Goal: Task Accomplishment & Management: Use online tool/utility

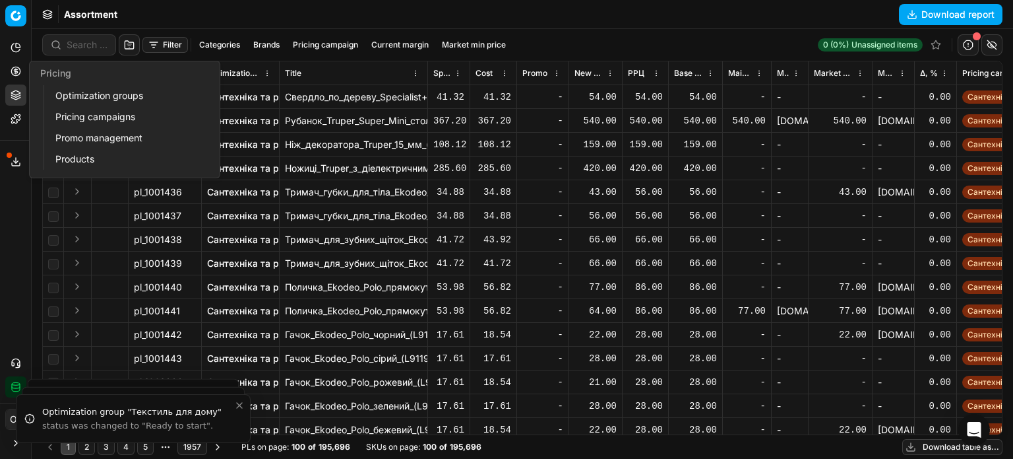
click at [17, 72] on icon at bounding box center [15, 70] width 3 height 3
click at [59, 97] on link "Optimization groups" at bounding box center [127, 95] width 154 height 18
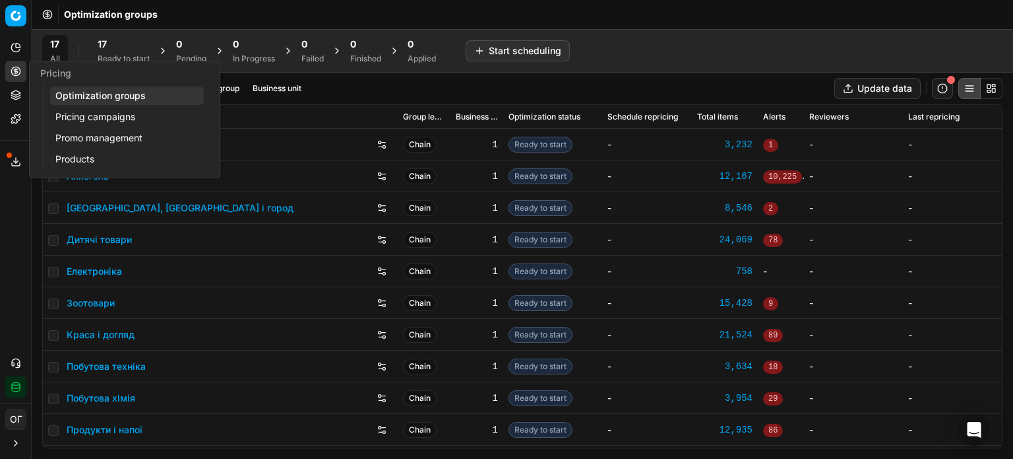
click at [78, 116] on link "Pricing campaigns" at bounding box center [127, 117] width 154 height 18
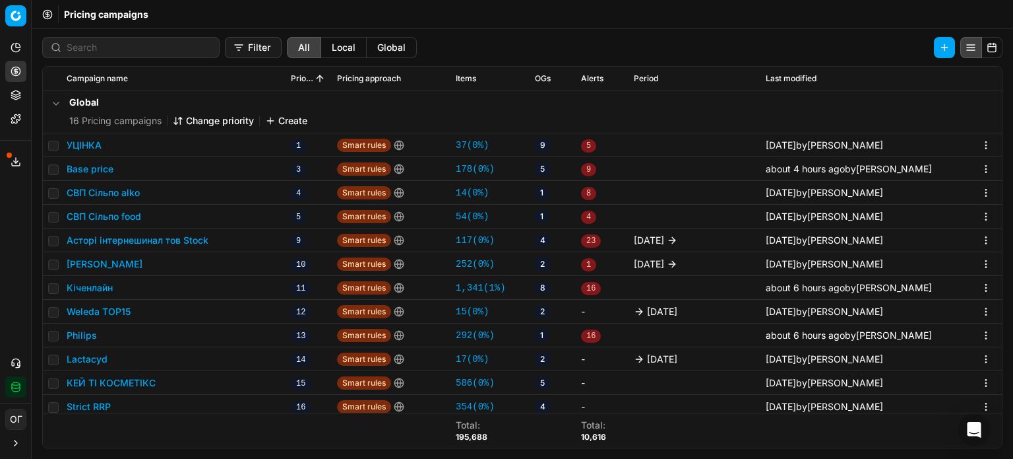
click at [90, 166] on button "Base price" at bounding box center [90, 168] width 47 height 13
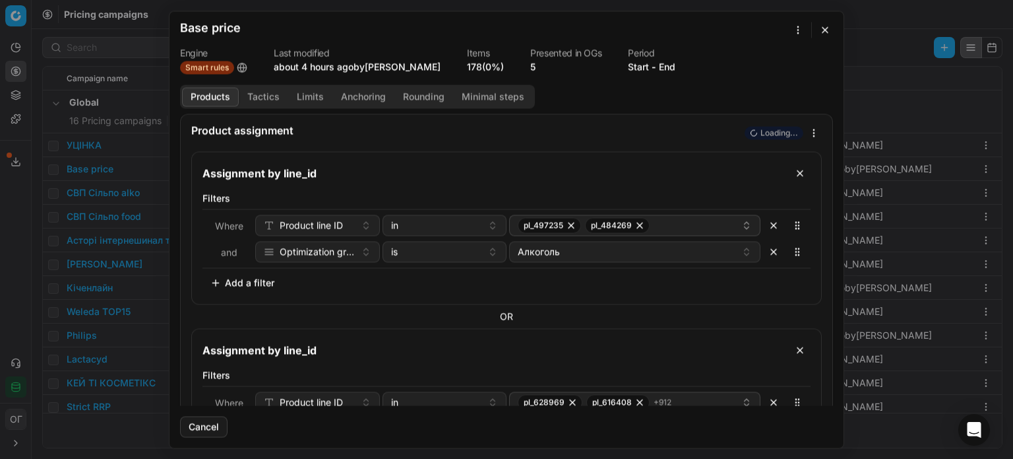
click at [477, 66] on link "178 (0%)" at bounding box center [485, 66] width 37 height 13
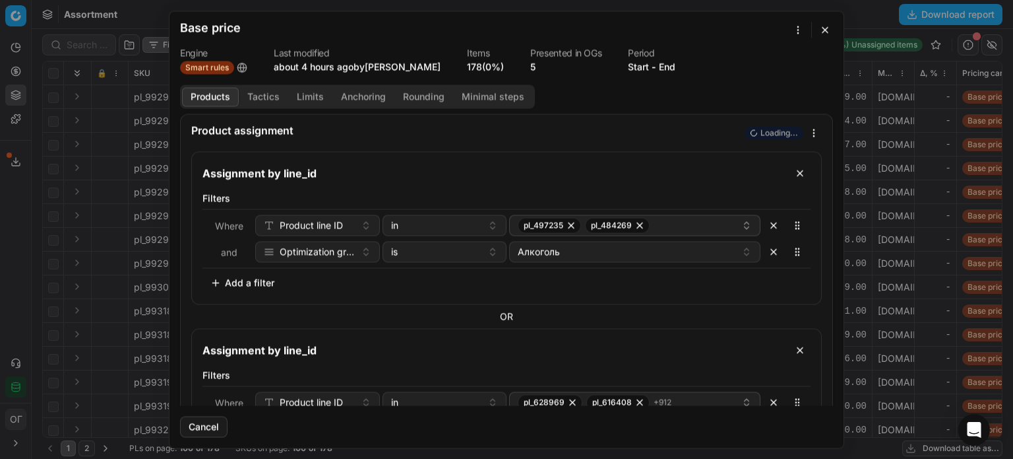
click at [826, 33] on button "button" at bounding box center [826, 30] width 16 height 16
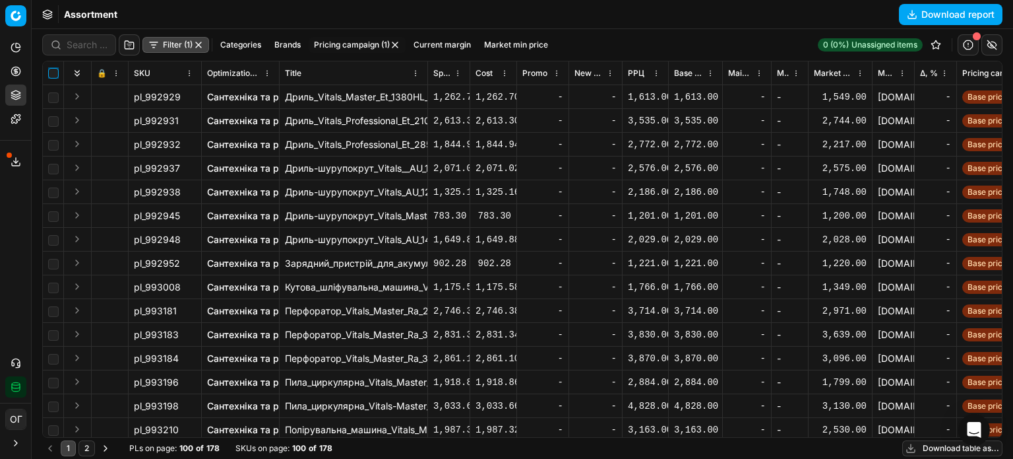
click at [55, 71] on input "checkbox" at bounding box center [53, 73] width 11 height 11
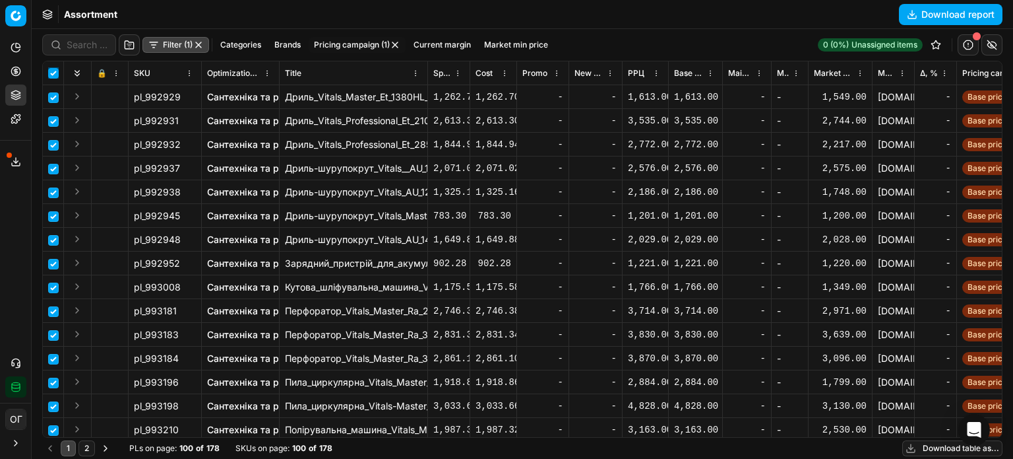
checkbox input "true"
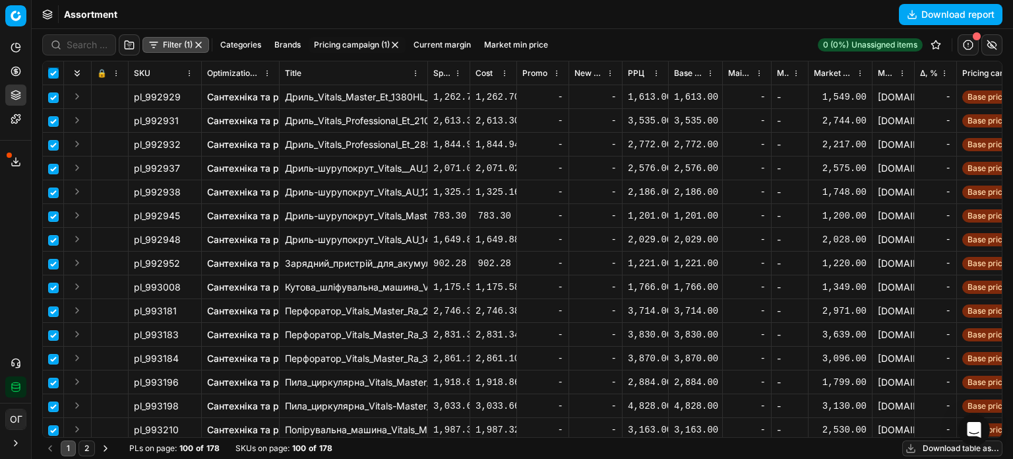
checkbox input "true"
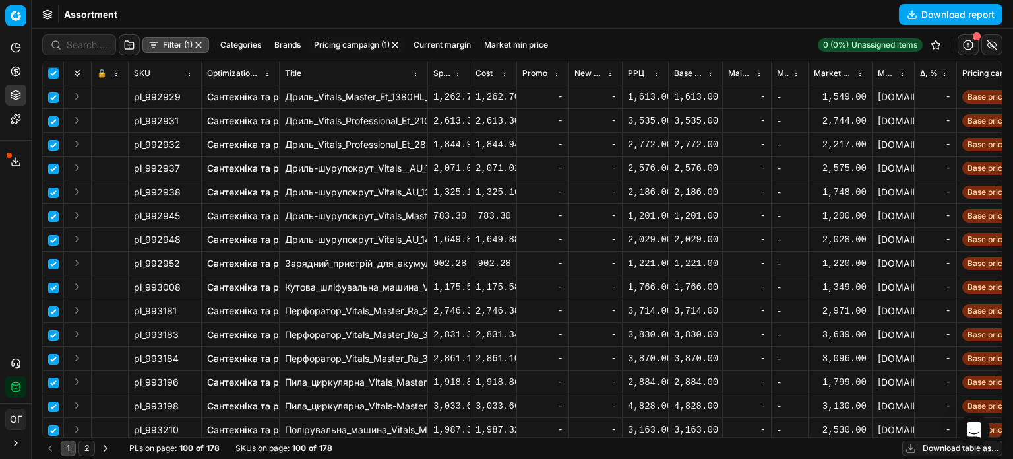
checkbox input "true"
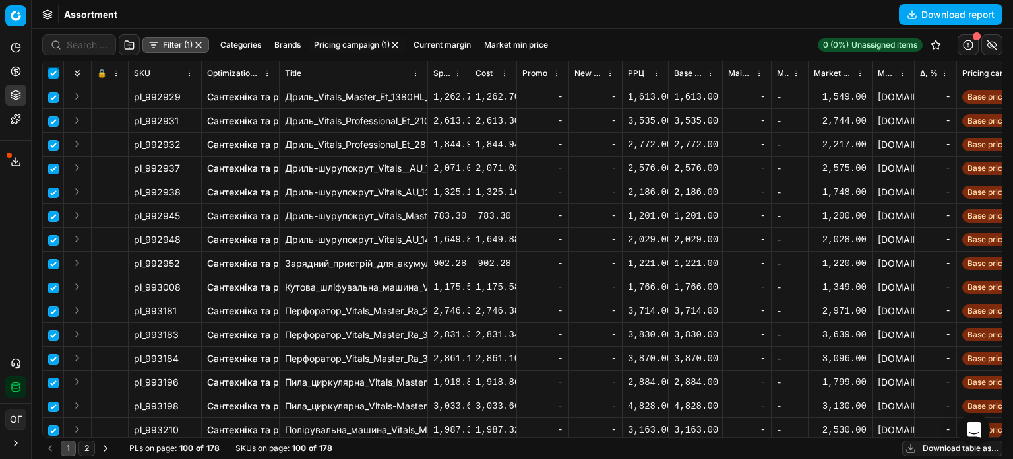
checkbox input "true"
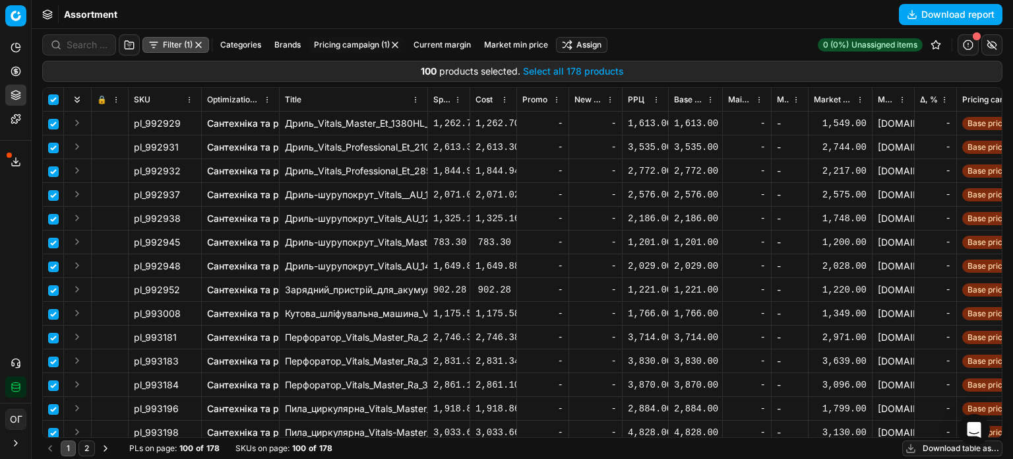
click at [565, 68] on button "Select all 178 products" at bounding box center [573, 71] width 101 height 13
click at [575, 46] on html "Pricing platform Analytics Pricing Product portfolio Templates Export service 1…" at bounding box center [506, 229] width 1013 height 459
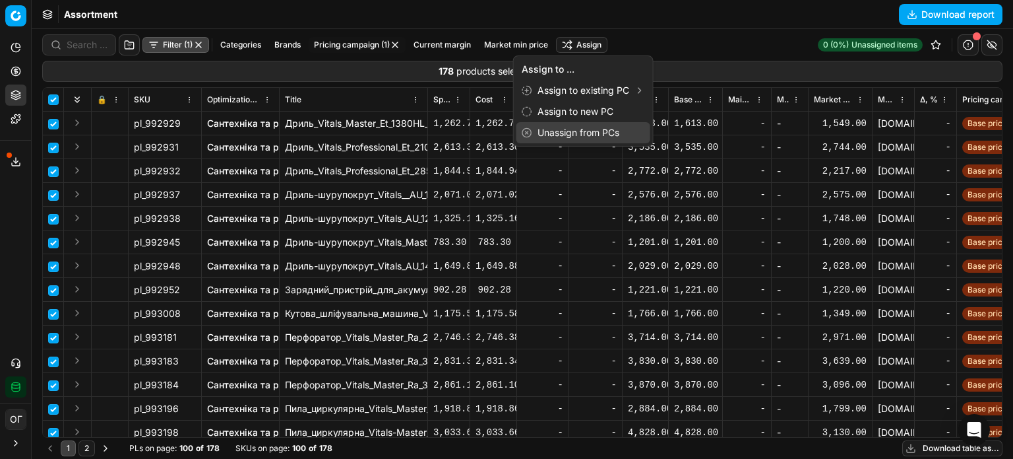
click at [608, 133] on div "Unassign from PCs" at bounding box center [584, 132] width 134 height 21
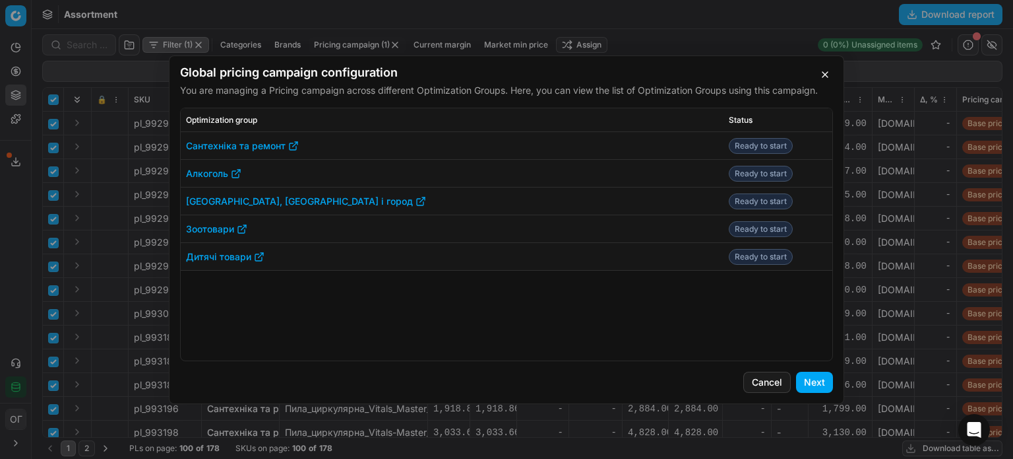
click at [816, 390] on button "Next" at bounding box center [814, 381] width 37 height 21
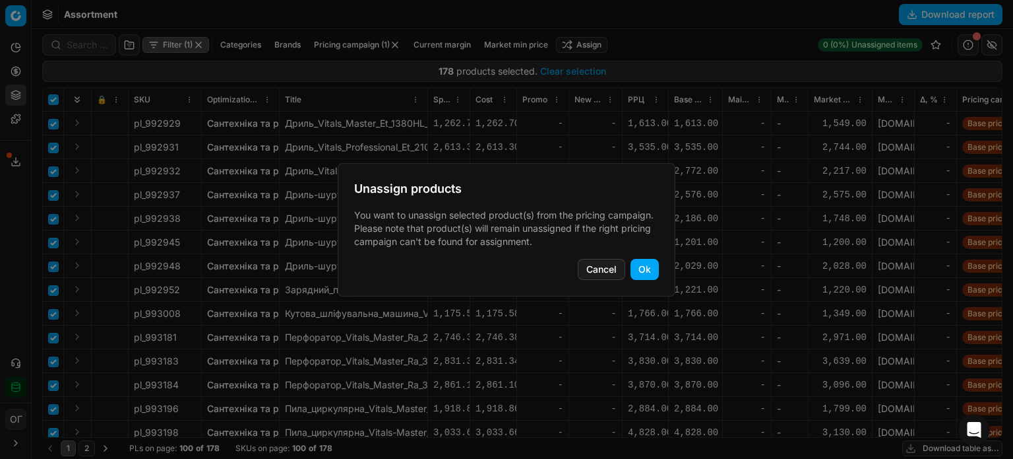
click at [642, 266] on button "Ok" at bounding box center [645, 269] width 28 height 21
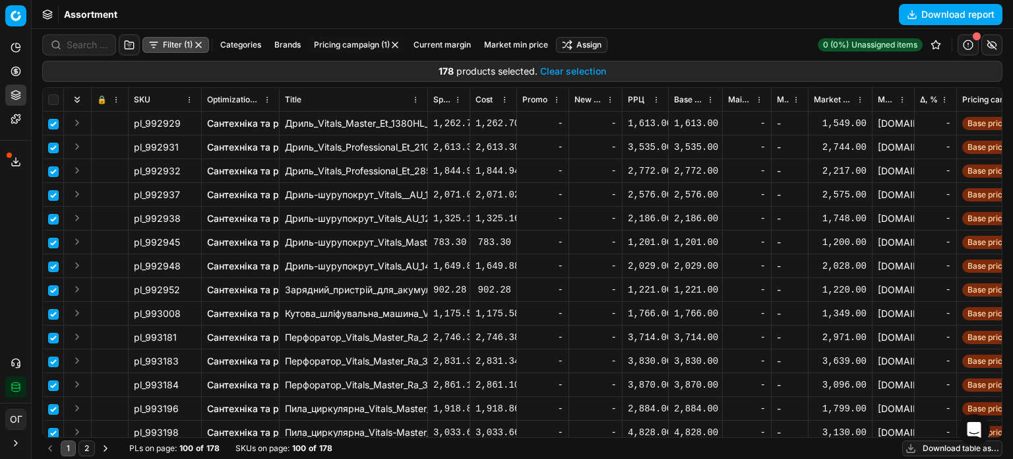
checkbox input "false"
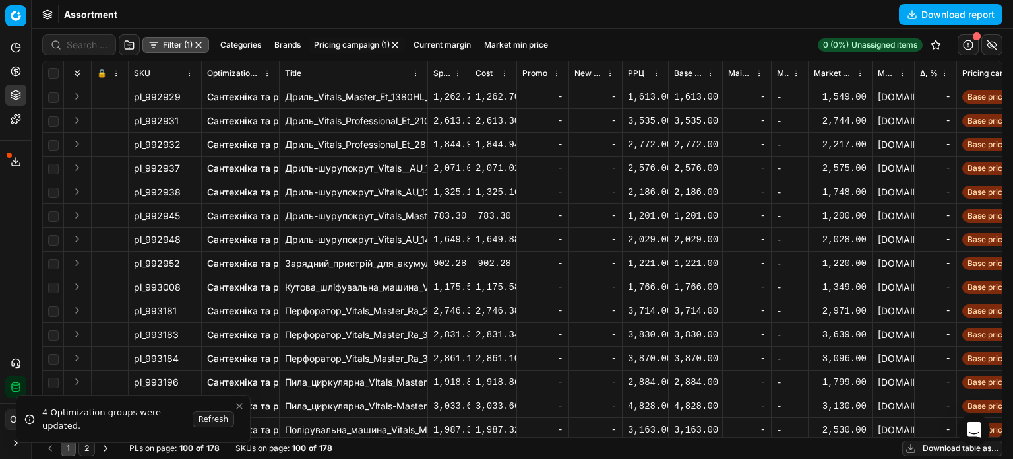
click at [200, 43] on button "button" at bounding box center [198, 45] width 11 height 11
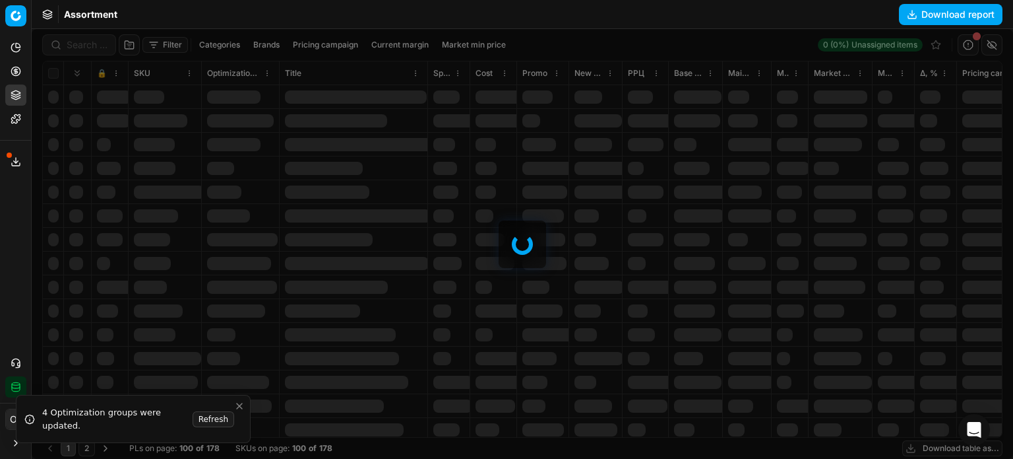
click at [189, 12] on div "Assortment Download report" at bounding box center [523, 14] width 982 height 29
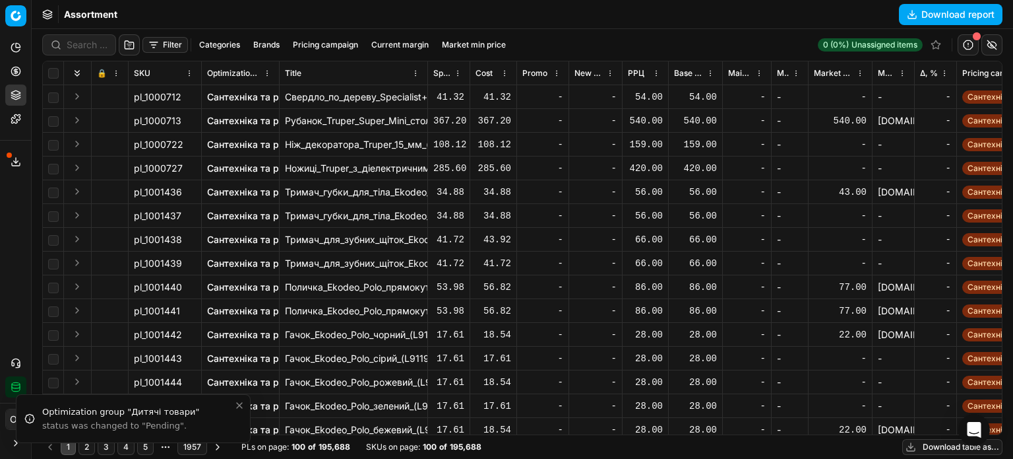
click at [164, 48] on button "Filter" at bounding box center [166, 45] width 46 height 16
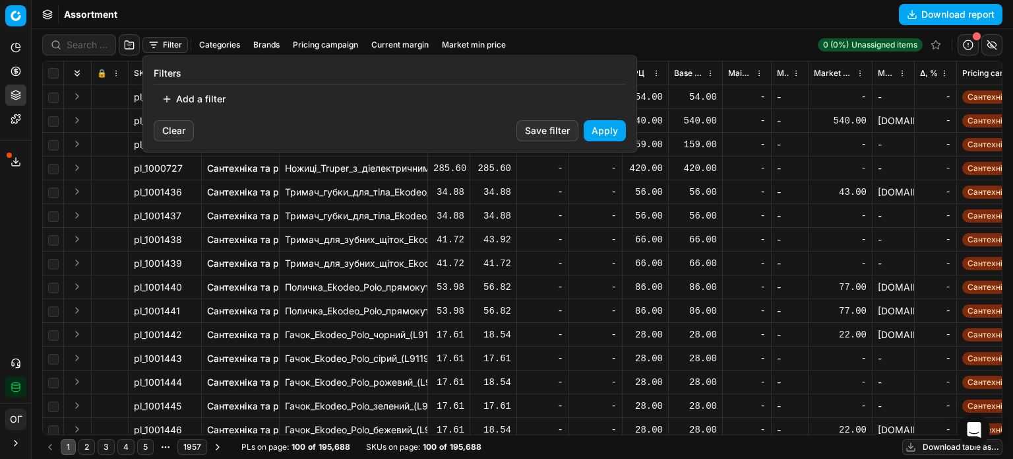
click at [181, 99] on button "Add a filter" at bounding box center [194, 98] width 80 height 21
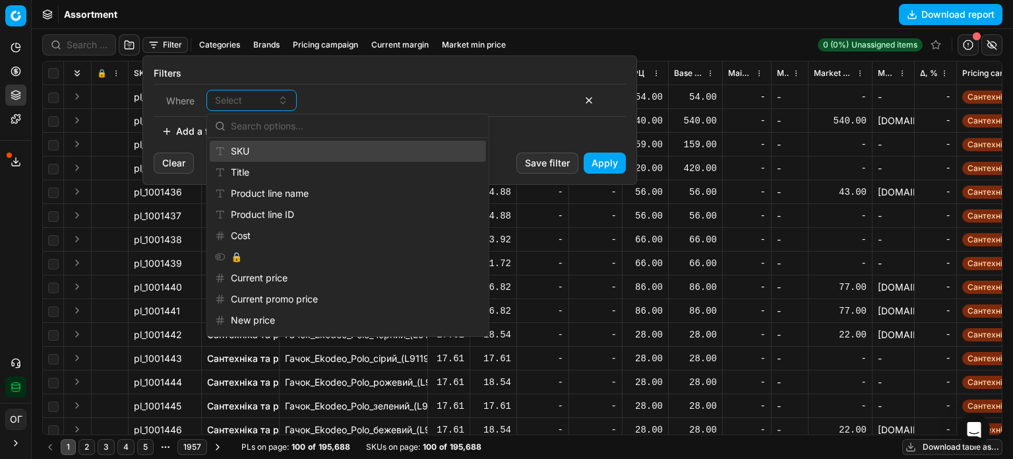
click at [227, 151] on div "SKU" at bounding box center [348, 151] width 276 height 21
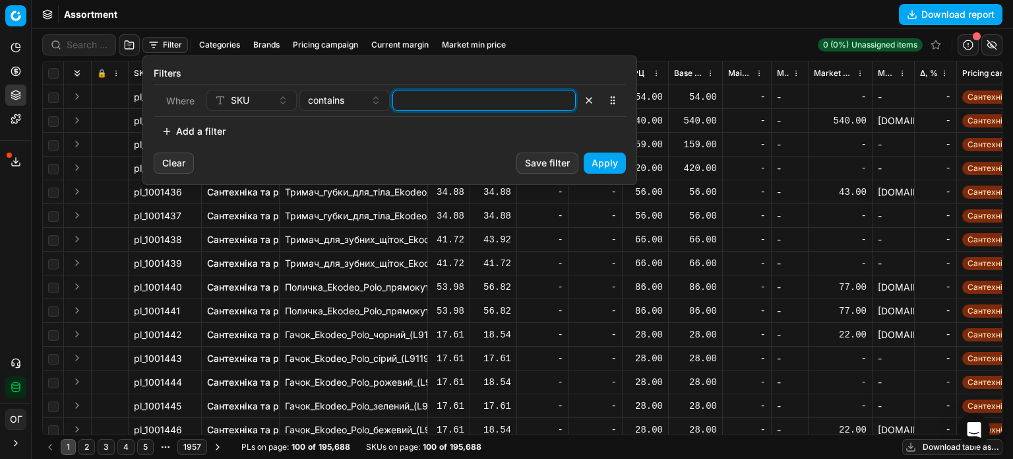
click at [452, 94] on input at bounding box center [485, 100] width 172 height 20
paste input "39900,52138,65279,71174,73643,744815,708733,708734,480210,446619,875846,875887,…"
type input "39900,52138,65279,71174,73643,744815,708733,708734,480210,446619,875846,875887,…"
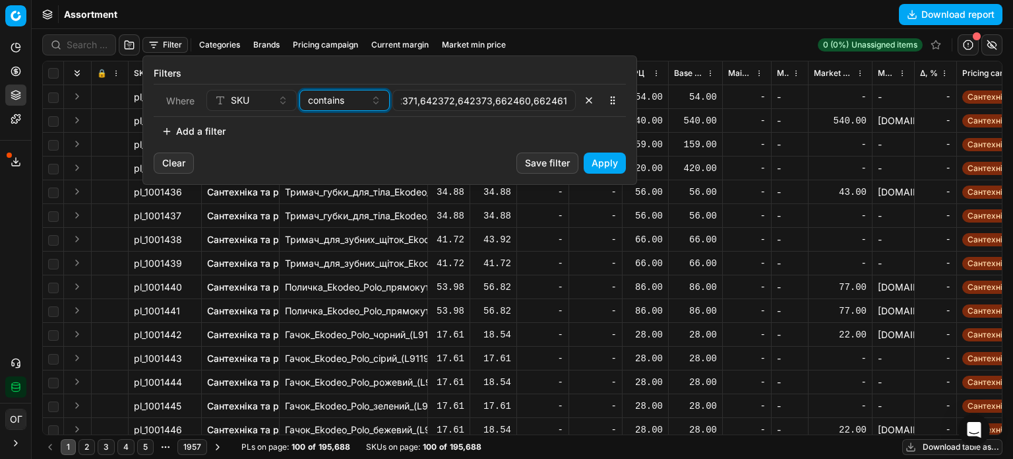
click at [340, 100] on span "contains" at bounding box center [326, 100] width 36 height 13
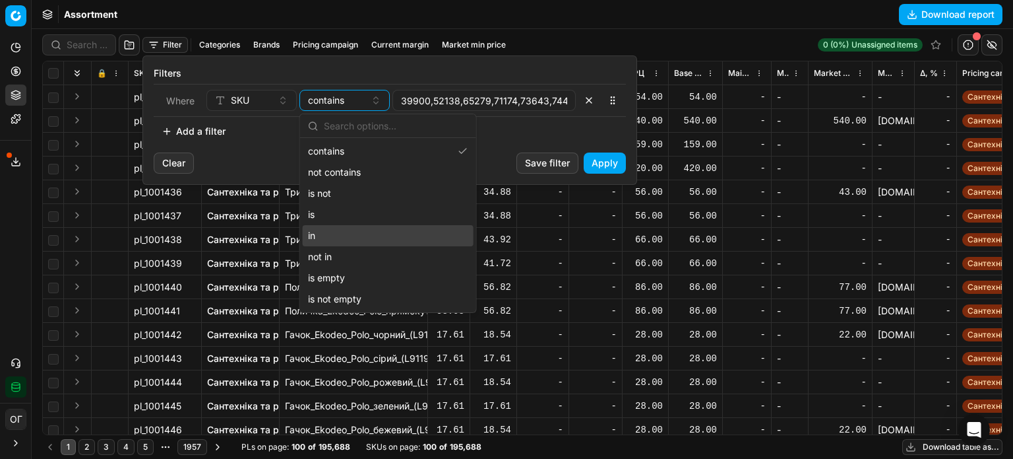
click at [355, 240] on div "in" at bounding box center [388, 235] width 171 height 21
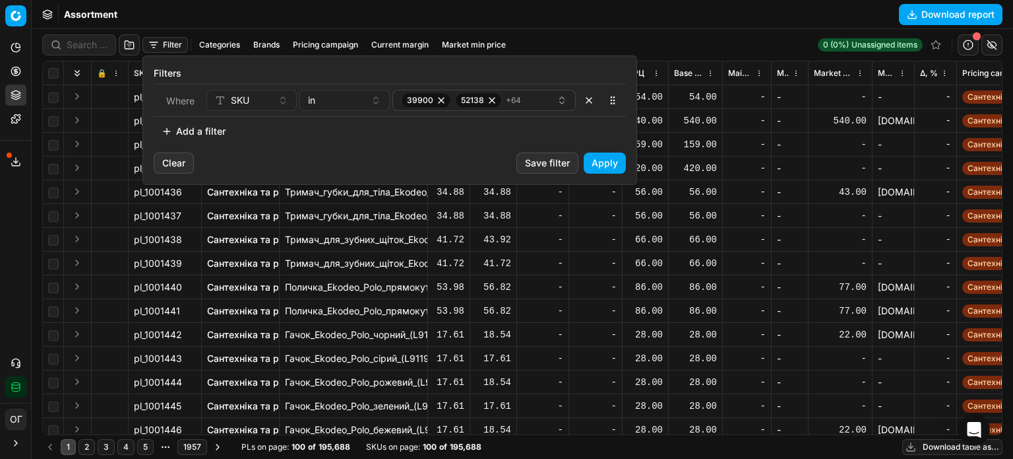
click at [624, 162] on button "Apply" at bounding box center [605, 162] width 42 height 21
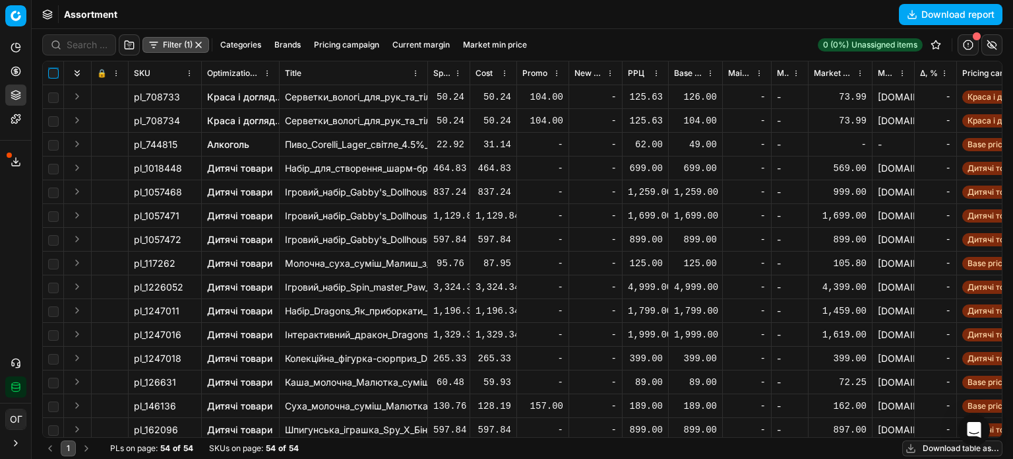
click at [53, 72] on input "checkbox" at bounding box center [53, 73] width 11 height 11
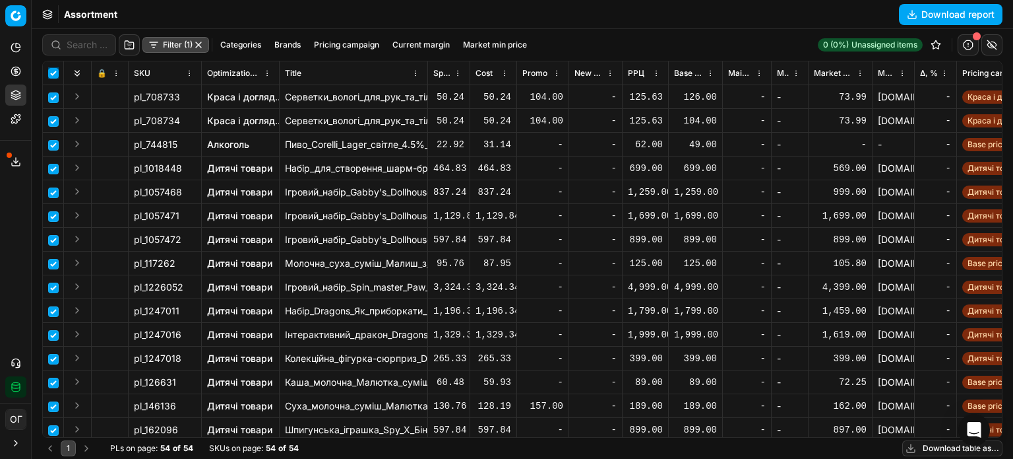
checkbox input "true"
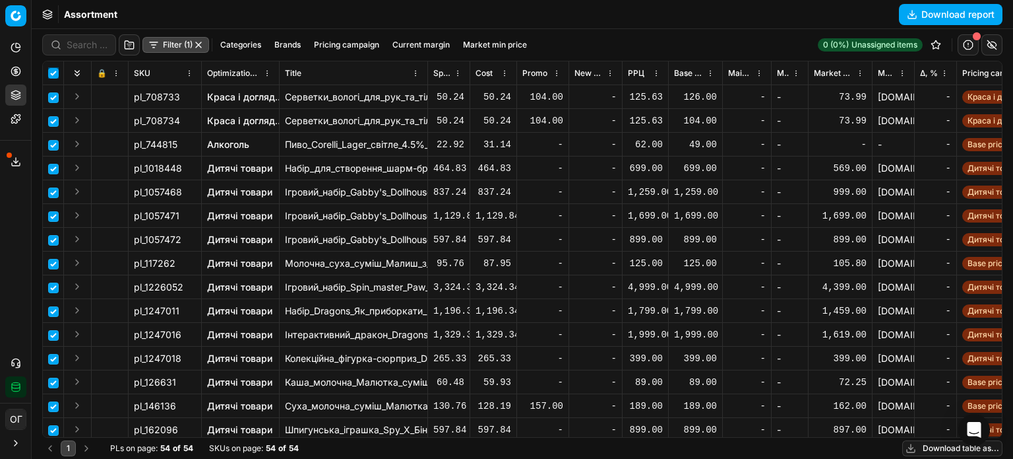
checkbox input "true"
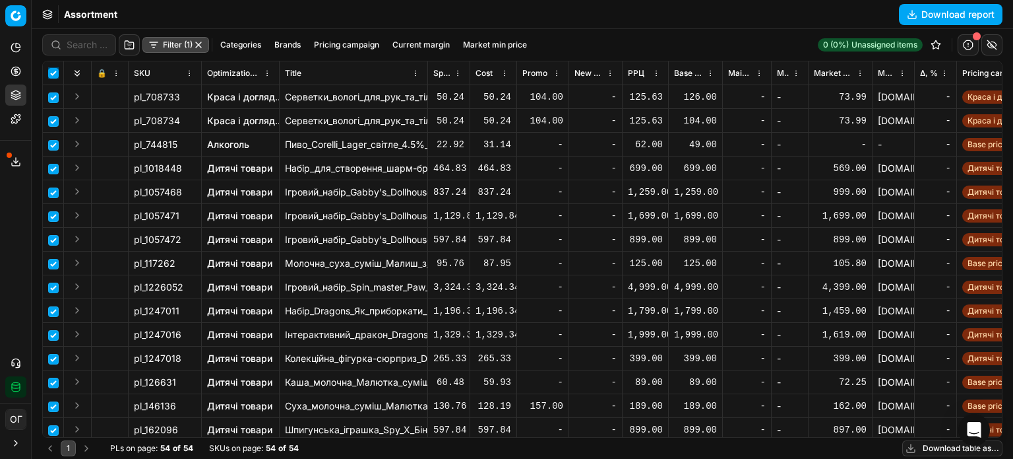
checkbox input "true"
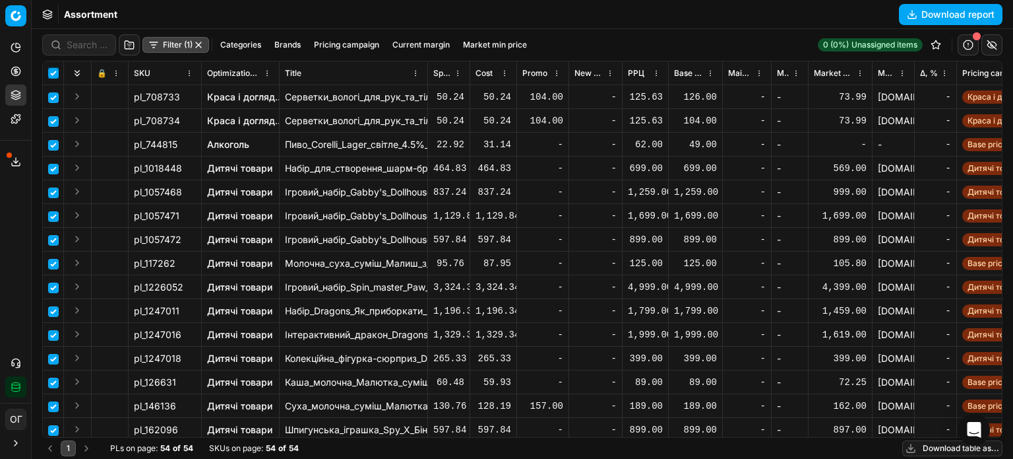
checkbox input "true"
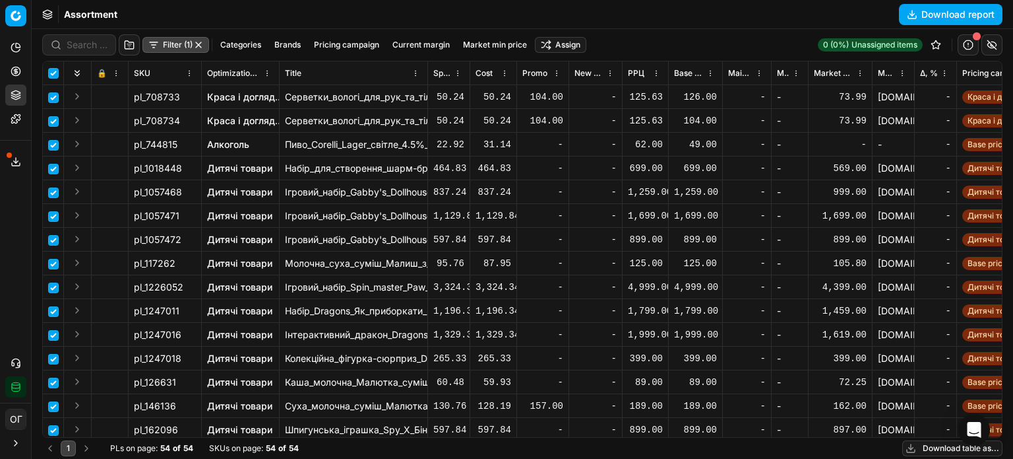
click at [571, 44] on html "Pricing platform Analytics Pricing Product portfolio Templates Export service 1…" at bounding box center [506, 229] width 1013 height 459
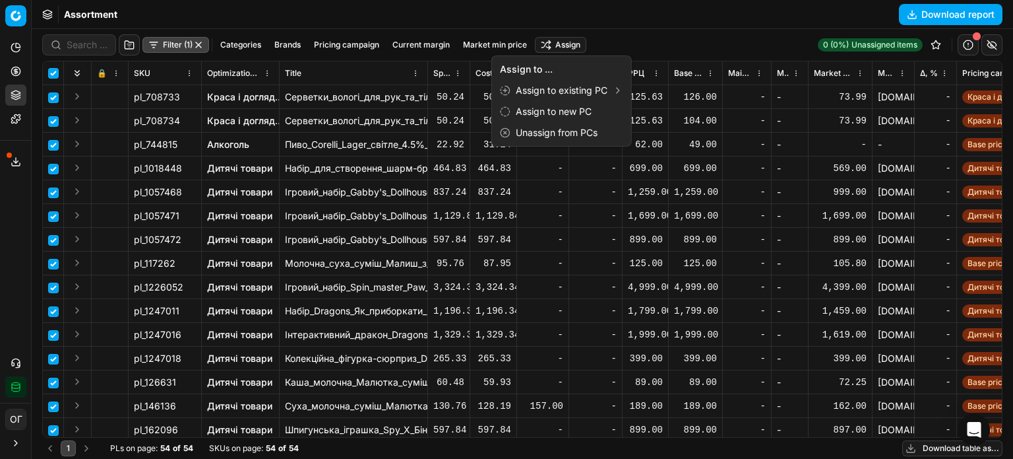
click at [681, 14] on html "Pricing platform Analytics Pricing Product portfolio Templates Export service 1…" at bounding box center [506, 229] width 1013 height 459
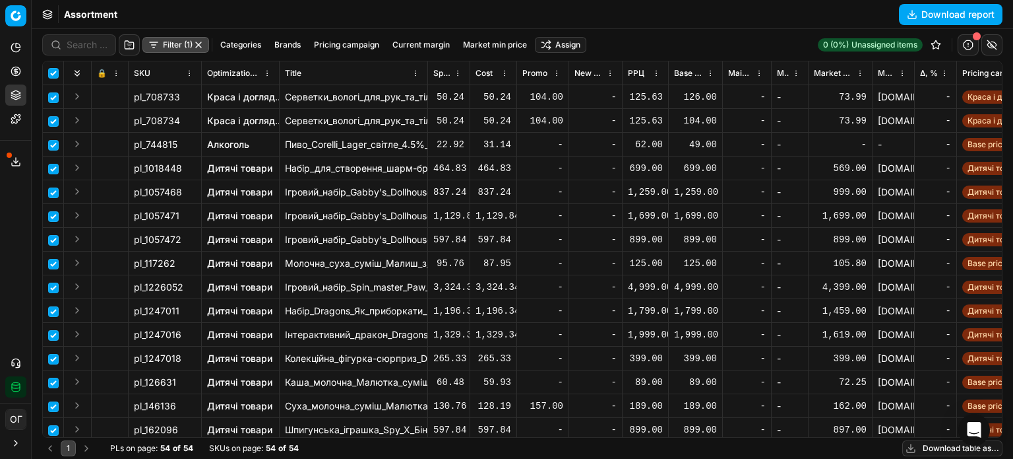
click at [569, 40] on html "Pricing platform Analytics Pricing Product portfolio Templates Export service 1…" at bounding box center [506, 229] width 1013 height 459
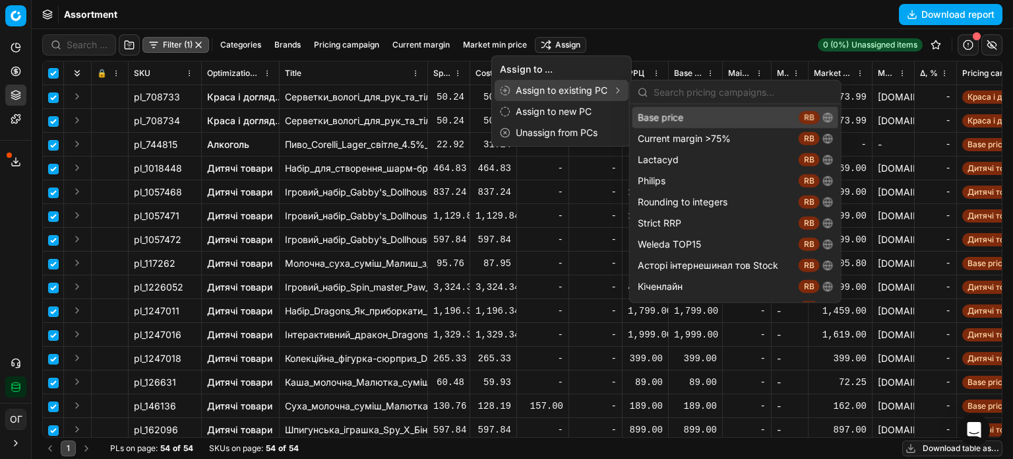
click at [647, 117] on div "Base price RB" at bounding box center [736, 117] width 206 height 21
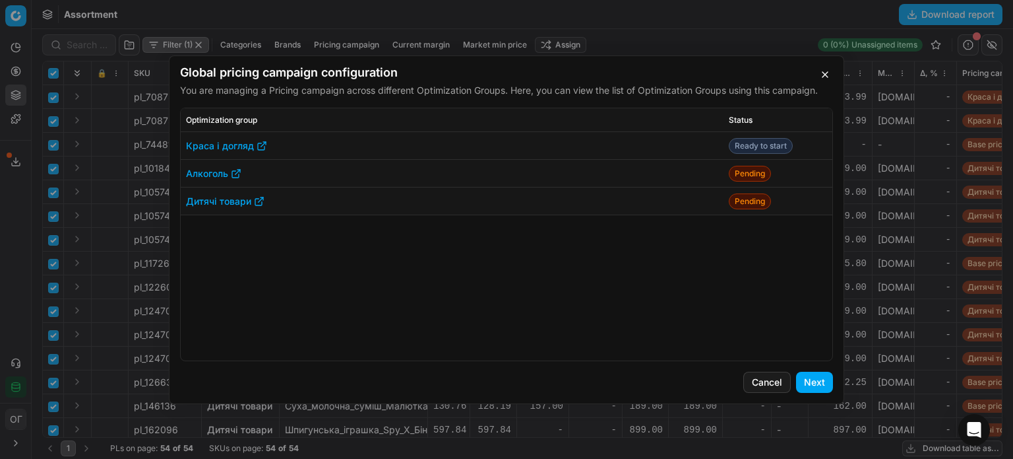
click at [814, 381] on button "Next" at bounding box center [814, 381] width 37 height 21
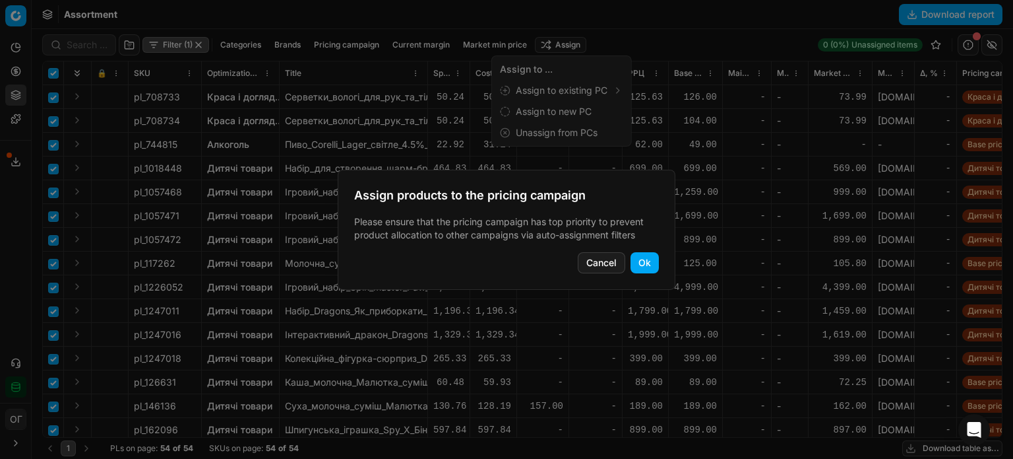
click at [653, 271] on button "Ok" at bounding box center [645, 262] width 28 height 21
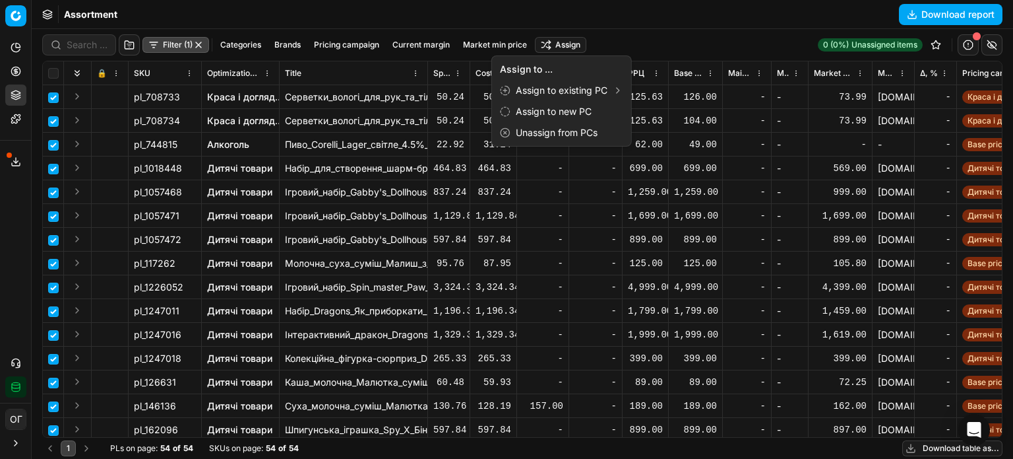
checkbox input "false"
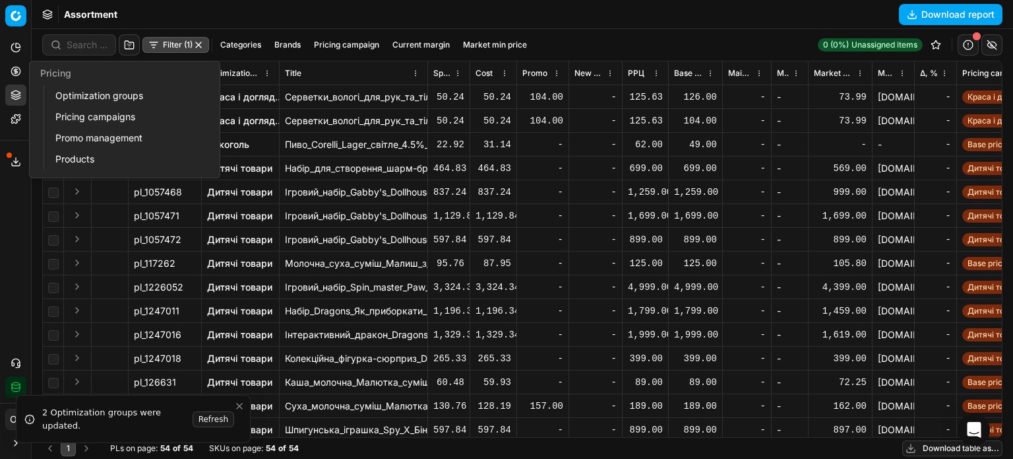
click at [14, 79] on button "Pricing" at bounding box center [15, 71] width 21 height 21
click at [73, 91] on link "Optimization groups" at bounding box center [127, 95] width 154 height 18
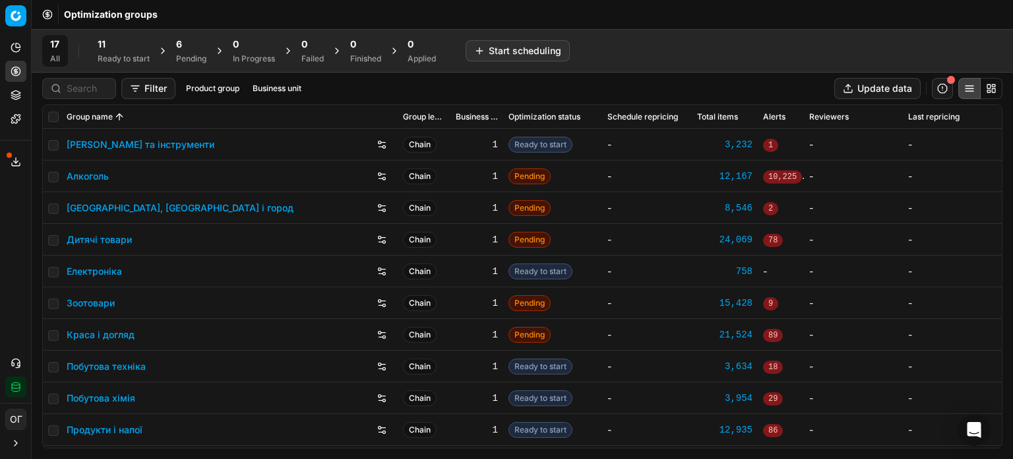
click at [137, 42] on div "11" at bounding box center [124, 44] width 52 height 13
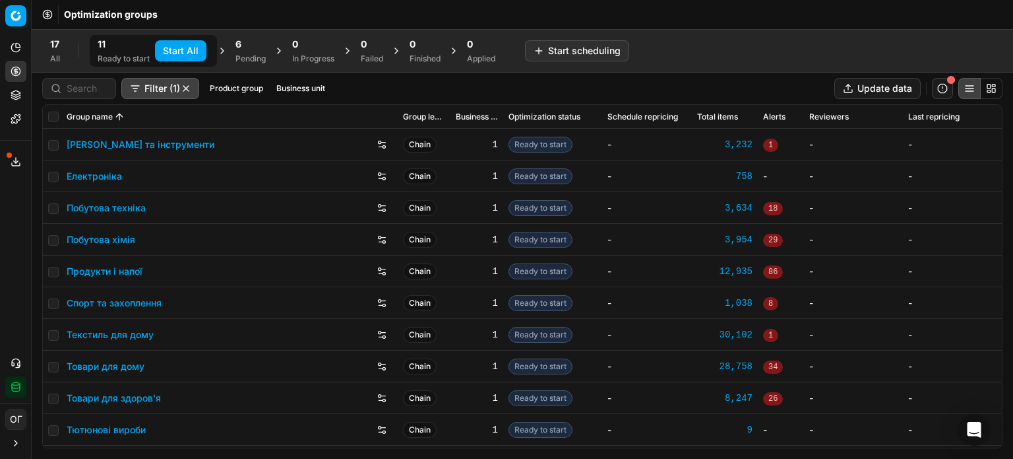
click at [169, 49] on button "Start All" at bounding box center [180, 50] width 51 height 21
click at [245, 47] on span "6" at bounding box center [245, 44] width 6 height 13
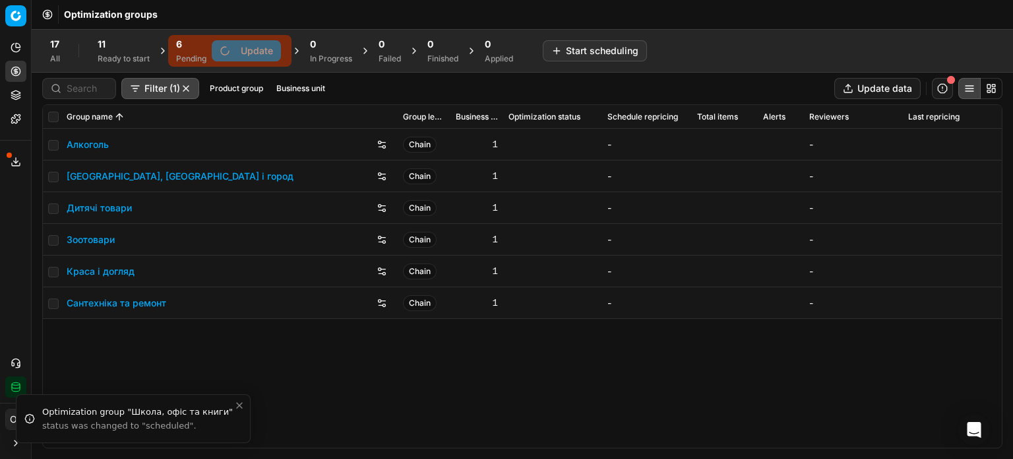
click at [282, 52] on div "Update" at bounding box center [245, 51] width 77 height 26
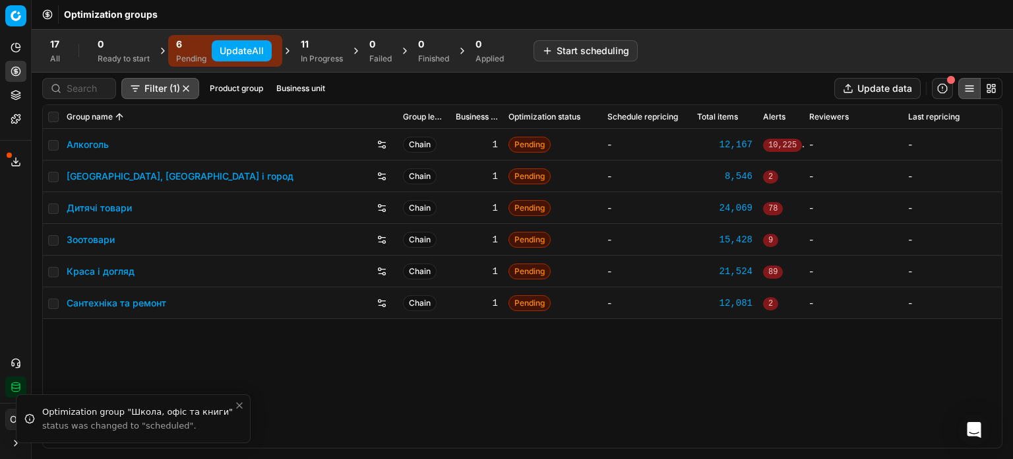
click at [264, 52] on button "Update All" at bounding box center [242, 50] width 60 height 21
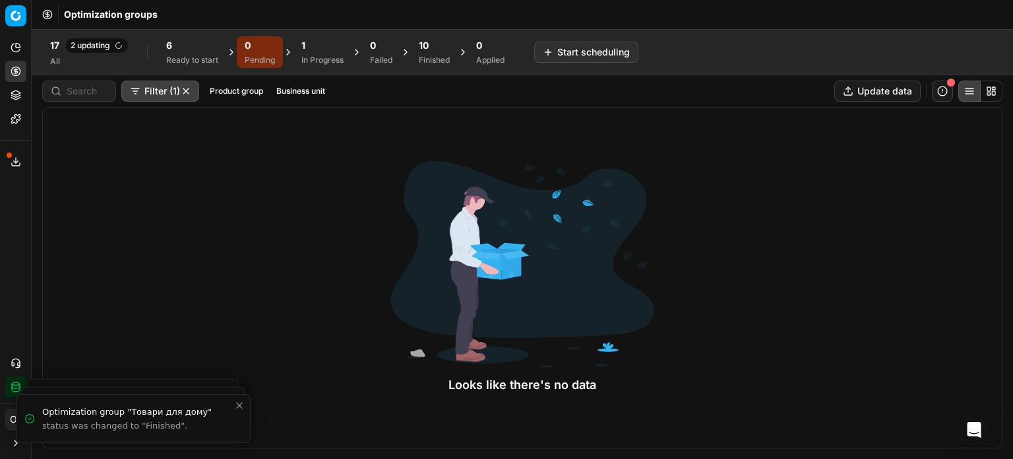
click at [203, 42] on div "6" at bounding box center [192, 45] width 52 height 13
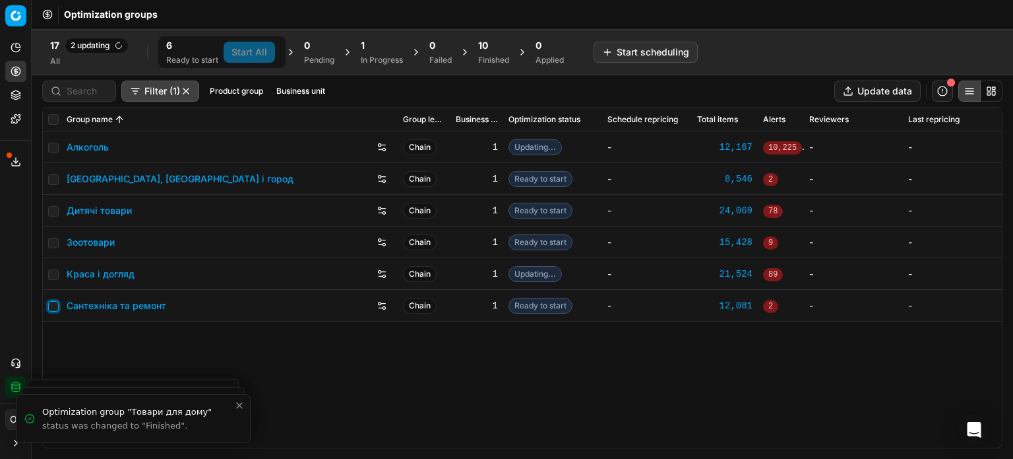
click at [53, 304] on input "checkbox" at bounding box center [53, 306] width 11 height 11
checkbox input "true"
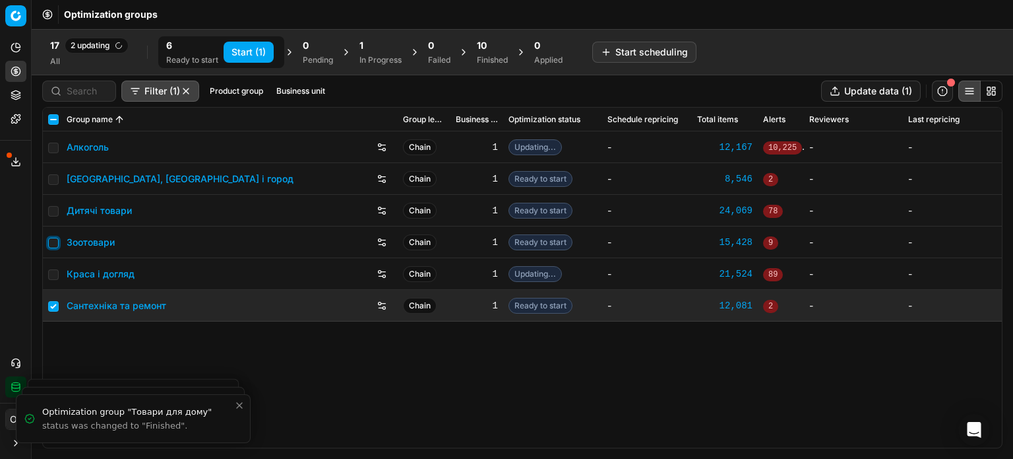
click at [53, 240] on input "checkbox" at bounding box center [53, 243] width 11 height 11
checkbox input "true"
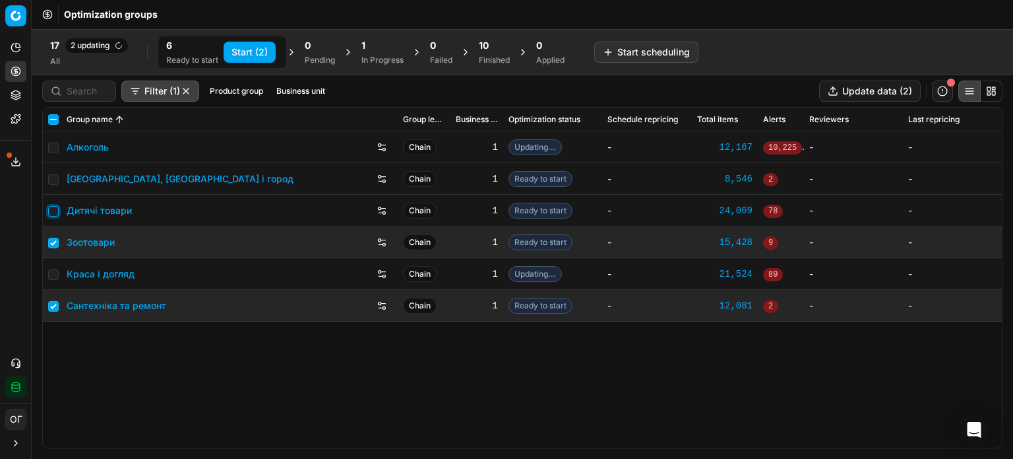
click at [53, 212] on input "checkbox" at bounding box center [53, 211] width 11 height 11
checkbox input "true"
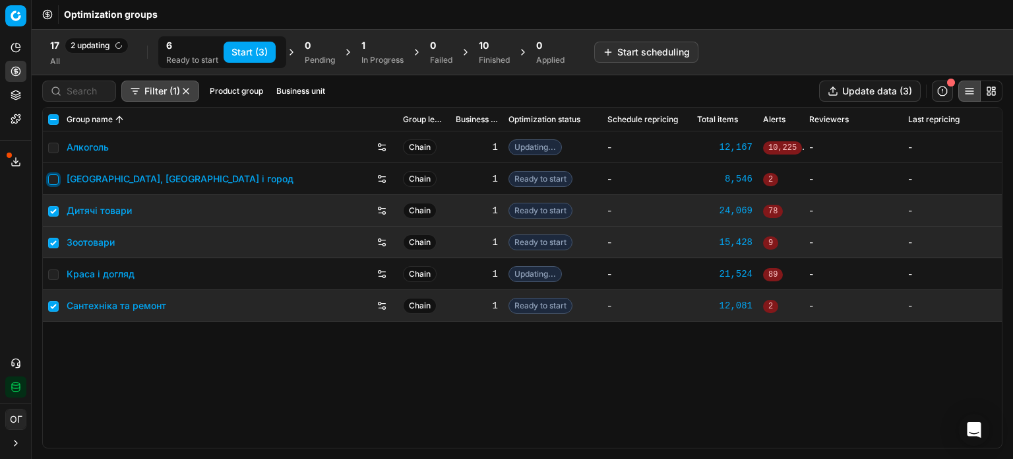
click at [53, 176] on input "checkbox" at bounding box center [53, 179] width 11 height 11
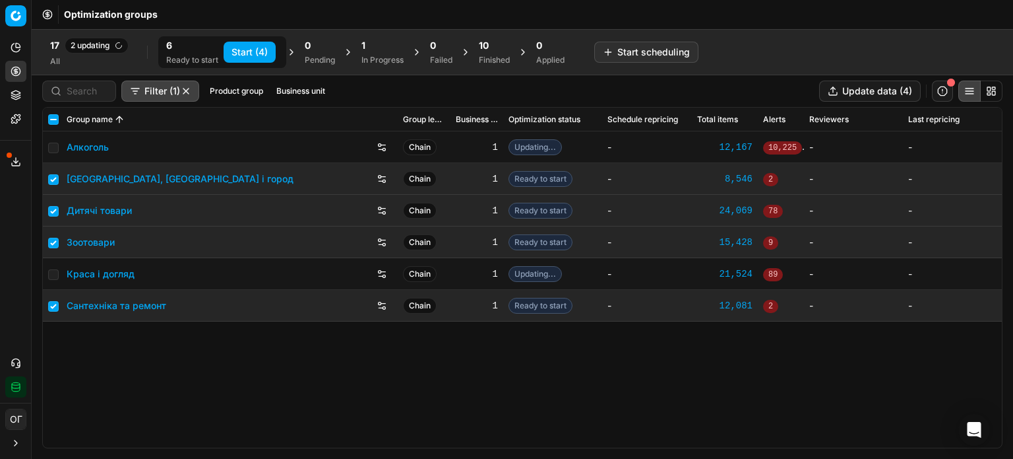
click at [265, 42] on button "Start (4)" at bounding box center [250, 52] width 52 height 21
checkbox input "false"
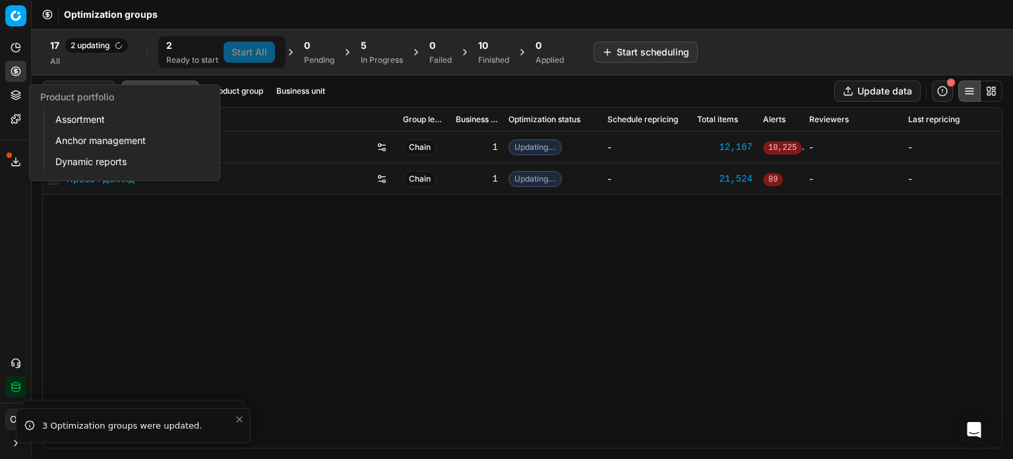
click at [12, 94] on icon at bounding box center [16, 95] width 11 height 11
click at [61, 118] on link "Assortment" at bounding box center [127, 119] width 154 height 18
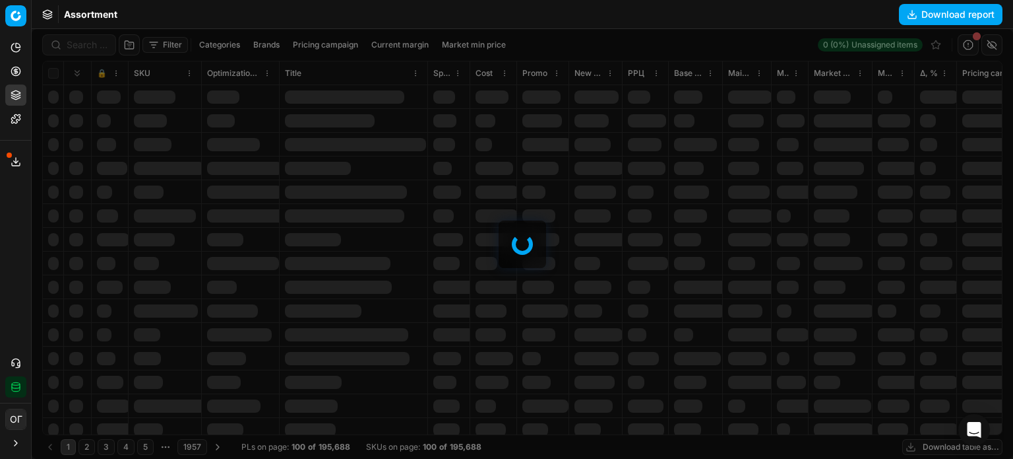
click at [80, 44] on div at bounding box center [523, 244] width 982 height 430
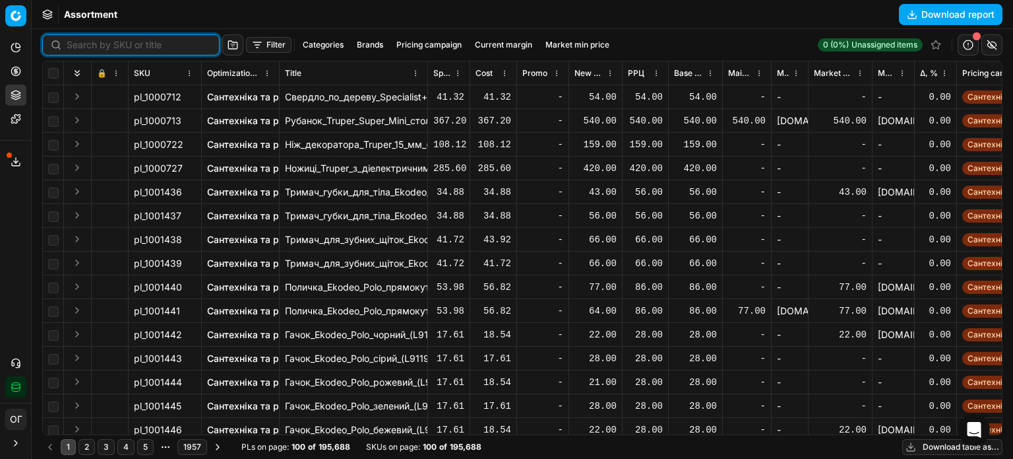
click at [80, 44] on input at bounding box center [139, 44] width 145 height 13
paste input "899287"
type input "899287"
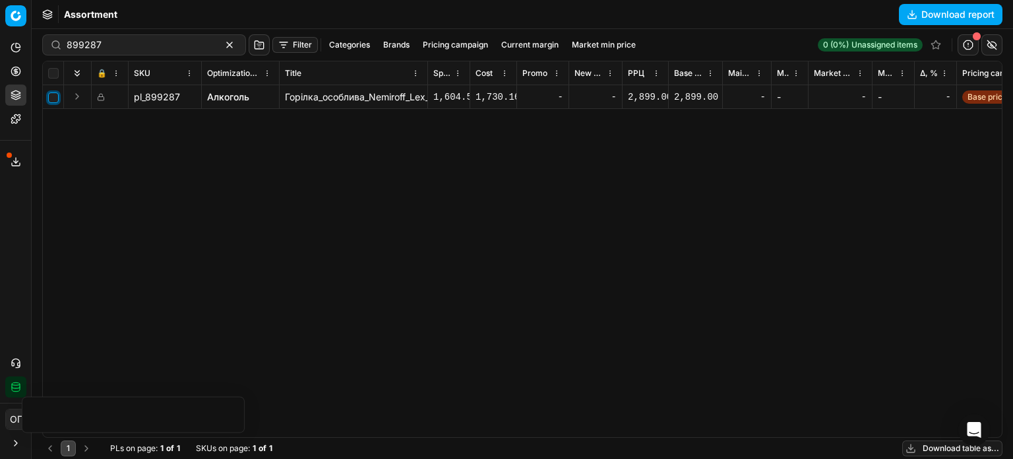
click at [53, 96] on input "checkbox" at bounding box center [53, 97] width 11 height 11
checkbox input "true"
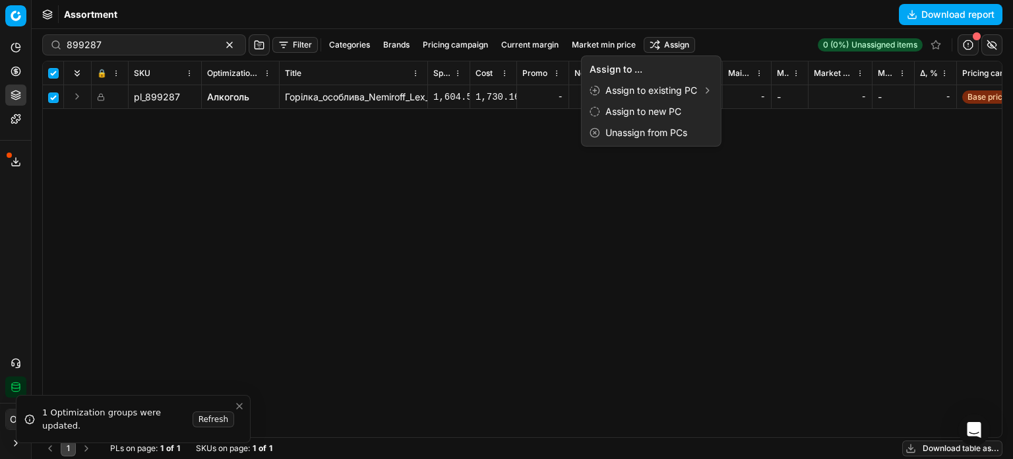
click at [645, 44] on html "Pricing platform Analytics Pricing Product portfolio Templates Export service 1…" at bounding box center [506, 229] width 1013 height 459
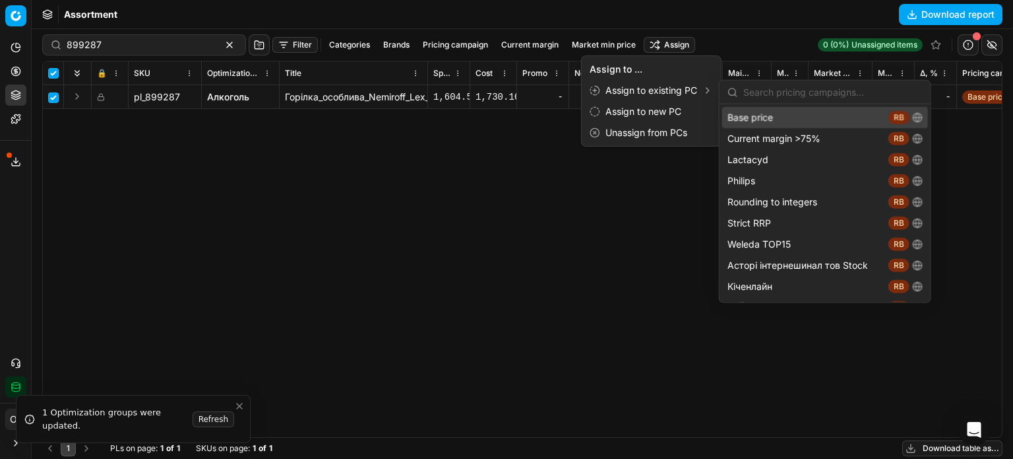
click at [359, 226] on html "Pricing platform Analytics Pricing Product portfolio Templates Export service 1…" at bounding box center [506, 229] width 1013 height 459
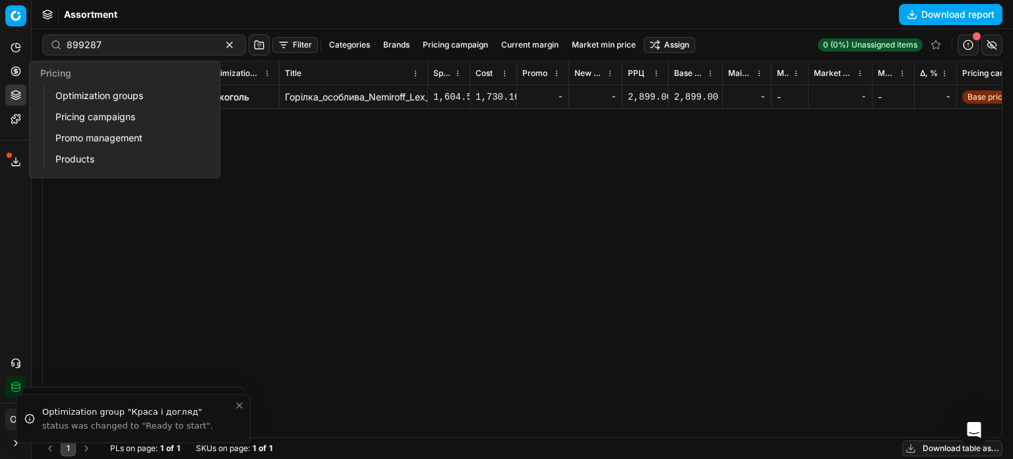
click at [21, 71] on button "Pricing" at bounding box center [15, 71] width 21 height 21
click at [109, 103] on link "Optimization groups" at bounding box center [127, 95] width 154 height 18
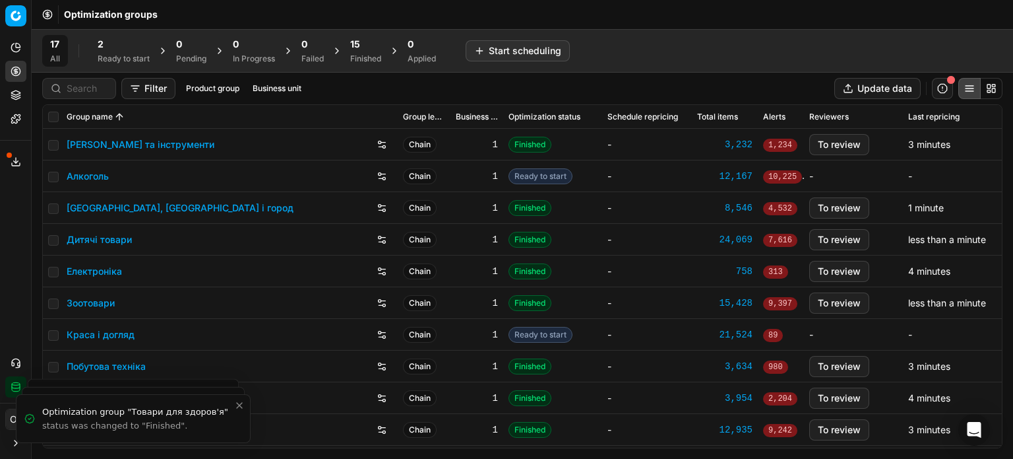
click at [125, 54] on div "Ready to start" at bounding box center [124, 58] width 52 height 11
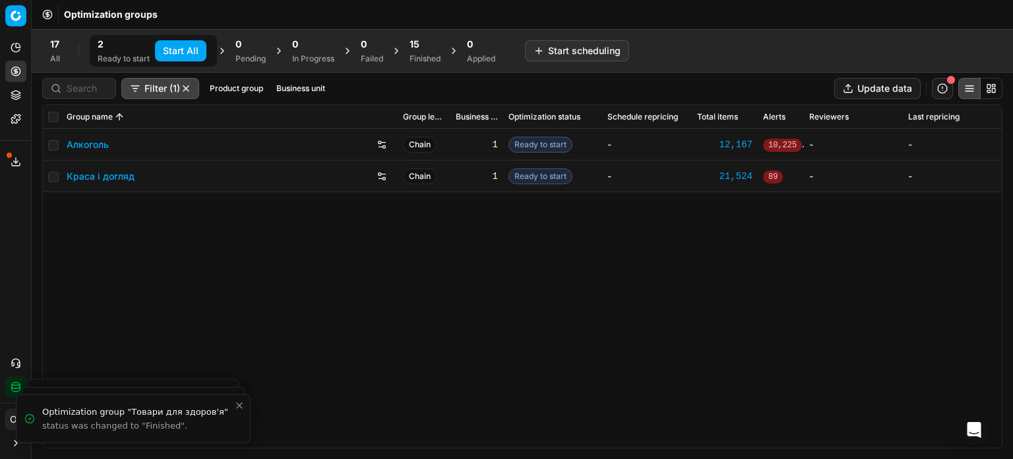
click at [185, 49] on button "Start All" at bounding box center [180, 50] width 51 height 21
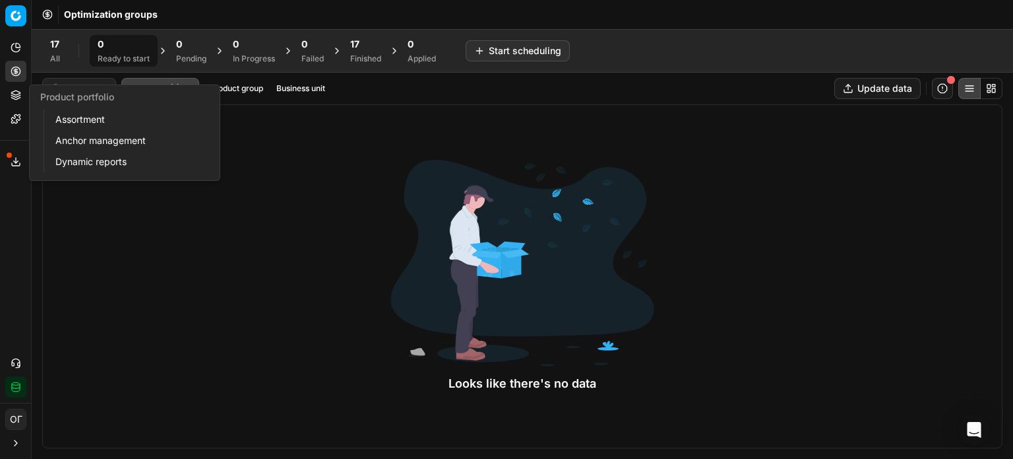
click at [3, 99] on div "Analytics Pricing Product portfolio Templates" at bounding box center [15, 83] width 31 height 103
click at [92, 123] on link "Assortment" at bounding box center [127, 119] width 154 height 18
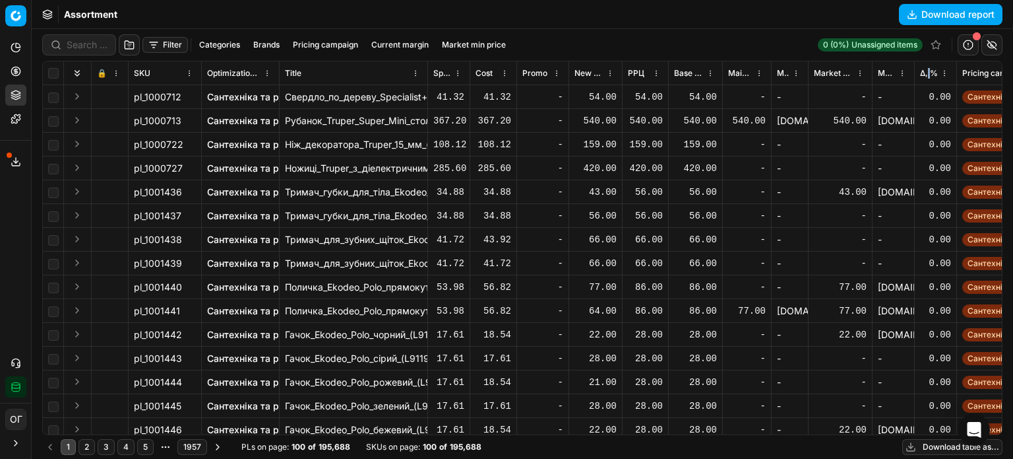
drag, startPoint x: 929, startPoint y: 71, endPoint x: 792, endPoint y: 57, distance: 137.3
click at [929, 71] on span "Δ, %" at bounding box center [929, 73] width 18 height 11
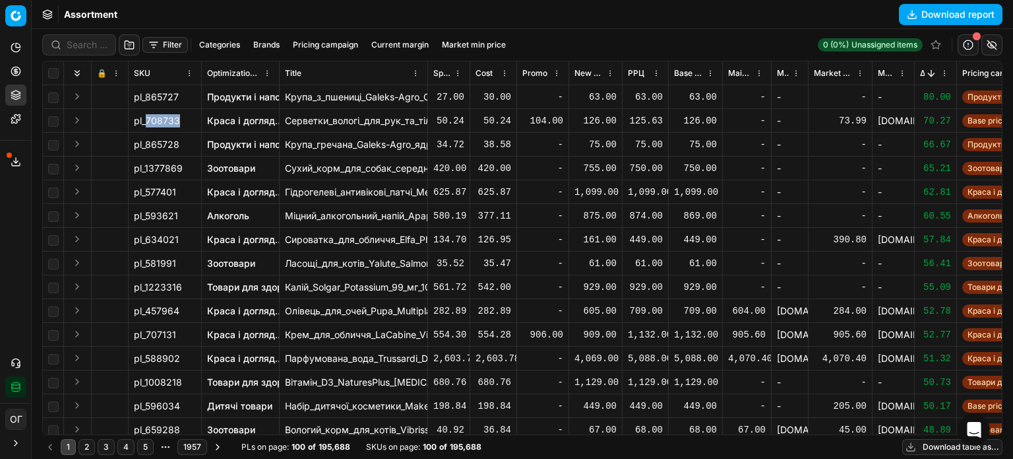
drag, startPoint x: 179, startPoint y: 121, endPoint x: 146, endPoint y: 121, distance: 32.3
click at [146, 121] on span "pl_708733" at bounding box center [157, 120] width 46 height 13
copy span "708733"
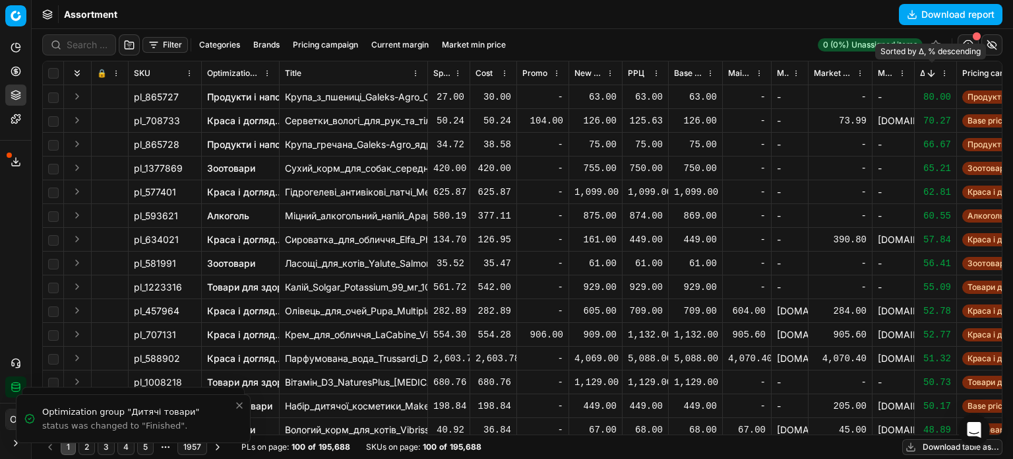
click at [925, 71] on button "Sorted by Δ, % descending" at bounding box center [931, 73] width 13 height 13
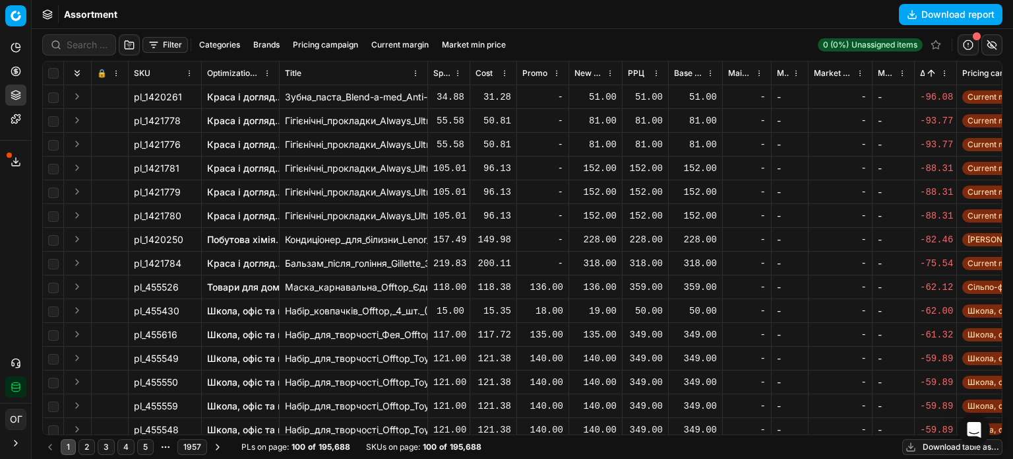
click at [153, 38] on button "Filter" at bounding box center [166, 45] width 46 height 16
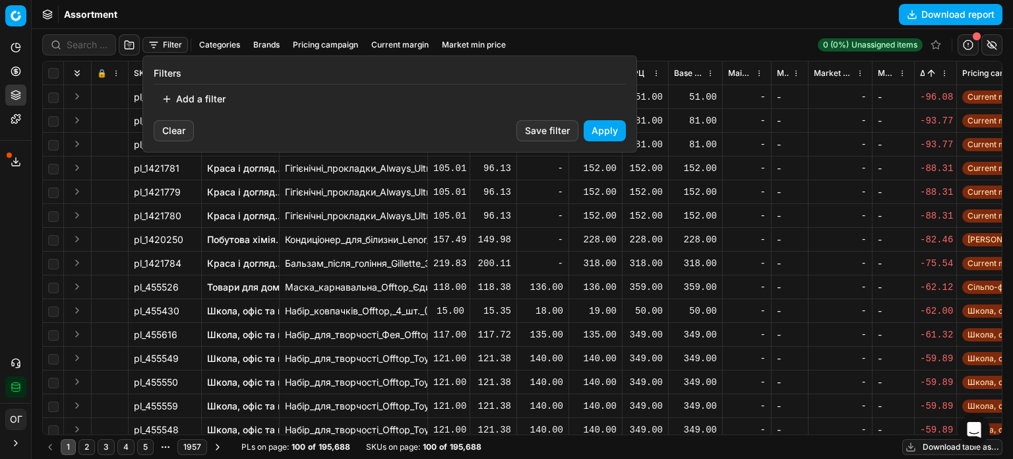
click at [164, 88] on button "Add a filter" at bounding box center [194, 98] width 80 height 21
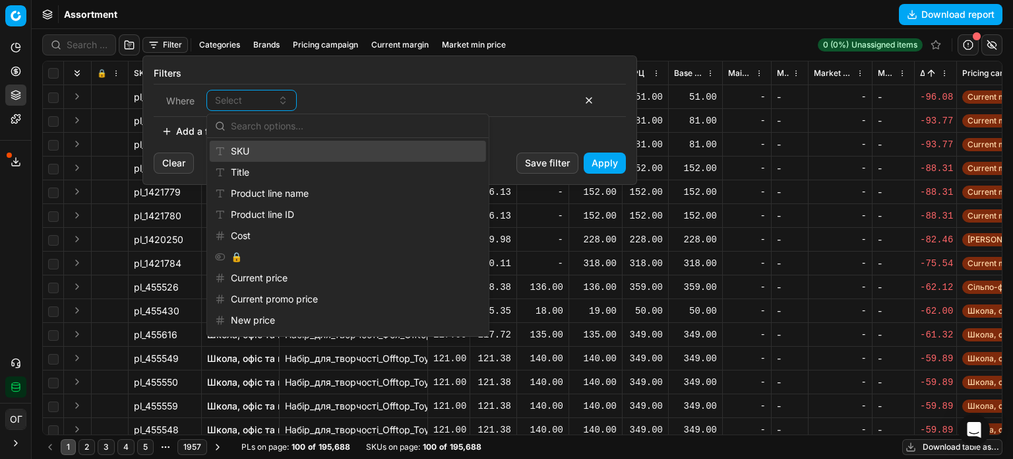
click at [221, 55] on html "Pricing platform Analytics Pricing Product portfolio Templates Export service 1…" at bounding box center [506, 229] width 1013 height 459
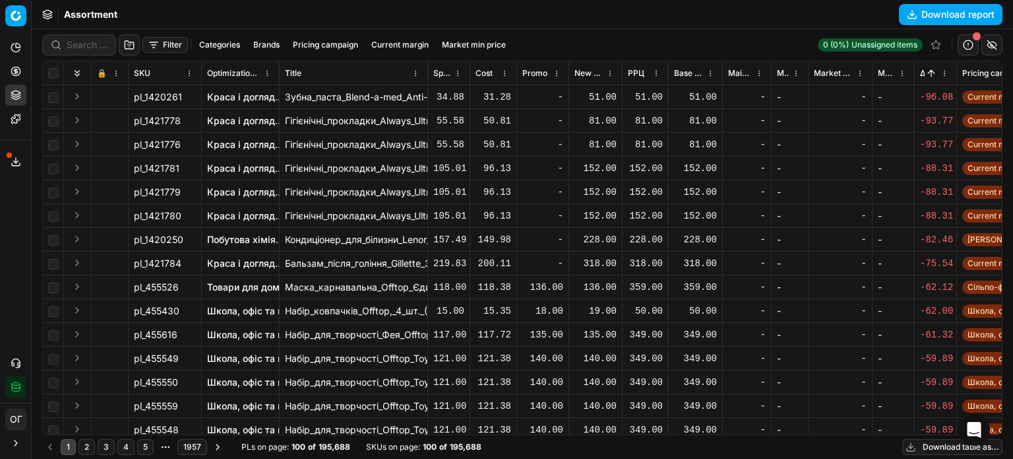
click at [127, 44] on button "button" at bounding box center [129, 44] width 21 height 21
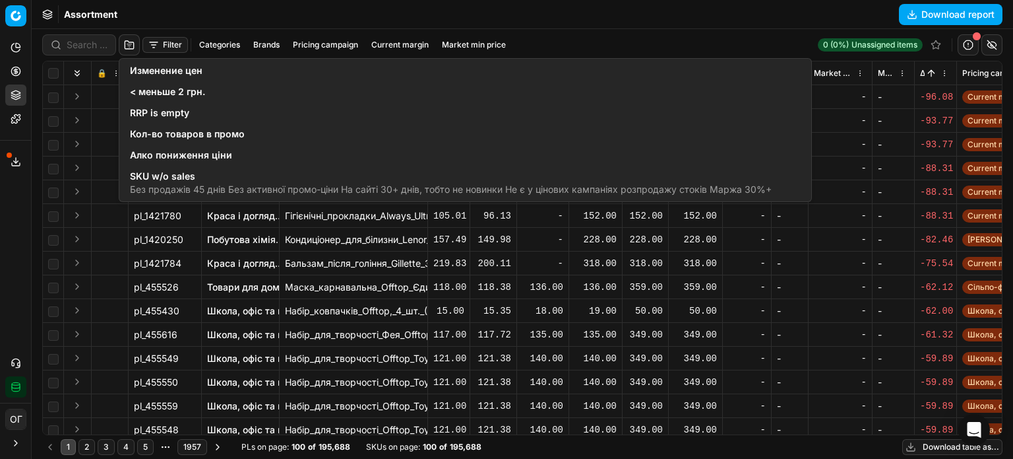
click at [163, 15] on div "Assortment Download report" at bounding box center [523, 14] width 982 height 29
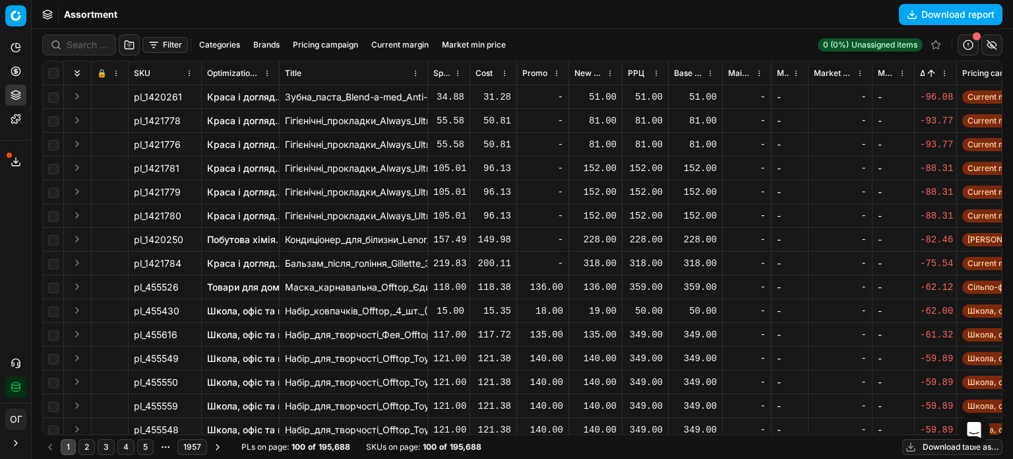
click at [161, 44] on button "Filter" at bounding box center [166, 45] width 46 height 16
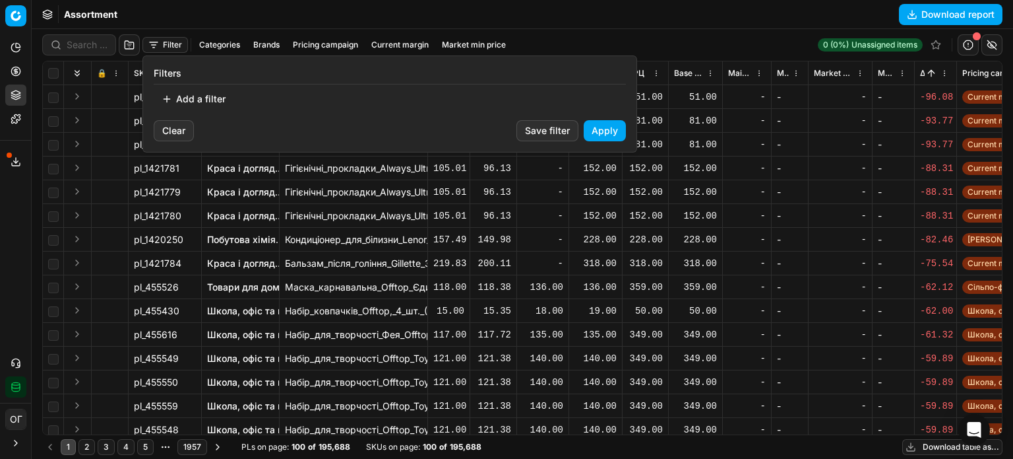
click at [188, 98] on button "Add a filter" at bounding box center [194, 98] width 80 height 21
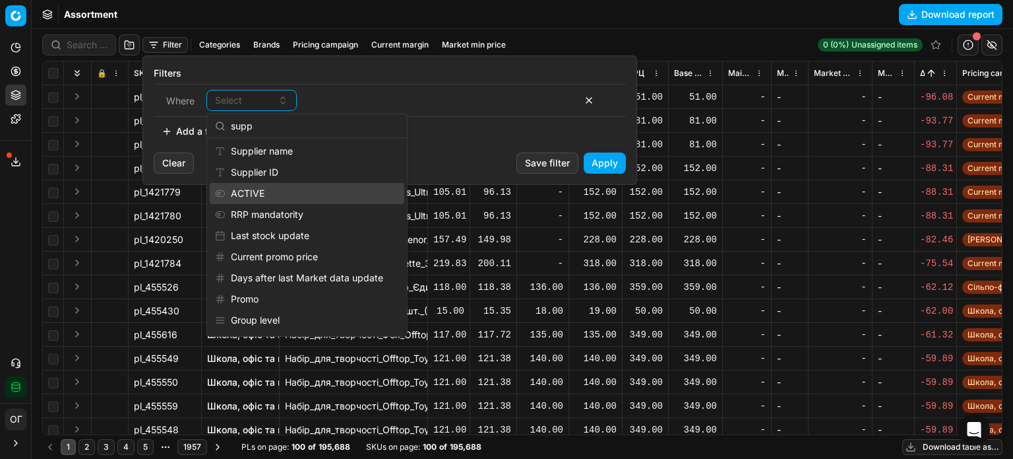
type input "supp"
click at [620, 34] on html "Pricing platform Analytics Pricing Product portfolio Templates Export service 1…" at bounding box center [506, 229] width 1013 height 459
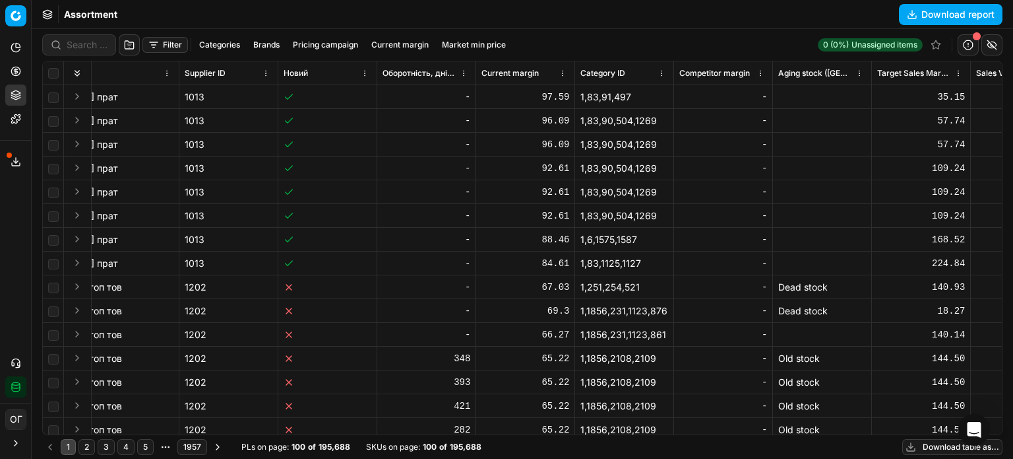
scroll to position [0, 5752]
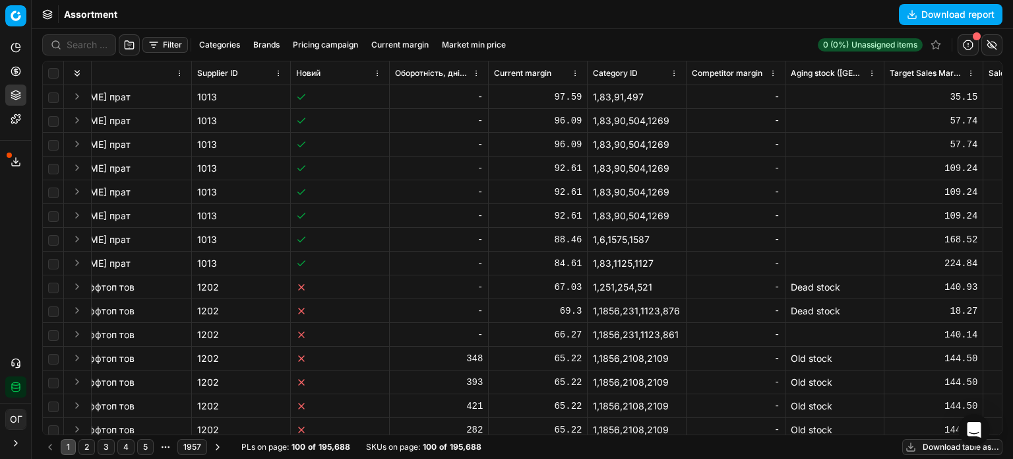
click at [728, 73] on span "Competitor margin" at bounding box center [727, 73] width 71 height 11
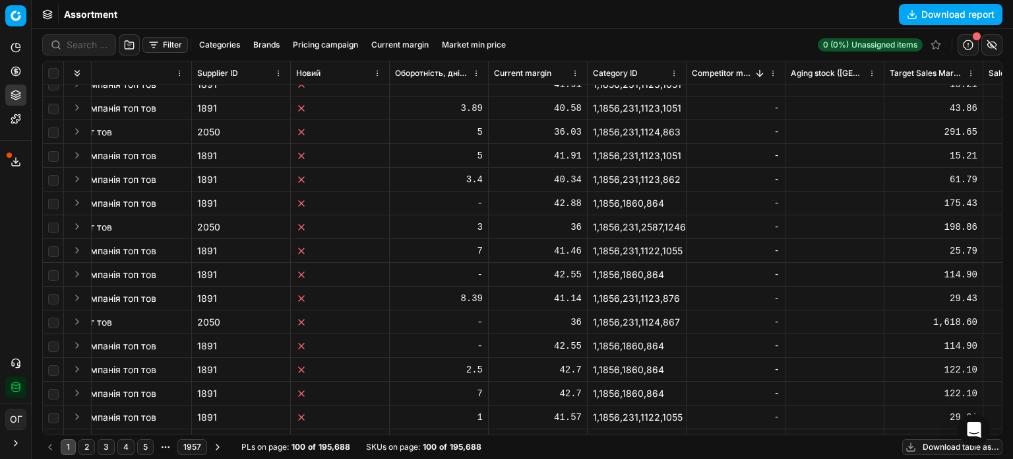
scroll to position [1782, 5752]
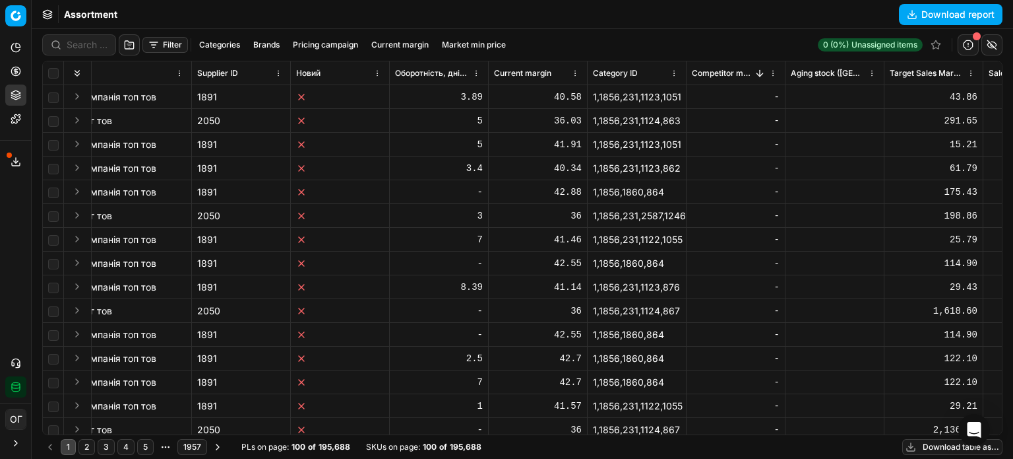
click at [719, 69] on span "Competitor margin" at bounding box center [722, 73] width 61 height 11
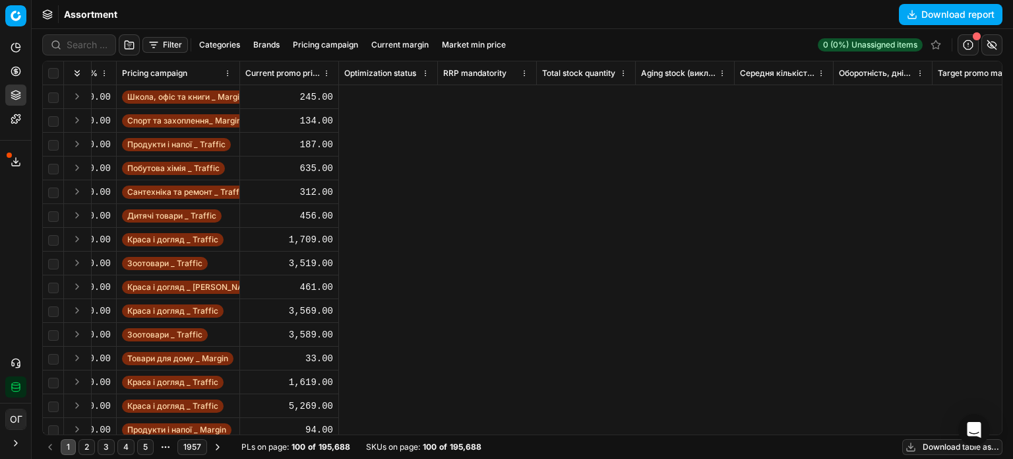
scroll to position [1782, 5752]
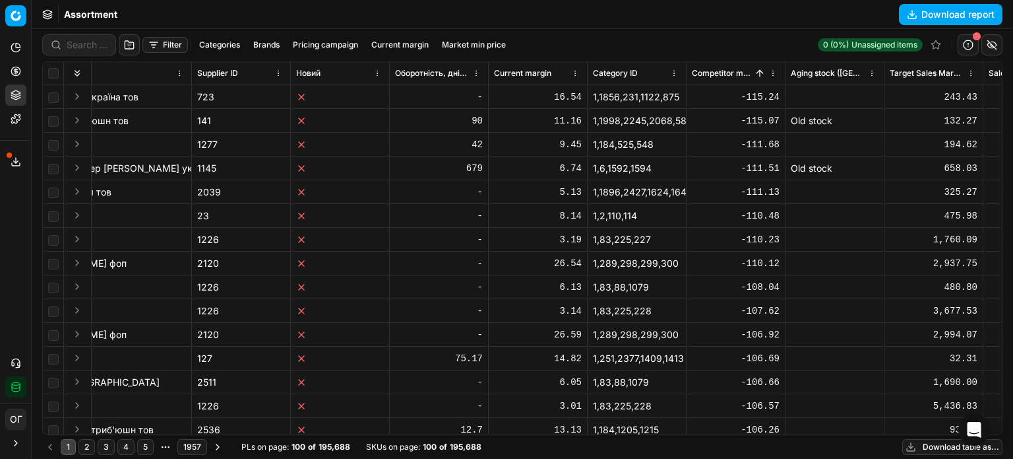
click at [155, 37] on button "Filter" at bounding box center [166, 45] width 46 height 16
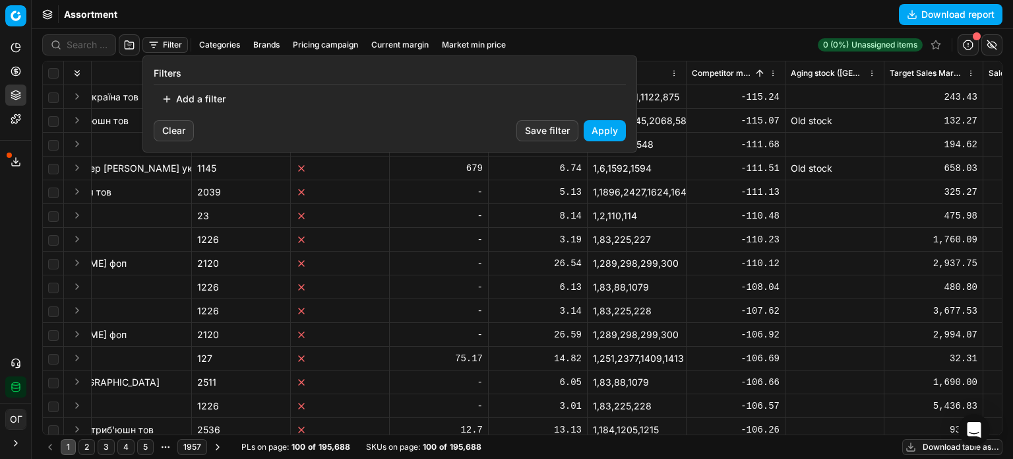
click at [203, 102] on button "Add a filter" at bounding box center [194, 98] width 80 height 21
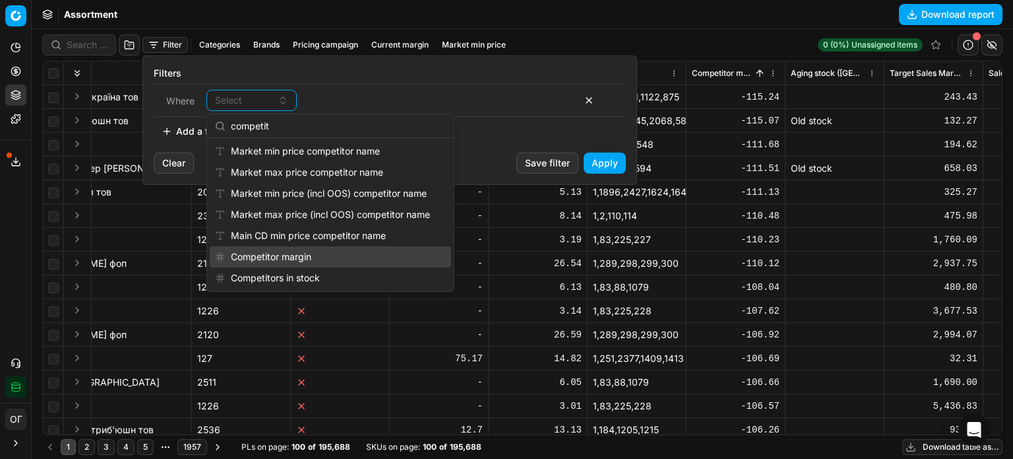
type input "competit"
click at [280, 257] on div "Competitor margin" at bounding box center [330, 256] width 241 height 21
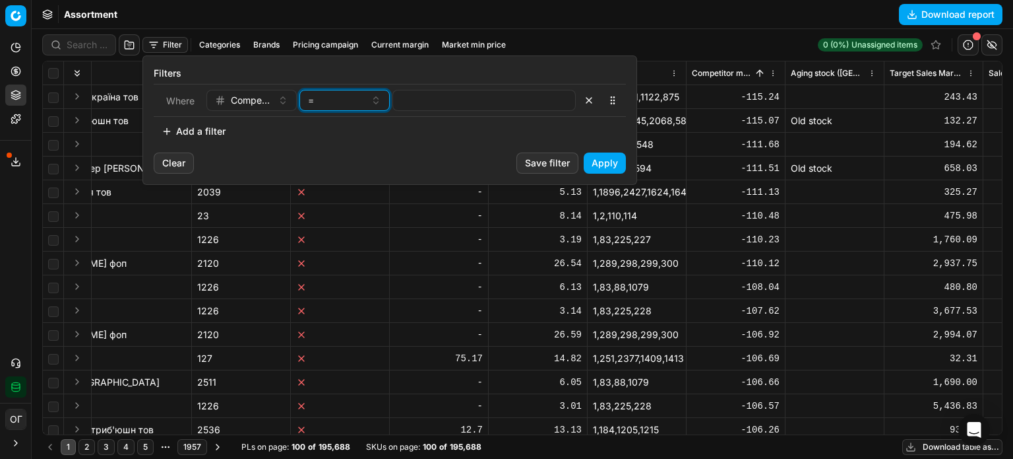
click at [346, 104] on div "=" at bounding box center [336, 100] width 57 height 13
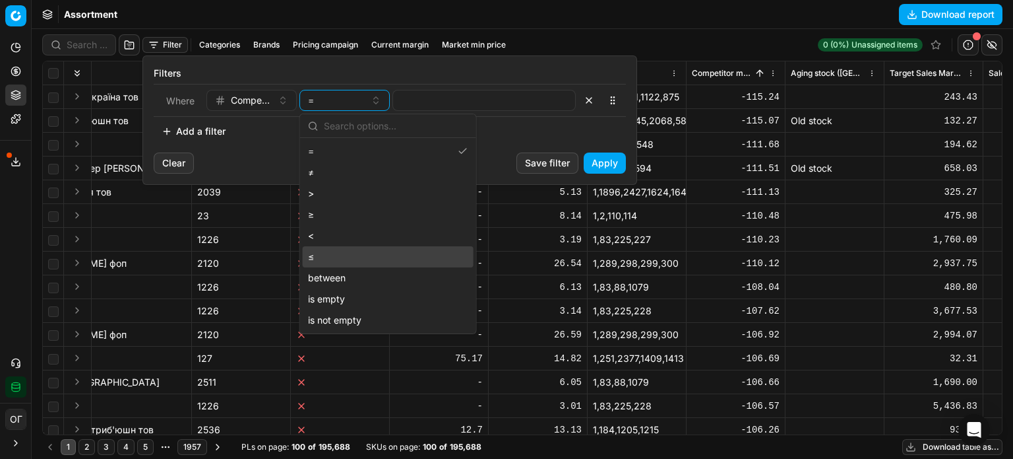
click at [340, 255] on div "≤" at bounding box center [388, 256] width 171 height 21
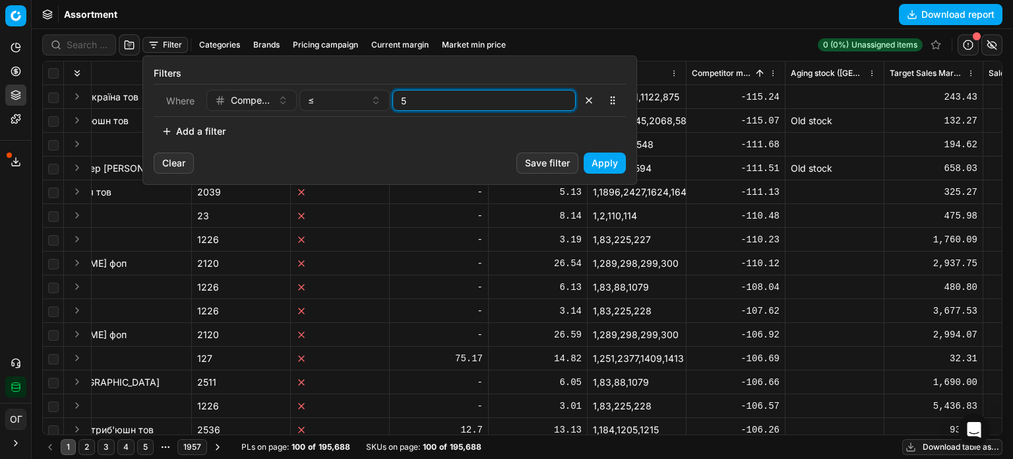
type input "5"
click at [364, 130] on div "Add a filter" at bounding box center [390, 131] width 472 height 21
click at [216, 125] on button "Add a filter" at bounding box center [194, 131] width 80 height 21
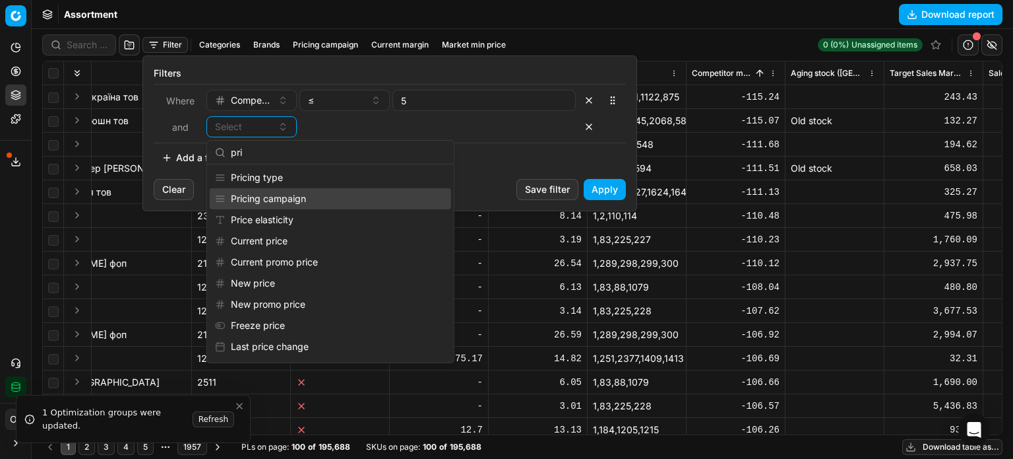
type input "pri"
click at [299, 205] on div "Pricing campaign" at bounding box center [330, 198] width 241 height 21
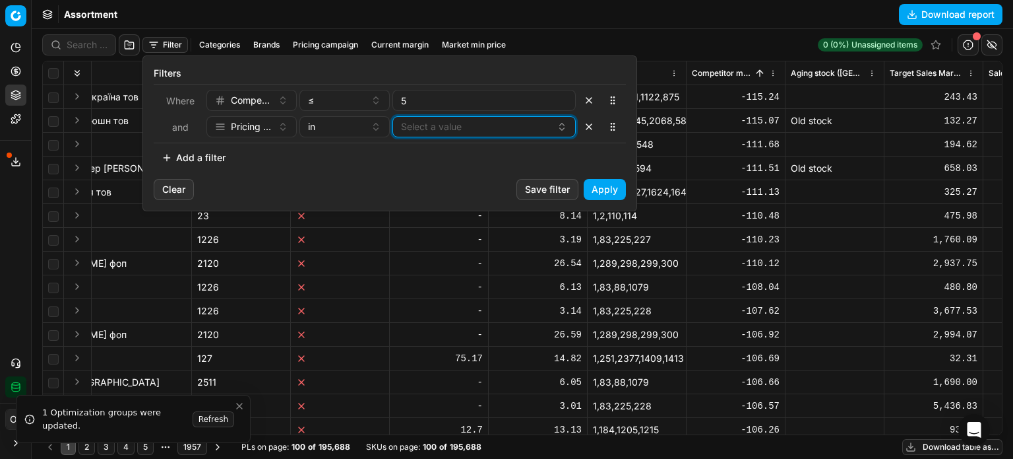
click at [430, 129] on button "Select a value" at bounding box center [484, 126] width 183 height 21
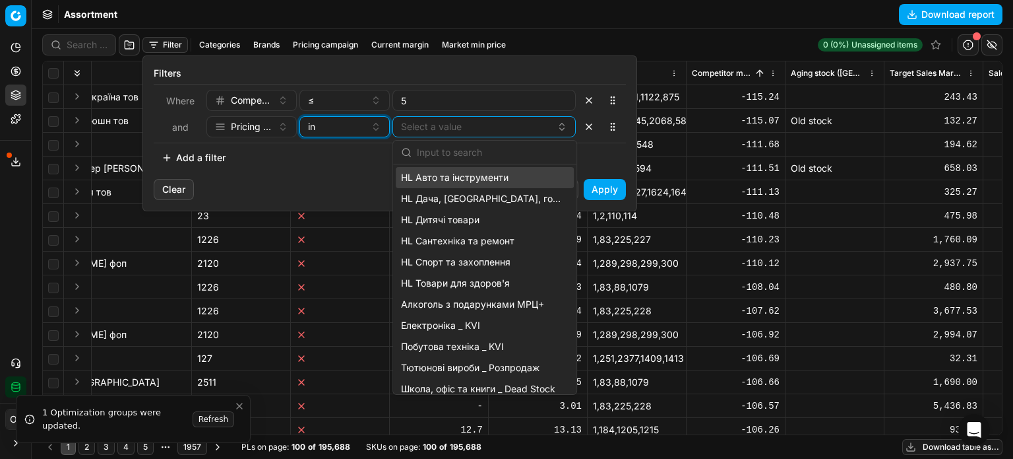
click at [352, 136] on button "in" at bounding box center [345, 126] width 90 height 21
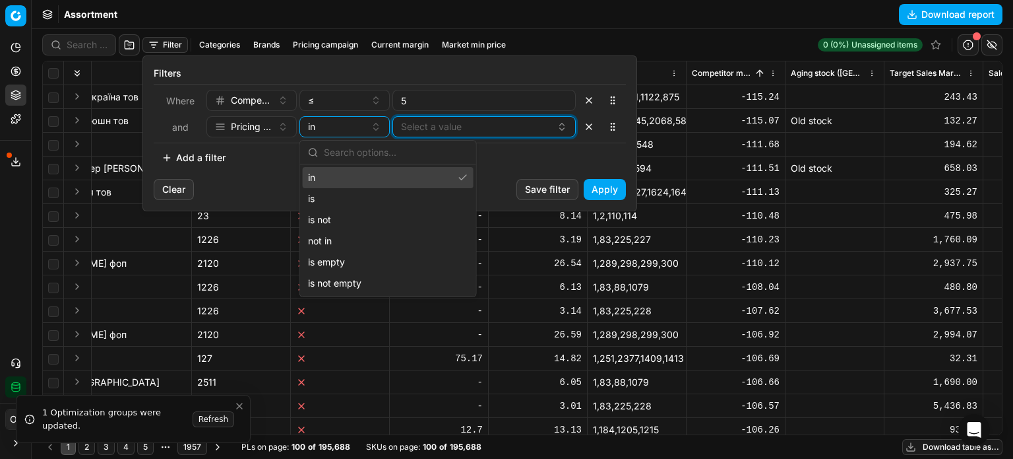
click at [504, 127] on button "Select a value" at bounding box center [484, 126] width 183 height 21
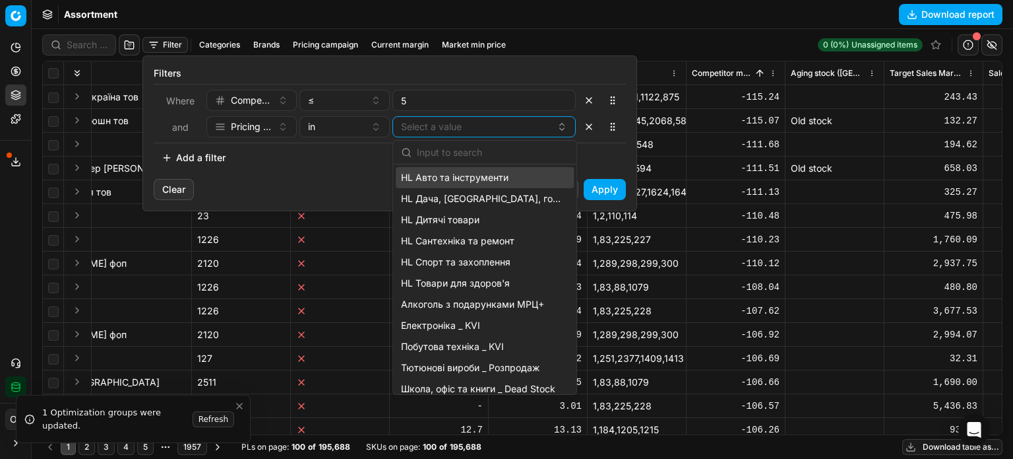
click at [471, 175] on span "HL Авто та інструменти" at bounding box center [455, 177] width 108 height 13
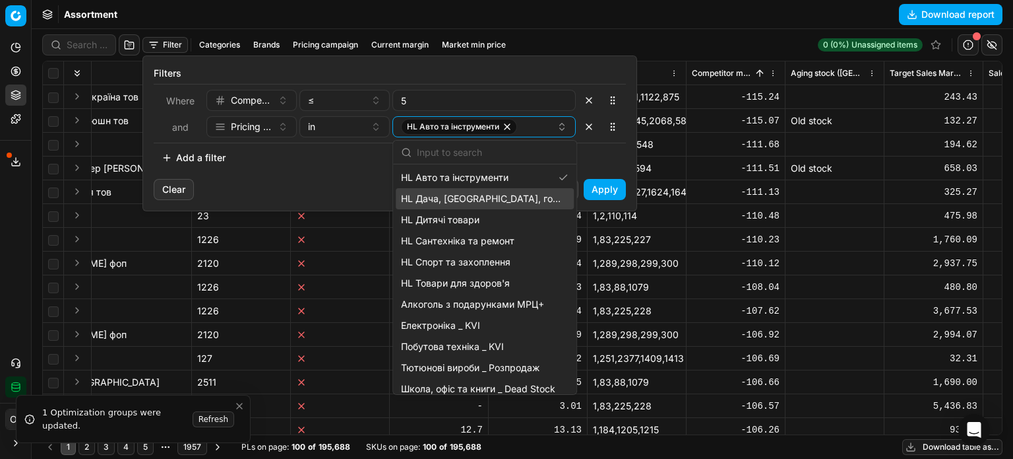
click at [472, 192] on span "HL Дача, садa, город" at bounding box center [482, 198] width 162 height 13
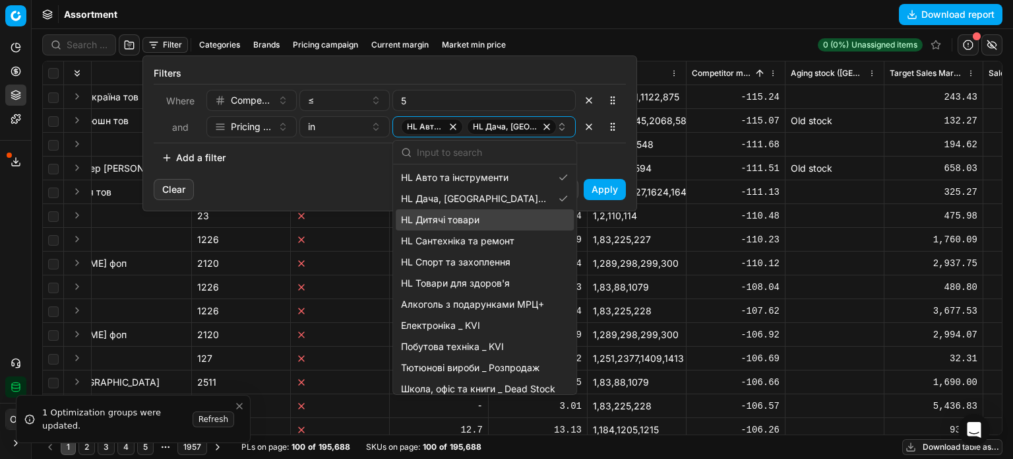
click at [468, 218] on span "HL Дитячі товари" at bounding box center [440, 219] width 79 height 13
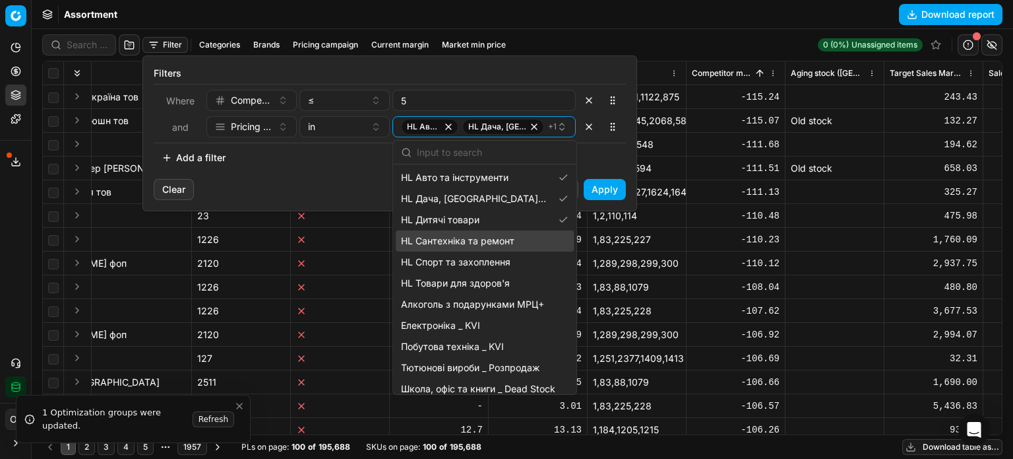
click at [470, 240] on span "HL Сантехніка та ремонт" at bounding box center [457, 240] width 113 height 13
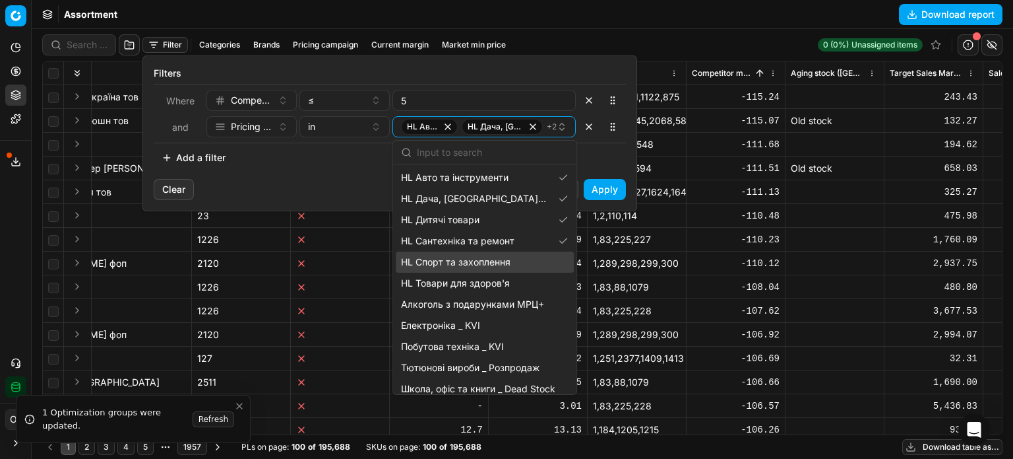
click at [471, 254] on div "HL Спорт та захоплення" at bounding box center [485, 261] width 178 height 21
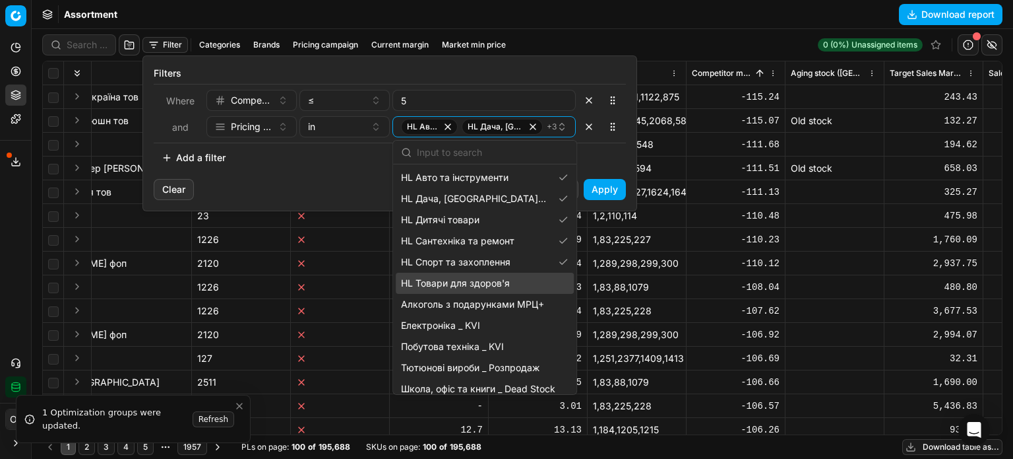
click at [470, 278] on span "HL Товари для здоров'я" at bounding box center [455, 282] width 109 height 13
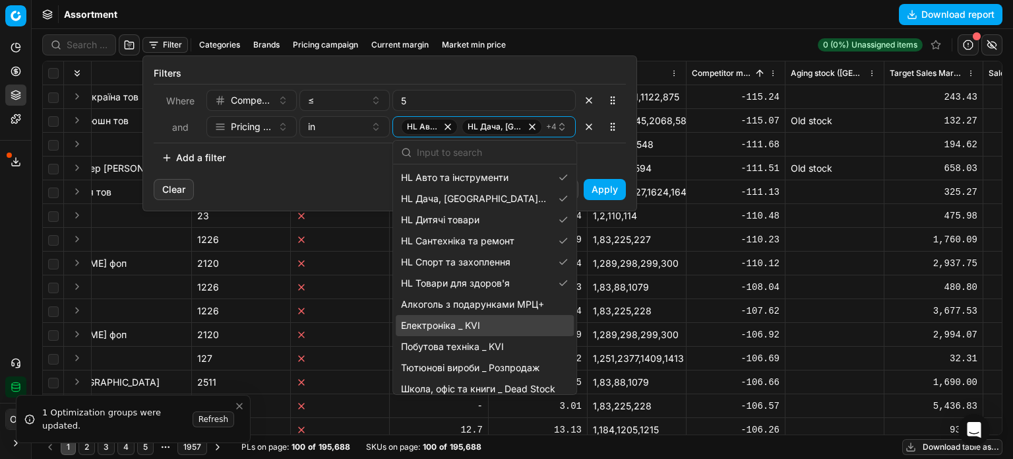
drag, startPoint x: 461, startPoint y: 324, endPoint x: 462, endPoint y: 334, distance: 9.9
click at [461, 324] on span "Електроніка _ KVI" at bounding box center [440, 325] width 79 height 13
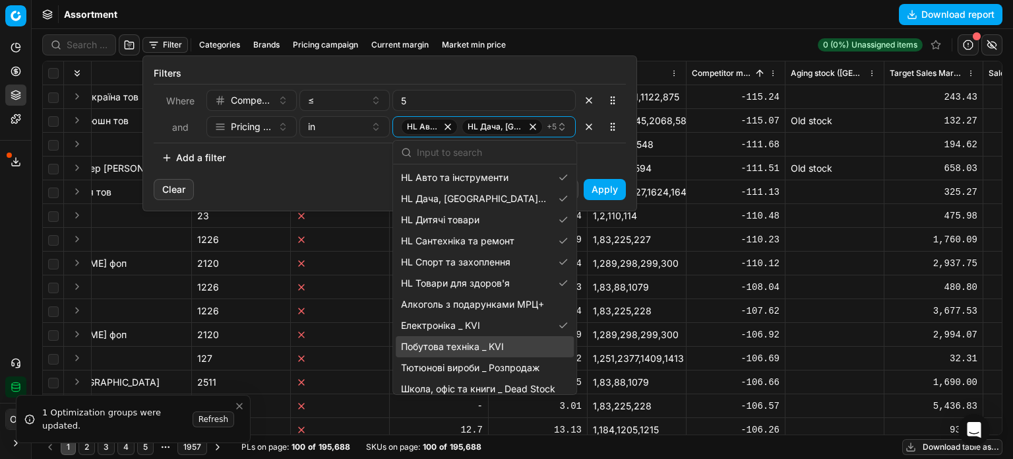
click at [465, 352] on span "Побутова техніка _ KVI" at bounding box center [452, 346] width 103 height 13
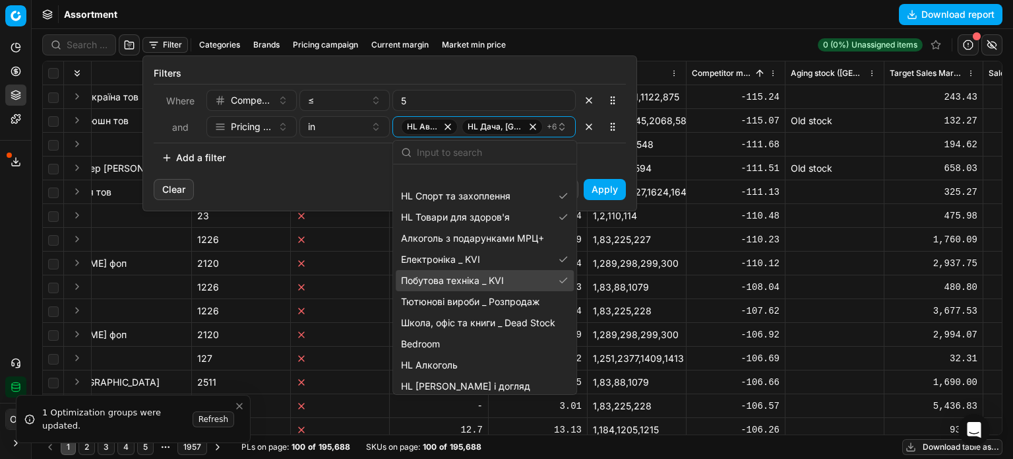
scroll to position [132, 0]
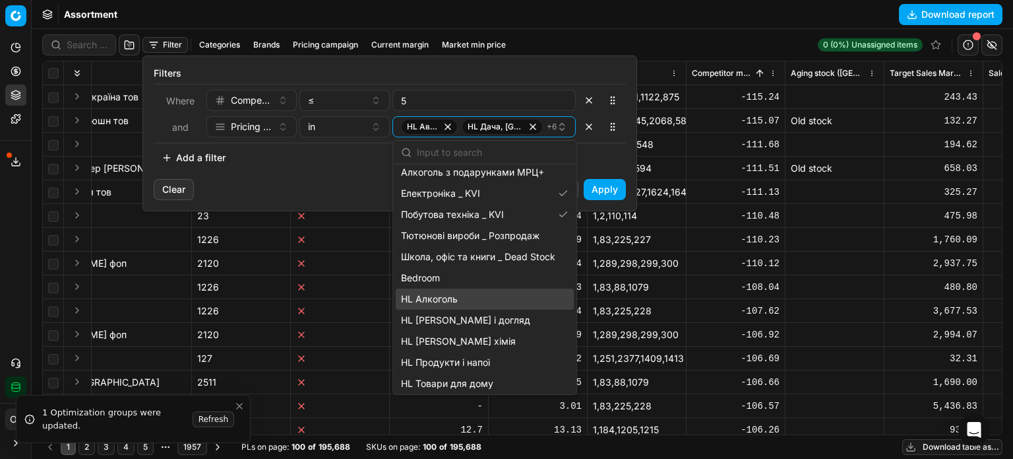
click at [449, 298] on span "HL Алкоголь" at bounding box center [429, 298] width 57 height 13
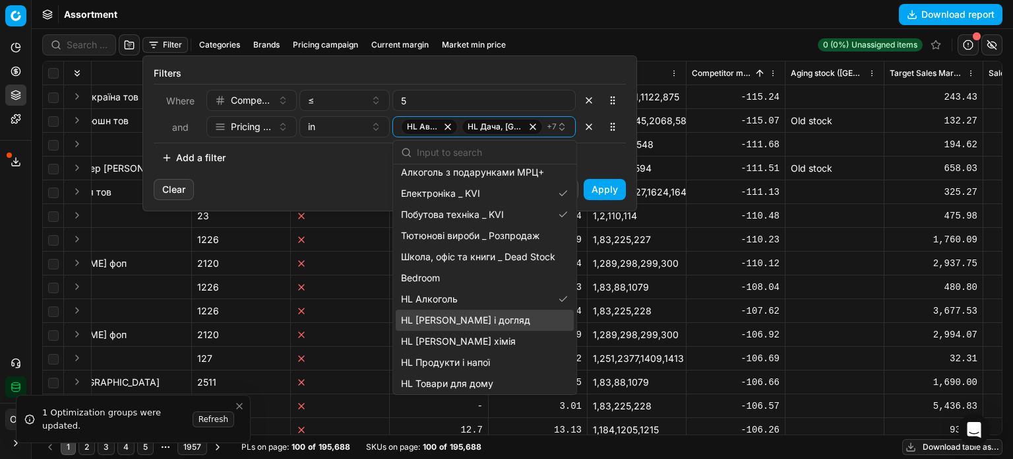
click at [449, 323] on span "HL [PERSON_NAME] і догляд" at bounding box center [465, 319] width 129 height 13
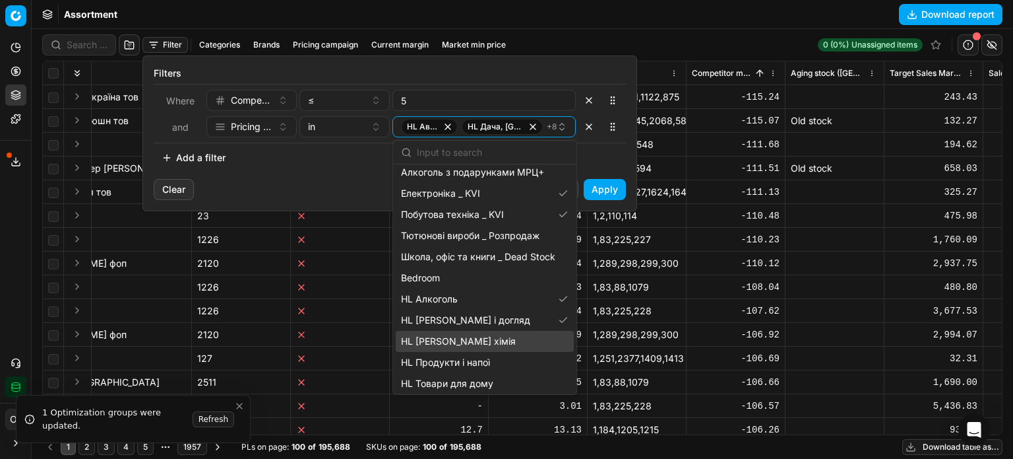
click at [455, 340] on span "HL Побутова хімія" at bounding box center [458, 341] width 115 height 13
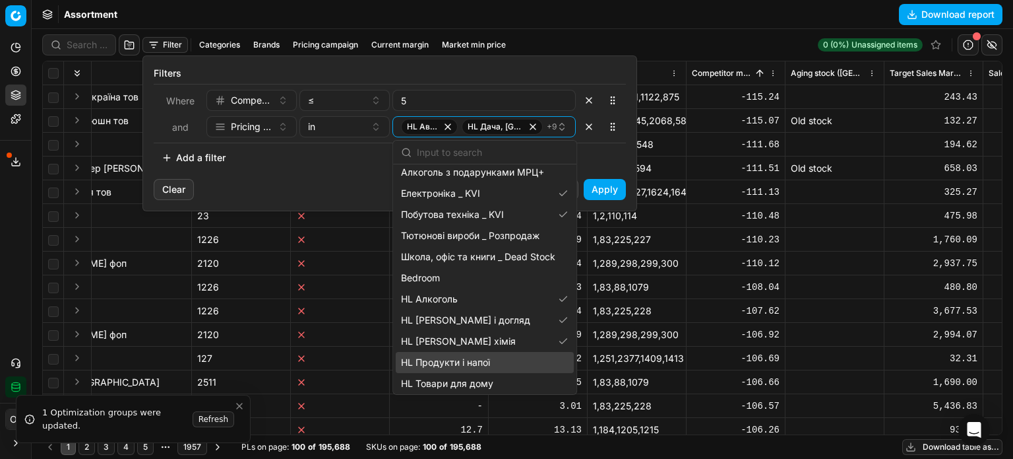
click at [459, 362] on span "HL Продукти і напої" at bounding box center [445, 362] width 89 height 13
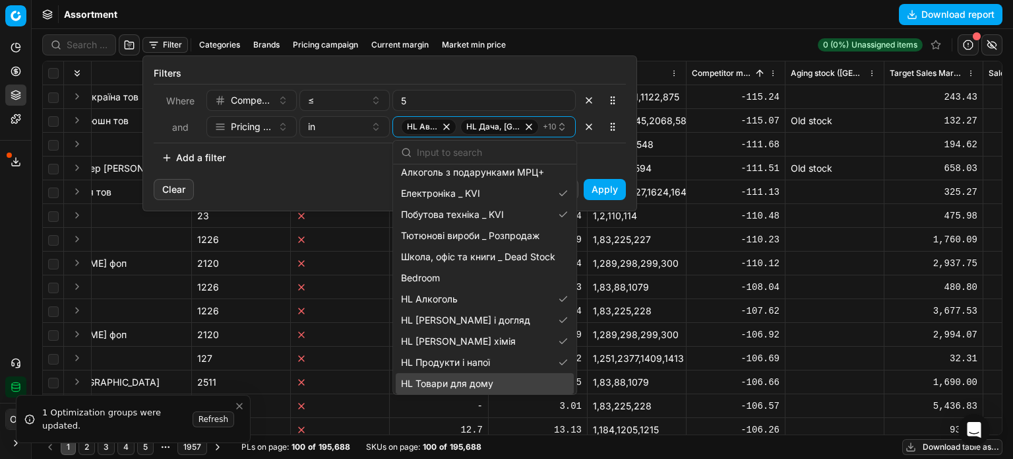
click at [459, 381] on span "HL Товари для дому" at bounding box center [447, 383] width 92 height 13
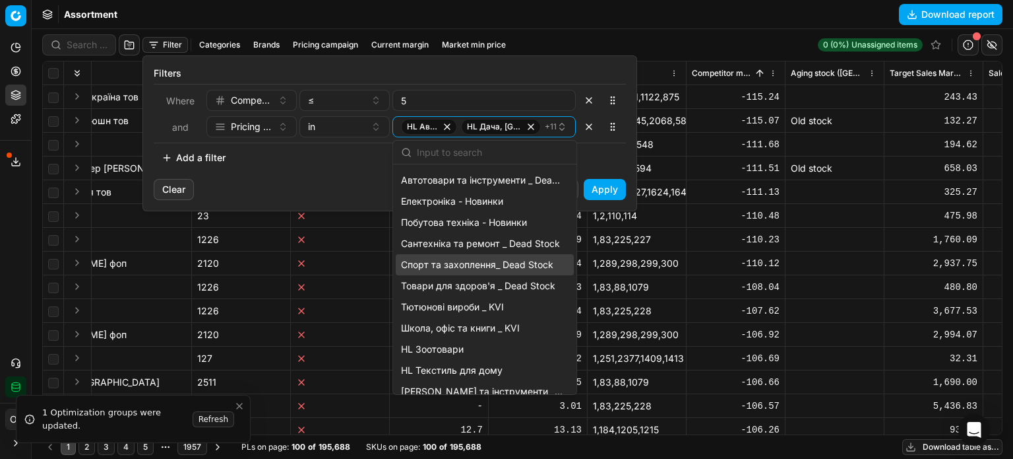
scroll to position [396, 0]
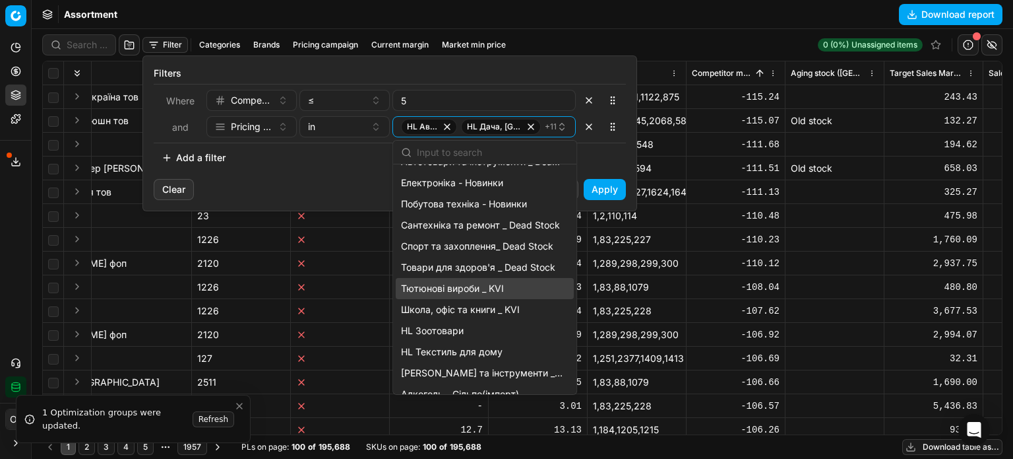
click at [486, 286] on span "Тютюнові вироби _ KVI" at bounding box center [452, 288] width 103 height 13
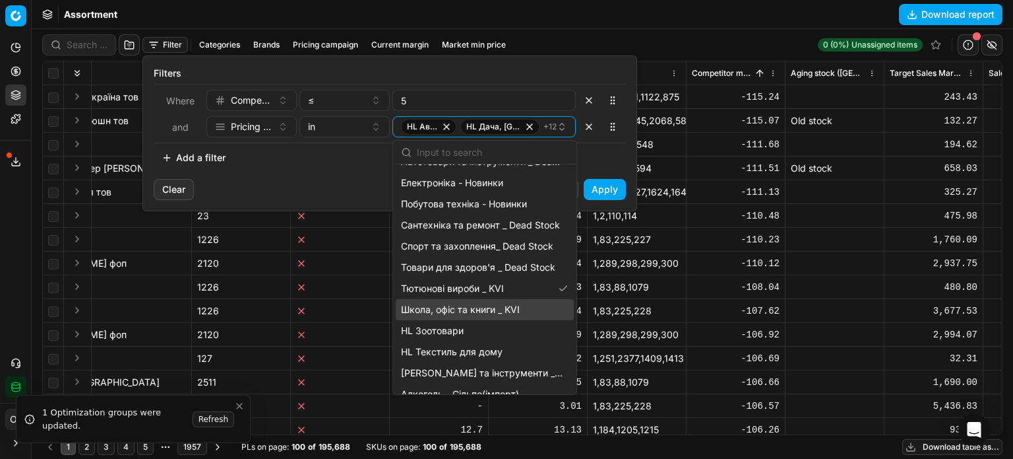
click at [486, 304] on span "Школа, офіс та книги _ KVI" at bounding box center [460, 309] width 119 height 13
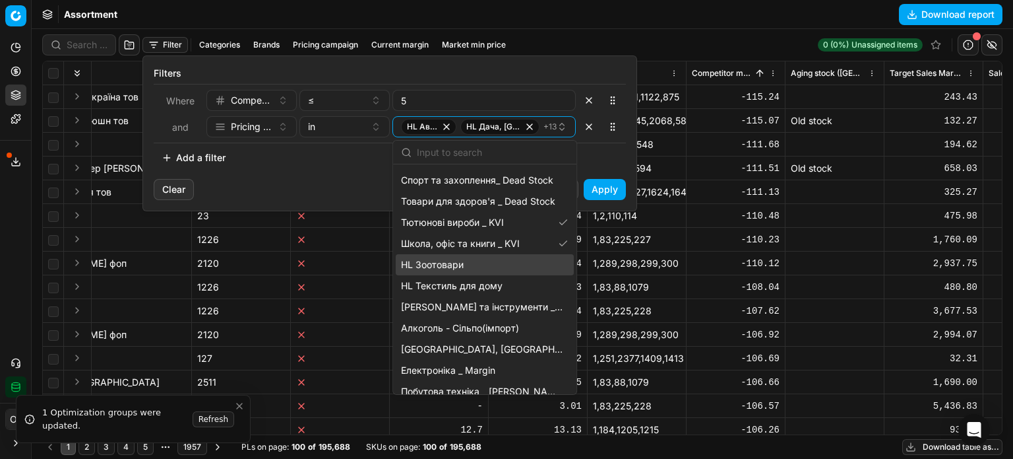
click at [474, 269] on div "HL Зоотовари" at bounding box center [485, 264] width 178 height 21
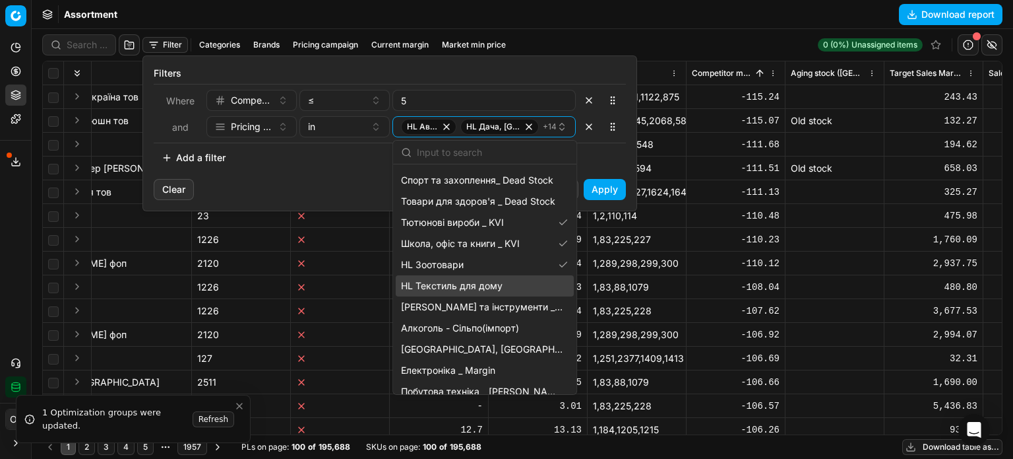
click at [468, 286] on span "HL Текстиль для дому" at bounding box center [452, 285] width 102 height 13
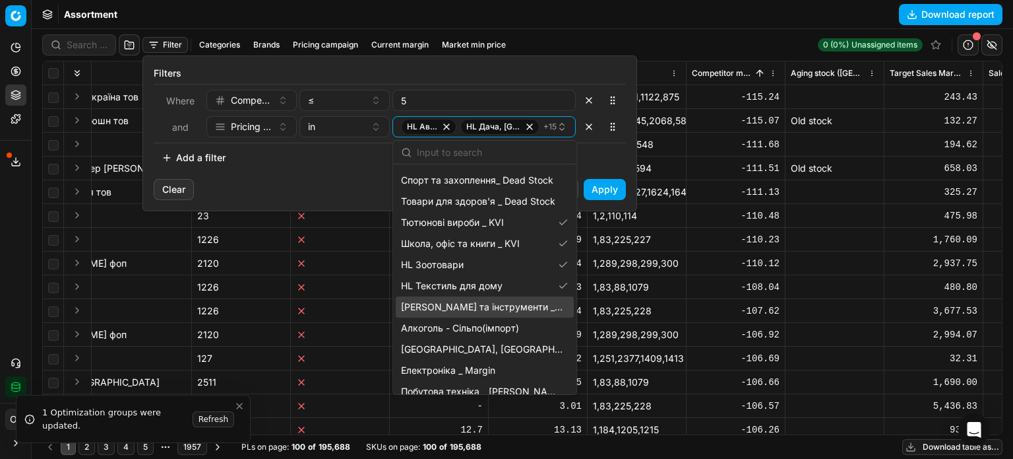
click at [472, 299] on div "Автотовари та інструменти _ KVI" at bounding box center [485, 306] width 178 height 21
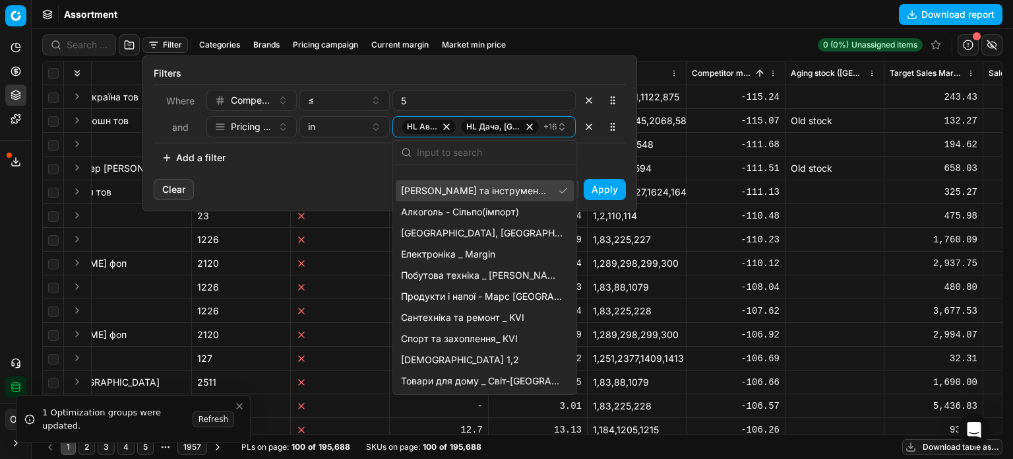
scroll to position [594, 0]
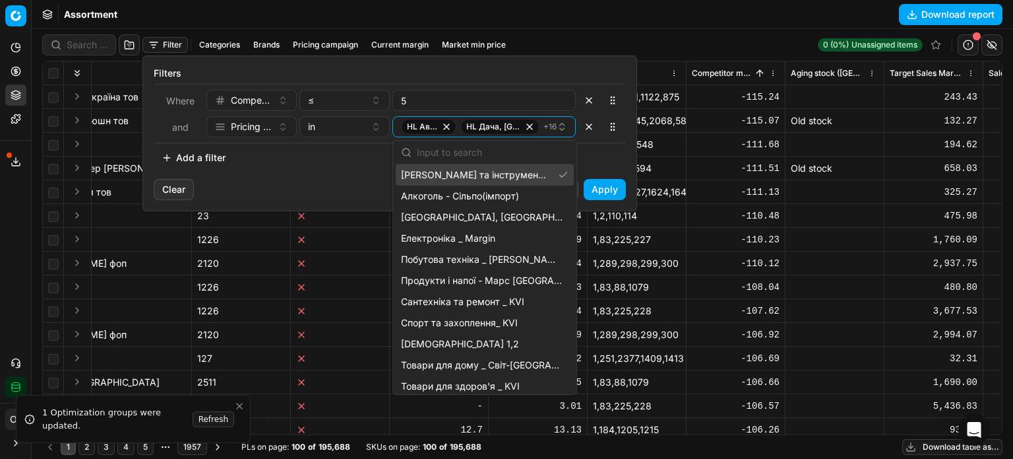
click at [472, 299] on span "Сантехніка та ремонт _ KVI" at bounding box center [462, 301] width 123 height 13
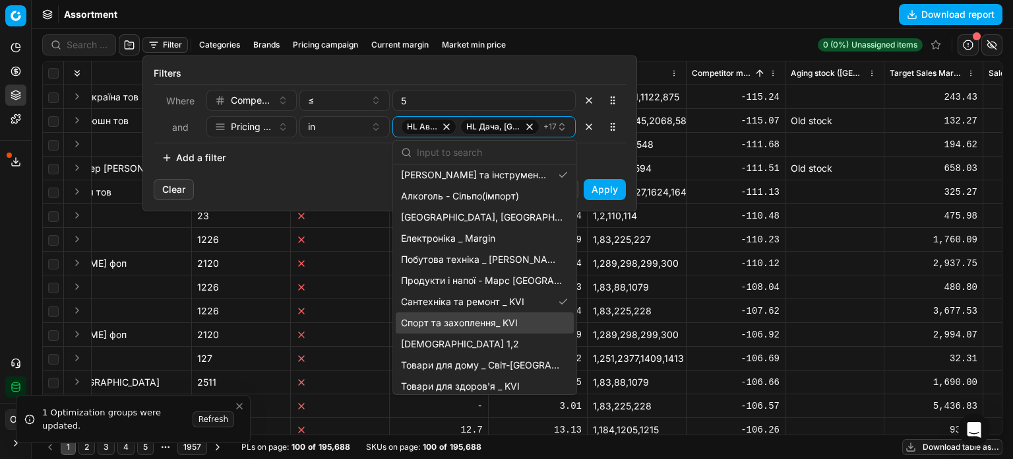
click at [478, 320] on span "Спорт та захоплення_ KVI" at bounding box center [459, 322] width 117 height 13
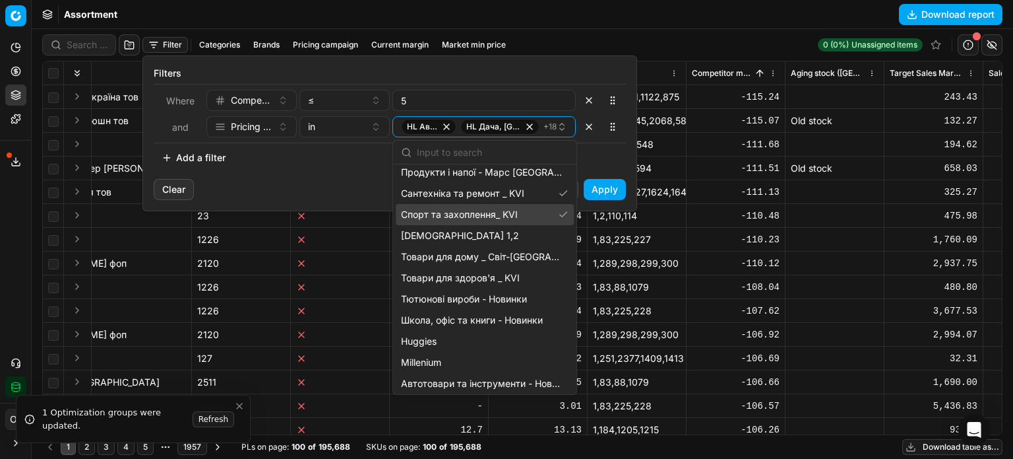
scroll to position [726, 0]
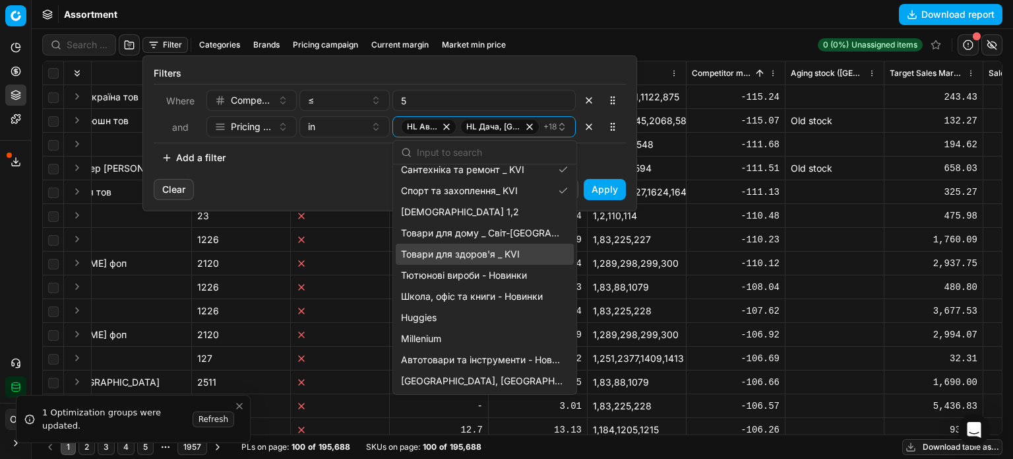
click at [497, 255] on span "Товари для здоров'я _ KVI" at bounding box center [460, 253] width 119 height 13
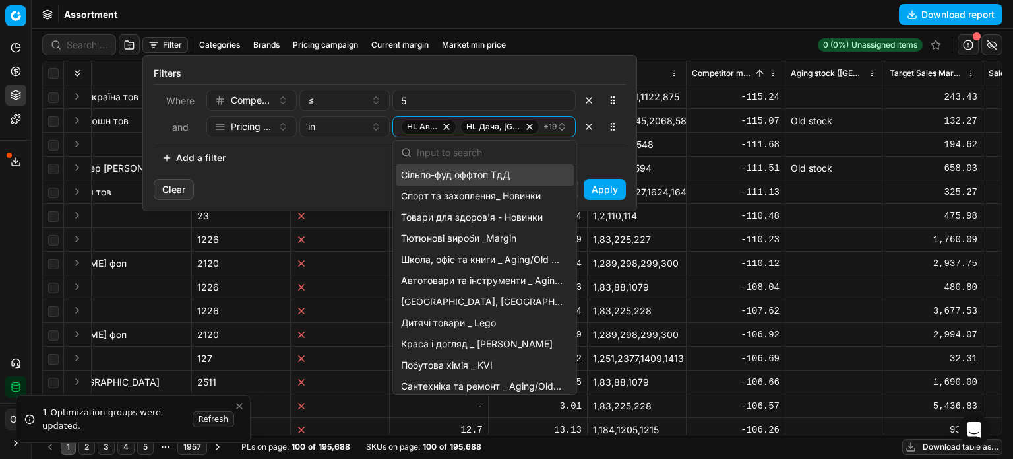
scroll to position [1122, 0]
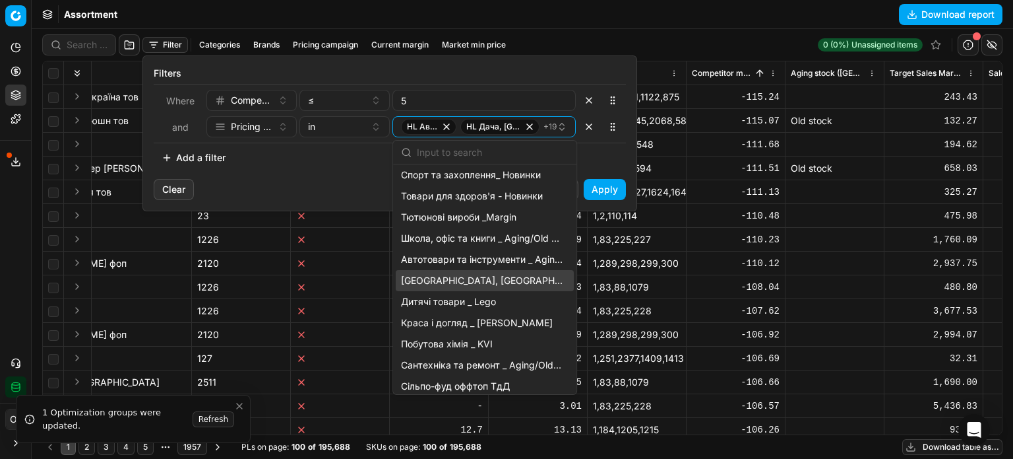
click at [503, 274] on span "Дача, сад і город _ KVI" at bounding box center [482, 280] width 162 height 13
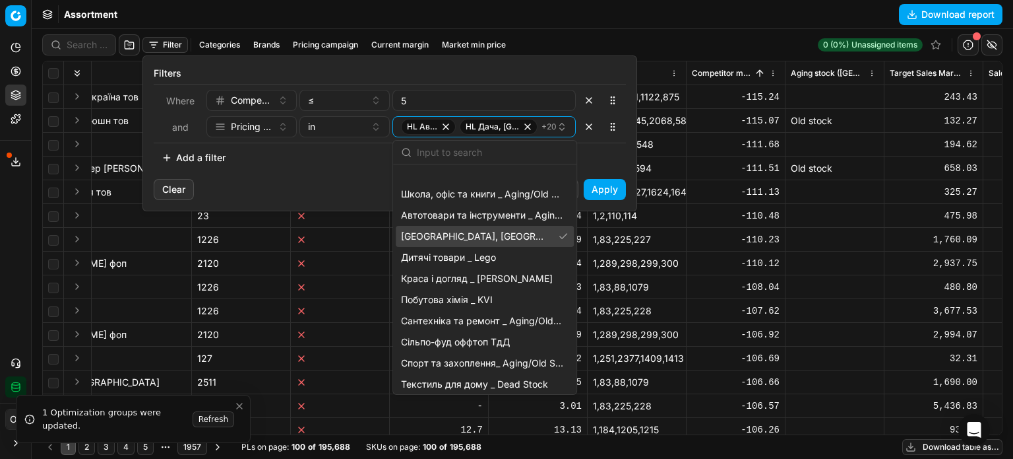
scroll to position [1188, 0]
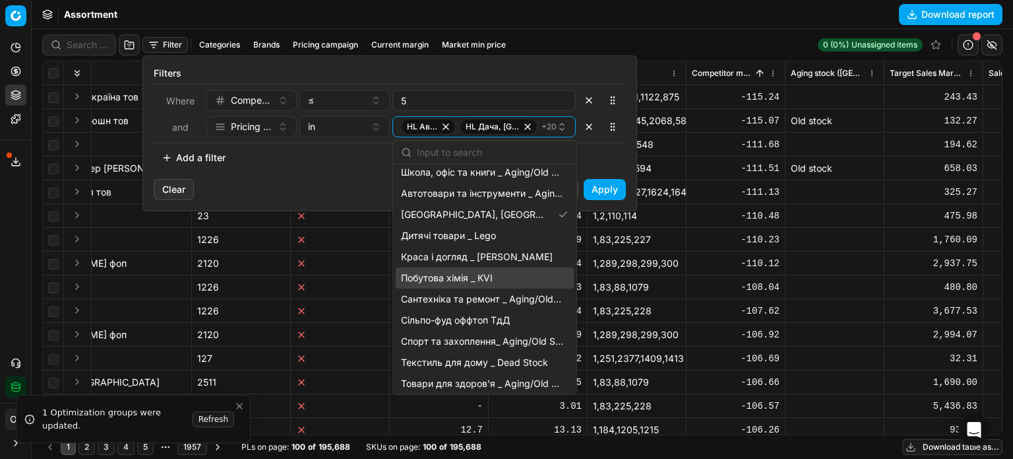
click at [505, 274] on div "Побутова хімія _ KVI" at bounding box center [485, 277] width 178 height 21
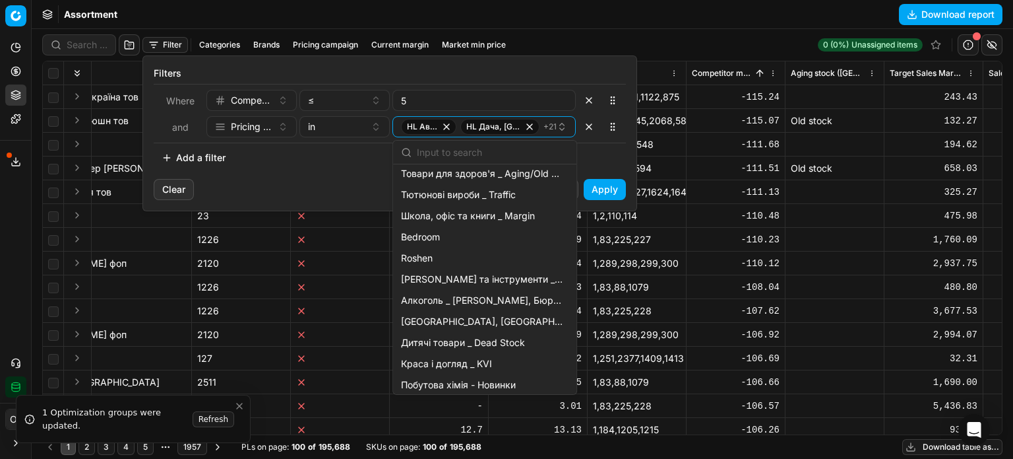
scroll to position [1452, 0]
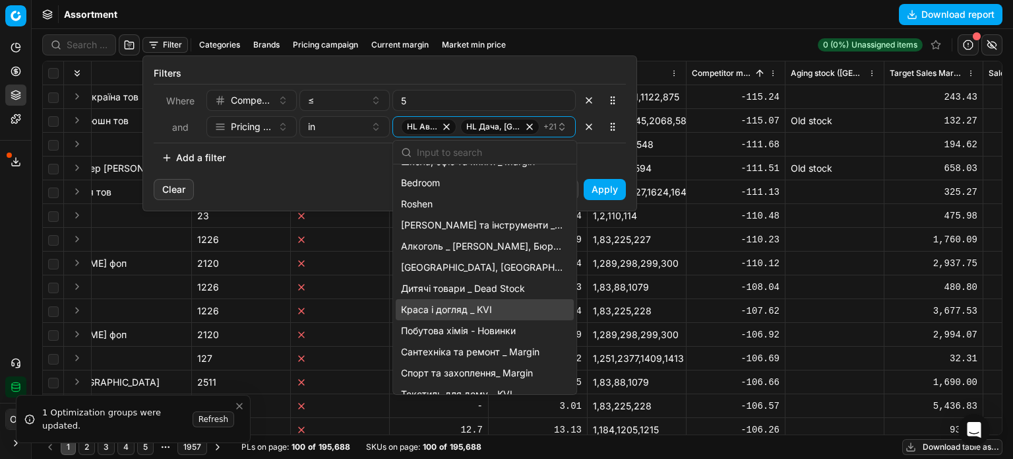
click at [506, 300] on div "Краса і догляд _ KVI" at bounding box center [485, 309] width 178 height 21
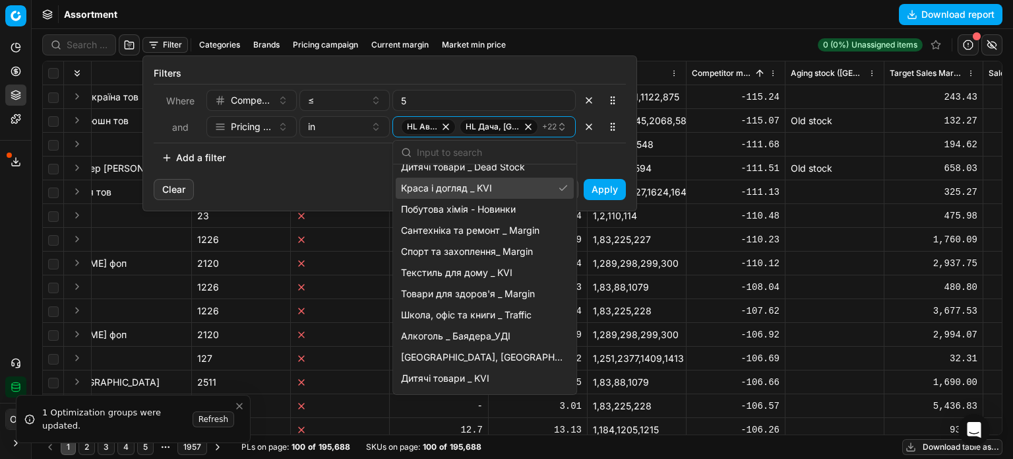
scroll to position [1584, 0]
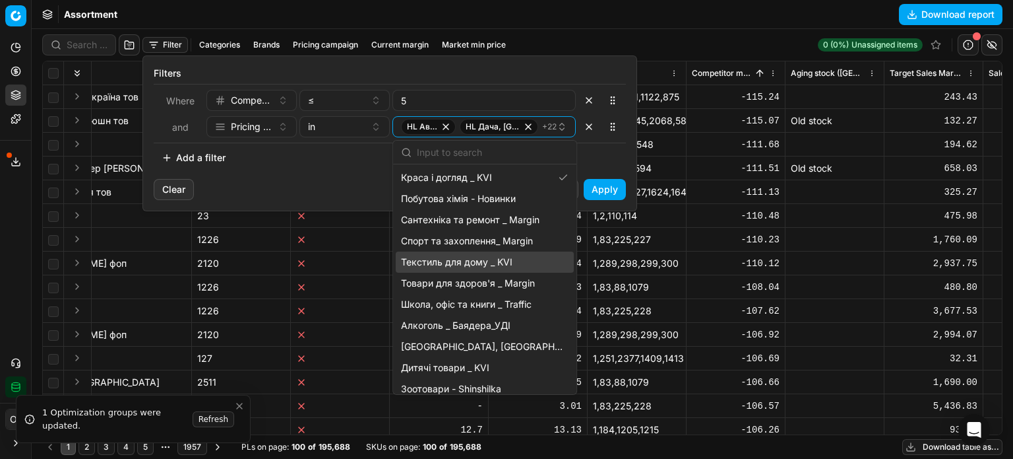
click at [507, 261] on span "Текстиль для дому _ KVI" at bounding box center [457, 261] width 112 height 13
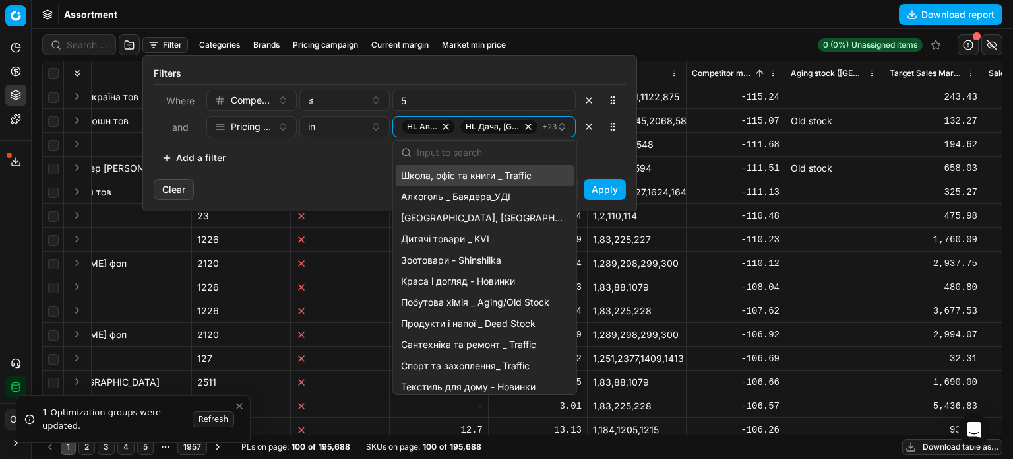
scroll to position [1716, 0]
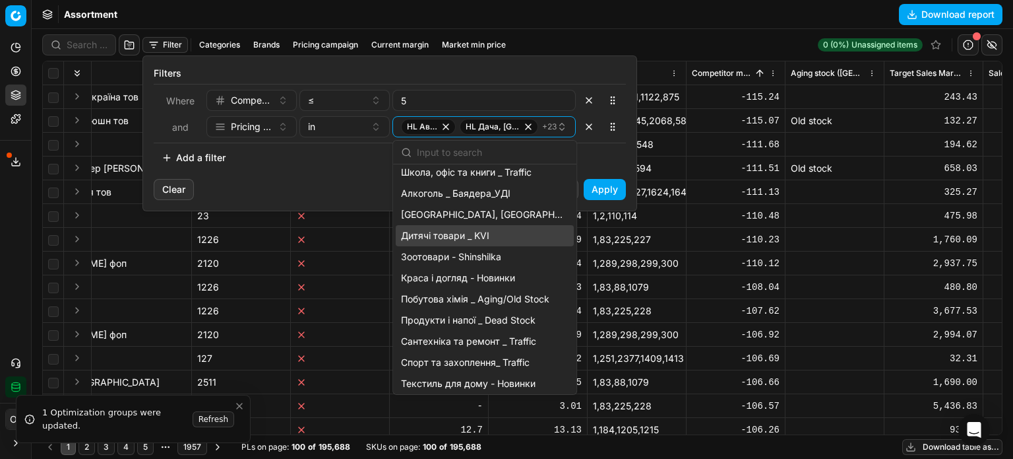
click at [495, 238] on div "Дитячі товари _ KVI" at bounding box center [485, 235] width 178 height 21
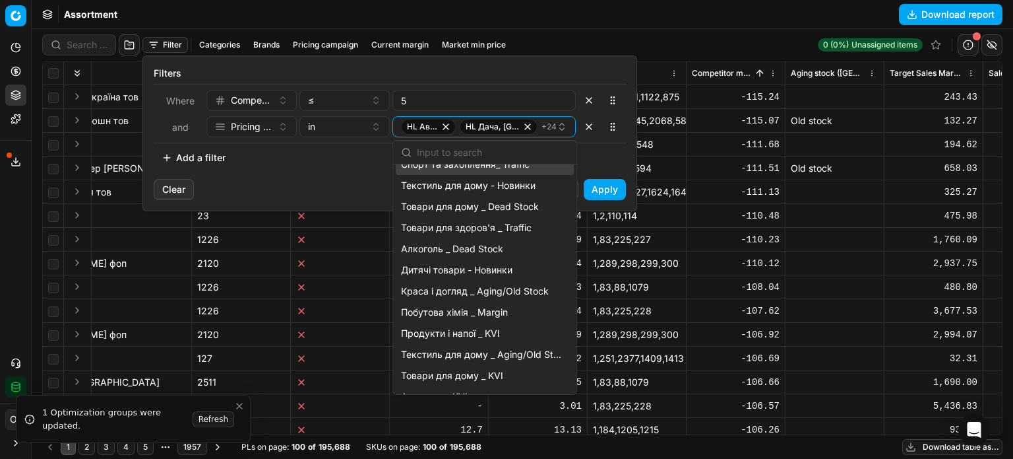
scroll to position [1979, 0]
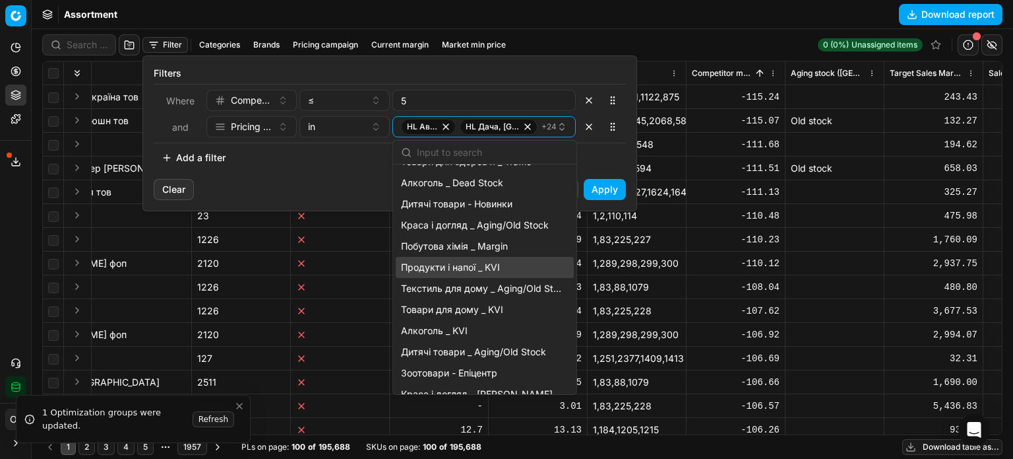
click at [493, 269] on span "Продукти і напої _ KVI" at bounding box center [450, 267] width 99 height 13
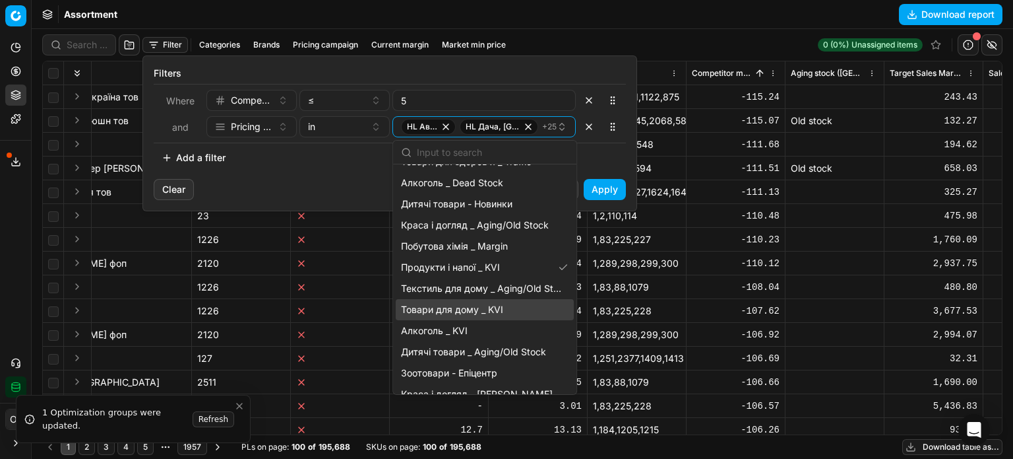
click at [499, 304] on span "Товари для дому _ KVI" at bounding box center [452, 309] width 102 height 13
click at [498, 320] on div "Алкоголь _ KVI" at bounding box center [485, 330] width 178 height 21
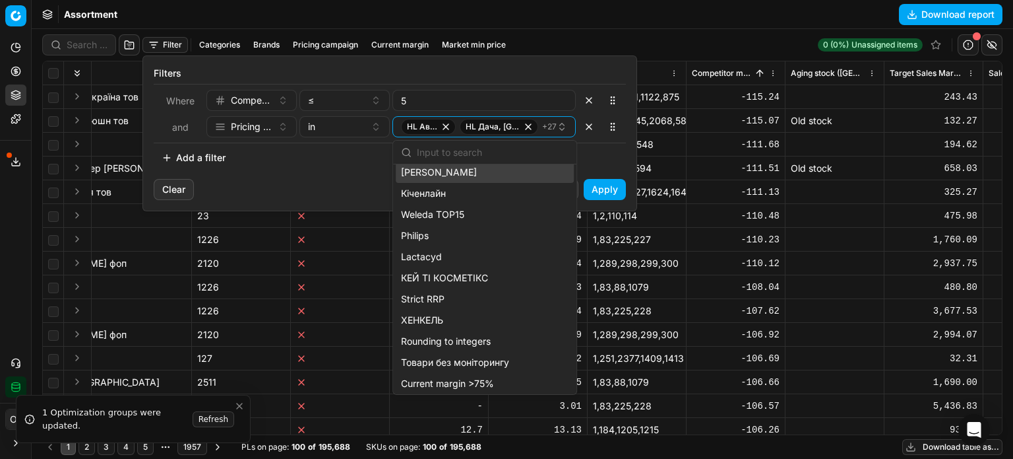
scroll to position [3112, 0]
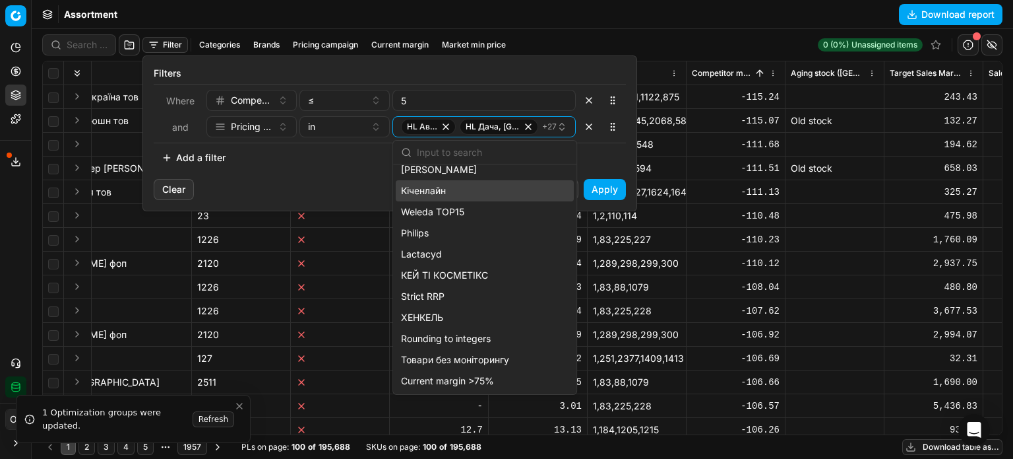
click at [596, 155] on div "Add a filter" at bounding box center [390, 157] width 472 height 21
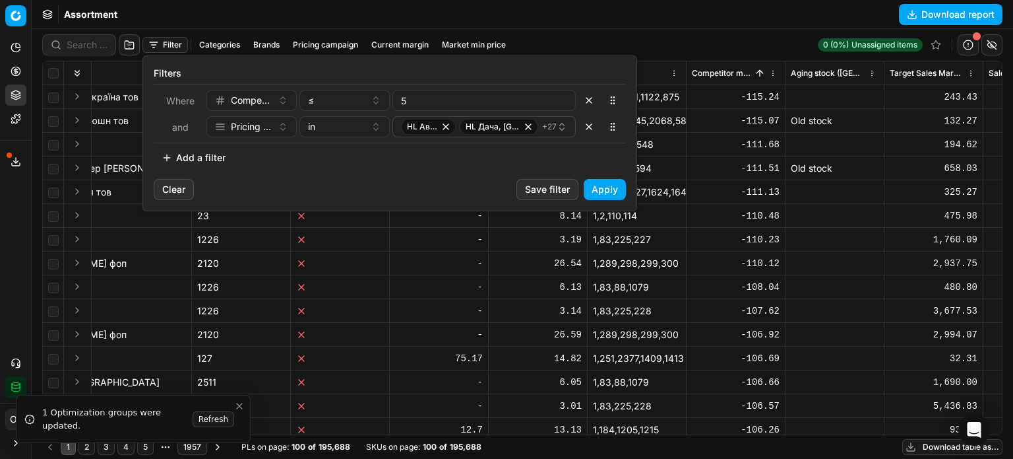
click at [602, 191] on button "Apply" at bounding box center [605, 189] width 42 height 21
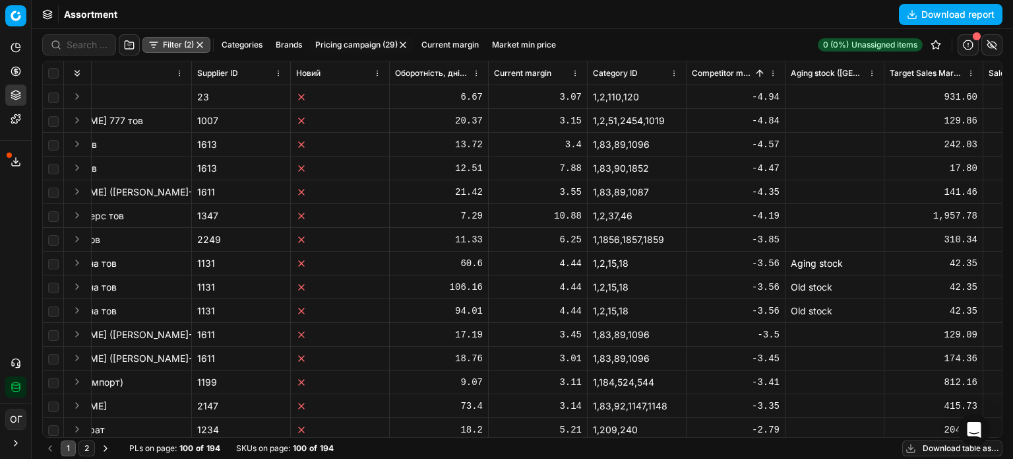
click at [164, 46] on button "Filter (2)" at bounding box center [177, 45] width 68 height 16
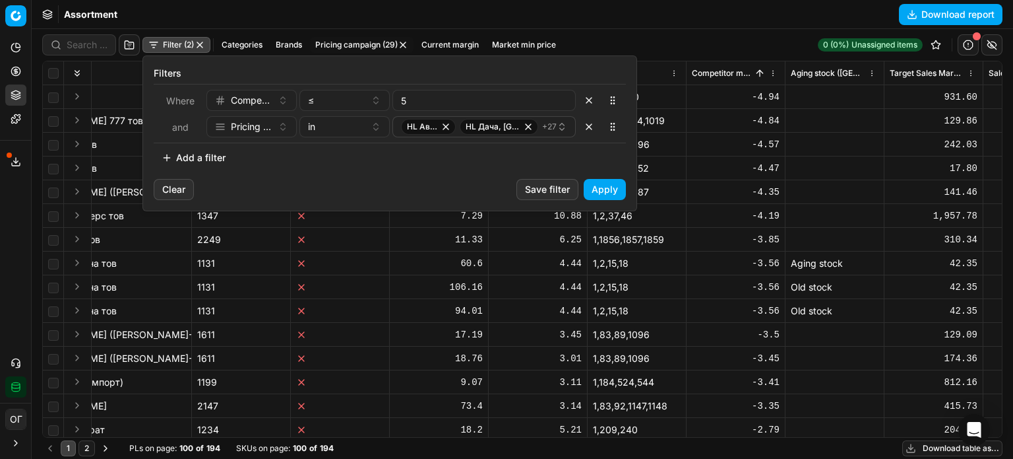
click at [541, 195] on button "Save filter" at bounding box center [548, 189] width 62 height 21
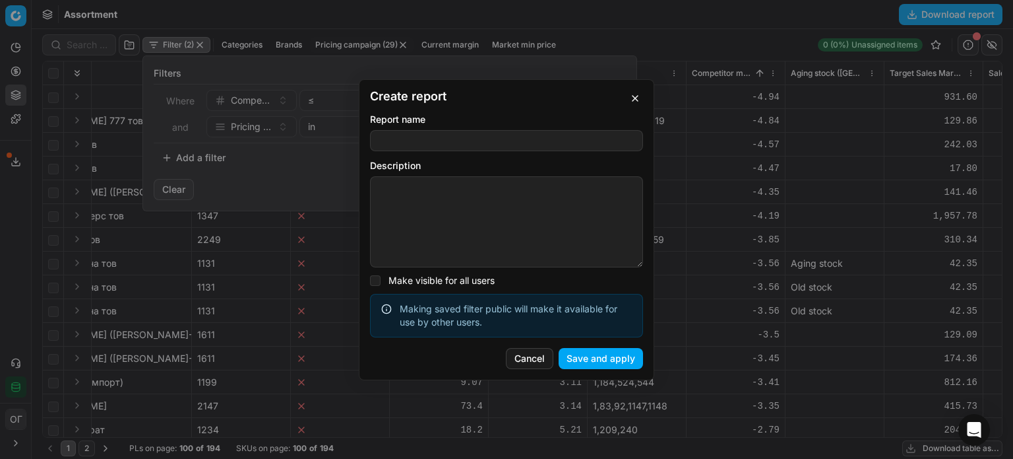
type input "Ь"
type input "KVI min. price"
click at [465, 280] on label "Make visible for all users" at bounding box center [442, 280] width 106 height 11
click at [381, 280] on input "Make visible for all users" at bounding box center [375, 280] width 11 height 11
checkbox input "true"
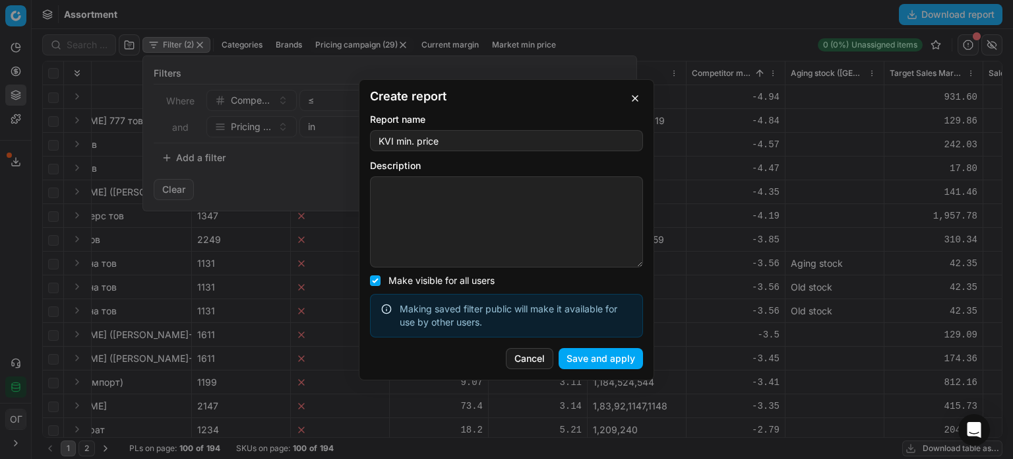
click at [603, 358] on button "Save and apply" at bounding box center [601, 358] width 84 height 21
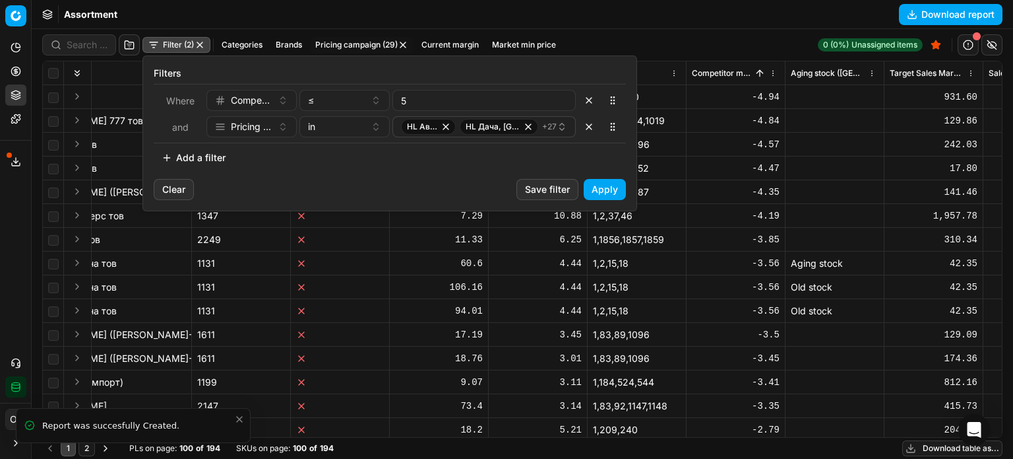
click at [604, 184] on button "Apply" at bounding box center [605, 189] width 42 height 21
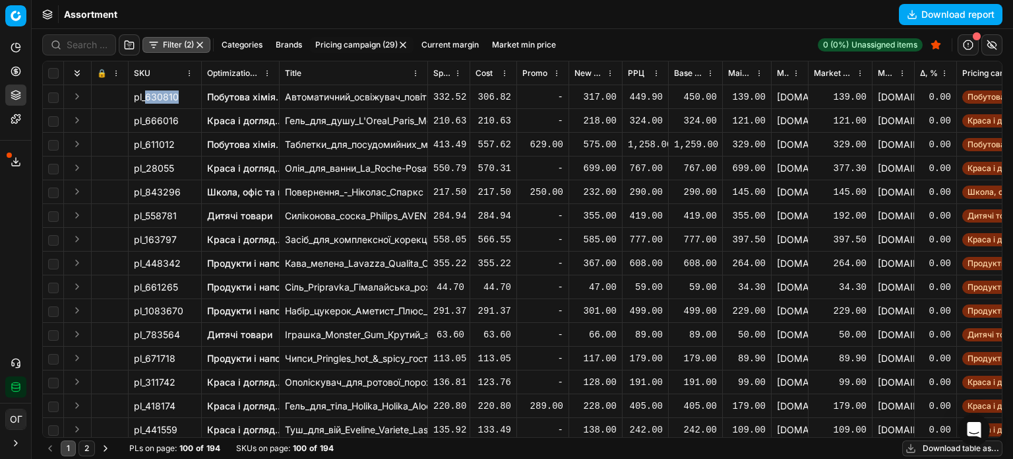
drag, startPoint x: 178, startPoint y: 97, endPoint x: 145, endPoint y: 97, distance: 33.0
click at [145, 97] on div "pl_630810" at bounding box center [165, 96] width 62 height 13
copy span "630810"
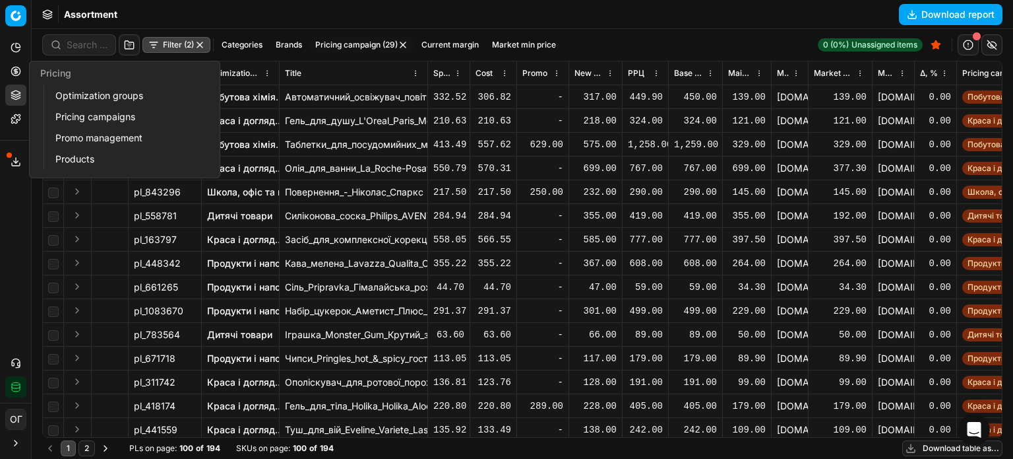
click at [14, 69] on icon at bounding box center [16, 71] width 11 height 11
drag, startPoint x: 61, startPoint y: 96, endPoint x: 121, endPoint y: 27, distance: 92.1
click at [61, 96] on link "Optimization groups" at bounding box center [127, 95] width 154 height 18
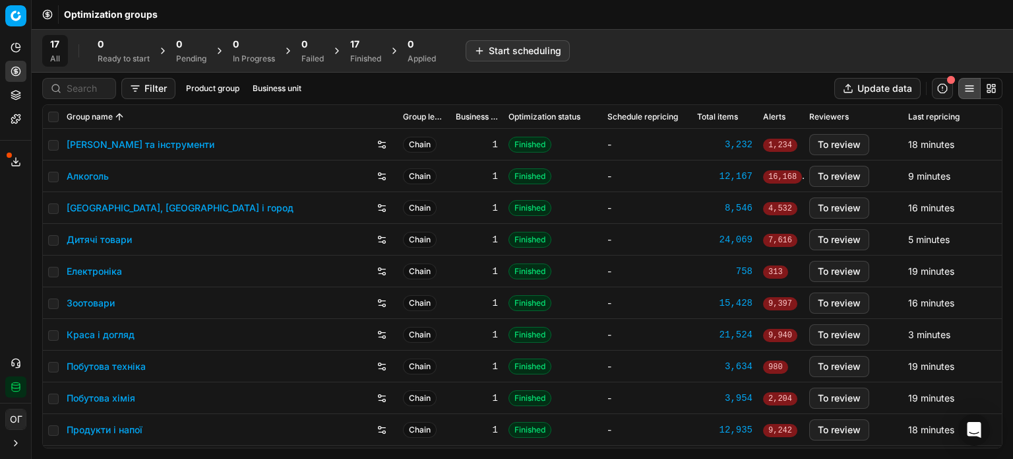
click at [377, 48] on div "17" at bounding box center [365, 44] width 31 height 13
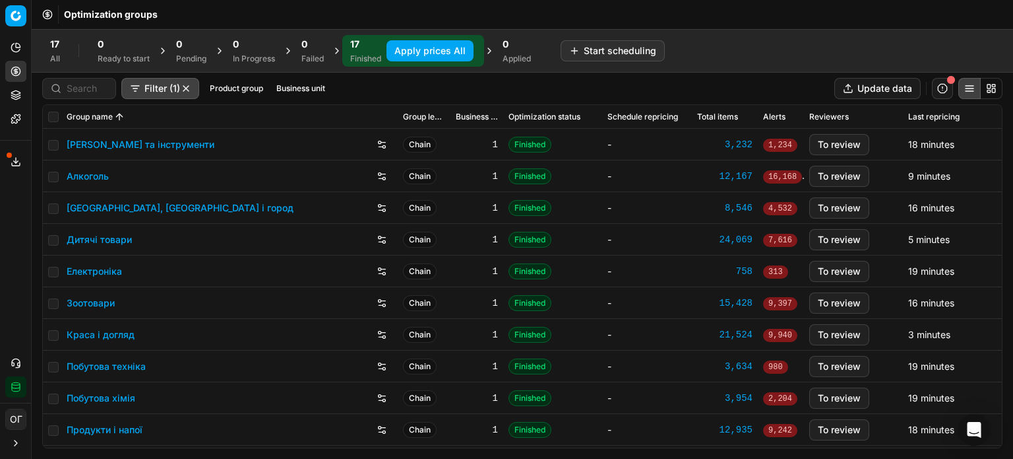
click at [416, 55] on button "Apply prices All" at bounding box center [430, 50] width 87 height 21
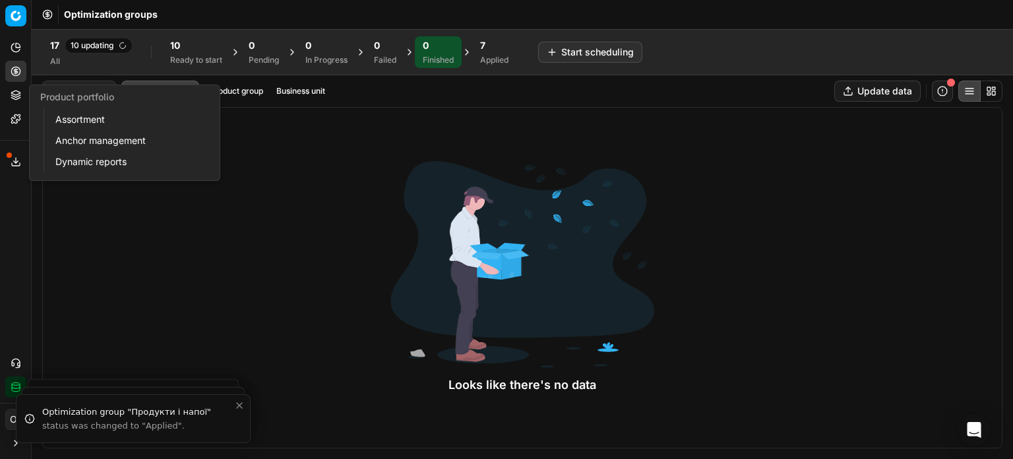
click at [19, 94] on icon at bounding box center [16, 95] width 11 height 11
click at [63, 120] on link "Assortment" at bounding box center [127, 119] width 154 height 18
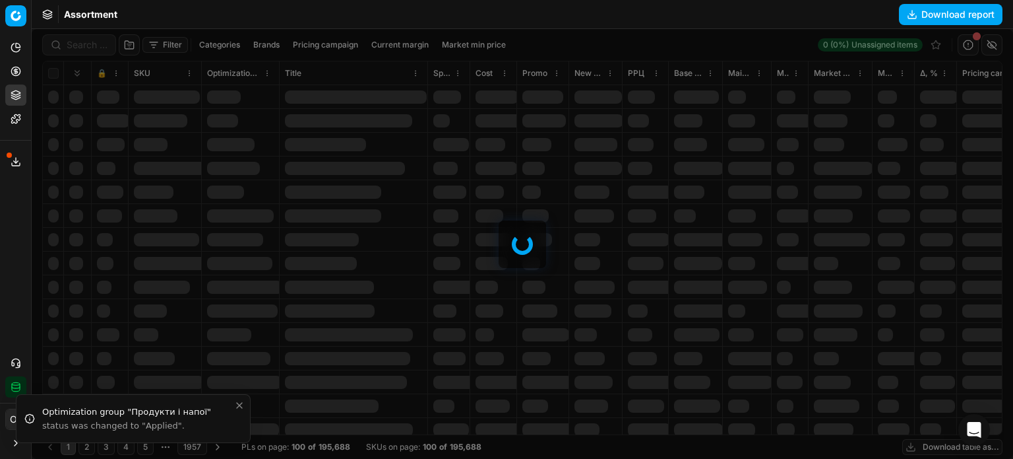
click at [74, 42] on div at bounding box center [523, 244] width 982 height 430
click at [74, 46] on div at bounding box center [523, 244] width 982 height 430
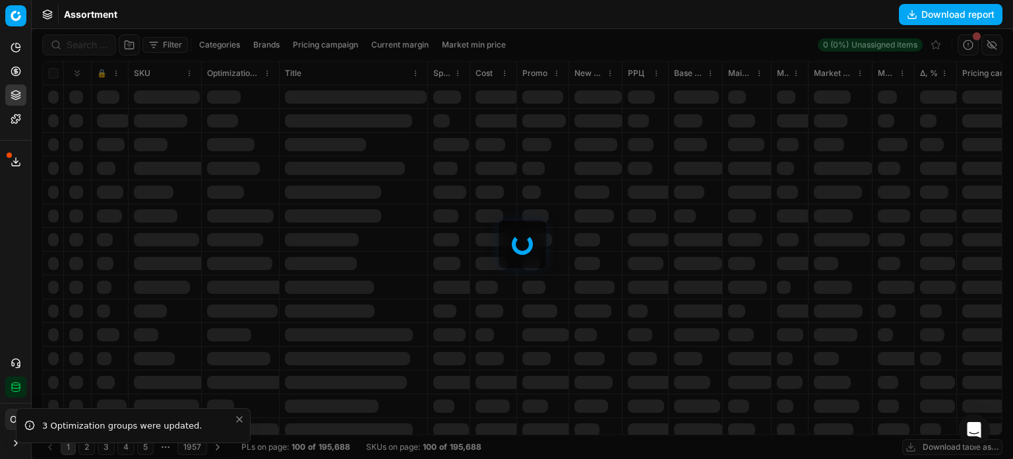
click at [74, 46] on div at bounding box center [523, 244] width 982 height 430
click at [74, 46] on input at bounding box center [87, 44] width 41 height 13
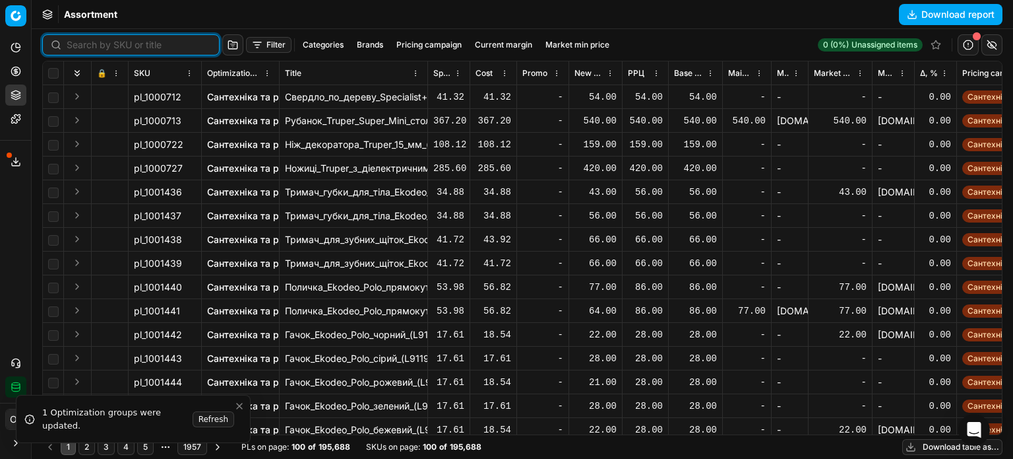
click at [74, 46] on input at bounding box center [139, 44] width 145 height 13
paste input "744815"
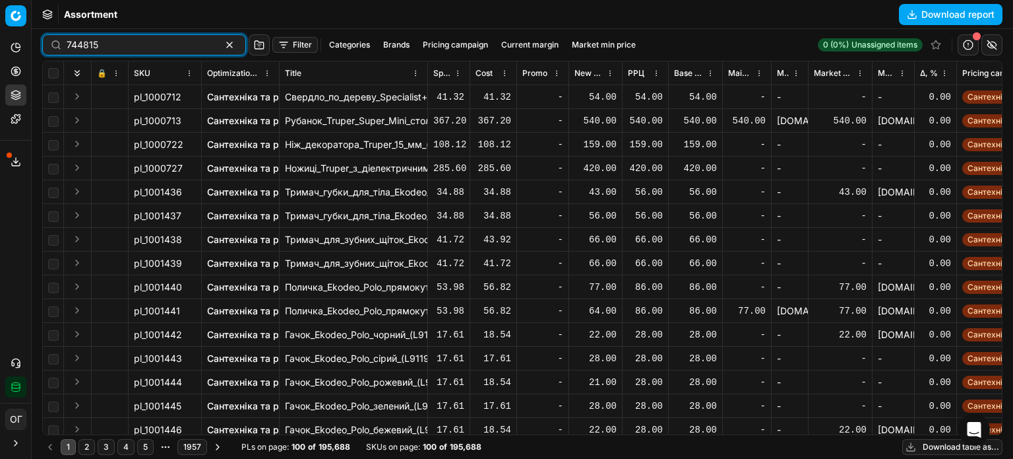
type input "744815"
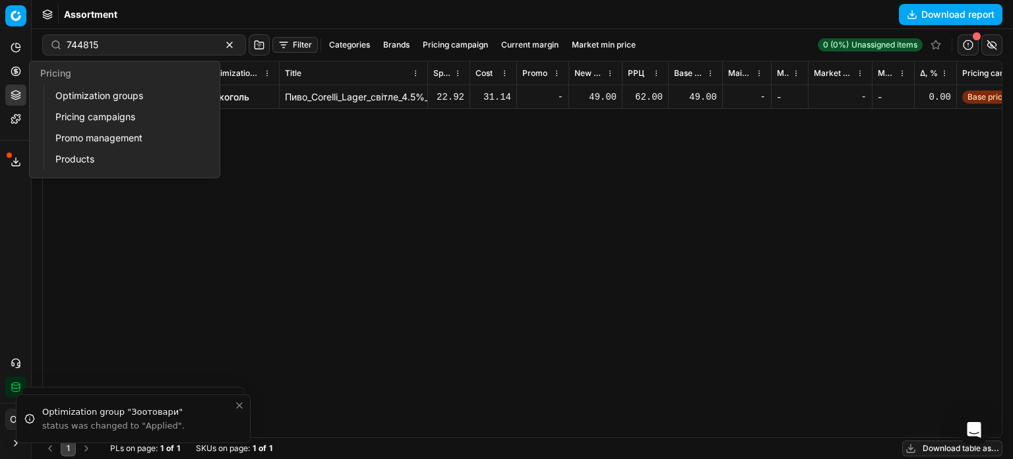
click at [21, 69] on button "Pricing" at bounding box center [15, 71] width 21 height 21
click at [70, 94] on link "Optimization groups" at bounding box center [127, 95] width 154 height 18
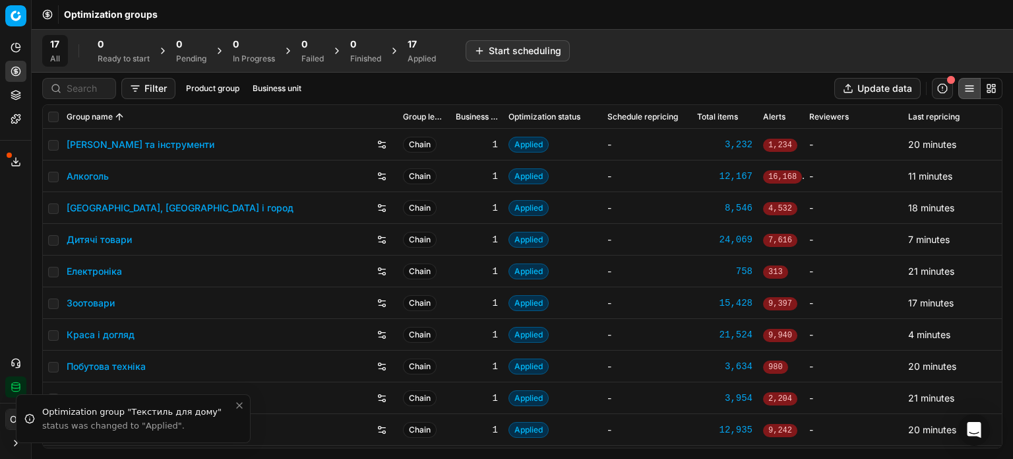
click at [430, 36] on div "17 Applied" at bounding box center [422, 51] width 44 height 32
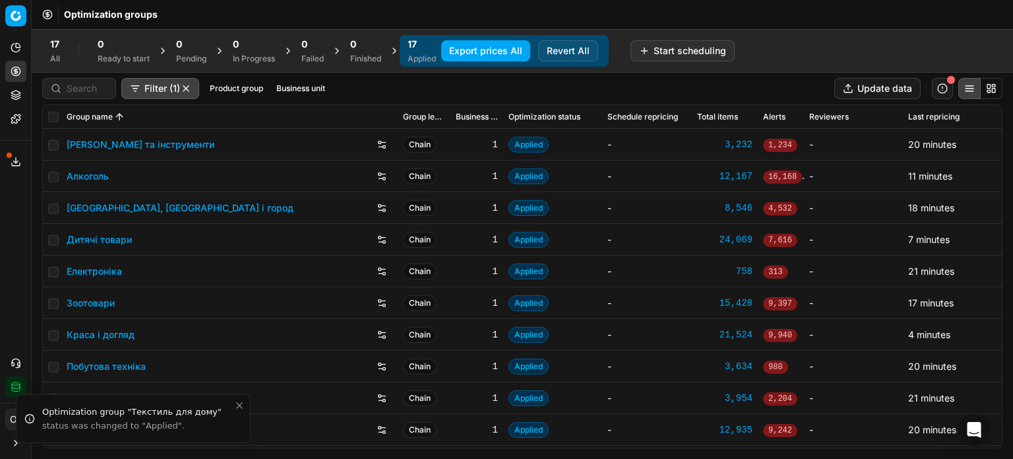
click at [467, 50] on button "Export prices All" at bounding box center [485, 50] width 89 height 21
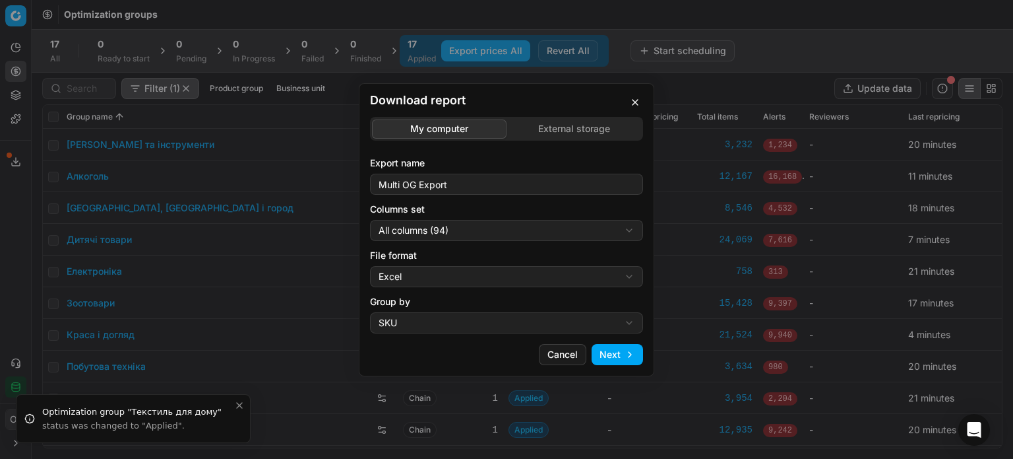
click at [545, 123] on div "Download report My computer External storage Export name Multi OG Export Column…" at bounding box center [506, 229] width 1013 height 459
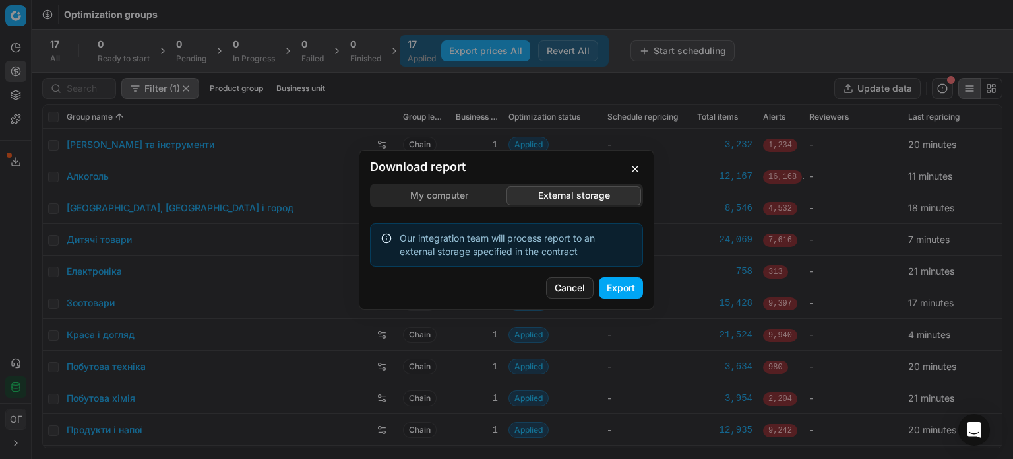
click at [620, 292] on button "Export" at bounding box center [621, 287] width 44 height 21
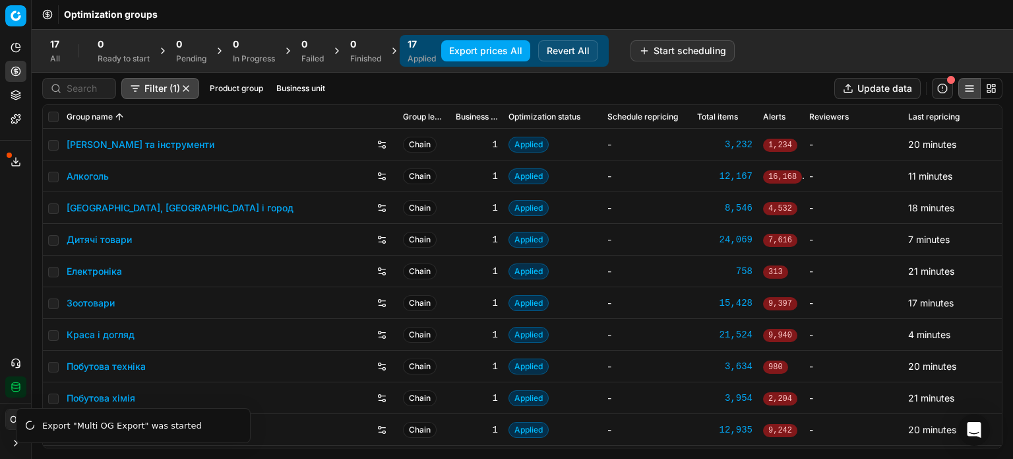
click at [26, 94] on button "Toggle Sidebar" at bounding box center [31, 229] width 11 height 459
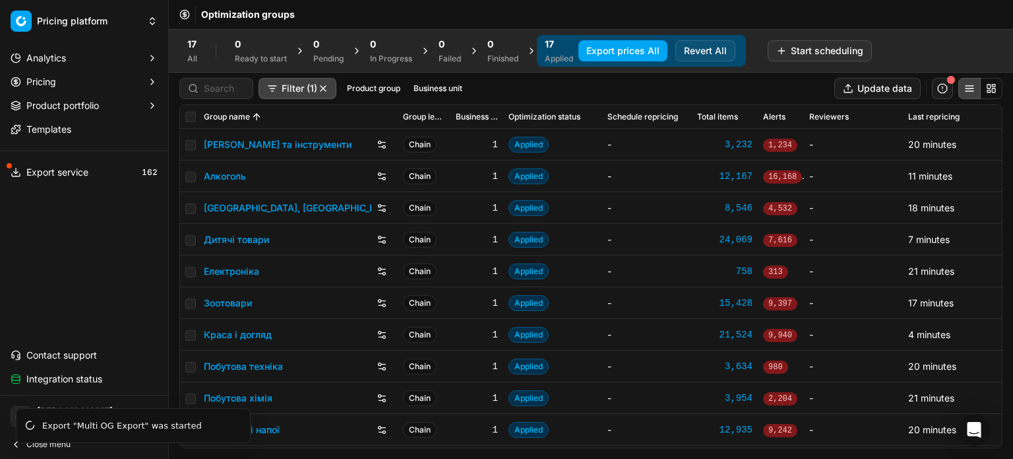
click at [42, 99] on span "Product portfolio" at bounding box center [62, 105] width 73 height 13
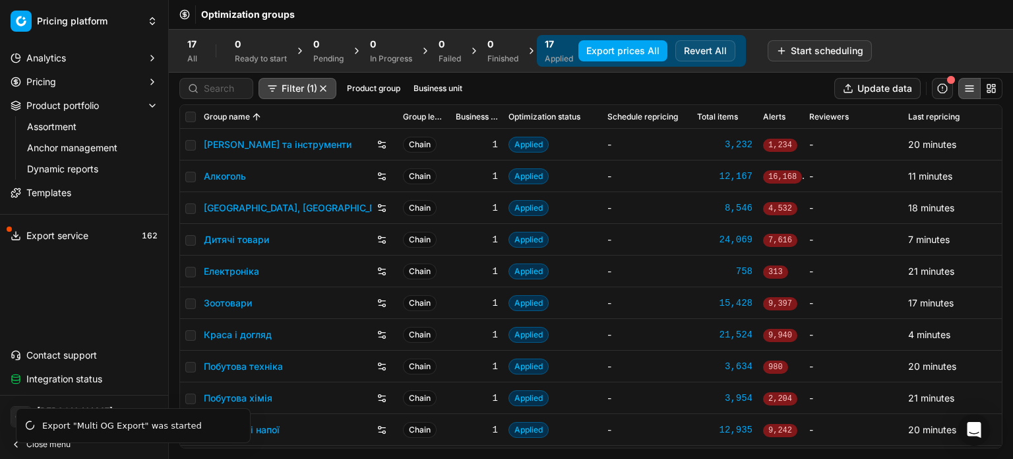
click at [58, 121] on link "Assortment" at bounding box center [84, 126] width 125 height 18
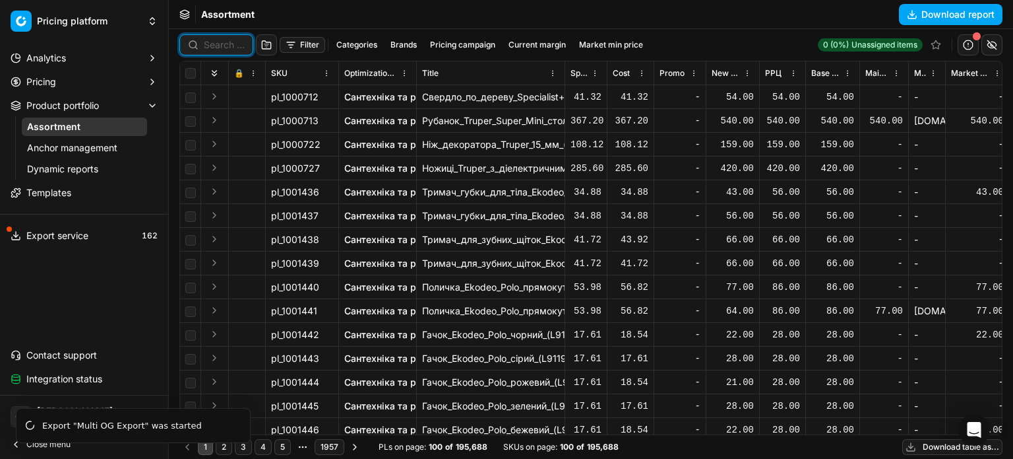
click at [221, 43] on input at bounding box center [224, 44] width 41 height 13
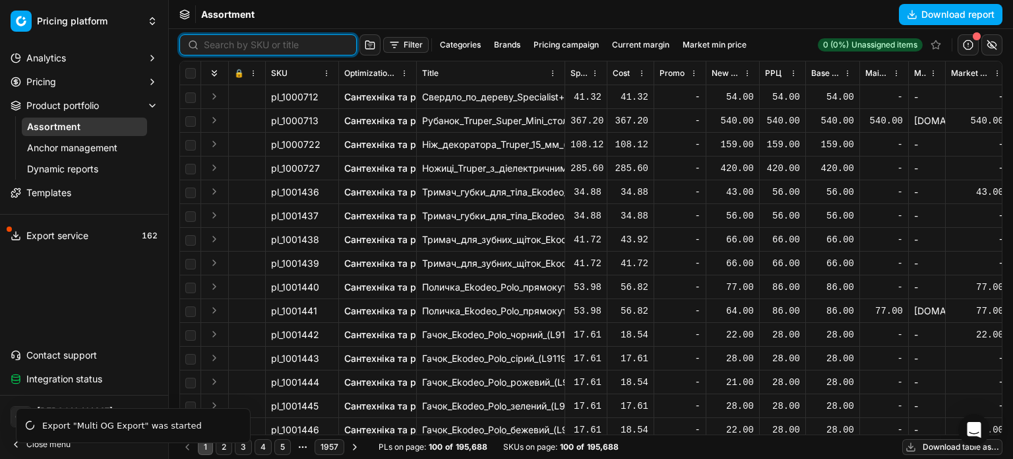
paste input "482426"
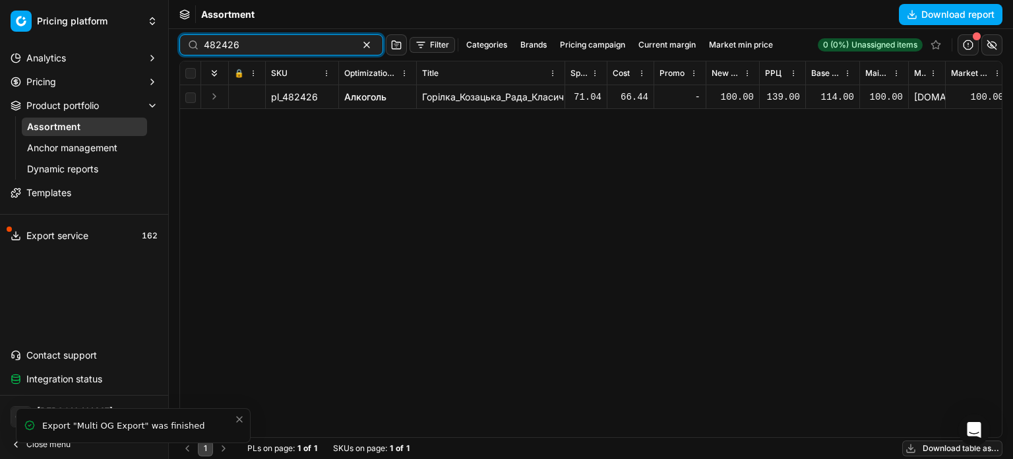
drag, startPoint x: 251, startPoint y: 44, endPoint x: 193, endPoint y: 44, distance: 58.1
click at [193, 44] on div "482426" at bounding box center [281, 44] width 204 height 21
paste input "705712"
type input "705712"
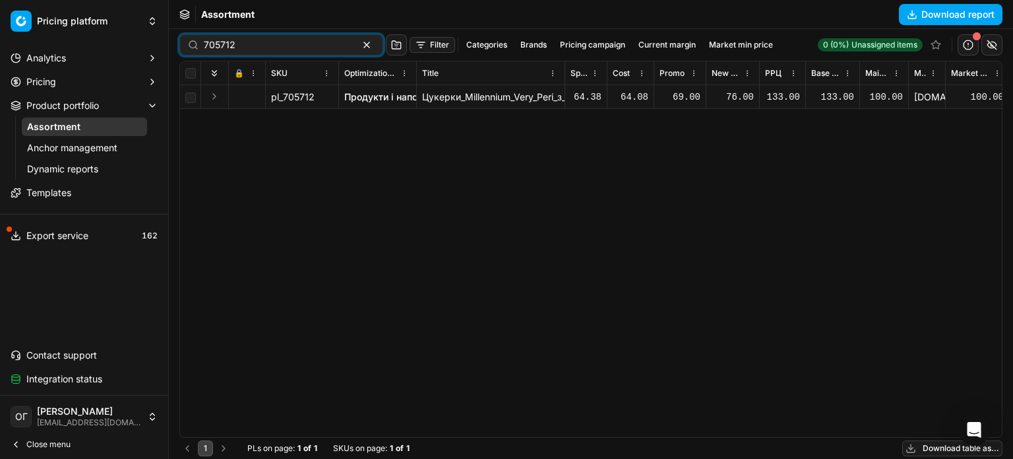
click at [75, 105] on span "Product portfolio" at bounding box center [62, 105] width 73 height 13
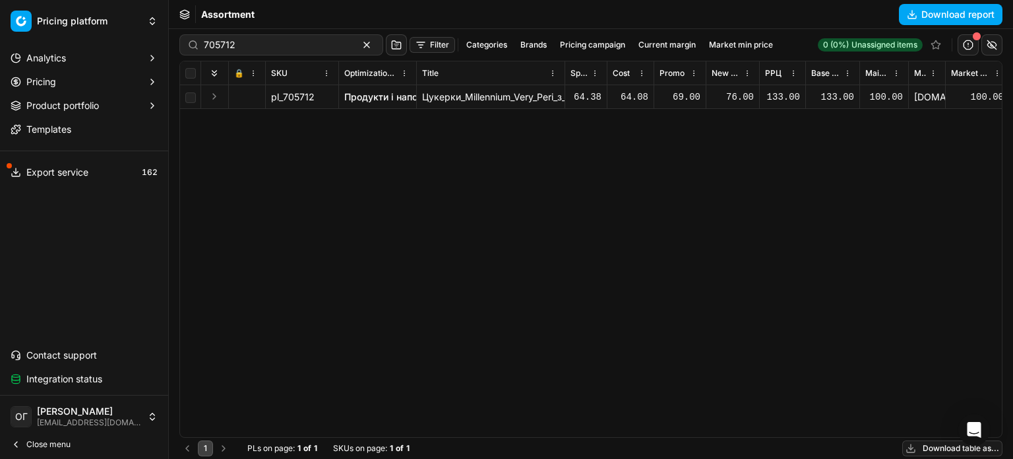
click at [70, 90] on button "Pricing" at bounding box center [84, 81] width 158 height 21
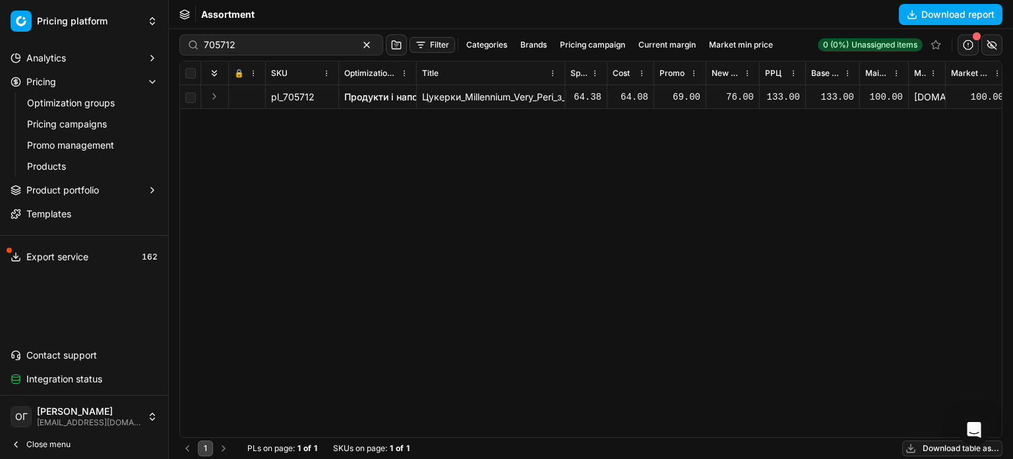
click at [78, 104] on link "Optimization groups" at bounding box center [84, 103] width 125 height 18
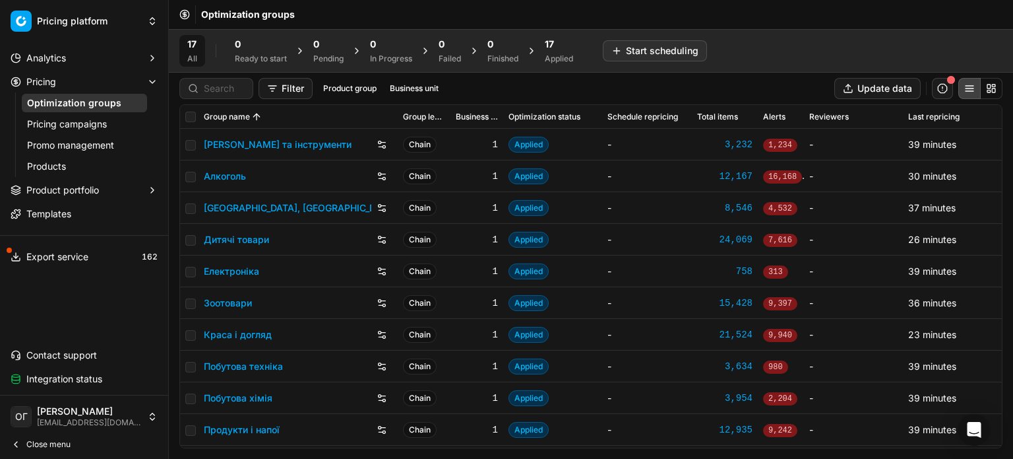
click at [560, 63] on div "Applied" at bounding box center [559, 58] width 28 height 11
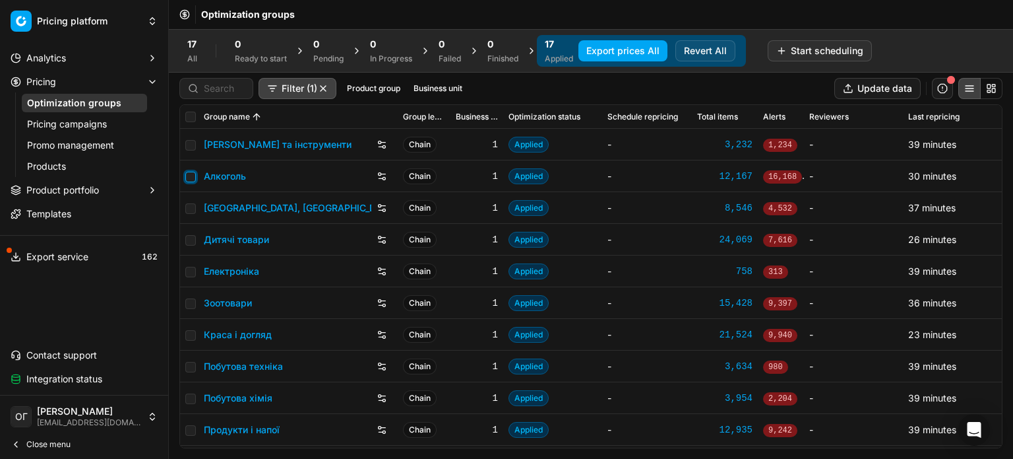
click at [189, 178] on input "checkbox" at bounding box center [190, 177] width 11 height 11
checkbox input "true"
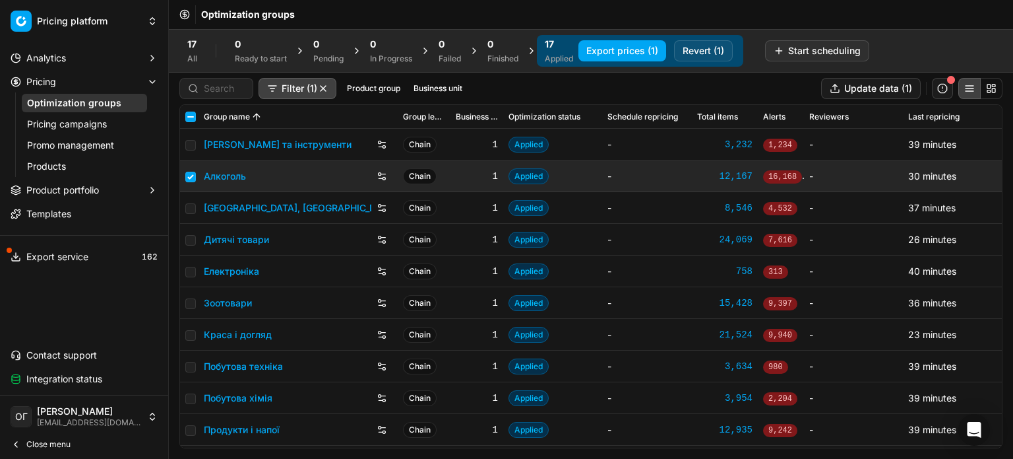
click at [699, 52] on button "Revert (1)" at bounding box center [703, 50] width 59 height 21
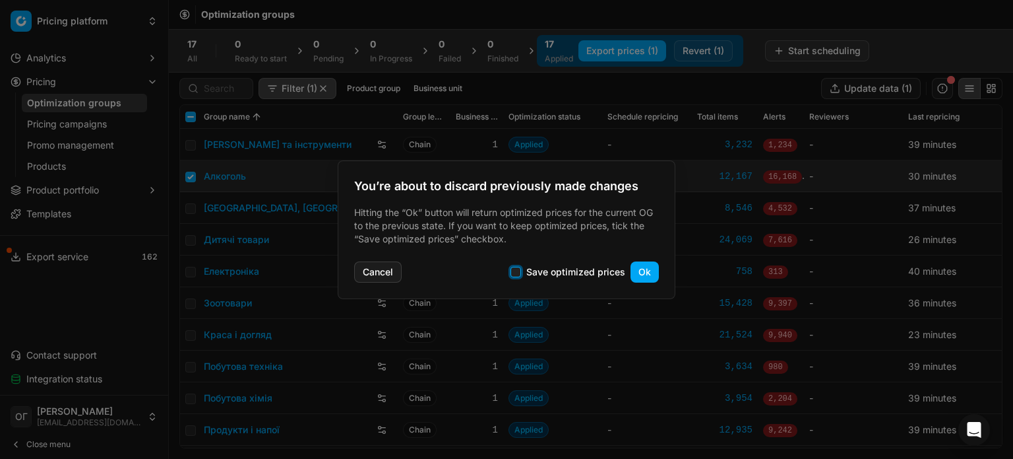
click at [517, 269] on input "Save optimized prices" at bounding box center [516, 272] width 11 height 11
checkbox input "true"
click at [651, 276] on button "Ok" at bounding box center [645, 271] width 28 height 21
checkbox input "false"
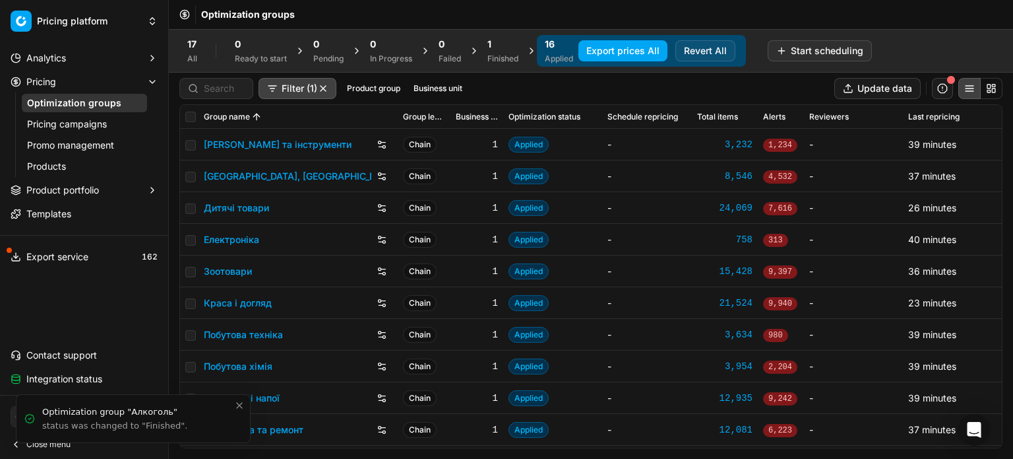
click at [501, 57] on div "Finished" at bounding box center [503, 58] width 31 height 11
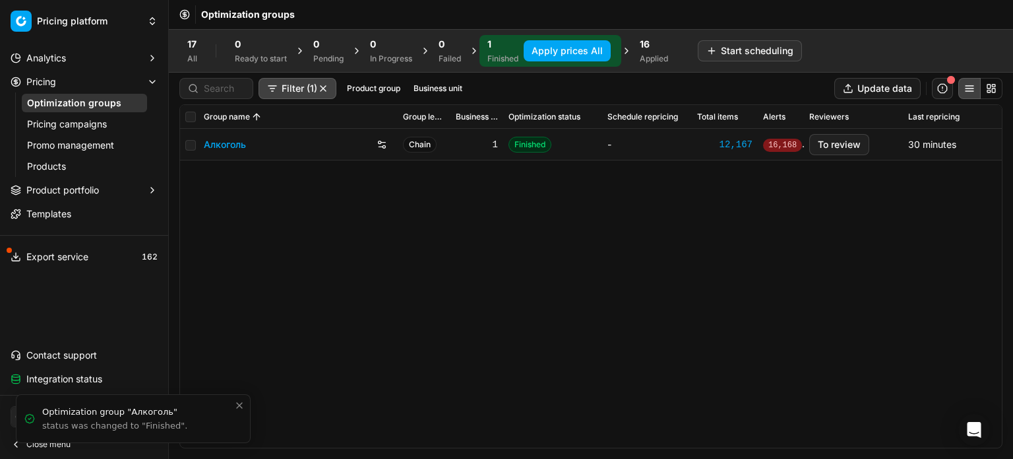
click at [224, 145] on link "Алкоголь" at bounding box center [225, 144] width 42 height 13
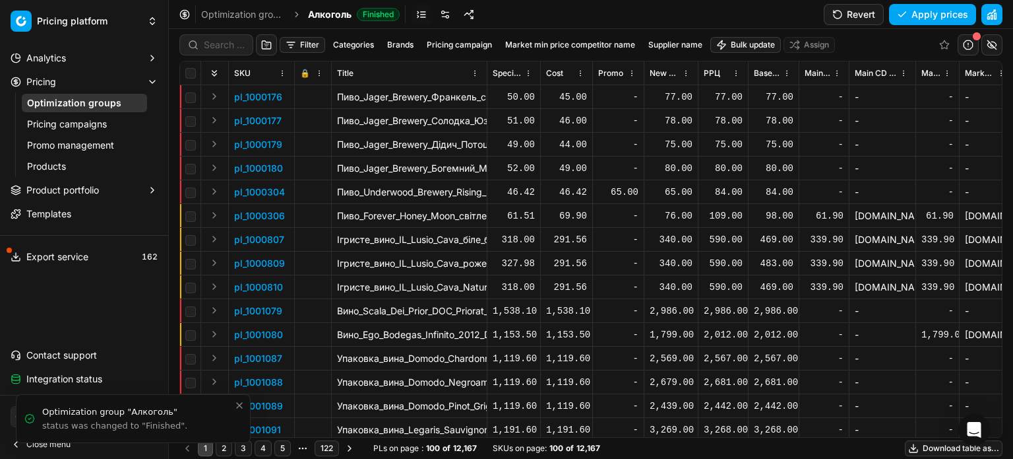
click at [439, 18] on link at bounding box center [445, 14] width 21 height 21
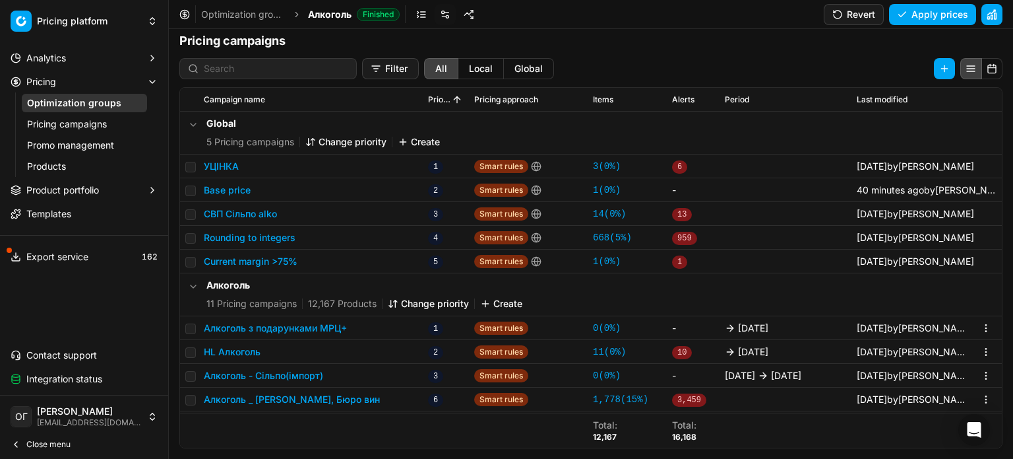
scroll to position [132, 0]
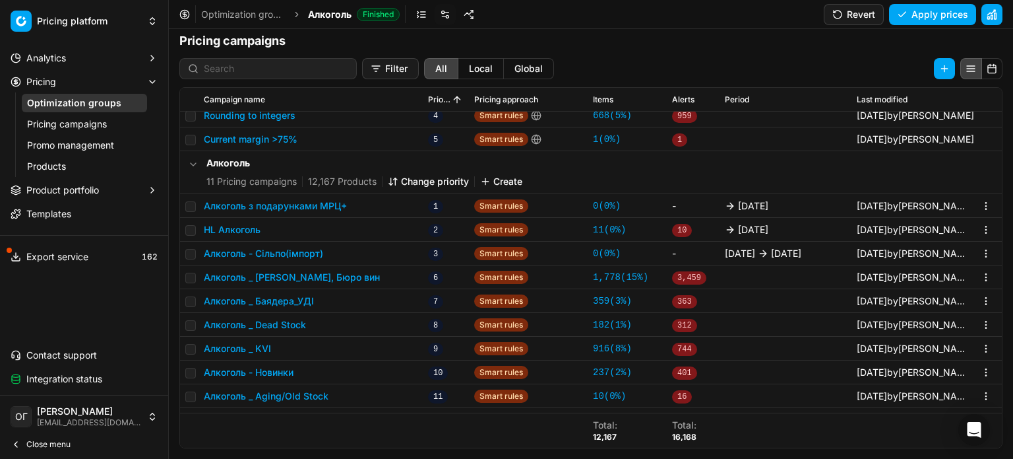
click at [255, 229] on button "HL Алкоголь" at bounding box center [232, 229] width 57 height 13
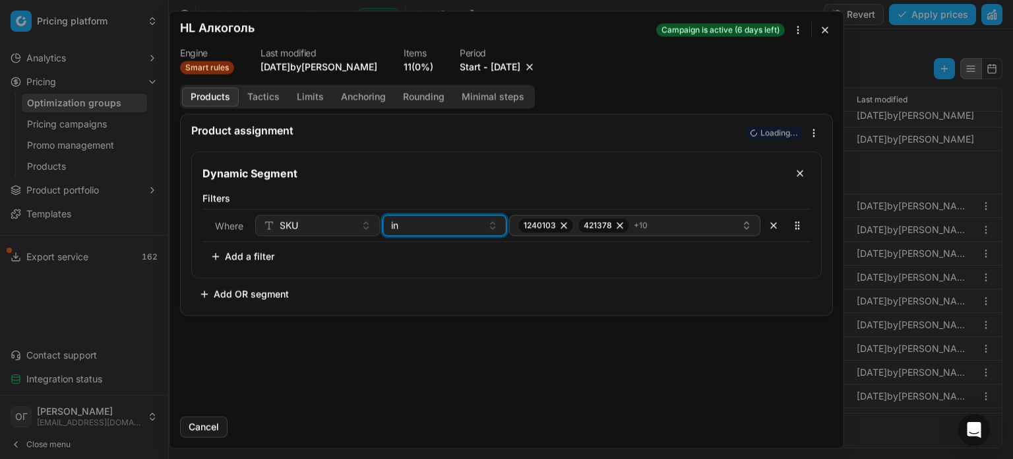
click at [462, 226] on div "in" at bounding box center [437, 224] width 92 height 13
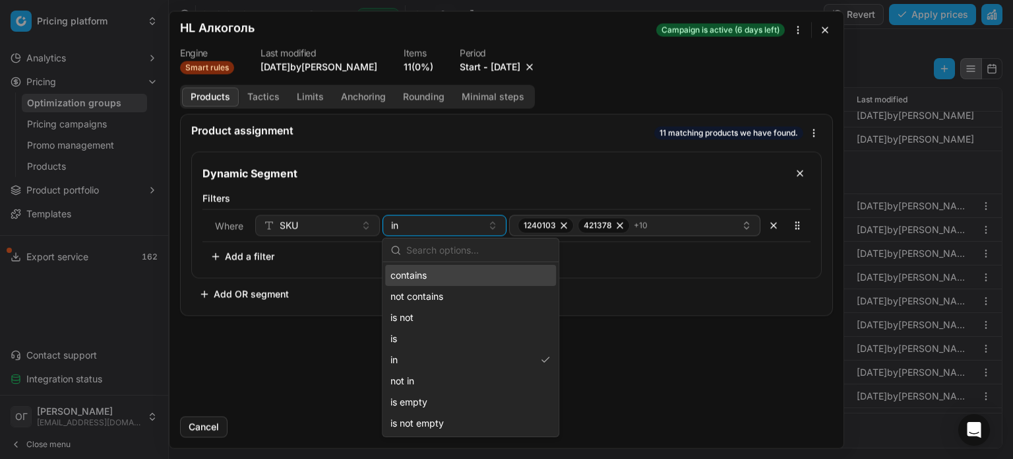
click at [435, 271] on div "contains" at bounding box center [470, 275] width 171 height 21
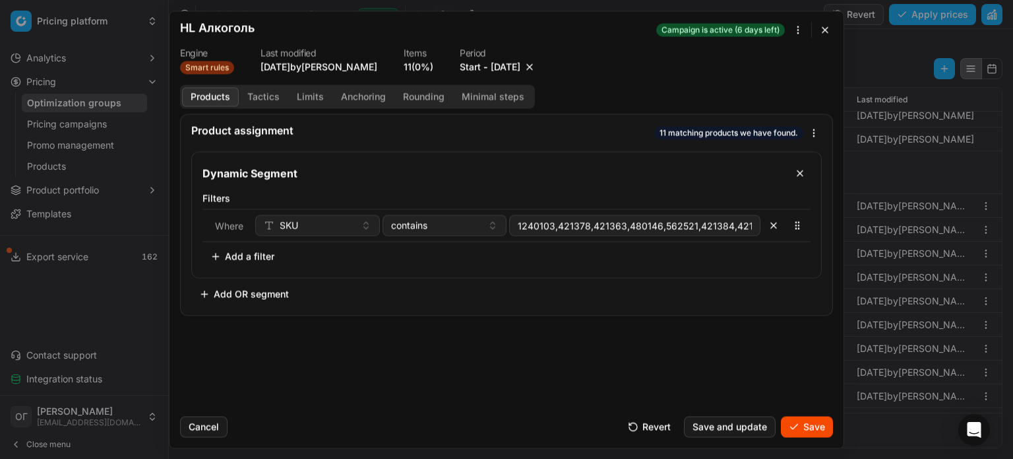
scroll to position [0, 153]
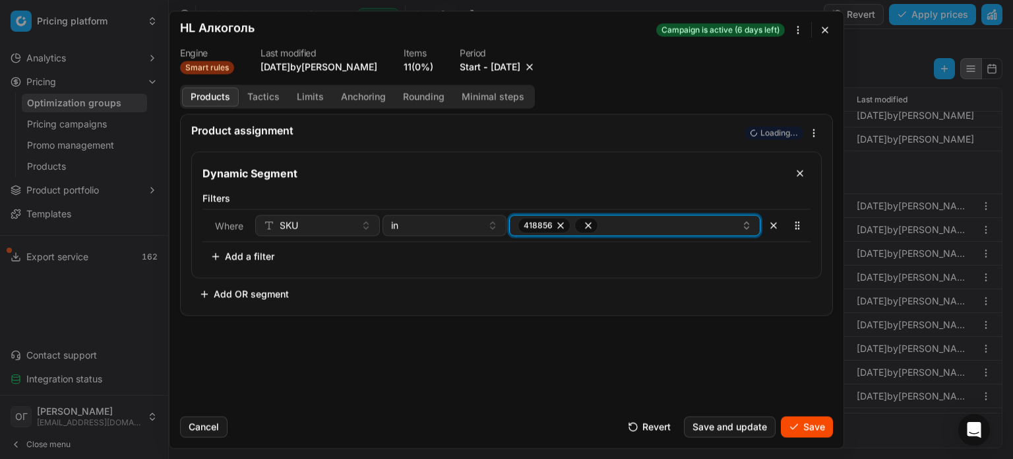
click at [583, 230] on icon "button" at bounding box center [588, 225] width 11 height 11
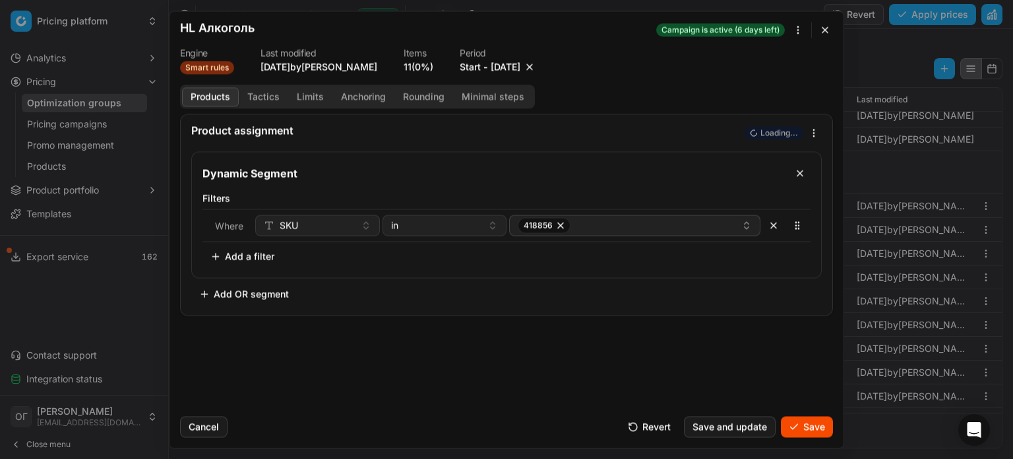
click at [831, 30] on button "button" at bounding box center [826, 30] width 16 height 16
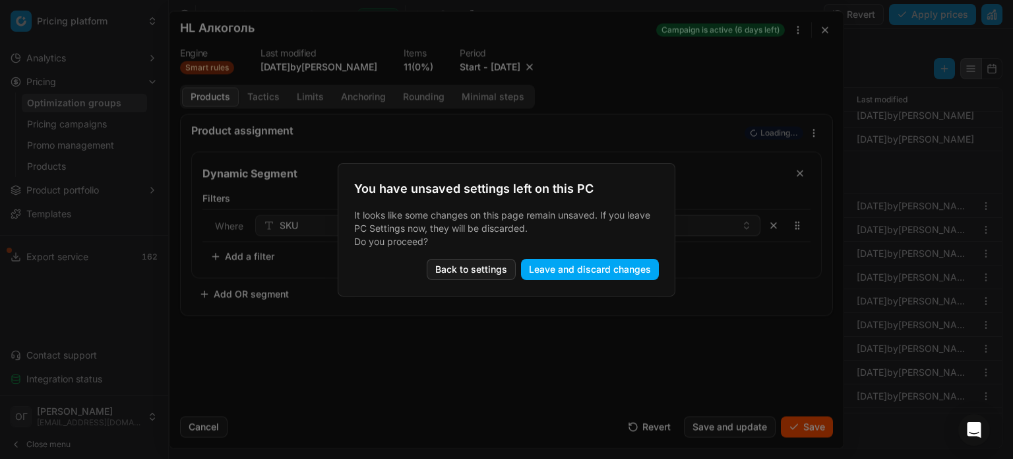
click at [640, 266] on button "Leave and discard changes" at bounding box center [590, 269] width 138 height 21
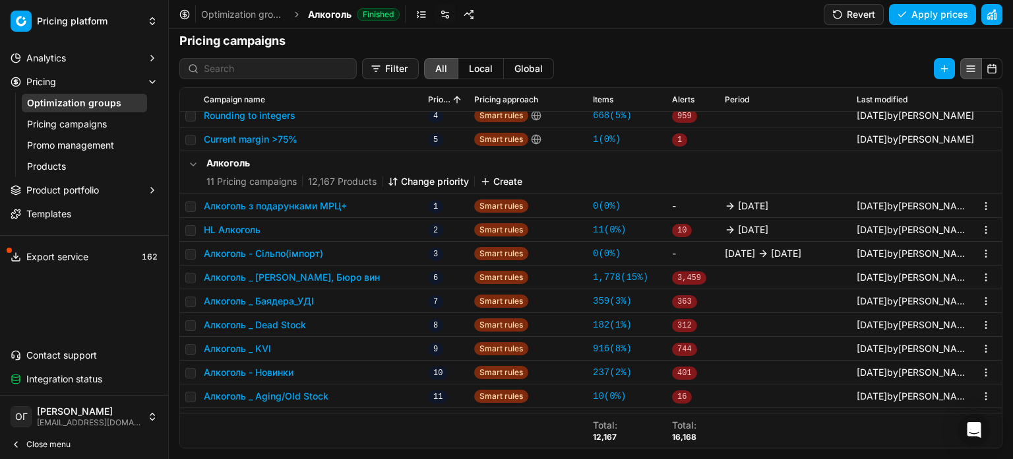
click at [245, 232] on button "HL Алкоголь" at bounding box center [232, 229] width 57 height 13
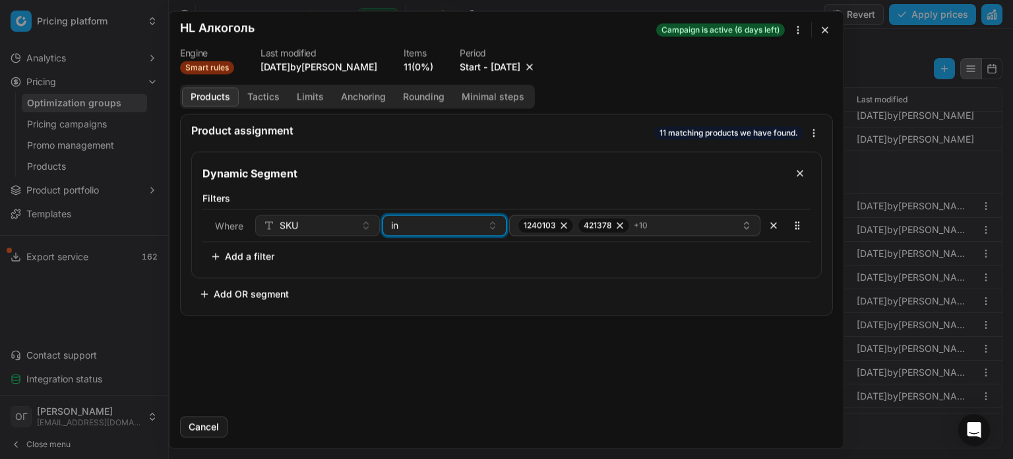
click at [446, 229] on div "in" at bounding box center [437, 224] width 92 height 13
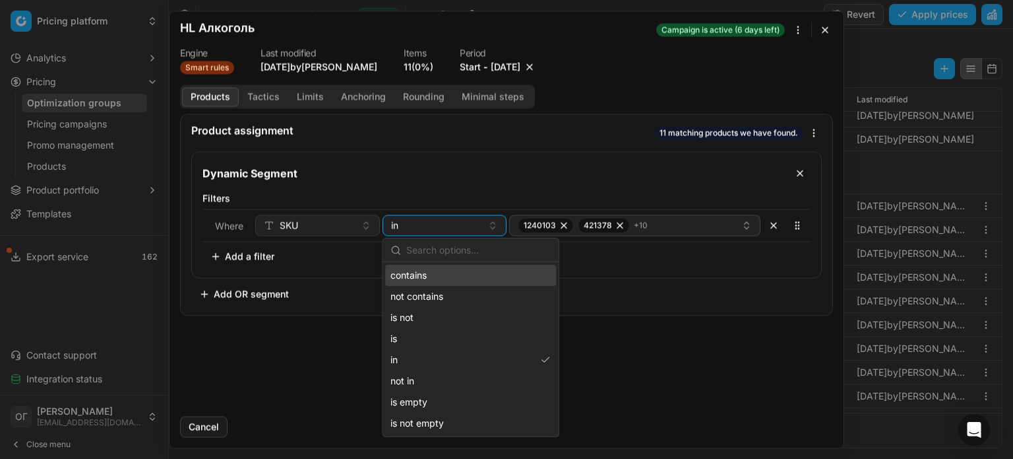
click at [433, 278] on div "contains" at bounding box center [470, 275] width 171 height 21
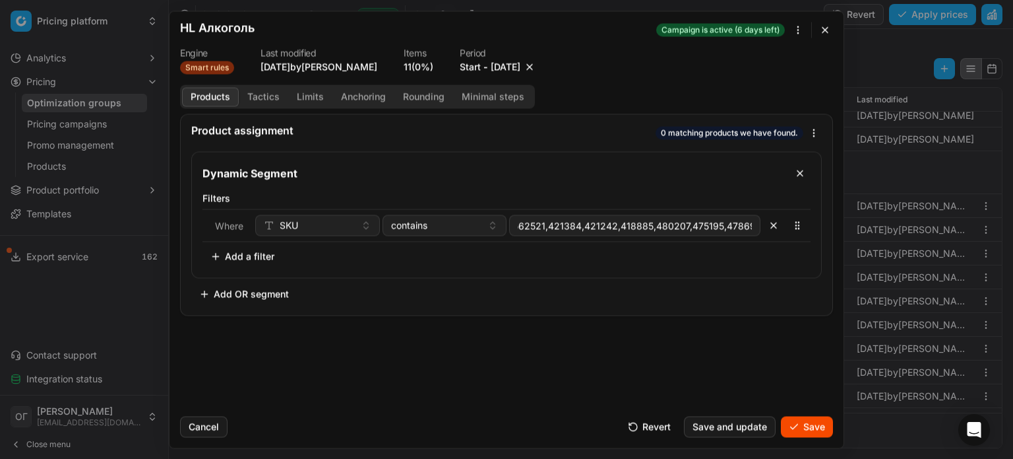
scroll to position [0, 185]
type input "1240103,421378,421363,480146,562521,421384,421242,418885,480207,475195,478695,4…"
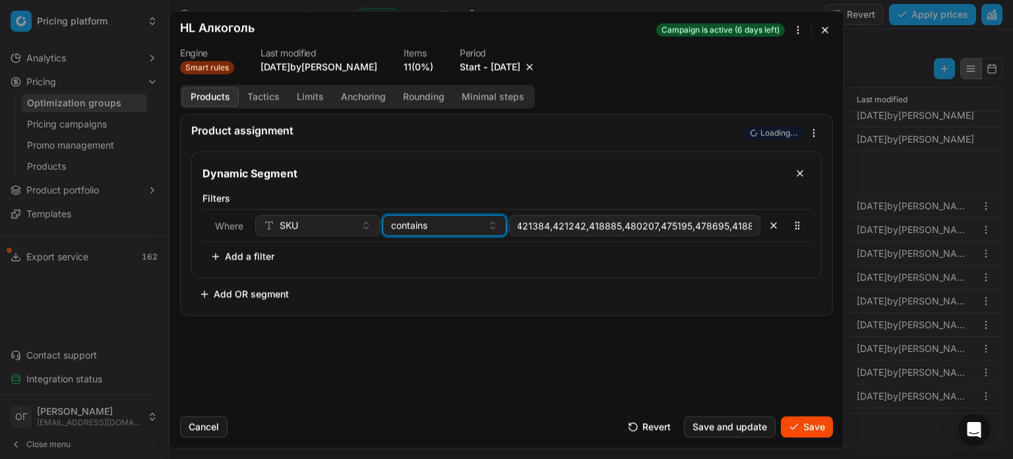
click at [404, 227] on span "contains" at bounding box center [409, 224] width 36 height 13
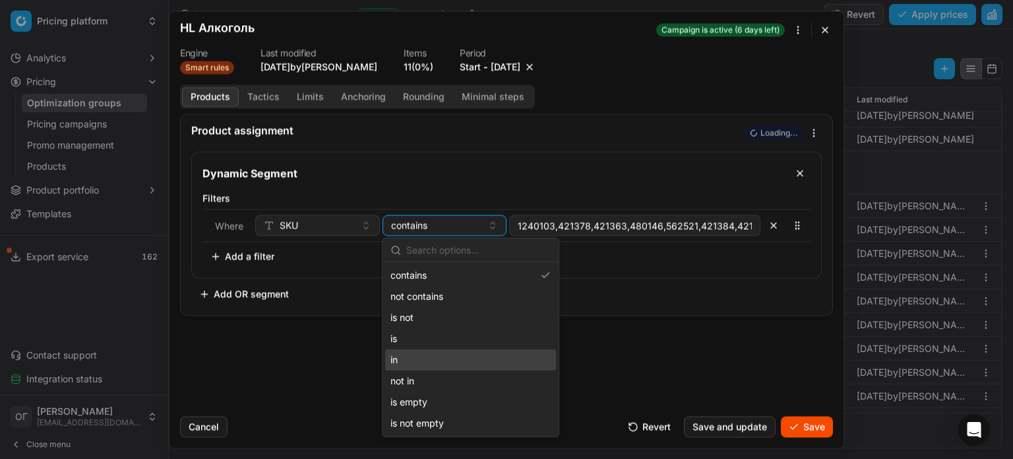
click at [406, 362] on div "in" at bounding box center [470, 359] width 171 height 21
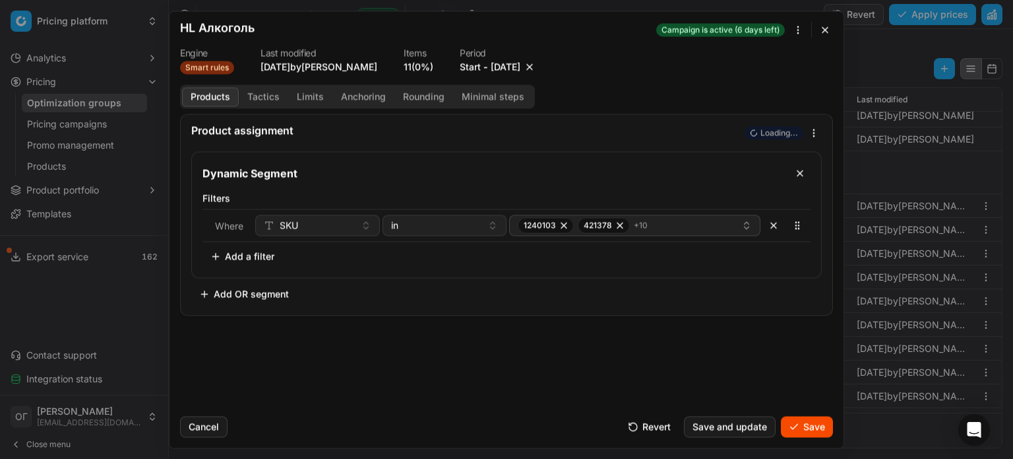
click at [810, 422] on button "Save" at bounding box center [807, 426] width 52 height 21
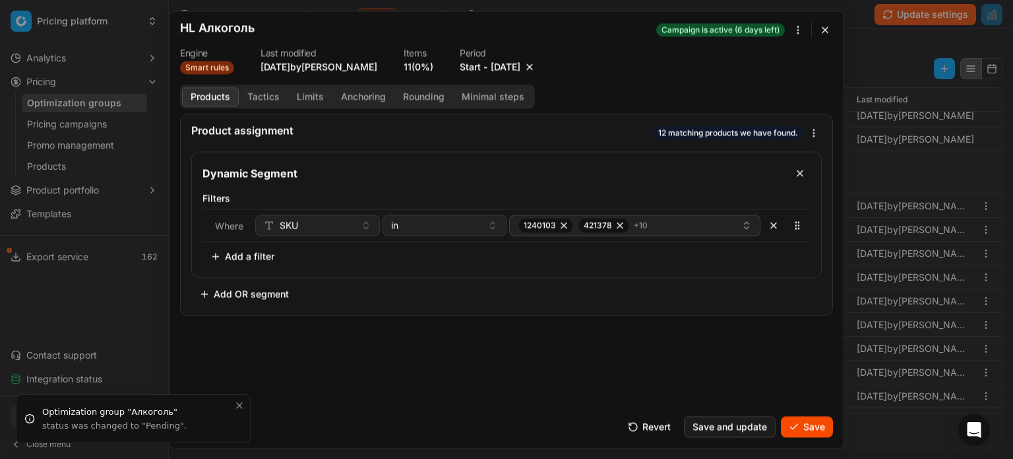
click at [800, 422] on button "Save" at bounding box center [807, 426] width 52 height 21
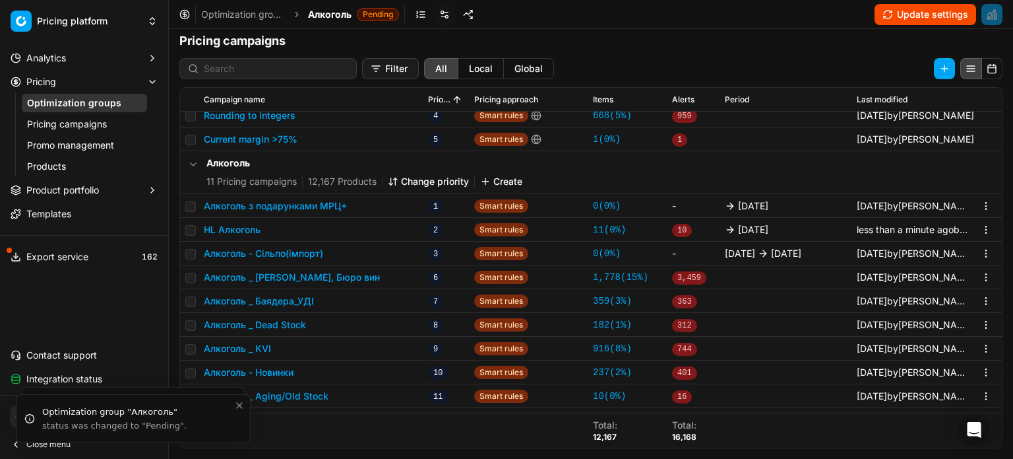
drag, startPoint x: 67, startPoint y: 102, endPoint x: 82, endPoint y: 102, distance: 15.2
click at [67, 102] on link "Optimization groups" at bounding box center [84, 103] width 125 height 18
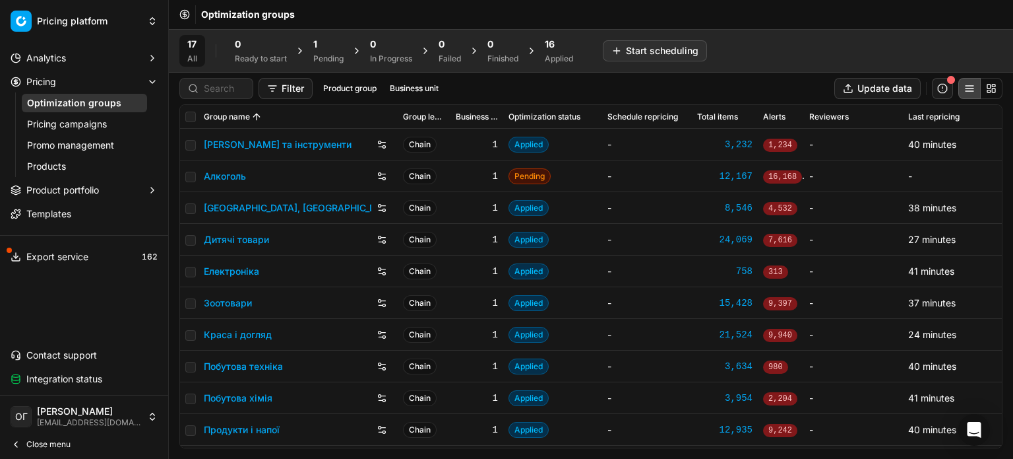
click at [555, 49] on span "16" at bounding box center [550, 44] width 10 height 13
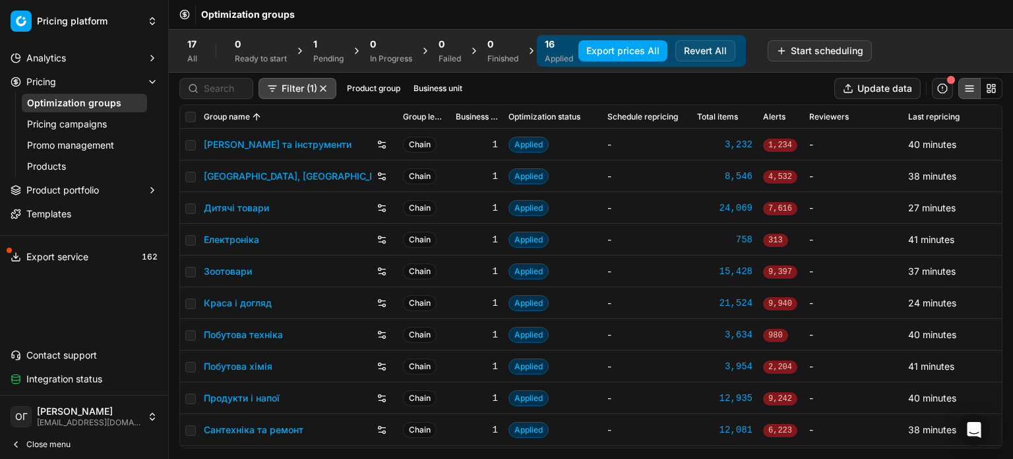
click at [249, 207] on link "Дитячі товари" at bounding box center [236, 207] width 65 height 13
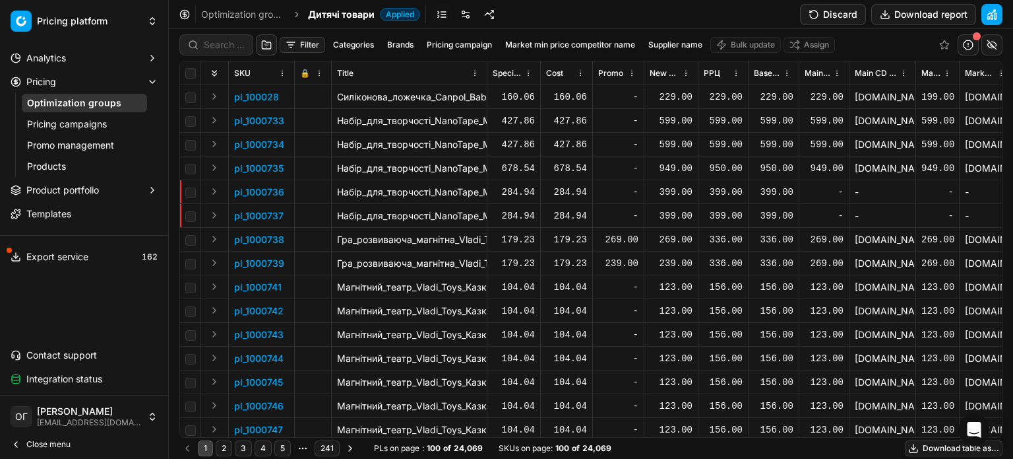
click at [457, 16] on link at bounding box center [465, 14] width 21 height 21
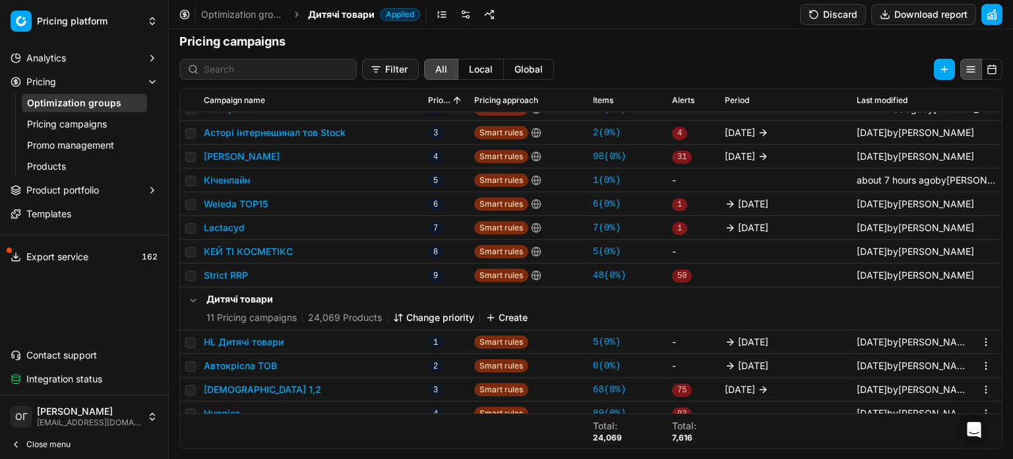
scroll to position [198, 0]
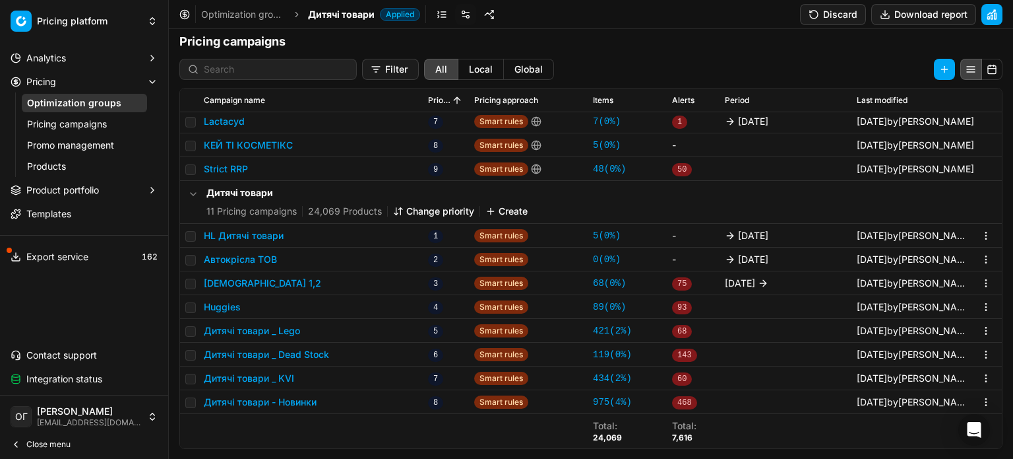
click at [256, 237] on button "HL Дитячі товари" at bounding box center [244, 235] width 80 height 13
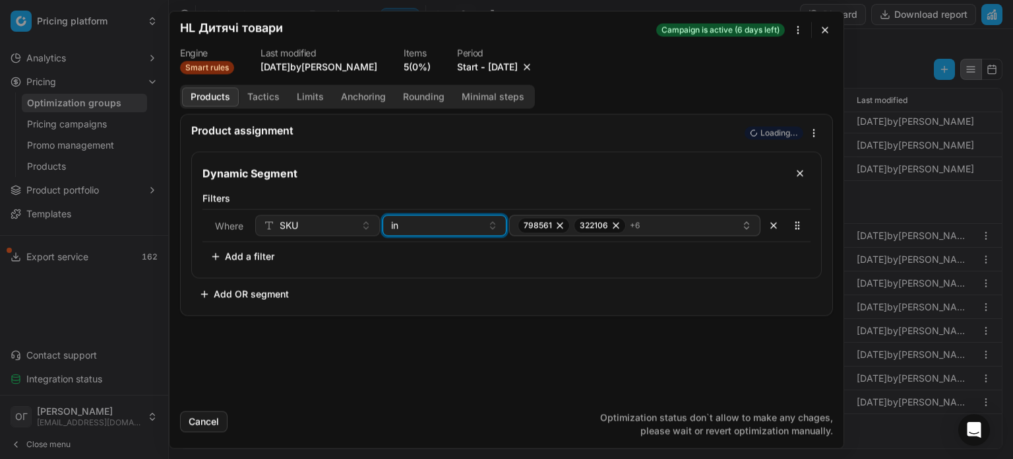
click at [428, 224] on div "in" at bounding box center [437, 224] width 92 height 13
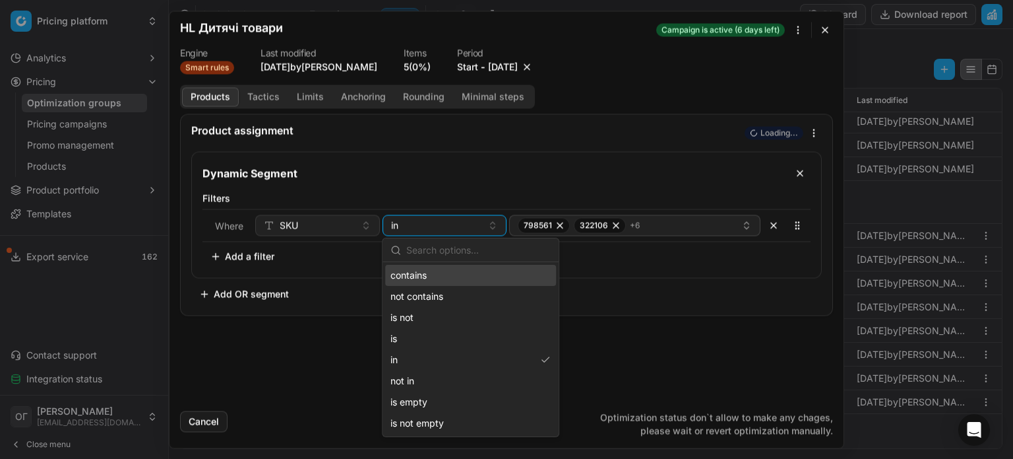
click at [437, 267] on div "contains" at bounding box center [470, 275] width 171 height 21
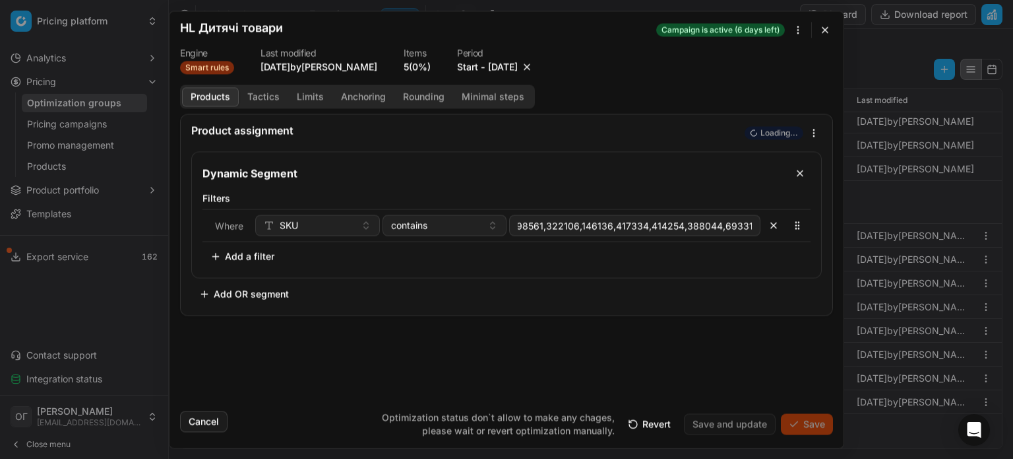
scroll to position [0, 84]
type input "798561,322106,146136,417334,414254,388044,693318,1408248,1398885"
click at [573, 292] on div "Dynamic Segment Filters Where SKU contains 798561,322106,146136,417334,414254,3…" at bounding box center [506, 227] width 631 height 153
click at [435, 226] on div "contains" at bounding box center [437, 224] width 92 height 13
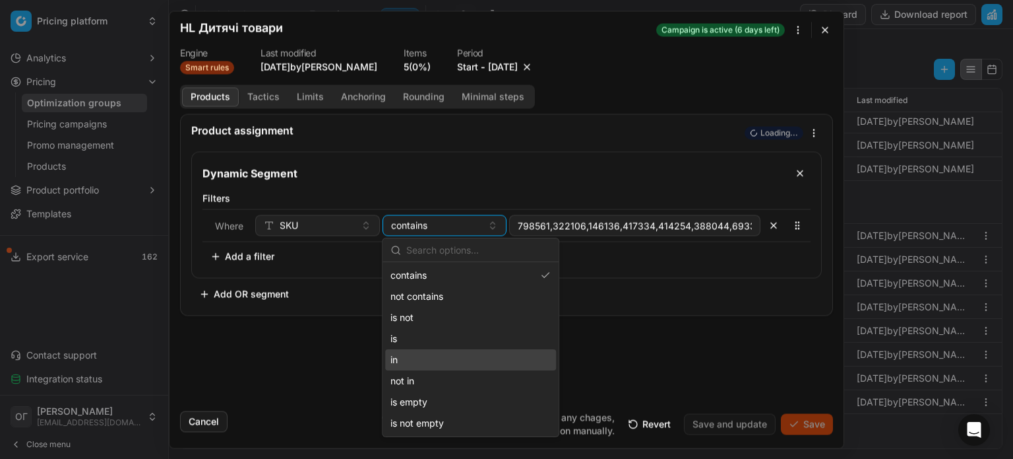
click at [447, 357] on div "in" at bounding box center [470, 359] width 171 height 21
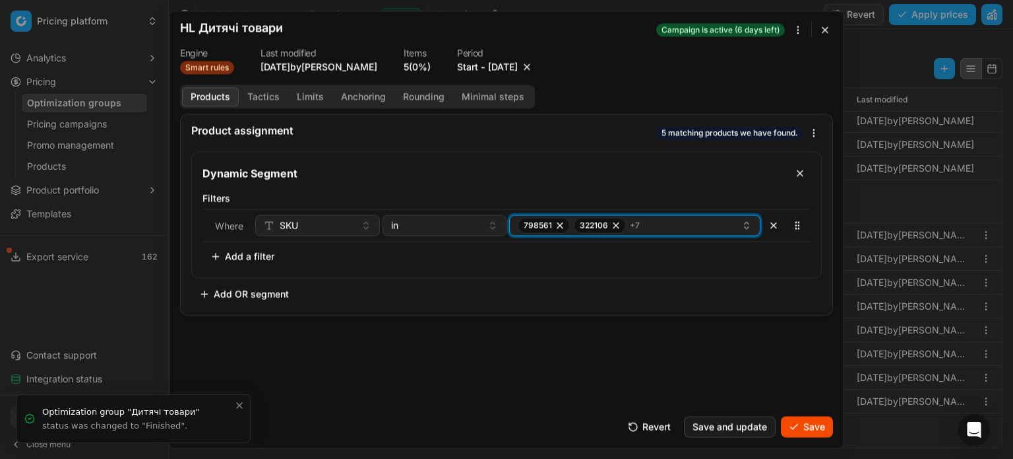
scroll to position [216, 0]
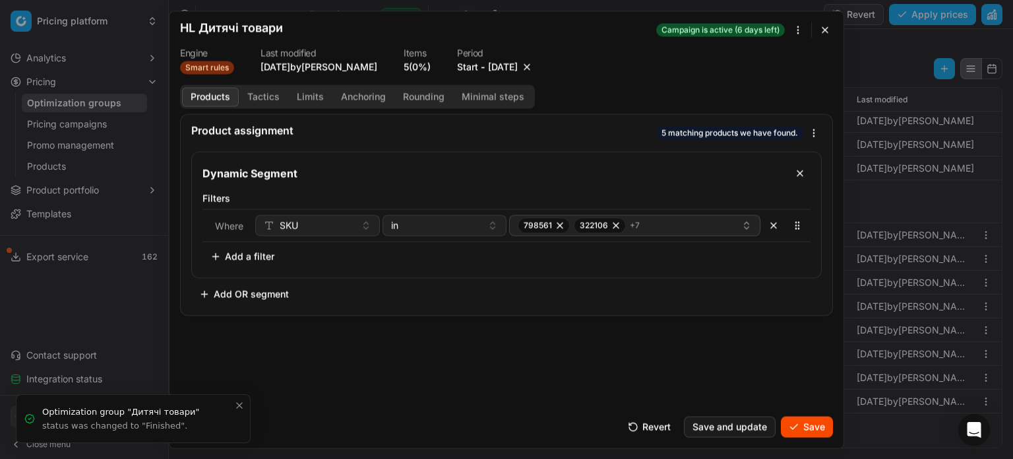
click at [820, 427] on button "Save" at bounding box center [807, 426] width 52 height 21
click at [816, 424] on button "Save" at bounding box center [807, 426] width 52 height 21
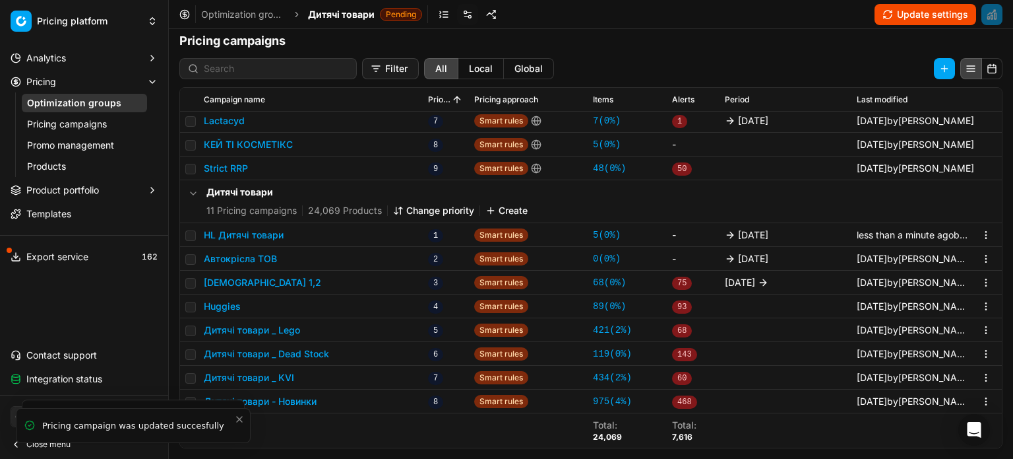
click at [897, 16] on button "Update settings" at bounding box center [926, 14] width 102 height 21
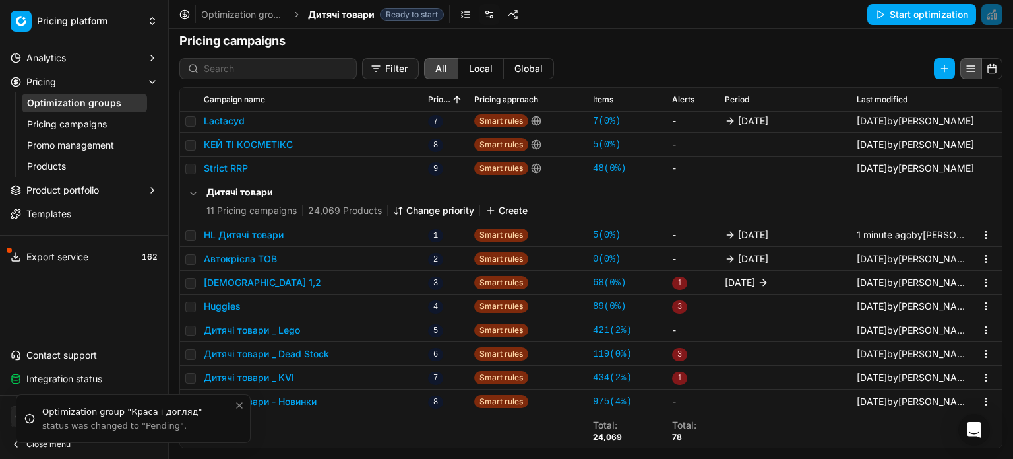
click at [67, 100] on link "Optimization groups" at bounding box center [84, 103] width 125 height 18
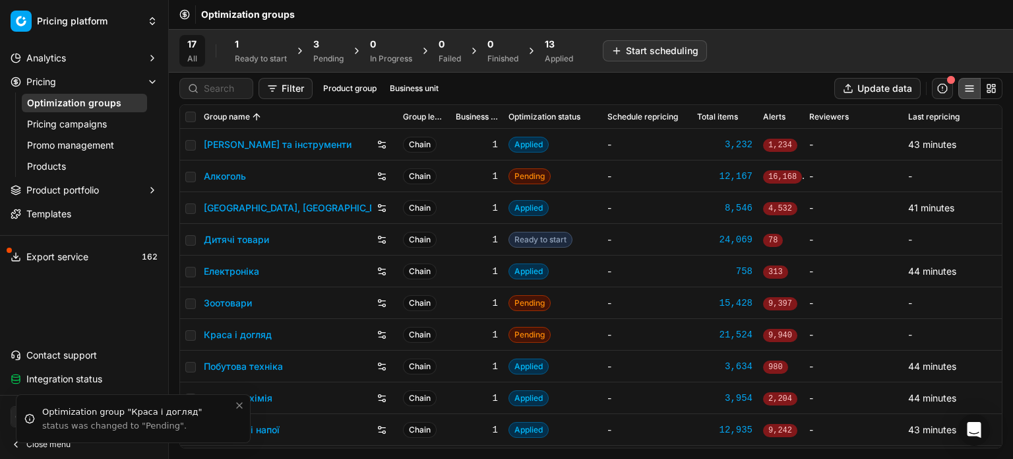
click at [546, 47] on div "13 Applied" at bounding box center [559, 51] width 44 height 32
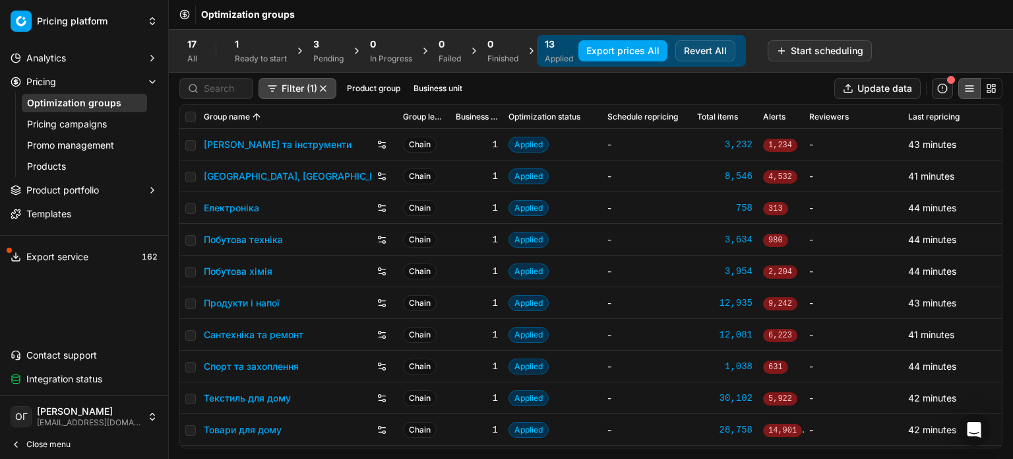
click at [333, 49] on div "3" at bounding box center [328, 44] width 30 height 13
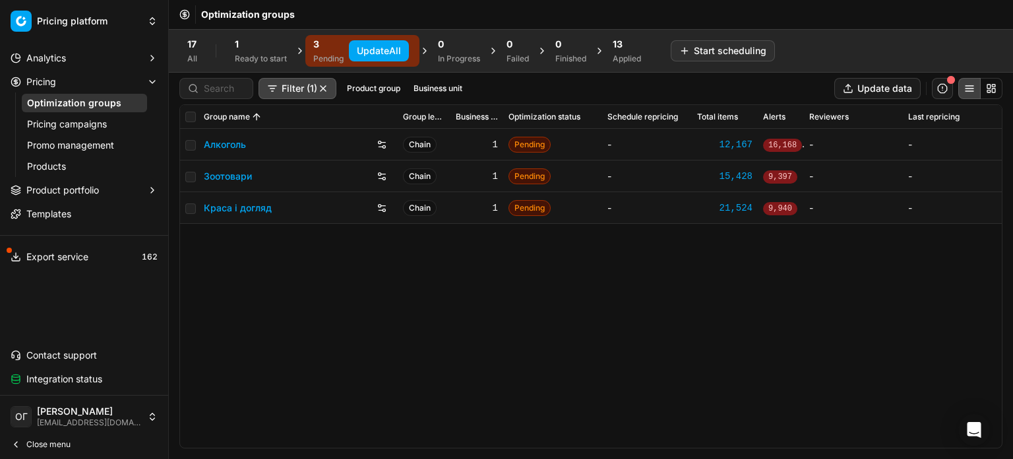
click at [366, 53] on button "Update All" at bounding box center [379, 50] width 60 height 21
click at [266, 57] on div "Ready to start" at bounding box center [261, 58] width 52 height 11
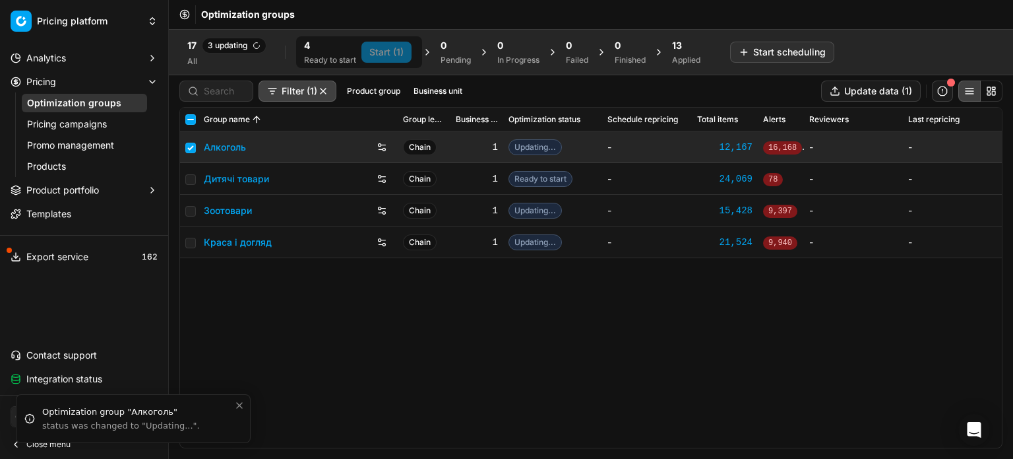
click at [189, 146] on input "checkbox" at bounding box center [190, 148] width 11 height 11
checkbox input "false"
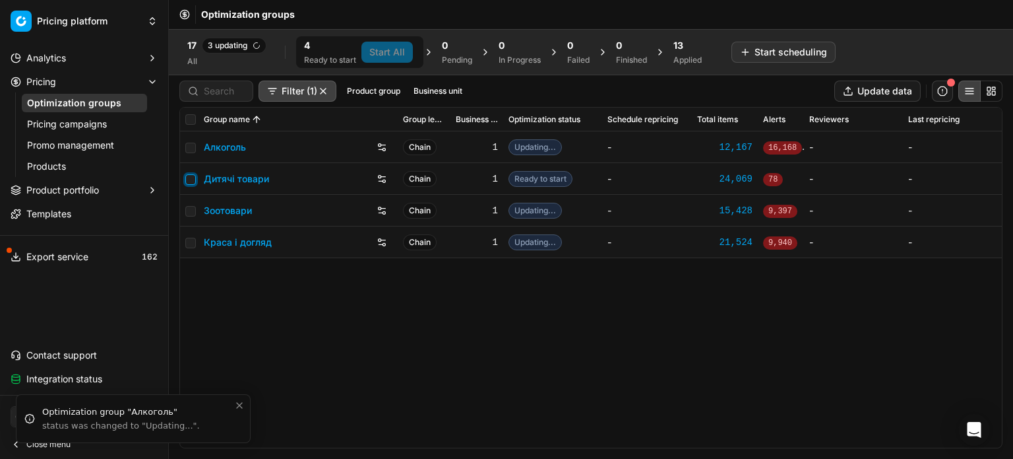
click at [188, 181] on input "checkbox" at bounding box center [190, 179] width 11 height 11
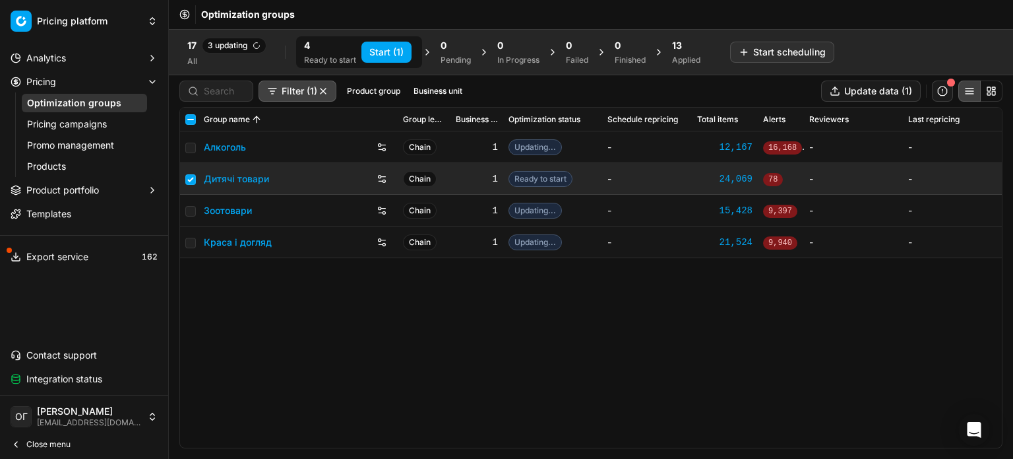
click at [367, 55] on button "Start (1)" at bounding box center [387, 52] width 50 height 21
checkbox input "false"
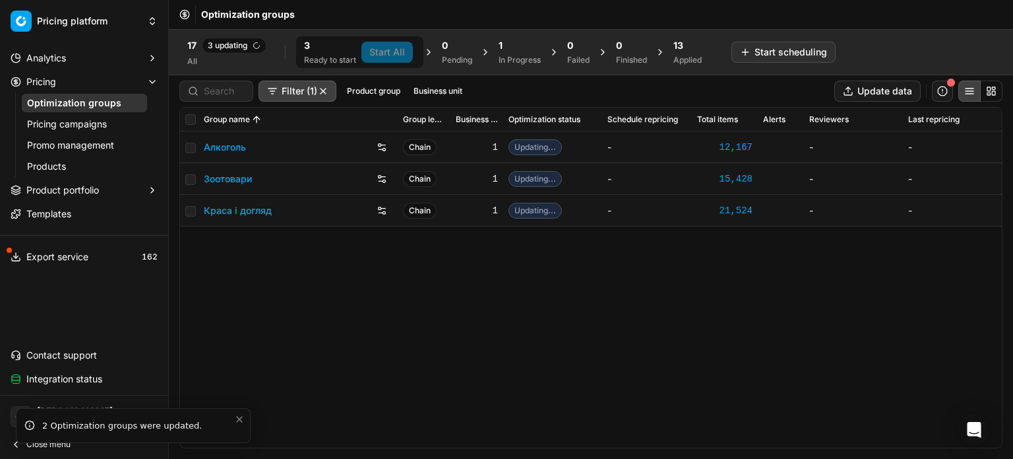
click at [681, 48] on span "13" at bounding box center [679, 45] width 10 height 13
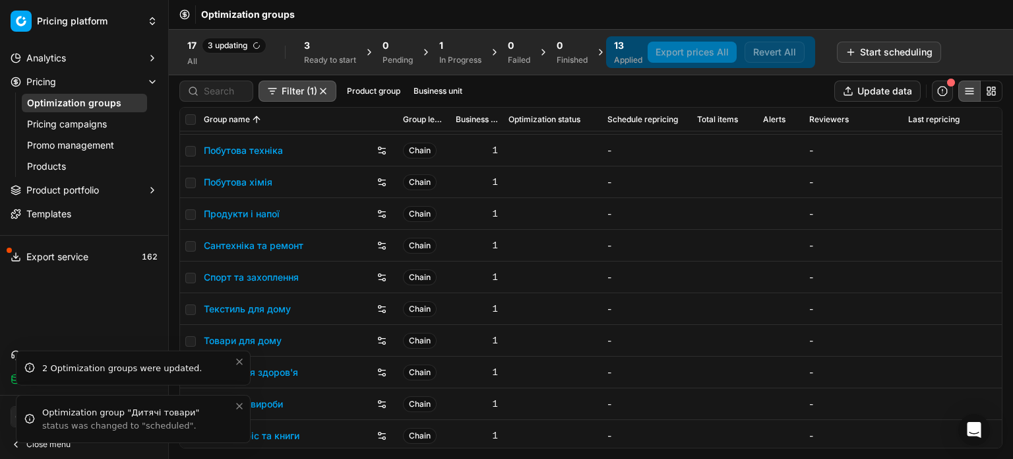
scroll to position [95, 0]
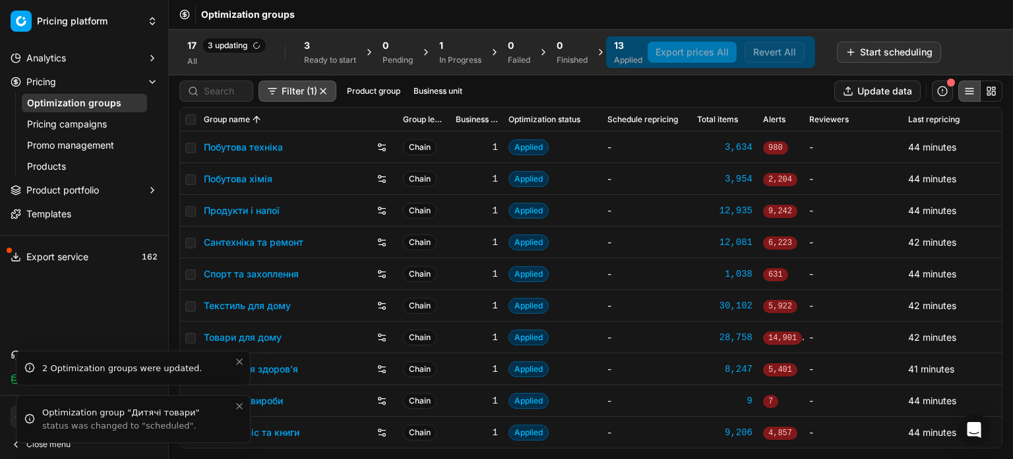
click at [238, 408] on icon "Close toast" at bounding box center [239, 406] width 11 height 11
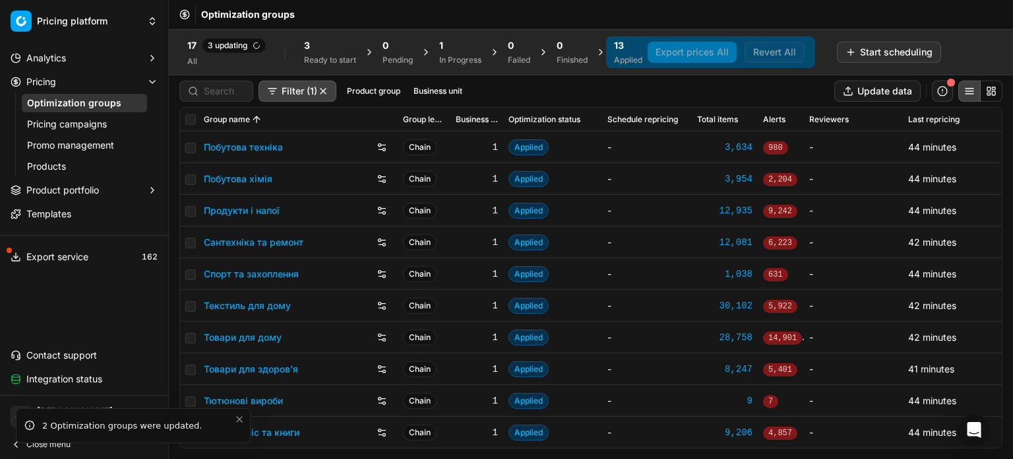
click at [239, 417] on icon "Close toast" at bounding box center [239, 419] width 11 height 11
click at [191, 177] on input "checkbox" at bounding box center [190, 179] width 11 height 11
checkbox input "true"
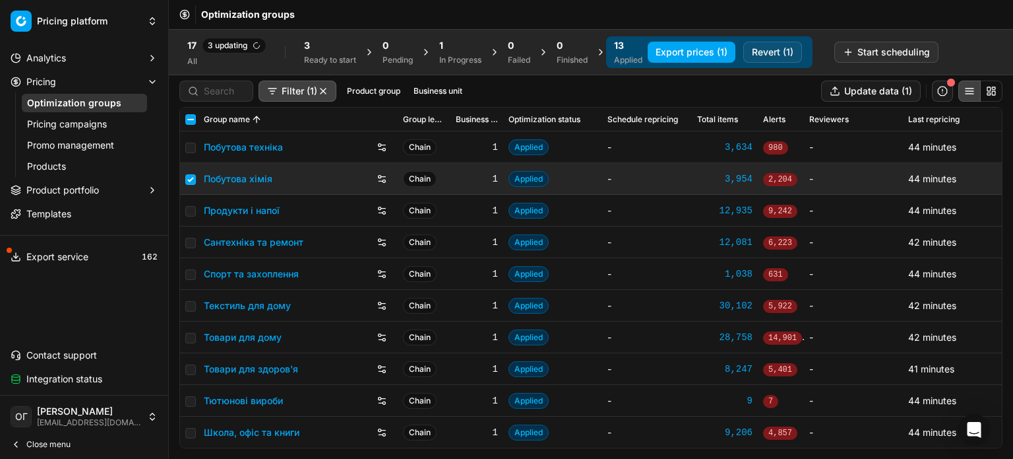
click at [766, 49] on button "Revert (1)" at bounding box center [773, 52] width 59 height 21
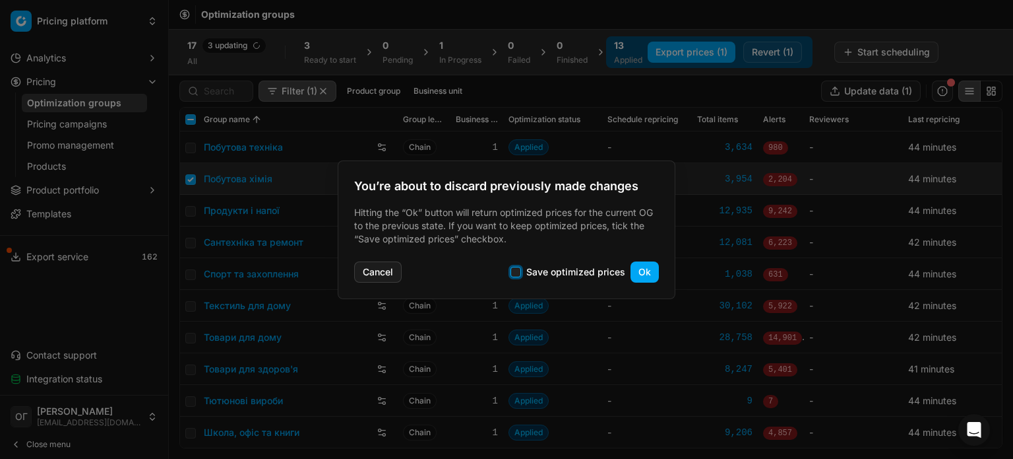
click at [518, 272] on input "Save optimized prices" at bounding box center [516, 272] width 11 height 11
checkbox input "true"
click at [643, 269] on button "Ok" at bounding box center [645, 271] width 28 height 21
checkbox input "false"
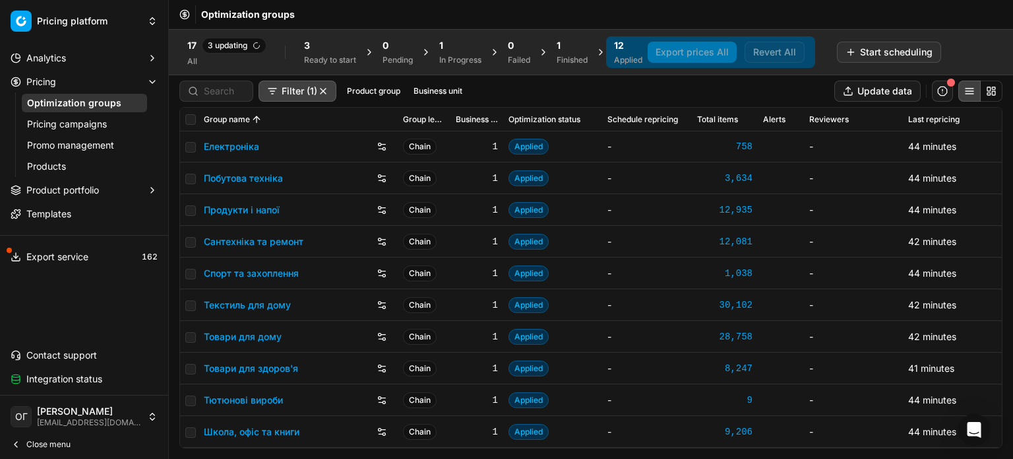
scroll to position [63, 0]
click at [579, 59] on div "Finished" at bounding box center [572, 60] width 31 height 11
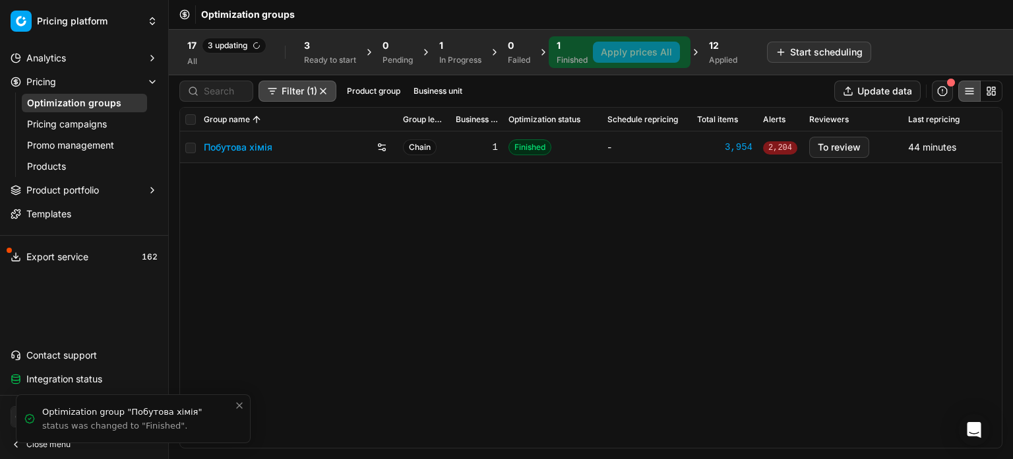
click at [261, 150] on link "Побутова хімія" at bounding box center [238, 147] width 69 height 13
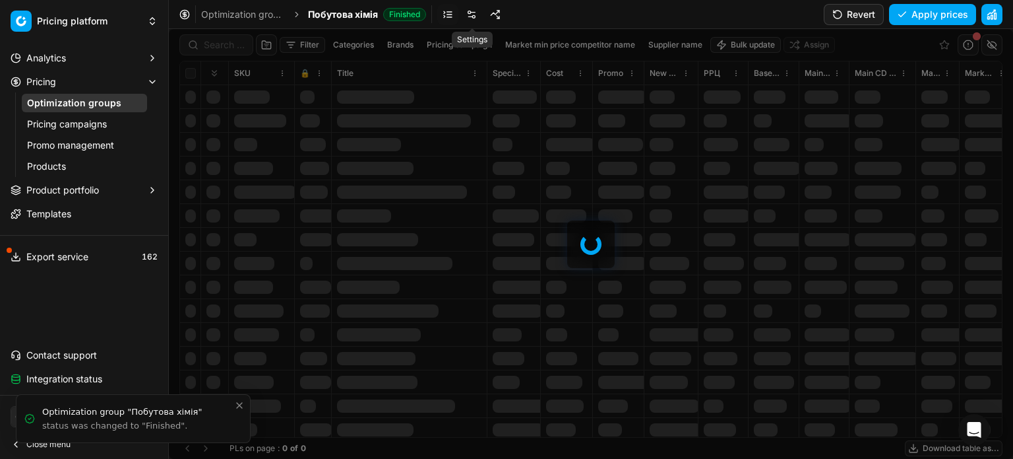
click at [472, 13] on link at bounding box center [471, 14] width 21 height 21
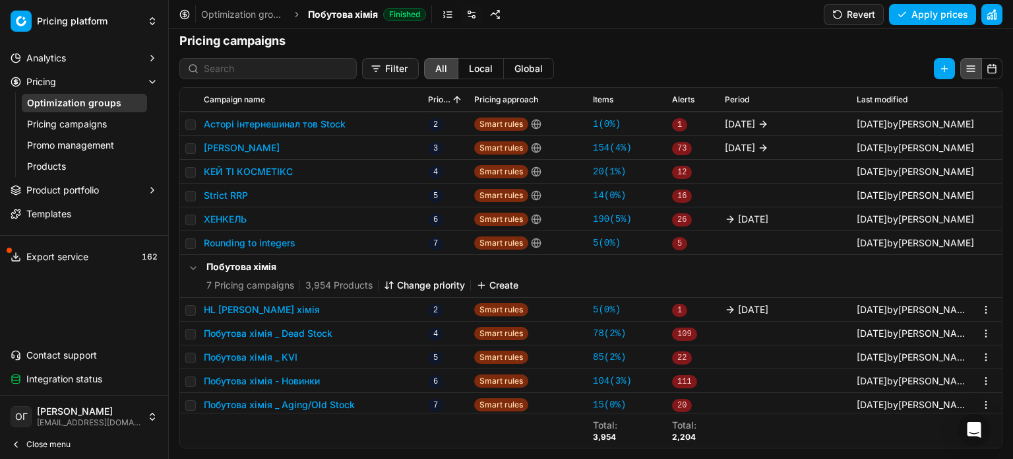
scroll to position [116, 0]
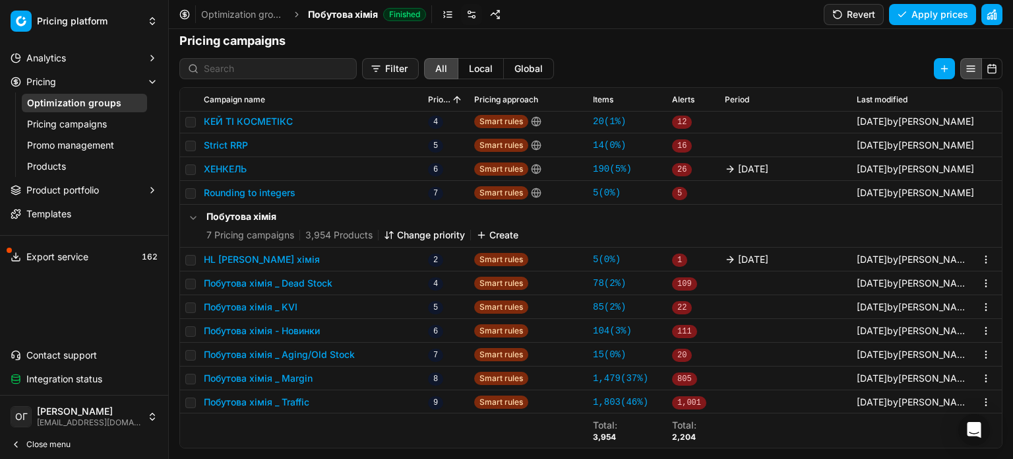
click at [273, 255] on button "HL Побутова хімія" at bounding box center [262, 259] width 116 height 13
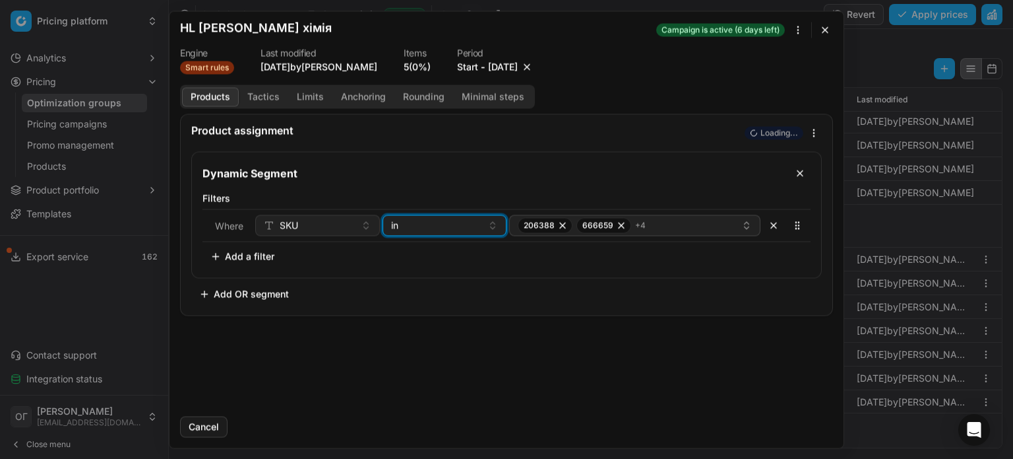
click at [426, 217] on button "in" at bounding box center [445, 224] width 125 height 21
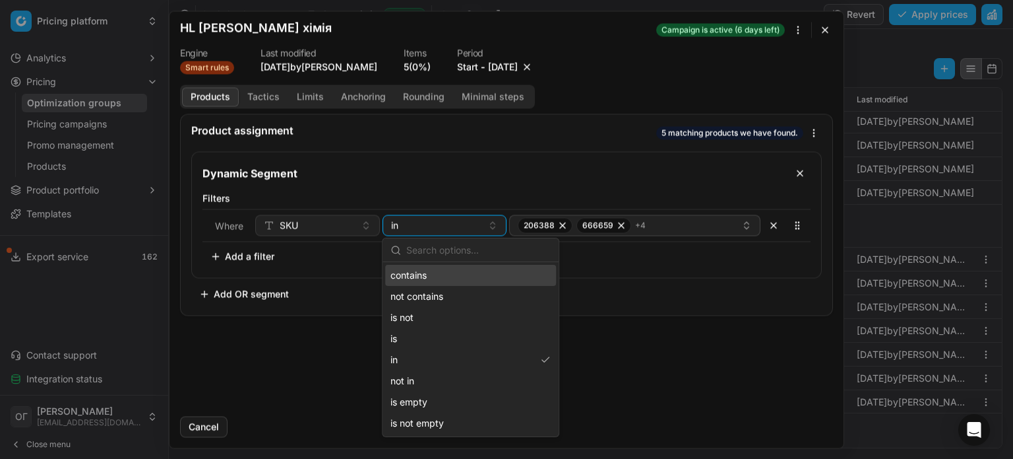
click at [422, 278] on div "contains" at bounding box center [470, 275] width 171 height 21
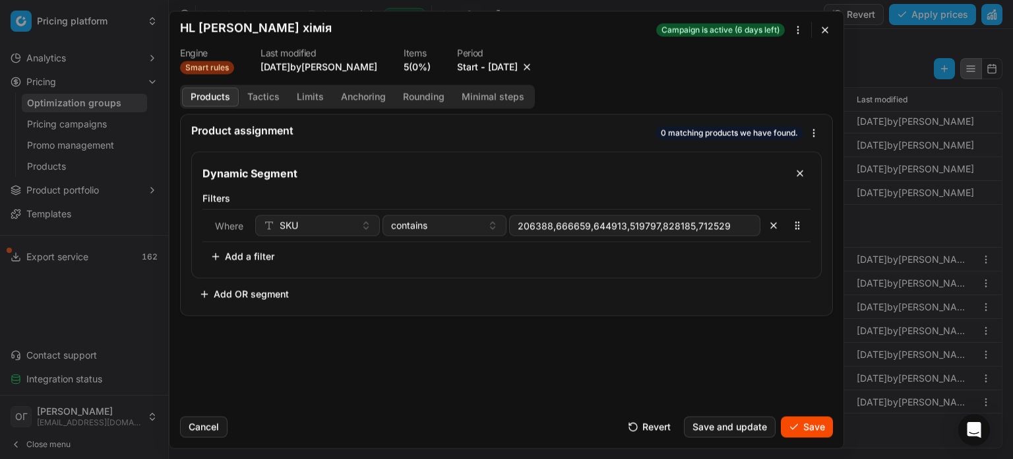
type input "206388,666659,644913,519797,828185,712529"
click at [449, 226] on div "contains" at bounding box center [437, 224] width 92 height 13
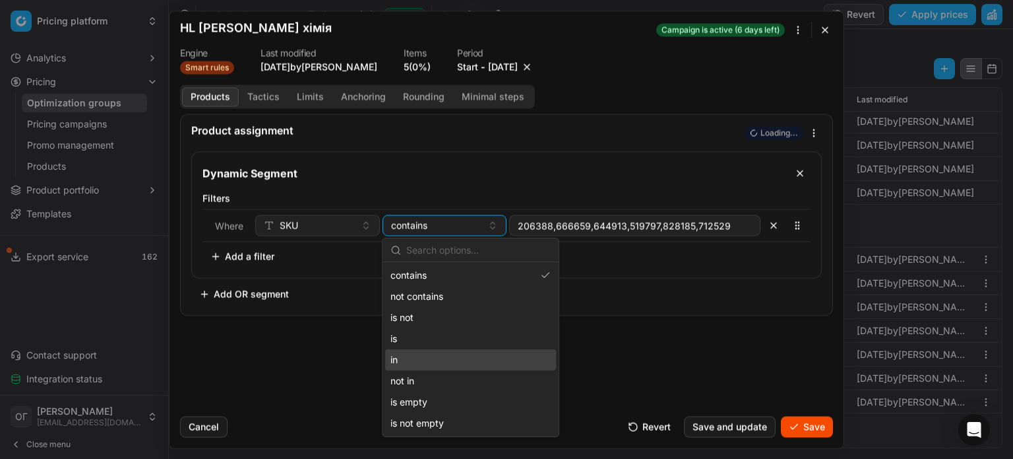
click at [445, 356] on div "in" at bounding box center [470, 359] width 171 height 21
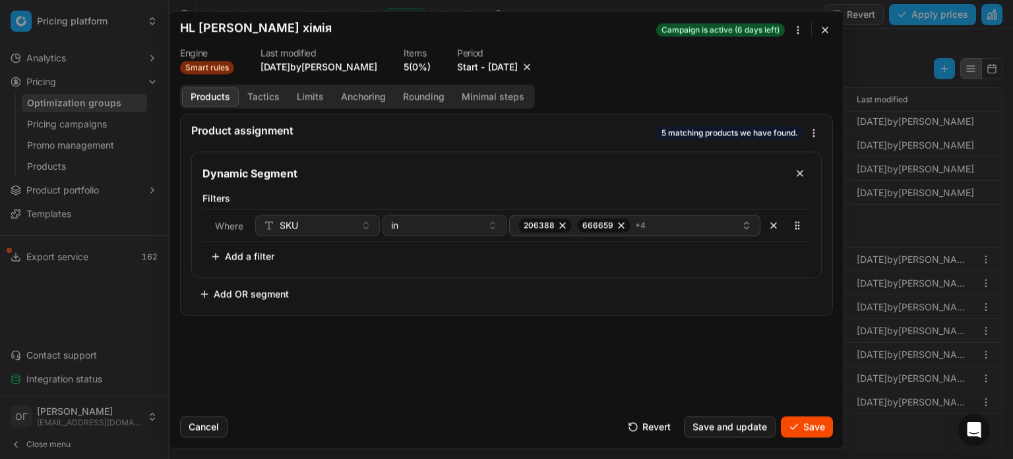
click at [815, 429] on button "Save" at bounding box center [807, 426] width 52 height 21
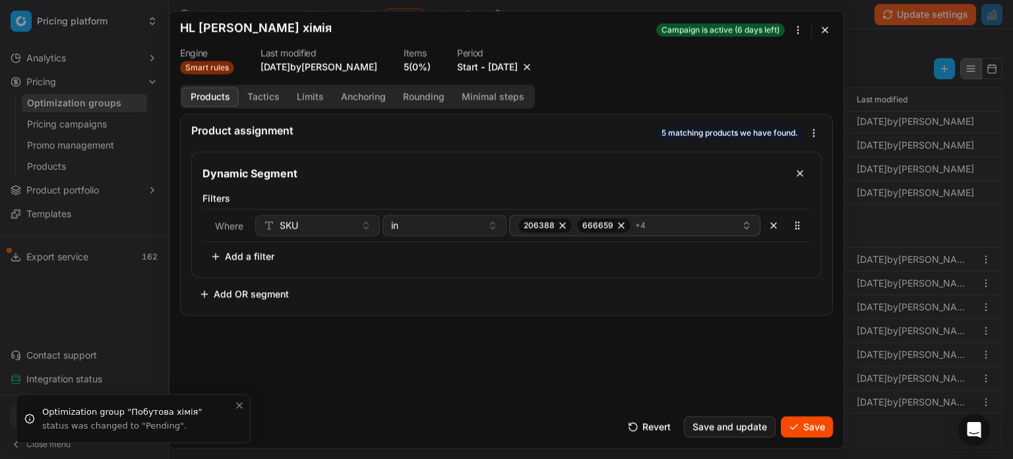
click at [802, 434] on button "Save" at bounding box center [807, 426] width 52 height 21
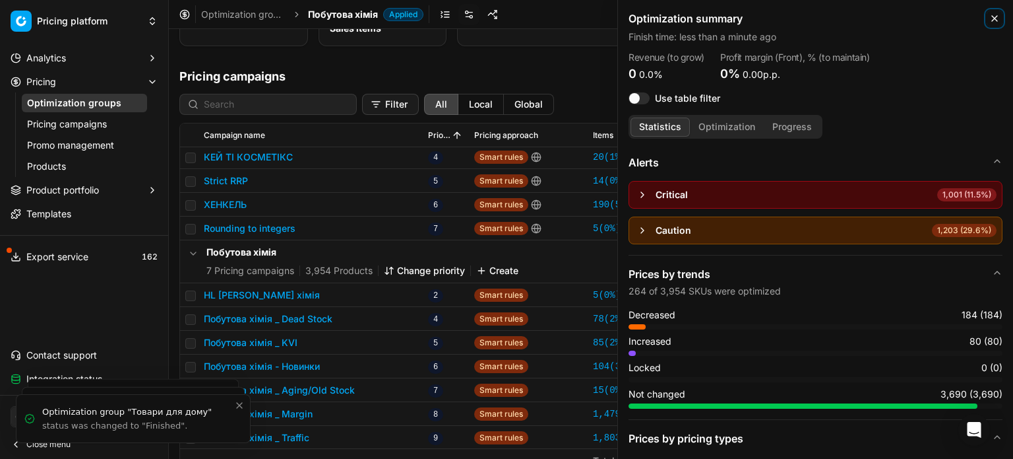
click at [998, 18] on icon "button" at bounding box center [995, 18] width 11 height 11
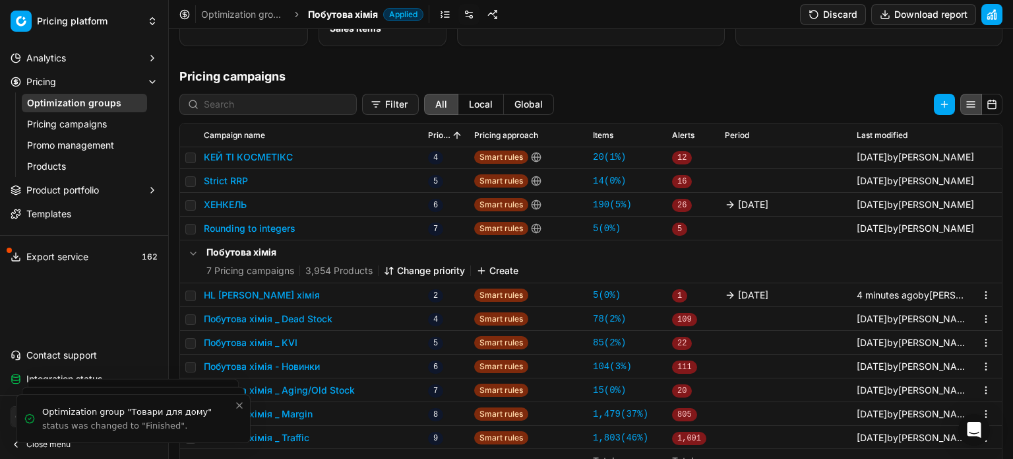
scroll to position [0, 0]
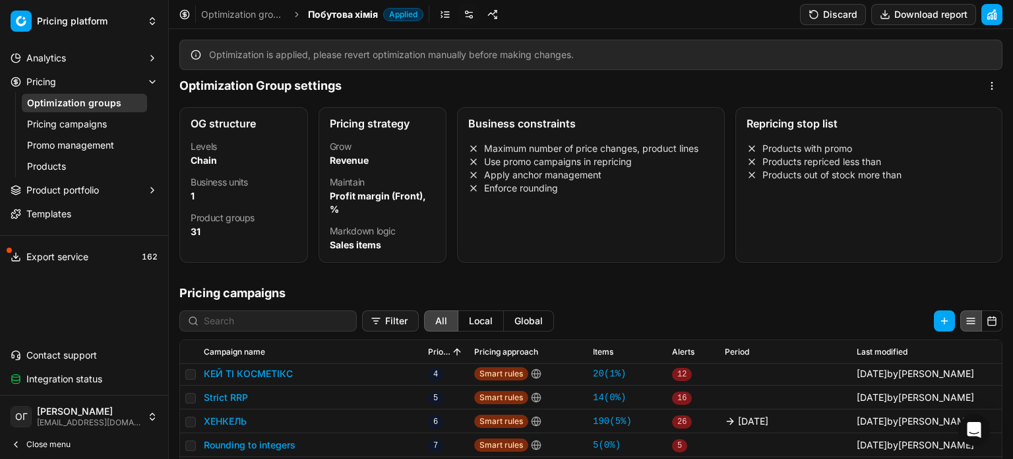
click at [847, 19] on button "Discard" at bounding box center [833, 14] width 66 height 21
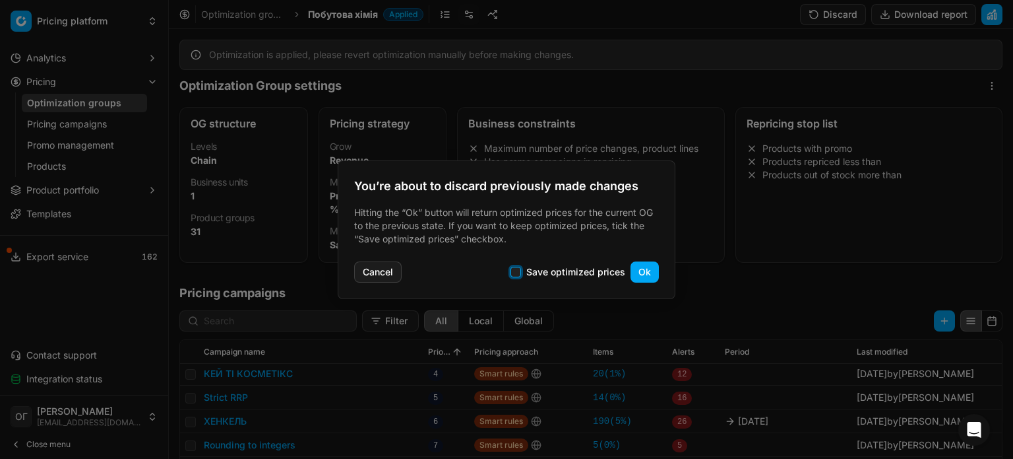
click at [517, 273] on input "Save optimized prices" at bounding box center [516, 272] width 11 height 11
checkbox input "true"
click at [649, 270] on button "Ok" at bounding box center [645, 271] width 28 height 21
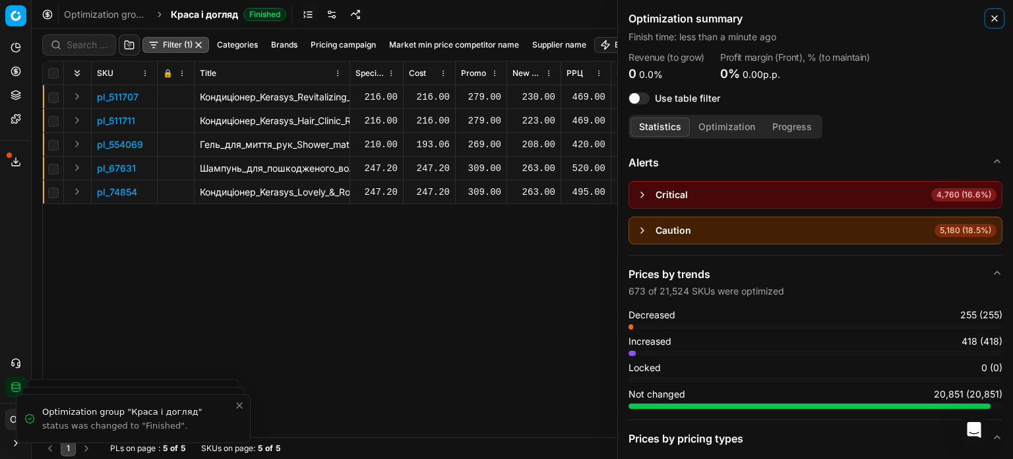
click at [998, 19] on icon "button" at bounding box center [995, 18] width 11 height 11
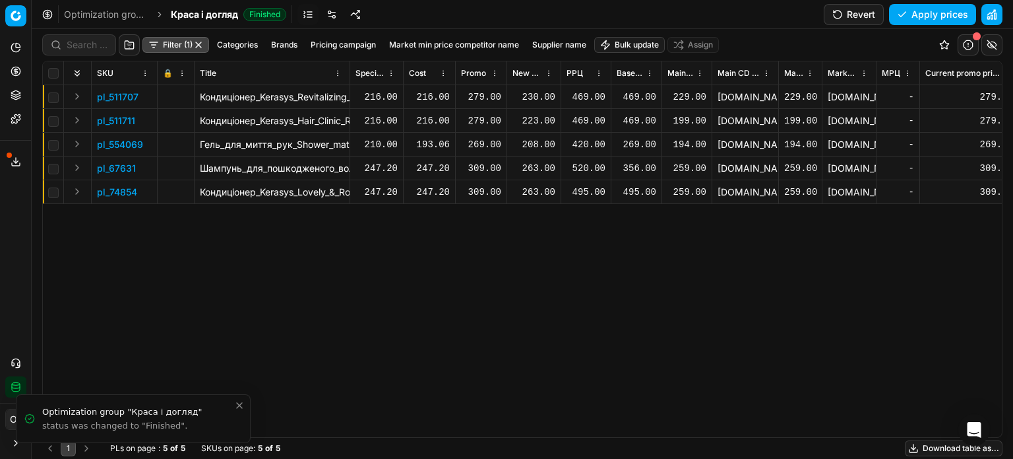
click at [524, 102] on div "230.00" at bounding box center [534, 96] width 43 height 13
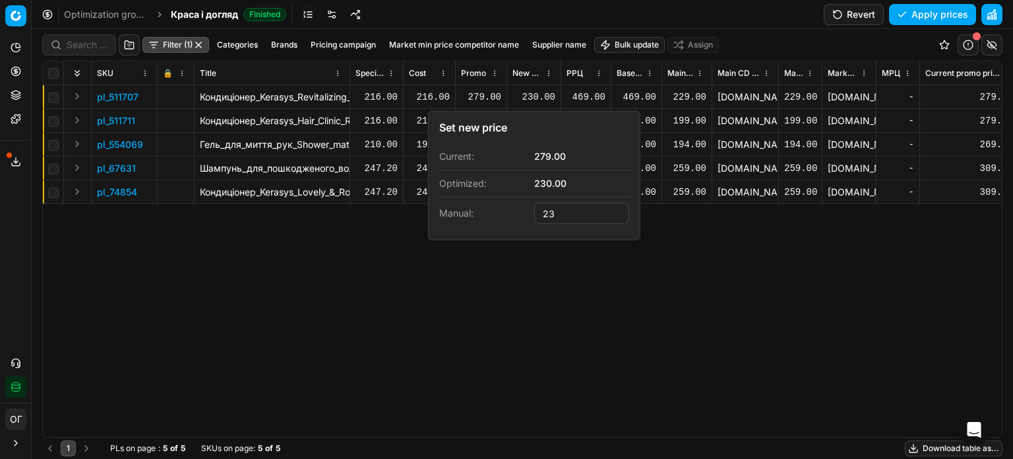
type input "2"
type input "279.00"
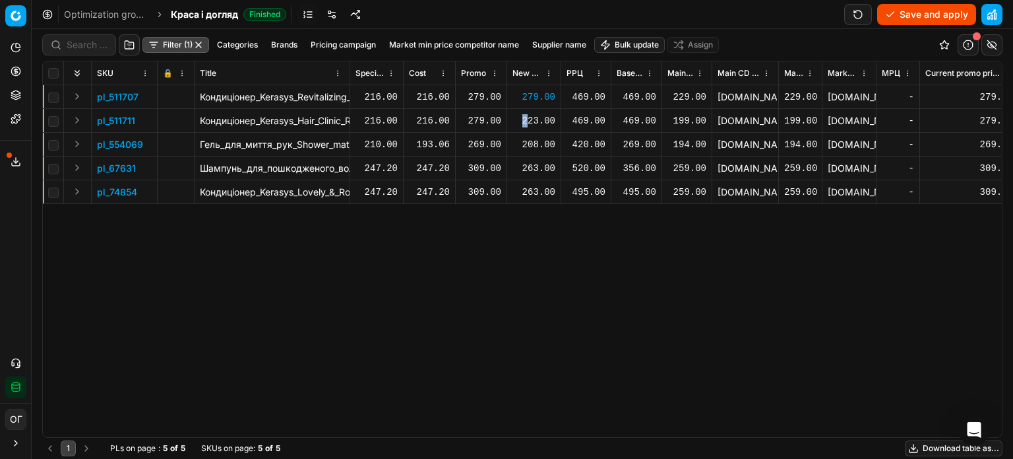
click at [528, 117] on div "223.00" at bounding box center [534, 120] width 43 height 13
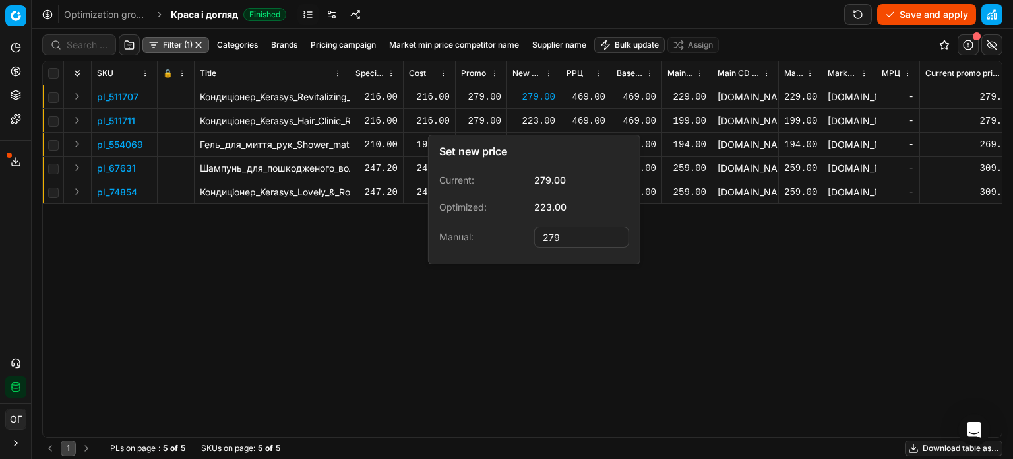
type input "279.00"
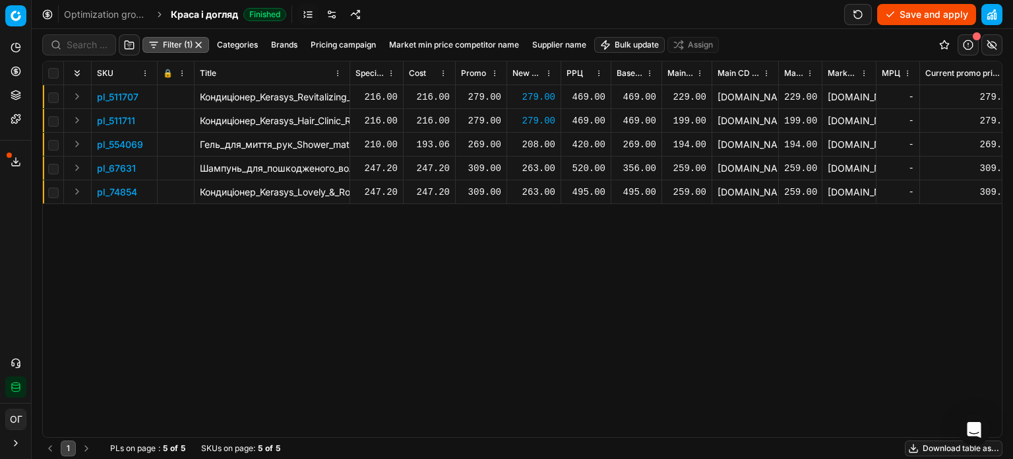
click at [535, 142] on div "208.00" at bounding box center [534, 144] width 43 height 13
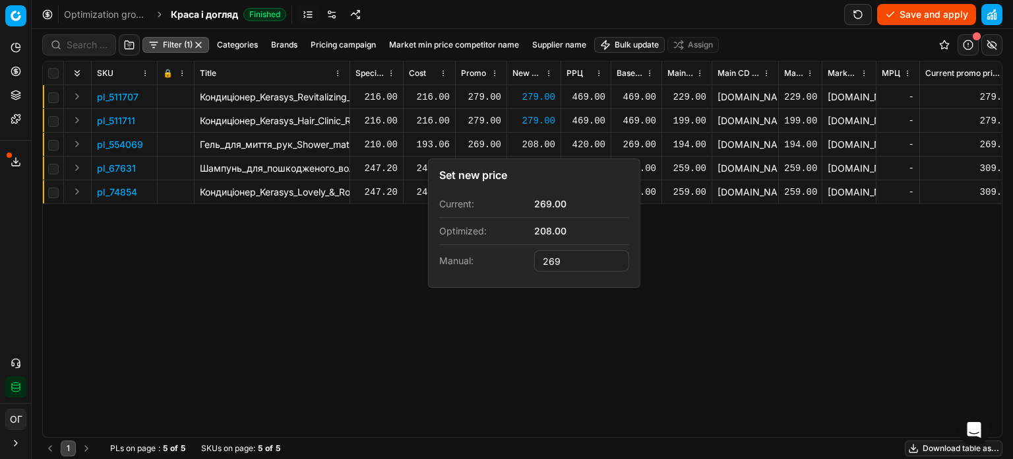
type input "269.00"
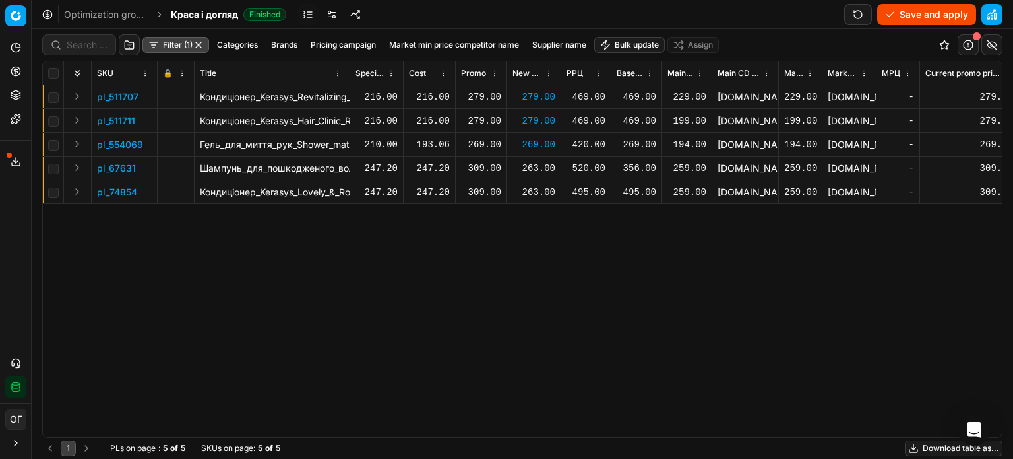
click at [534, 166] on div "263.00" at bounding box center [534, 168] width 43 height 13
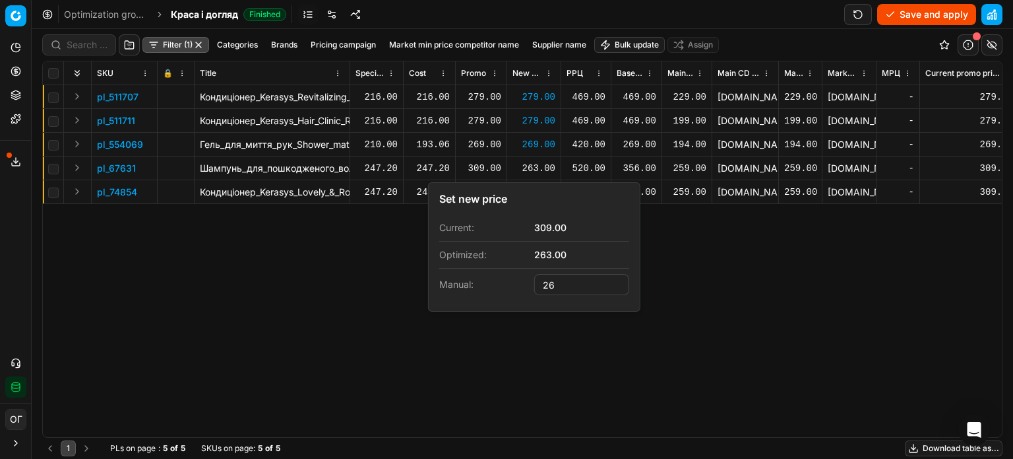
type input "2"
type input "309.00"
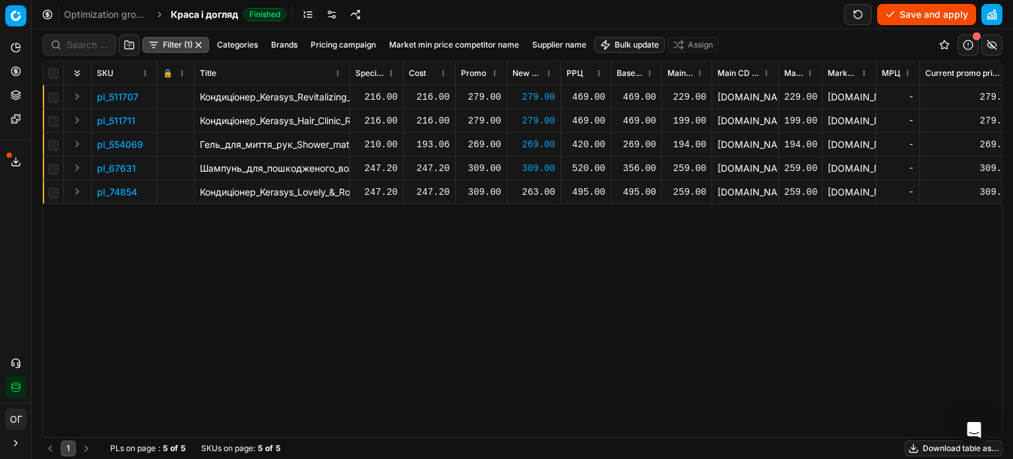
click at [540, 185] on div "263.00" at bounding box center [534, 191] width 43 height 13
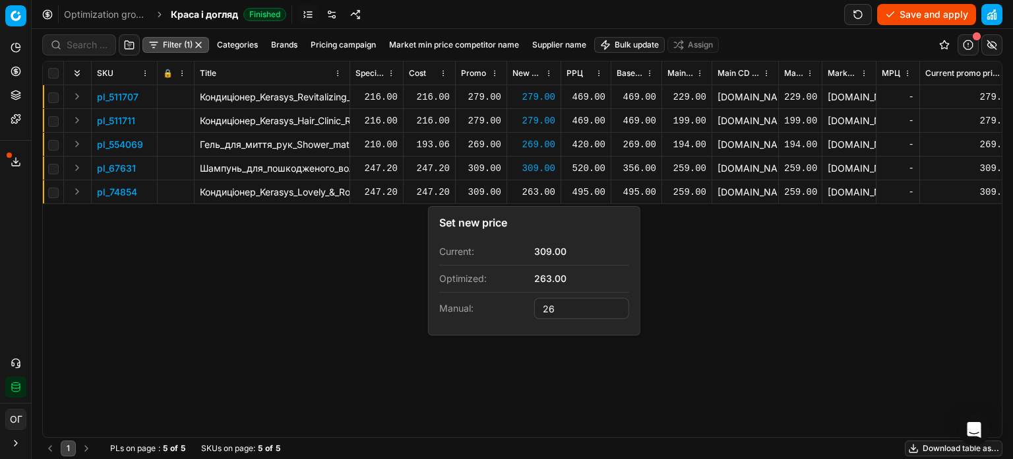
type input "2"
type input "309.00"
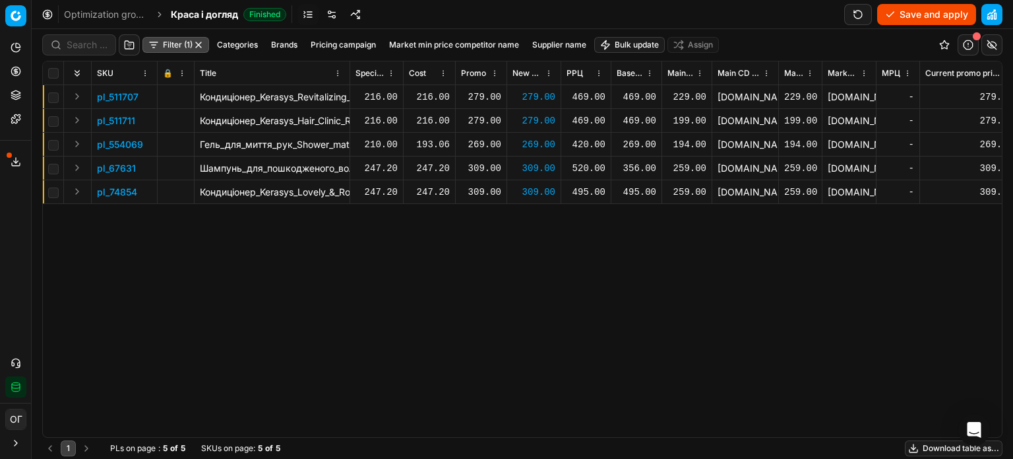
click at [899, 10] on button "Save and apply" at bounding box center [927, 14] width 99 height 21
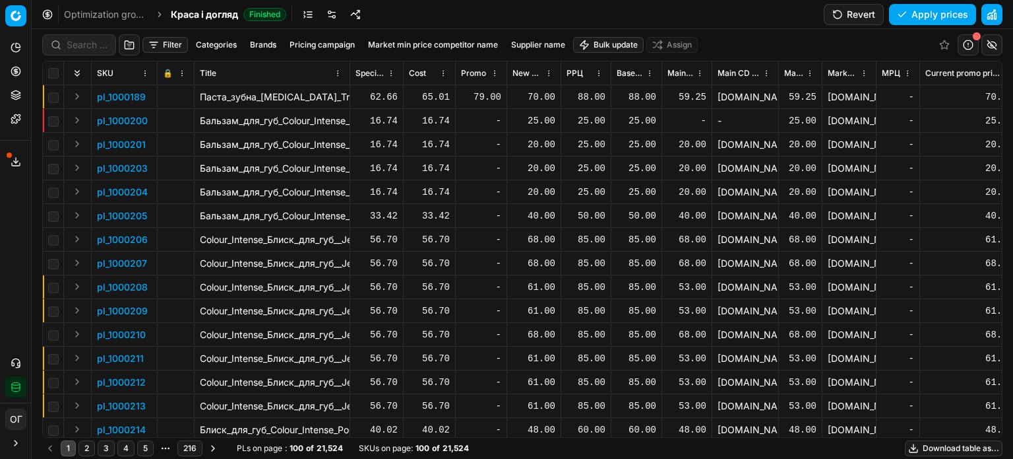
click at [162, 47] on button "Filter" at bounding box center [166, 45] width 46 height 16
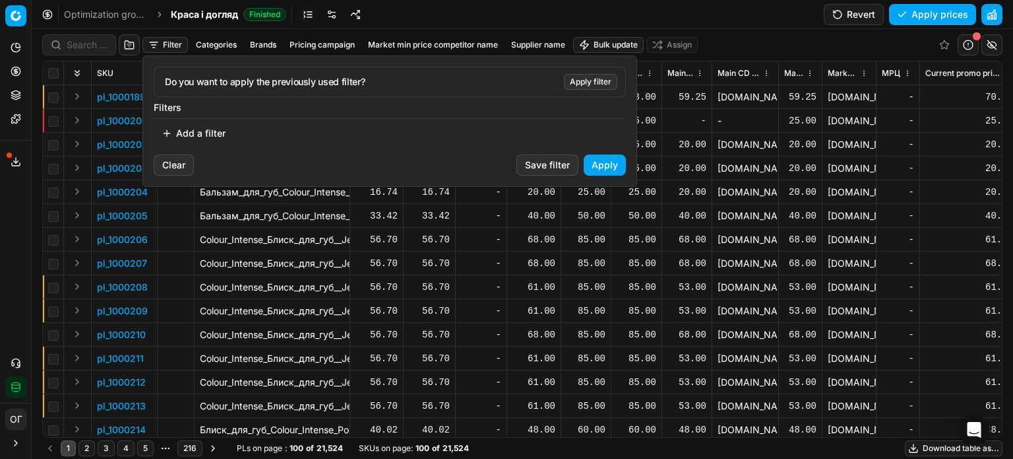
click at [224, 130] on button "Add a filter" at bounding box center [194, 133] width 80 height 21
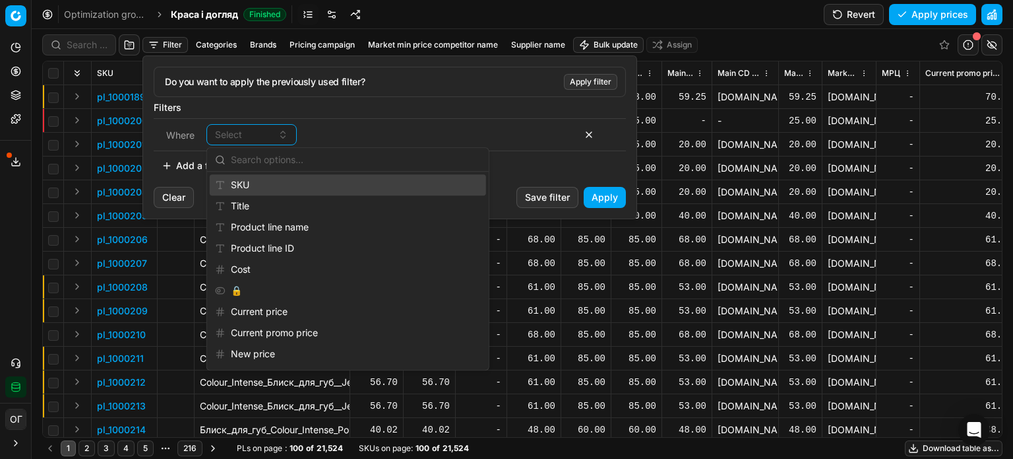
click at [267, 179] on div "SKU" at bounding box center [348, 184] width 276 height 21
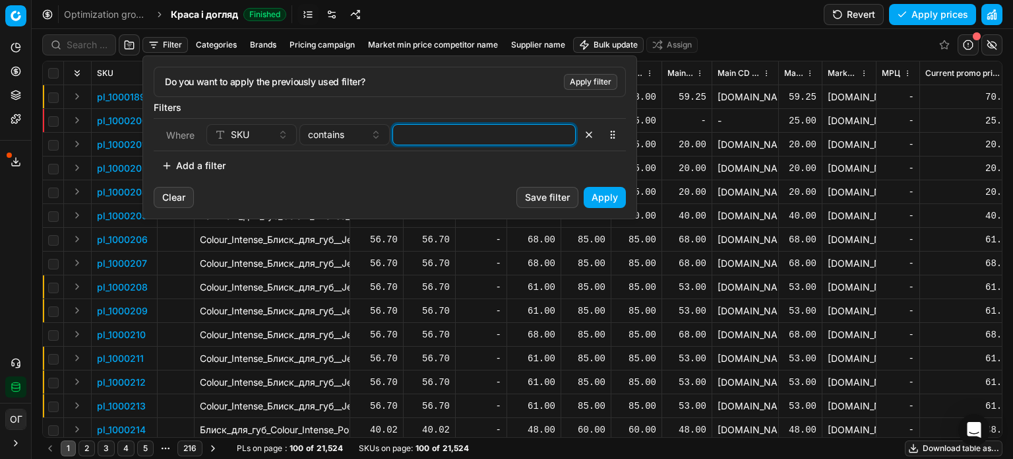
click at [457, 137] on input at bounding box center [485, 135] width 172 height 20
click at [611, 200] on button "Apply" at bounding box center [605, 197] width 42 height 21
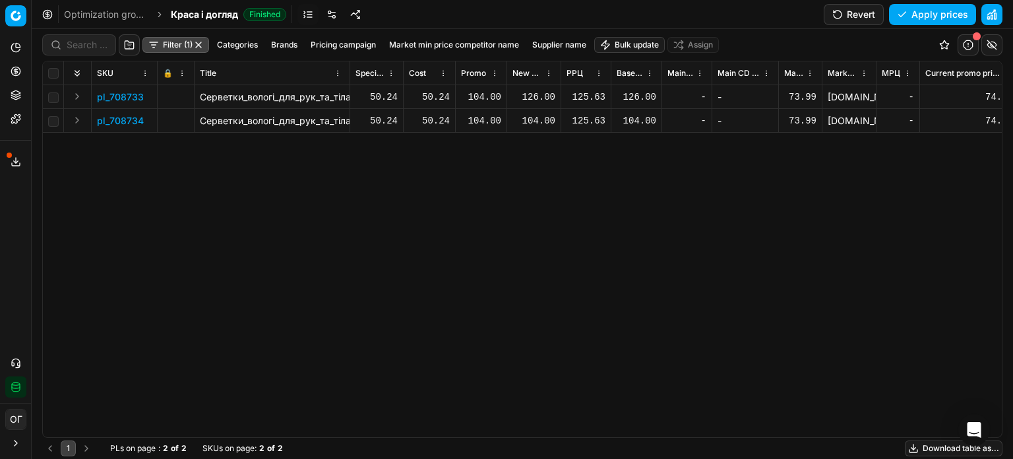
click at [523, 97] on div "126.00" at bounding box center [534, 96] width 43 height 13
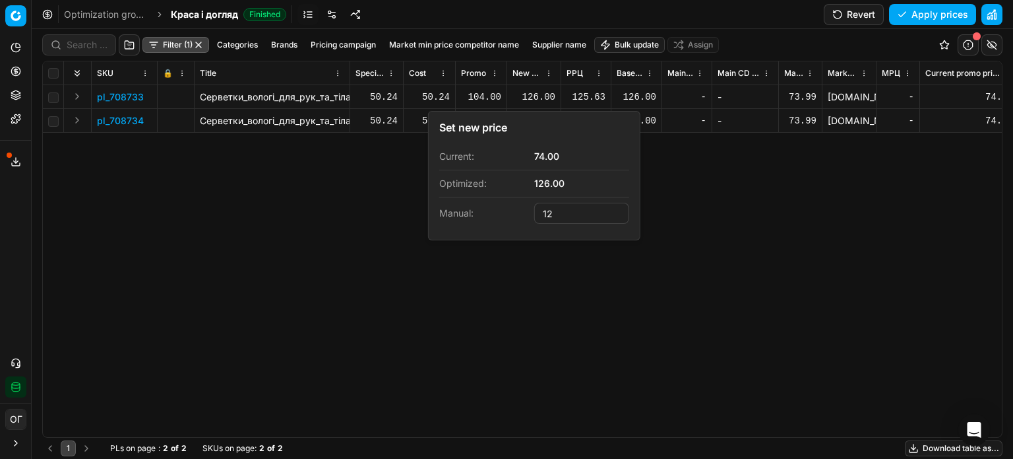
type input "1"
type input "104.00"
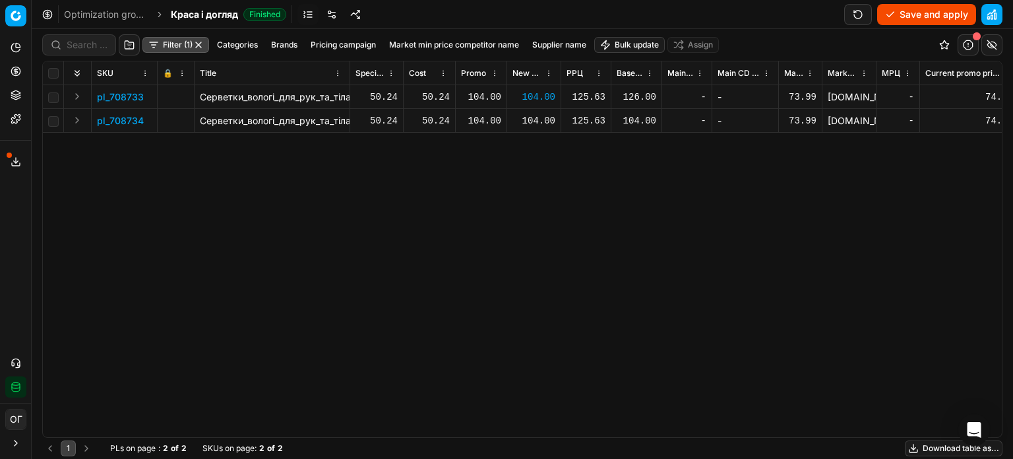
click at [536, 122] on div "104.00" at bounding box center [534, 120] width 43 height 13
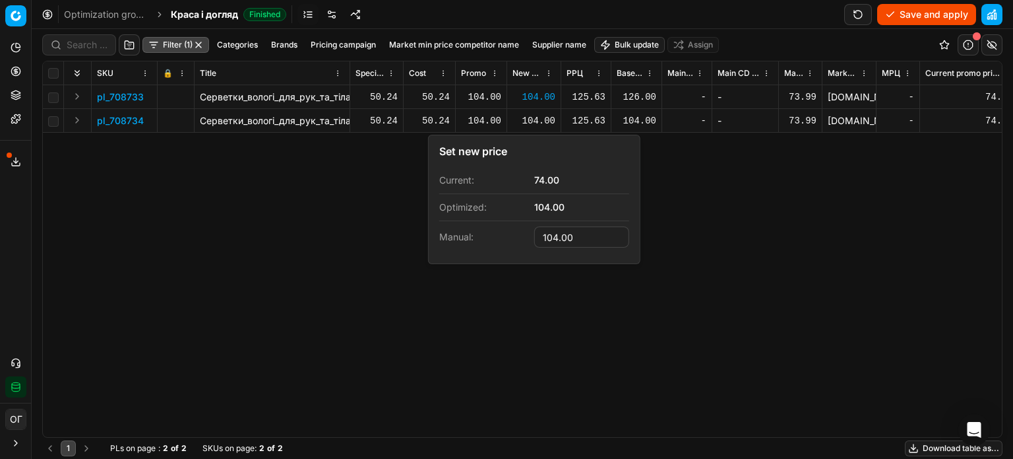
click at [686, 212] on div "pl_708733 Серветки_вологі_для_рук_та_тіла_Сніжна_Панда_Антимікробні_99.9%_Blue_…" at bounding box center [522, 261] width 959 height 352
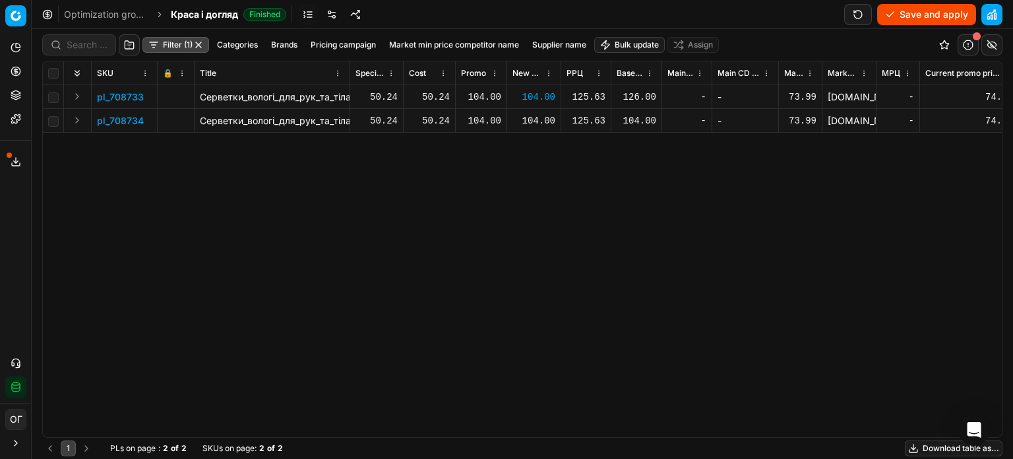
click at [945, 7] on button "Save and apply" at bounding box center [927, 14] width 99 height 21
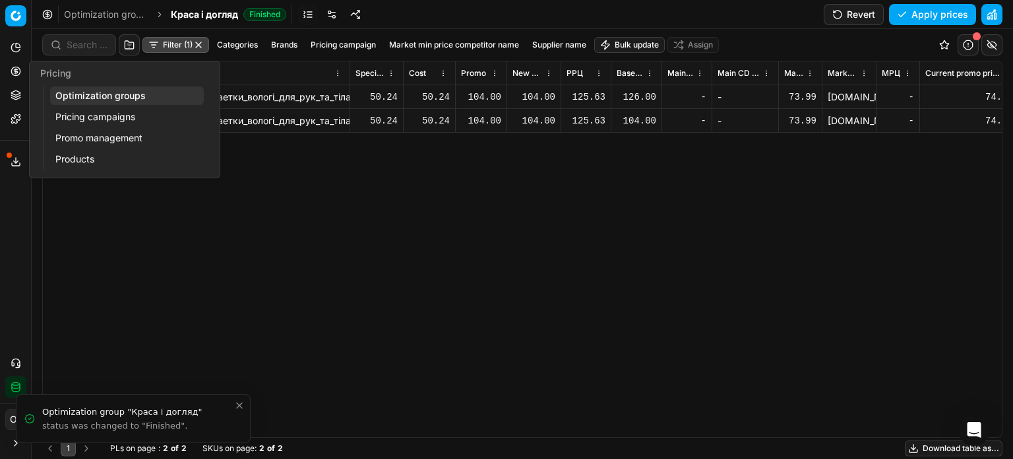
click at [17, 72] on icon at bounding box center [15, 70] width 3 height 3
click at [73, 100] on link "Optimization groups" at bounding box center [127, 95] width 154 height 18
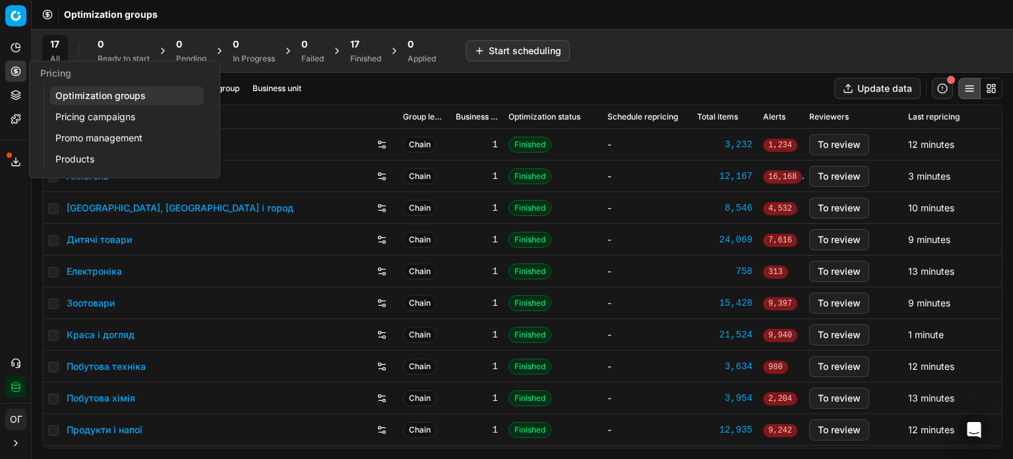
click at [373, 49] on div "17" at bounding box center [365, 44] width 31 height 13
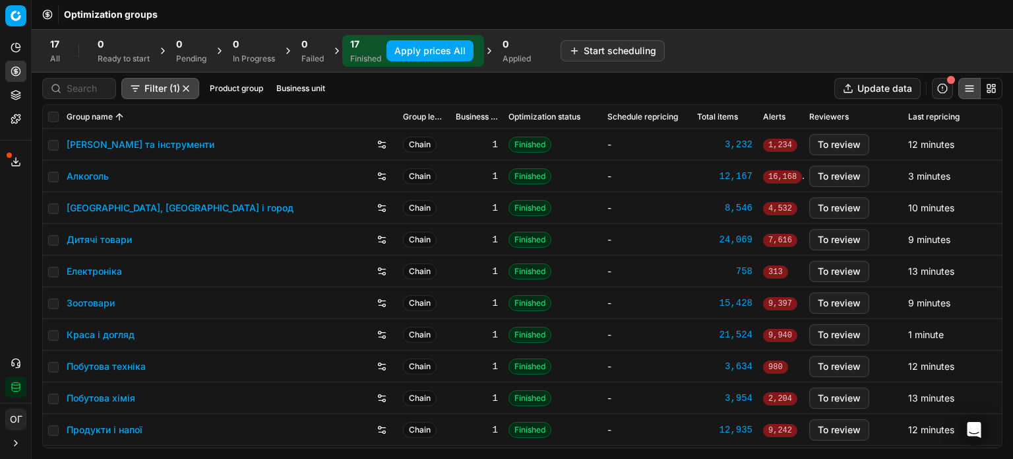
click at [99, 240] on link "Дитячі товари" at bounding box center [99, 239] width 65 height 13
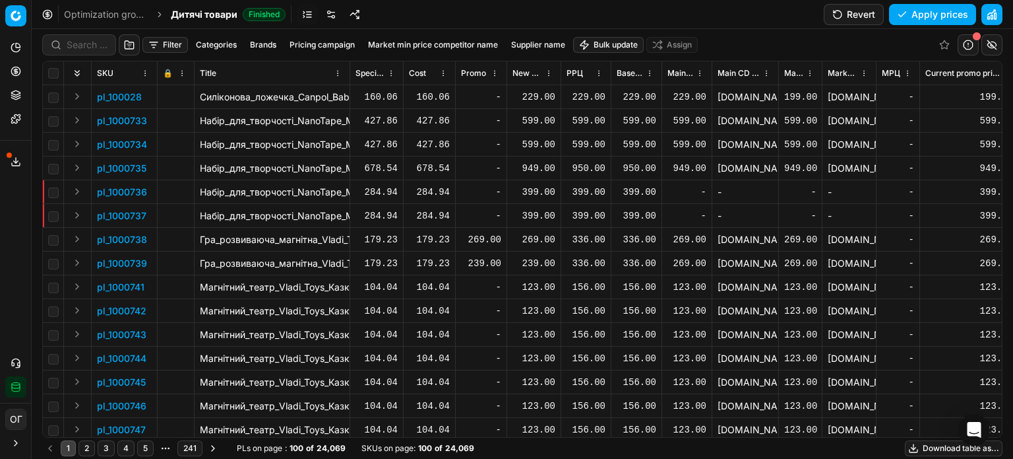
click at [160, 44] on button "Filter" at bounding box center [166, 45] width 46 height 16
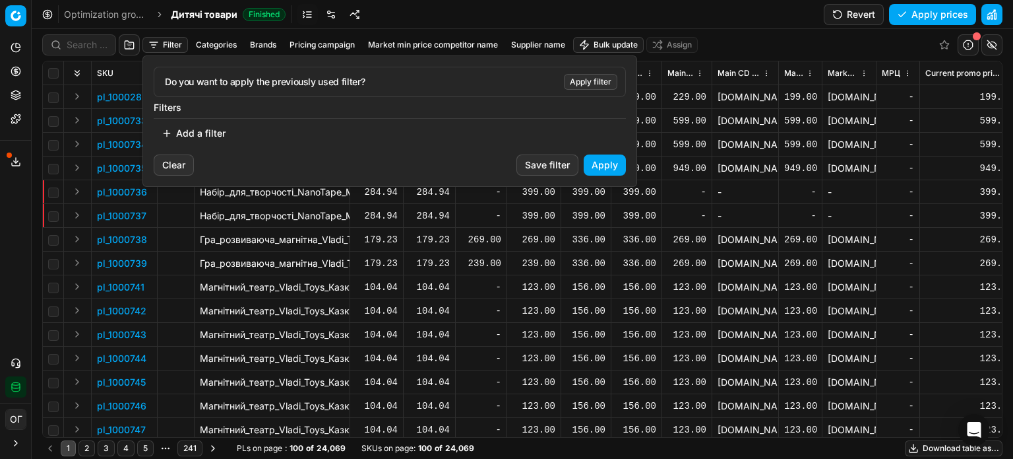
click at [189, 132] on button "Add a filter" at bounding box center [194, 133] width 80 height 21
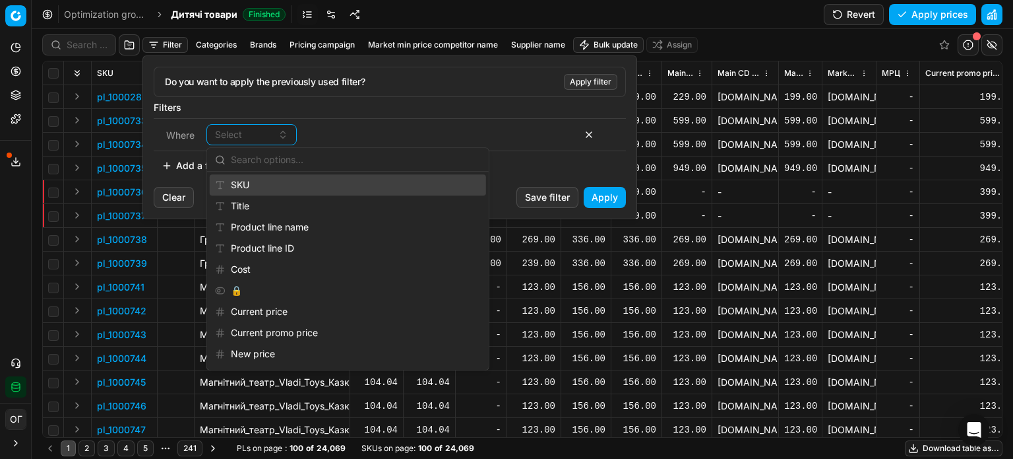
click at [237, 184] on div "SKU" at bounding box center [348, 184] width 276 height 21
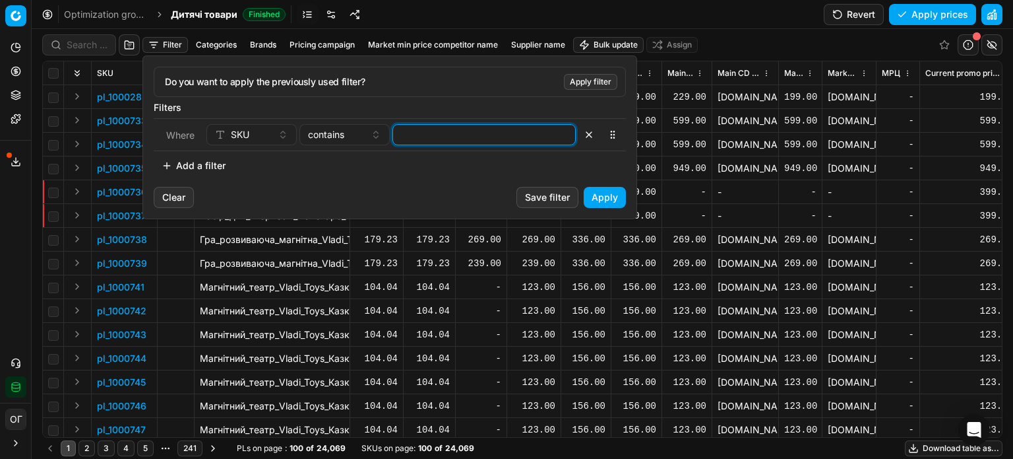
click at [410, 133] on input at bounding box center [485, 135] width 172 height 20
paste input "783713,,783665,,783662,,783664,649921,,649911,,37732,,649946,,649936,,611992,39…"
type input "783713,,783665,,783662,,783664,649921,,649911,,37732,,649946,,649936,,611992,39…"
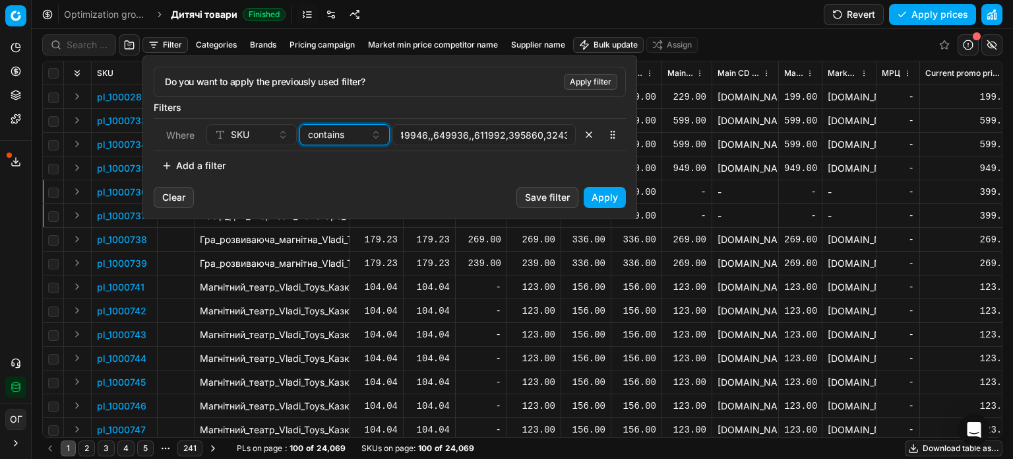
click at [343, 139] on span "contains" at bounding box center [326, 134] width 36 height 13
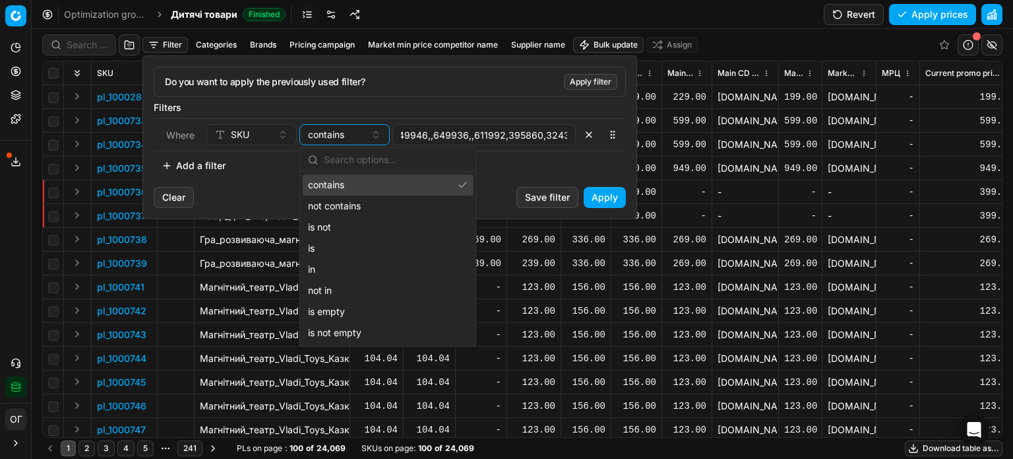
scroll to position [0, 0]
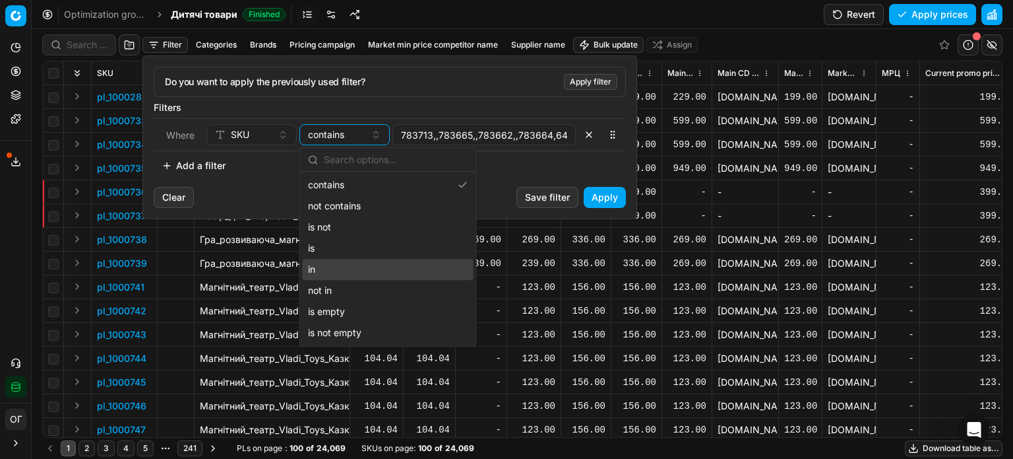
click at [343, 264] on div "in" at bounding box center [388, 269] width 171 height 21
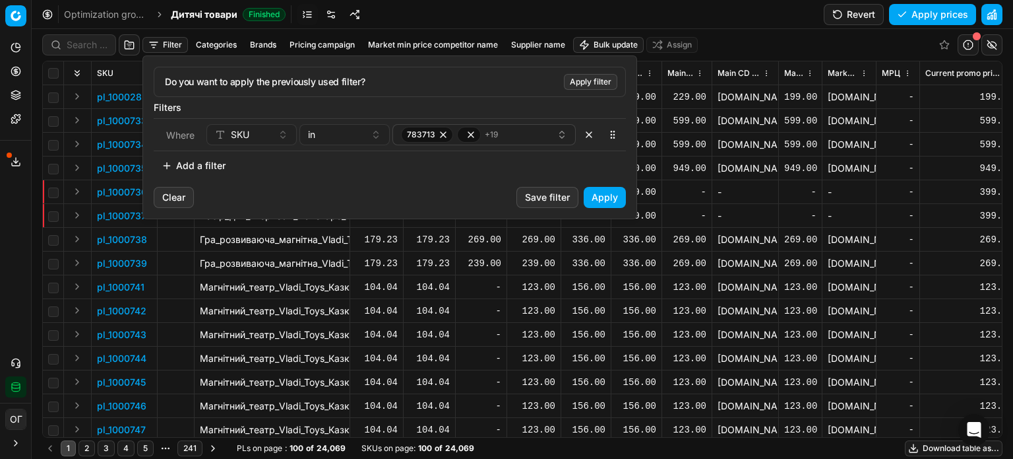
click at [599, 201] on button "Apply" at bounding box center [605, 197] width 42 height 21
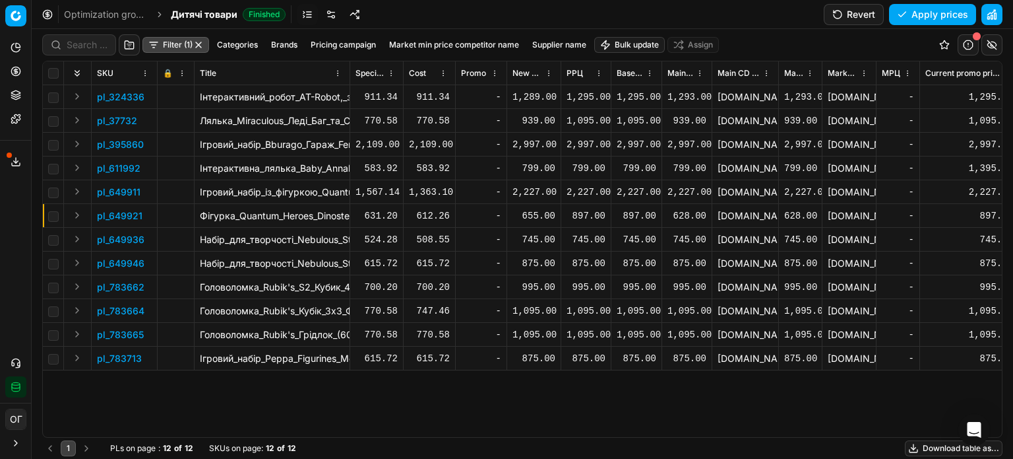
click at [77, 119] on button "Expand" at bounding box center [77, 120] width 16 height 16
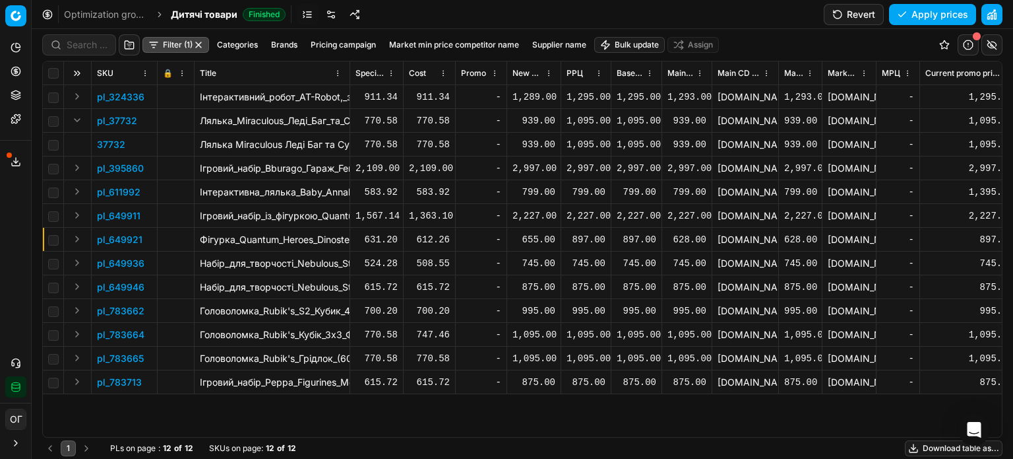
click at [119, 143] on p "37732" at bounding box center [111, 144] width 28 height 13
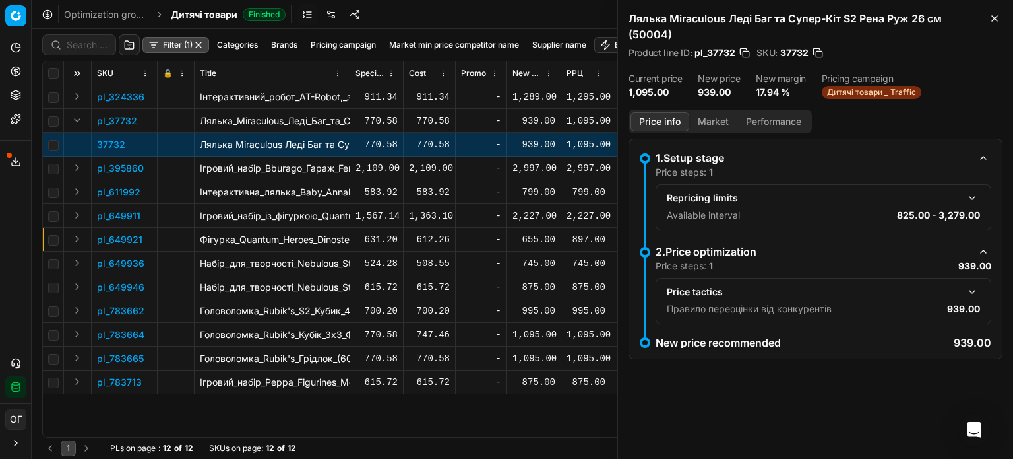
click at [707, 123] on button "Market" at bounding box center [714, 121] width 48 height 19
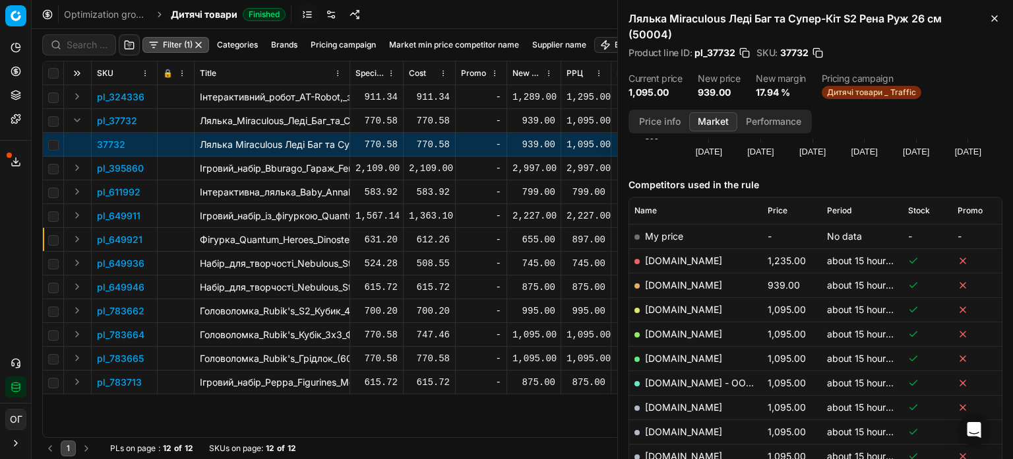
scroll to position [132, 0]
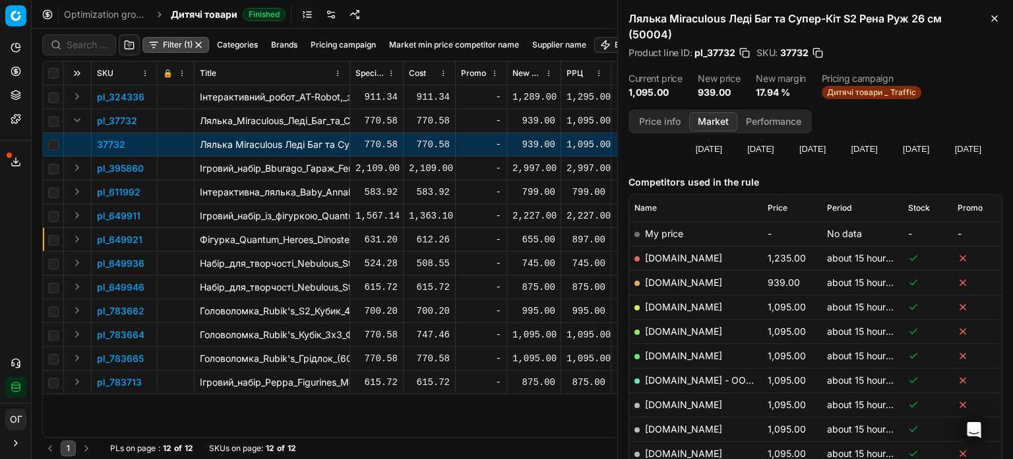
click at [779, 210] on span "Price" at bounding box center [778, 208] width 20 height 11
drag, startPoint x: 664, startPoint y: 226, endPoint x: 668, endPoint y: 232, distance: 7.7
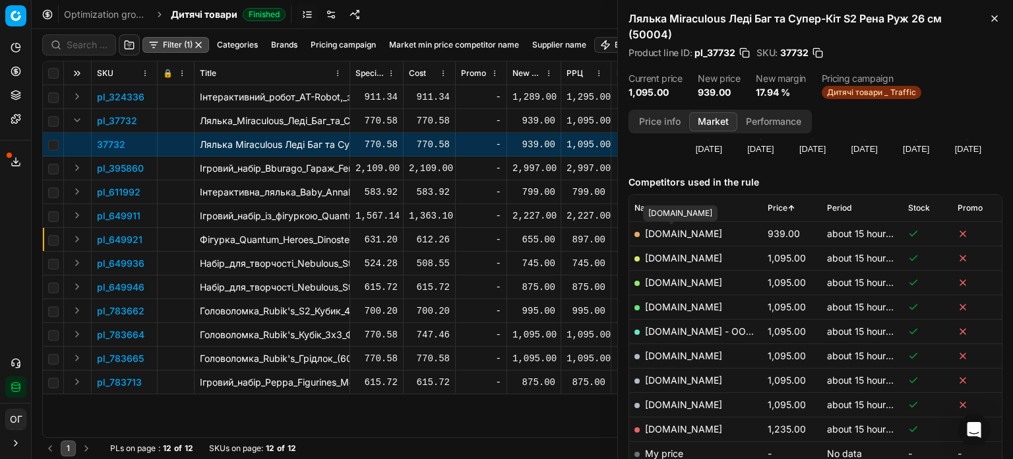
click at [668, 232] on link "antoshka.ua" at bounding box center [683, 233] width 77 height 11
click at [542, 144] on div "939.00" at bounding box center [534, 144] width 43 height 13
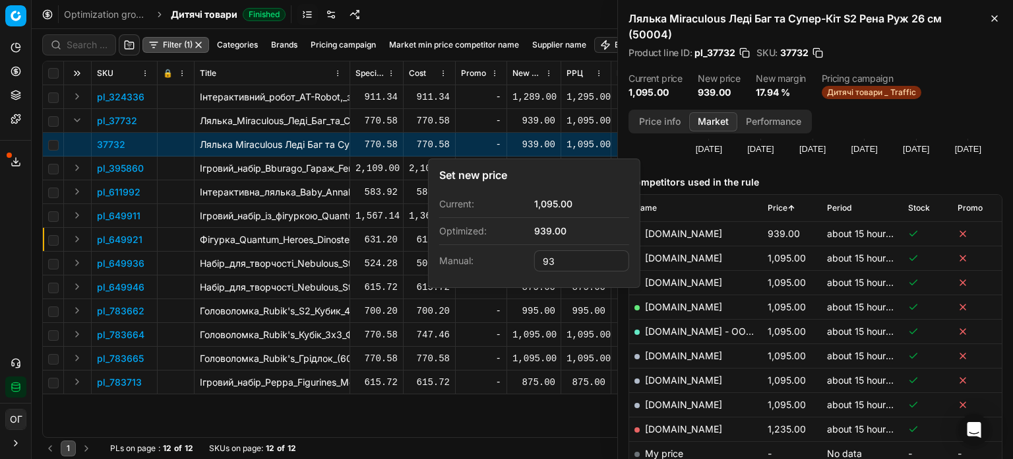
type input "9"
type input "1095.00"
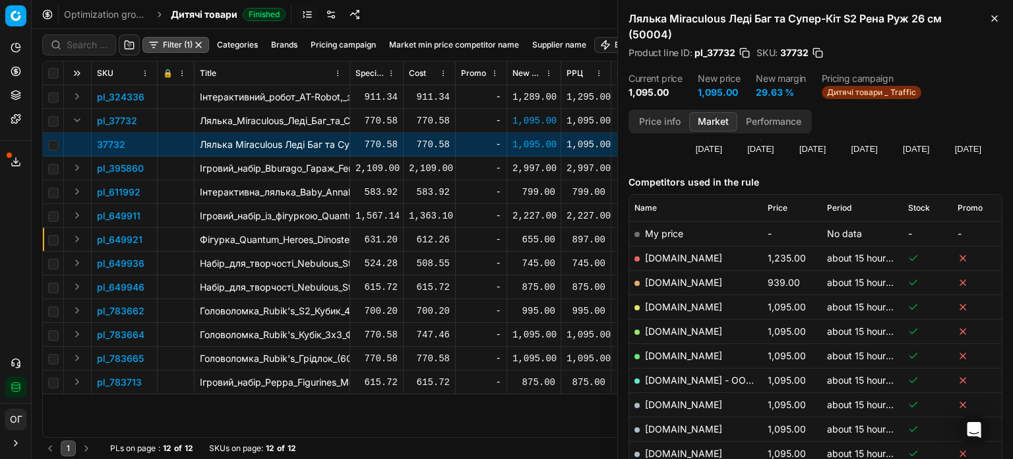
click at [1004, 18] on div "Лялька Miraculous Леді Баг та Супер-Кіт S2 Рена Руж 26 см (50004) Product line …" at bounding box center [815, 55] width 395 height 110
click at [996, 18] on icon "button" at bounding box center [995, 18] width 11 height 11
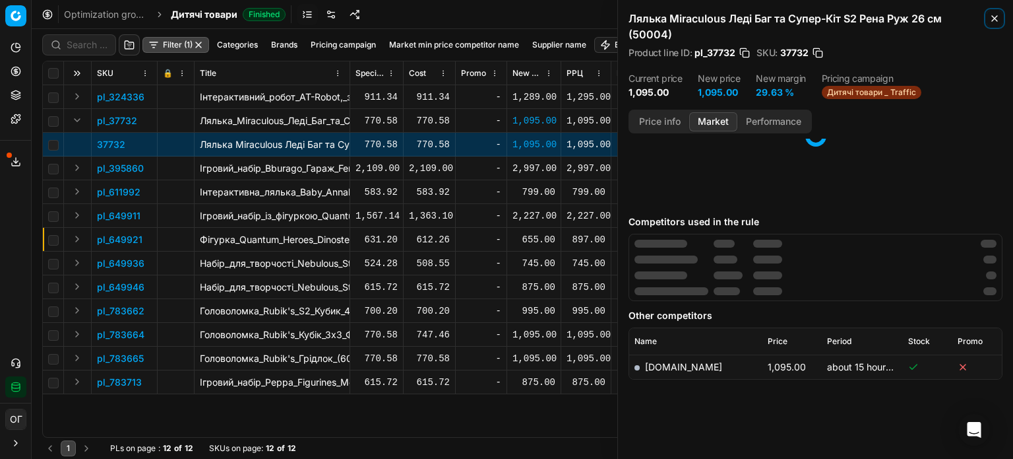
scroll to position [96, 0]
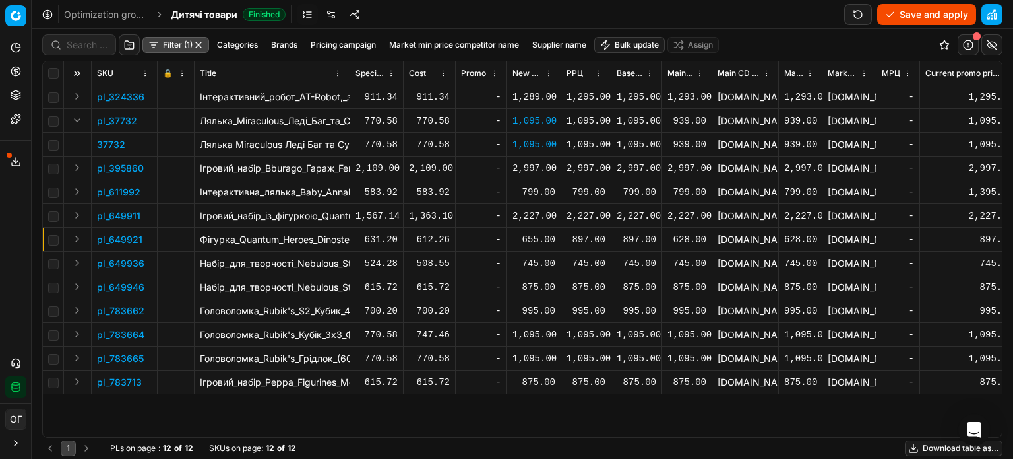
click at [530, 237] on div "655.00" at bounding box center [534, 239] width 43 height 13
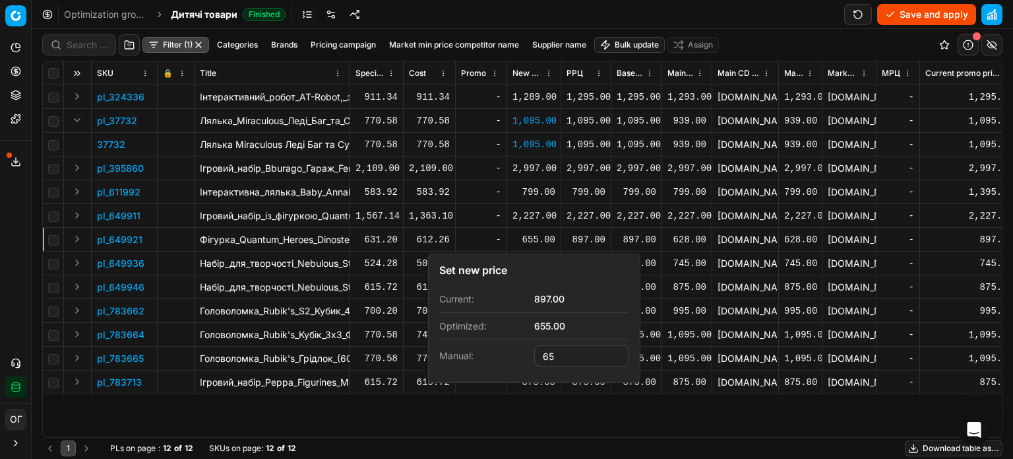
type input "6"
type input "897.00"
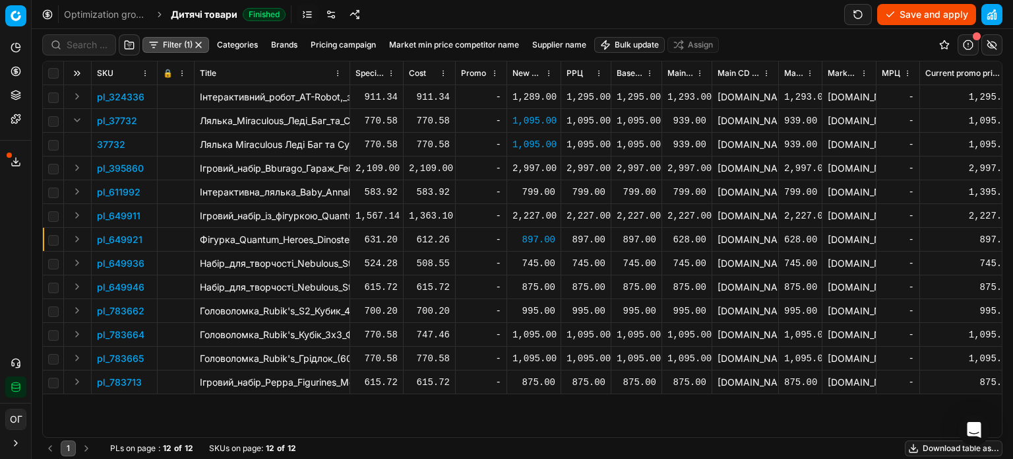
click at [532, 96] on div "1,289.00" at bounding box center [534, 96] width 43 height 13
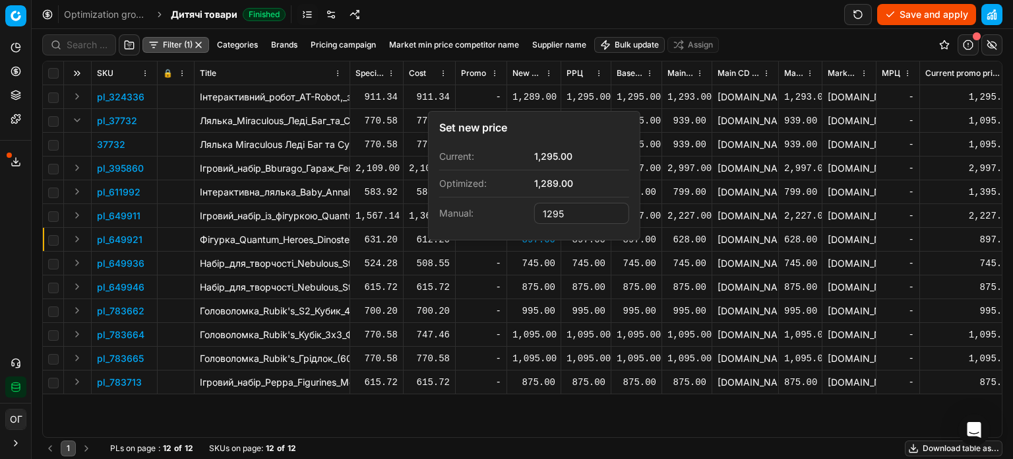
type input "1295.00"
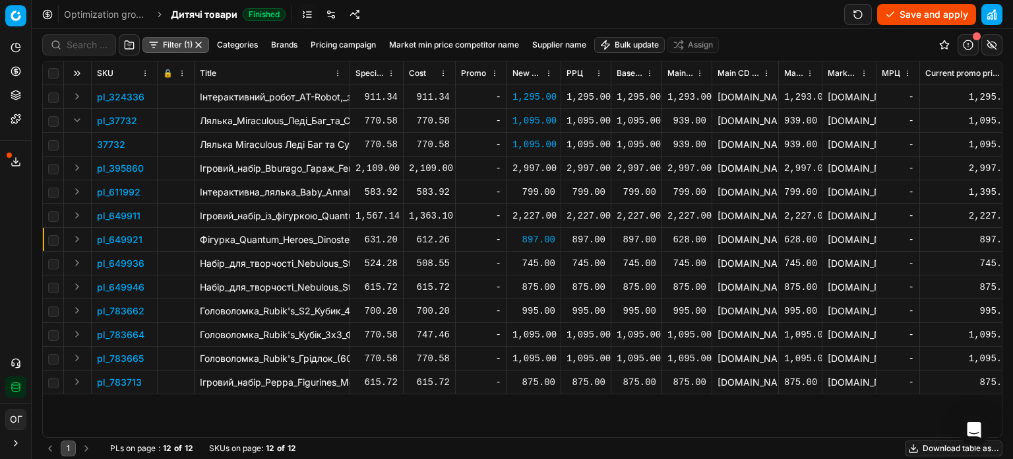
click at [900, 7] on button "Save and apply" at bounding box center [927, 14] width 99 height 21
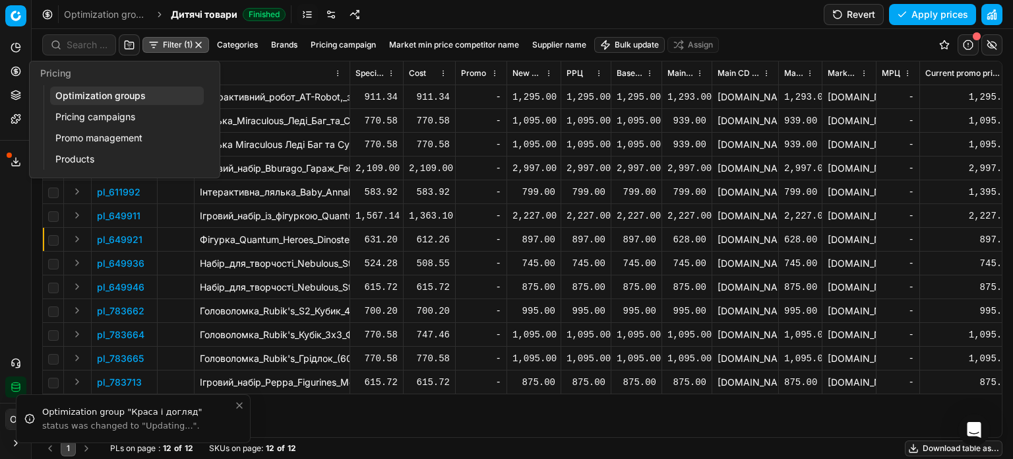
drag, startPoint x: 21, startPoint y: 67, endPoint x: 449, endPoint y: 13, distance: 431.0
click at [446, 16] on div "Optimization groups Дитячі товари Finished Revert Apply prices" at bounding box center [523, 14] width 982 height 29
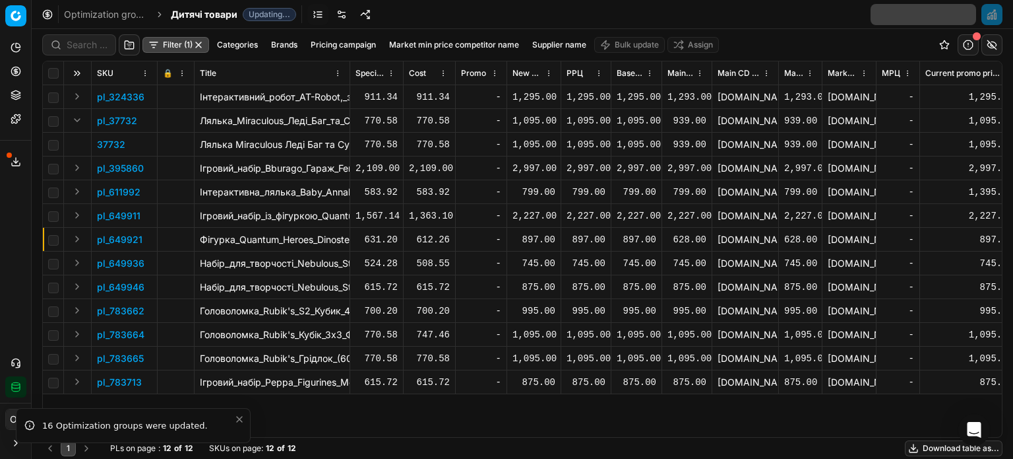
click at [241, 420] on icon "Close toast" at bounding box center [239, 418] width 5 height 5
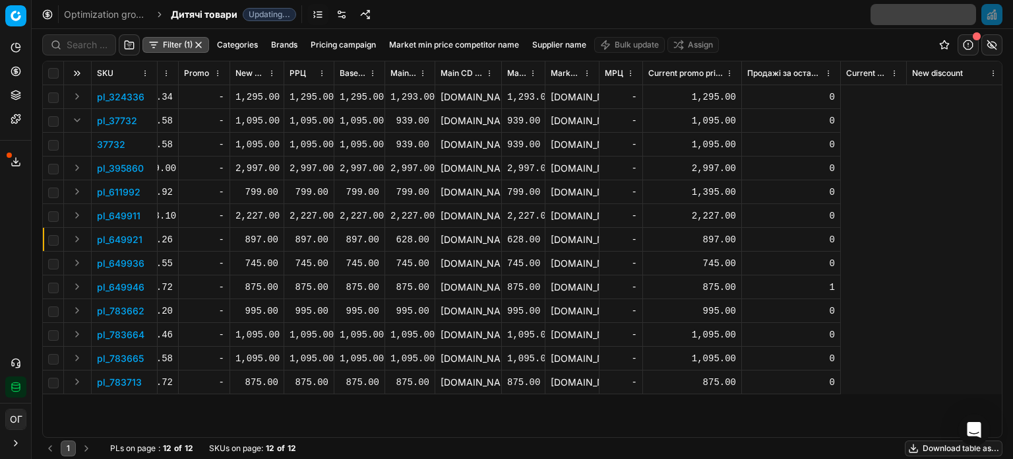
scroll to position [0, 0]
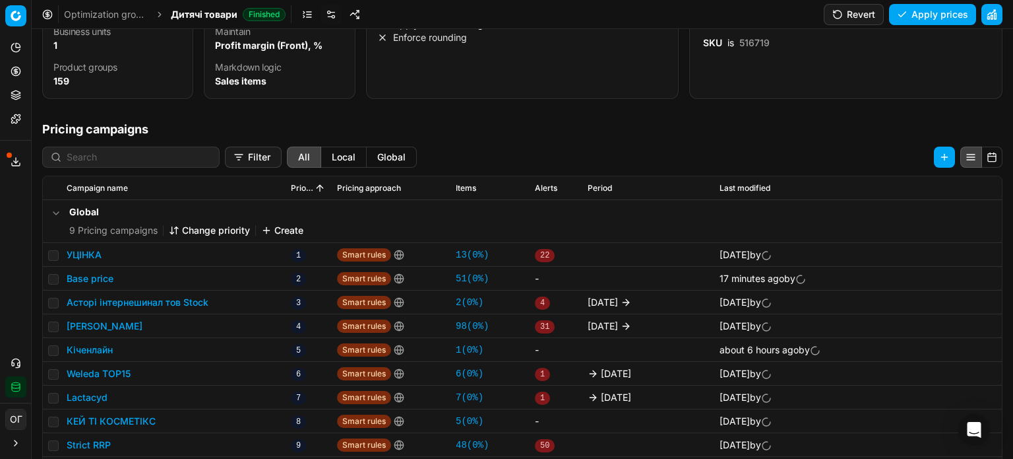
scroll to position [132, 0]
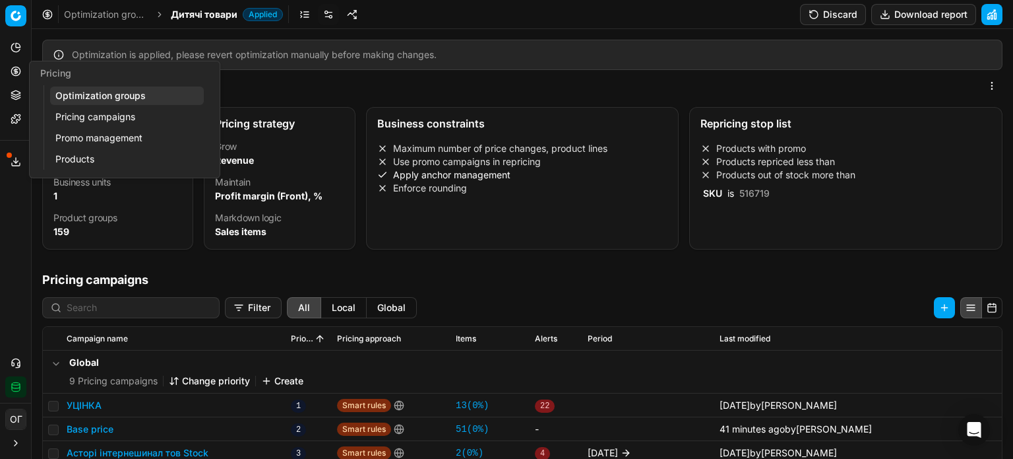
click at [13, 70] on icon at bounding box center [16, 71] width 11 height 11
click at [75, 92] on link "Optimization groups" at bounding box center [127, 95] width 154 height 18
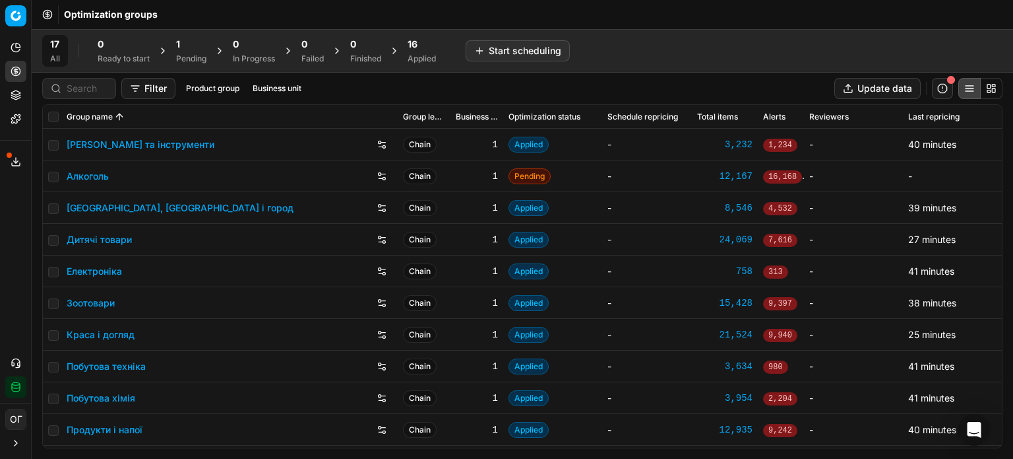
click at [422, 46] on div "16" at bounding box center [422, 44] width 28 height 13
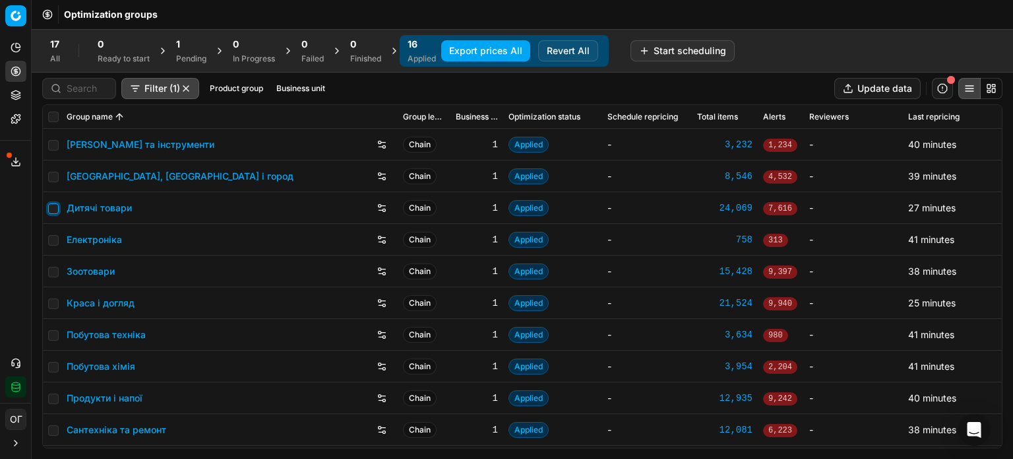
click at [49, 205] on input "checkbox" at bounding box center [53, 208] width 11 height 11
checkbox input "true"
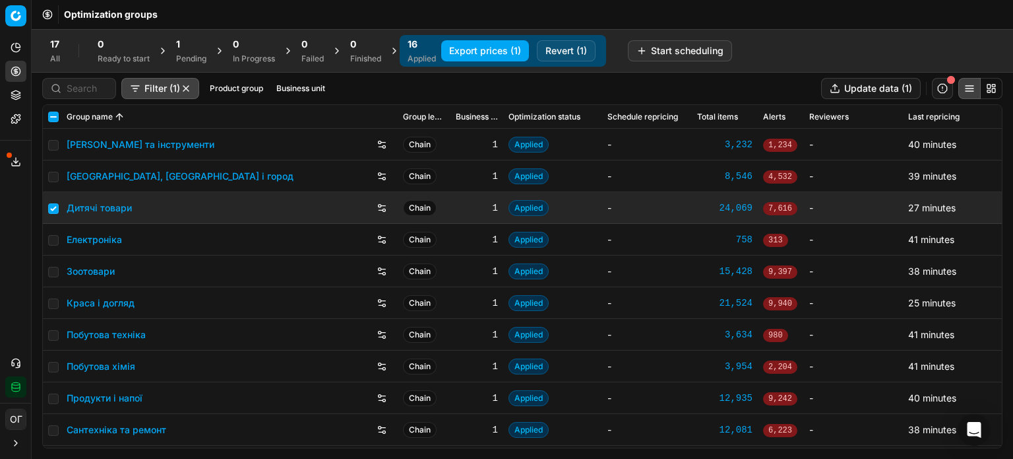
click at [578, 42] on button "Revert (1)" at bounding box center [566, 50] width 59 height 21
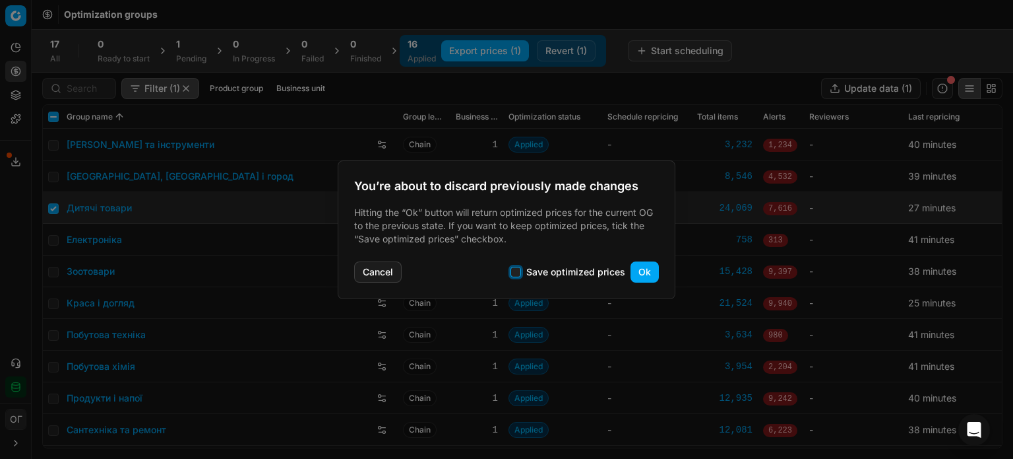
click at [516, 271] on input "Save optimized prices" at bounding box center [516, 272] width 11 height 11
checkbox input "true"
click at [635, 269] on button "Ok" at bounding box center [645, 271] width 28 height 21
checkbox input "false"
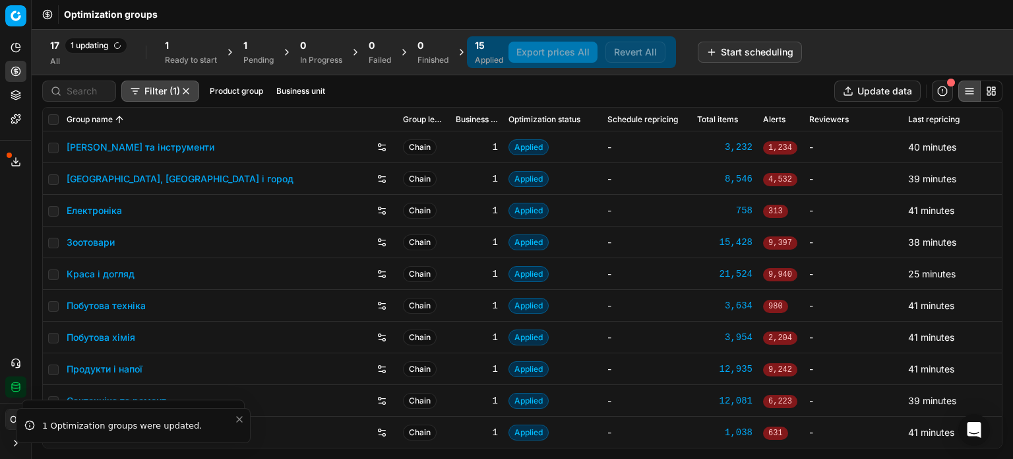
click at [90, 240] on link "Зоотовари" at bounding box center [91, 242] width 48 height 13
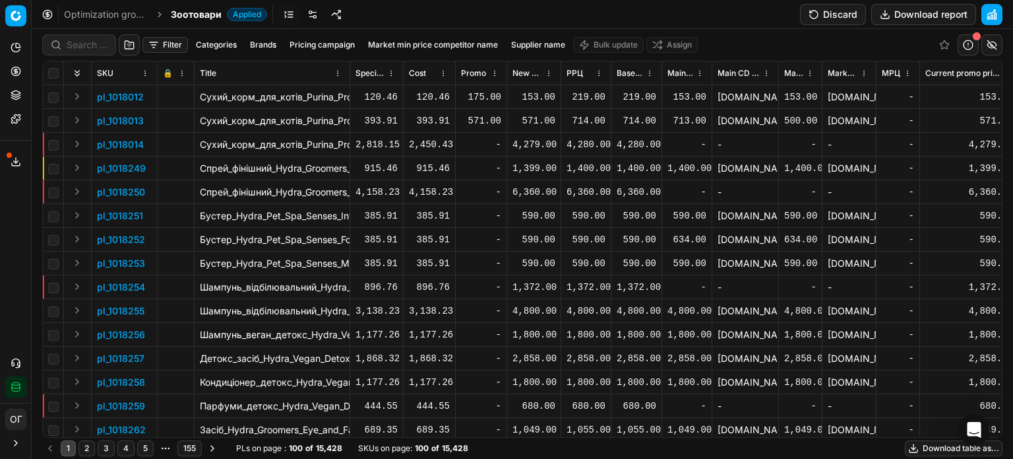
click at [814, 15] on button "Discard" at bounding box center [833, 14] width 66 height 21
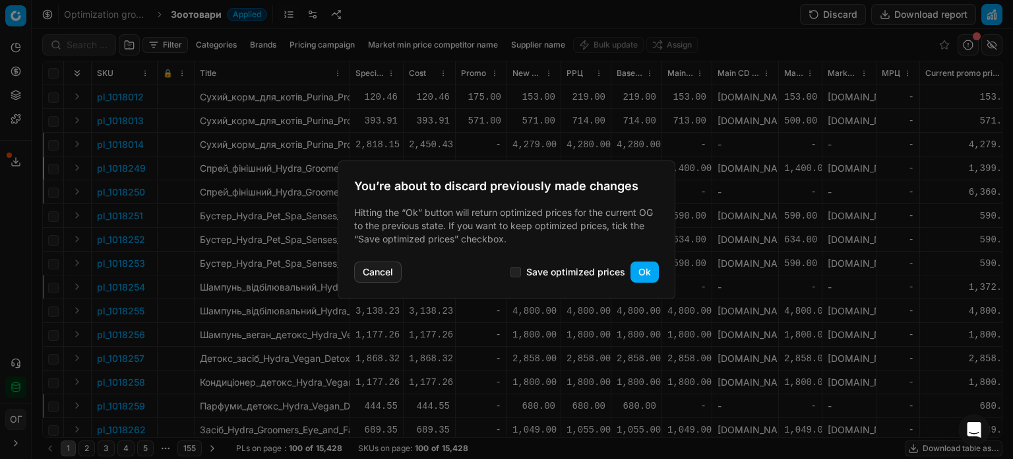
click at [524, 269] on label "Save optimized prices" at bounding box center [568, 272] width 115 height 11
click at [521, 269] on input "Save optimized prices" at bounding box center [516, 272] width 11 height 11
checkbox input "true"
click at [639, 269] on button "Ok" at bounding box center [645, 271] width 28 height 21
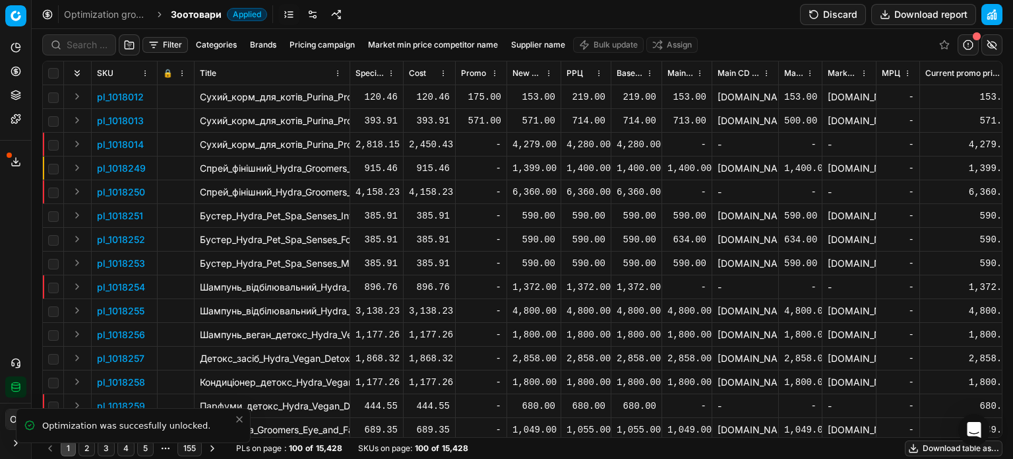
click at [311, 16] on link at bounding box center [312, 14] width 21 height 21
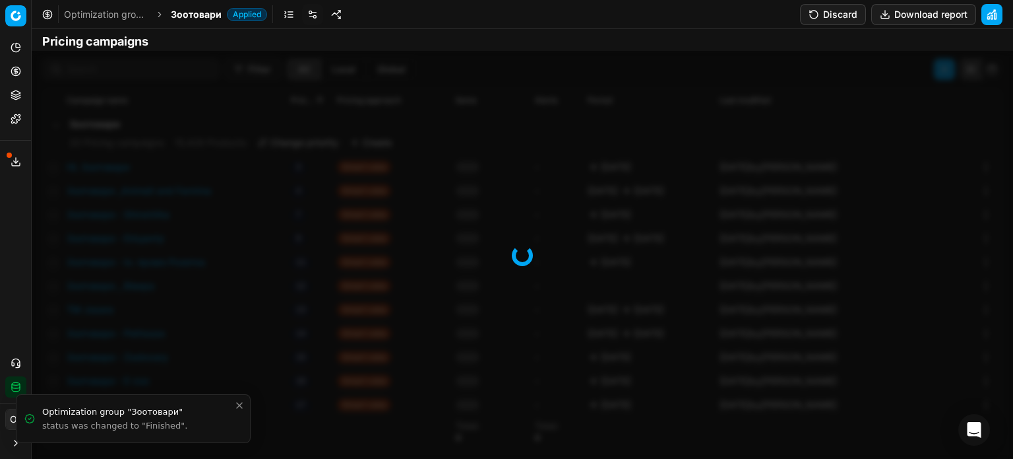
scroll to position [203, 0]
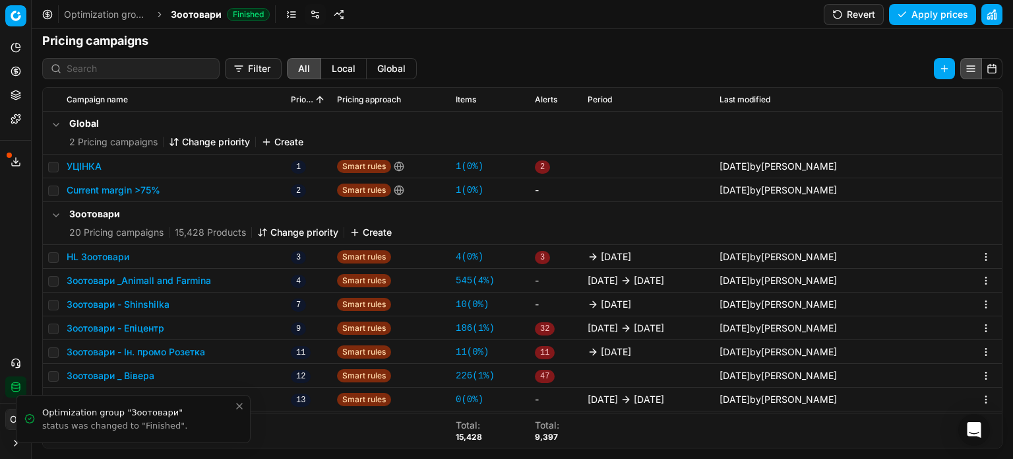
click at [240, 402] on icon "Close toast" at bounding box center [239, 406] width 11 height 11
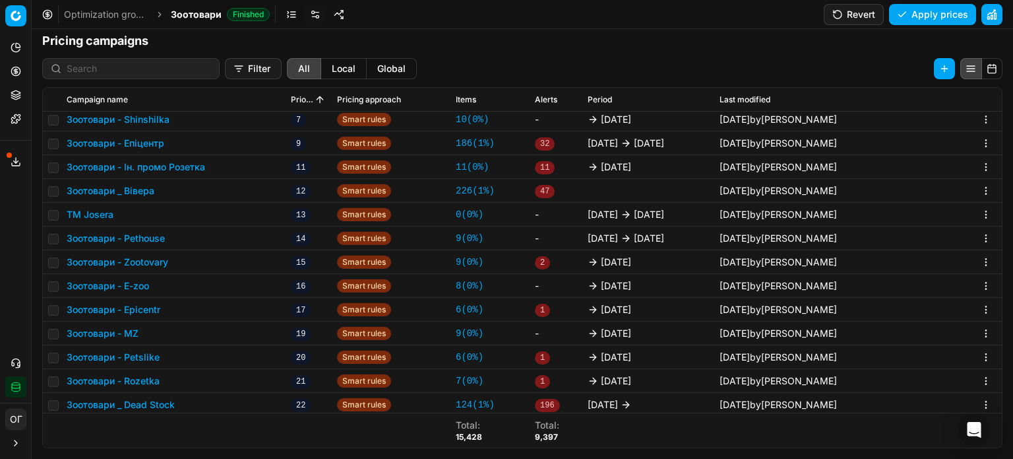
scroll to position [62, 0]
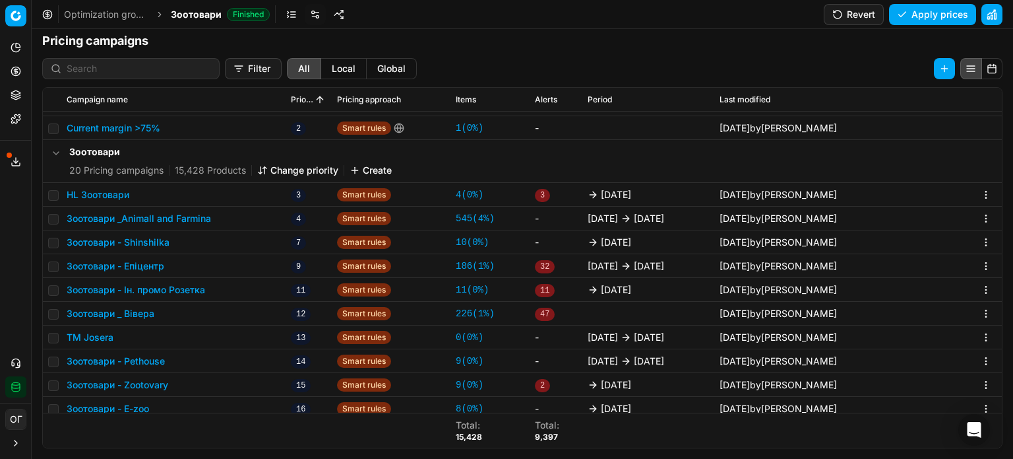
click at [108, 196] on button "HL Зоотовари" at bounding box center [98, 194] width 63 height 13
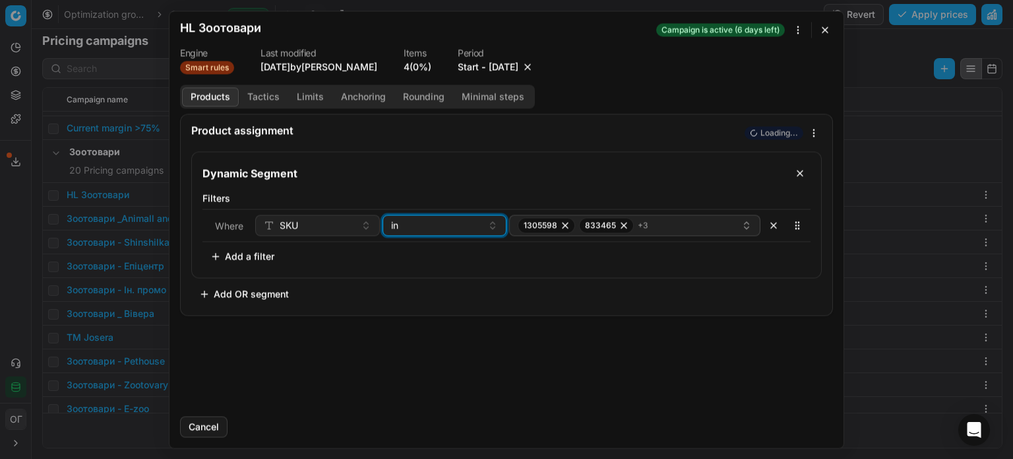
click at [413, 220] on div "in" at bounding box center [437, 224] width 92 height 13
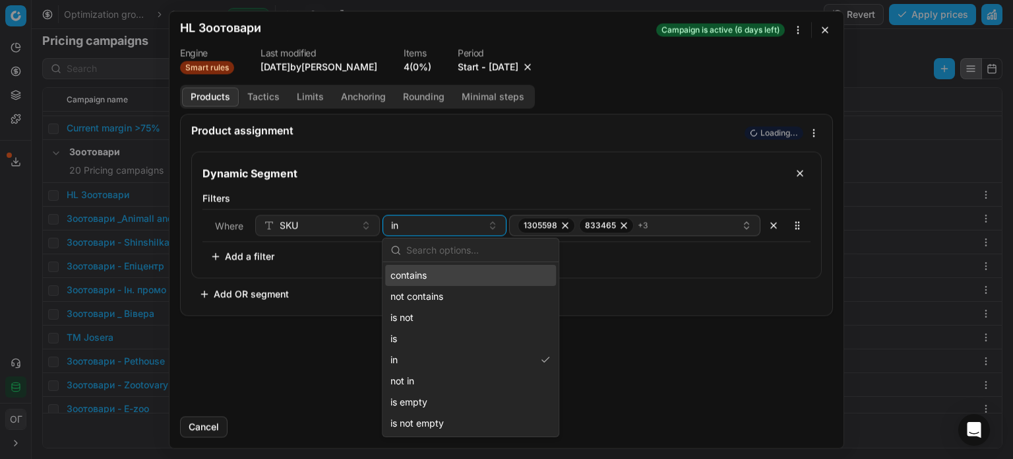
click at [441, 276] on div "contains" at bounding box center [470, 275] width 171 height 21
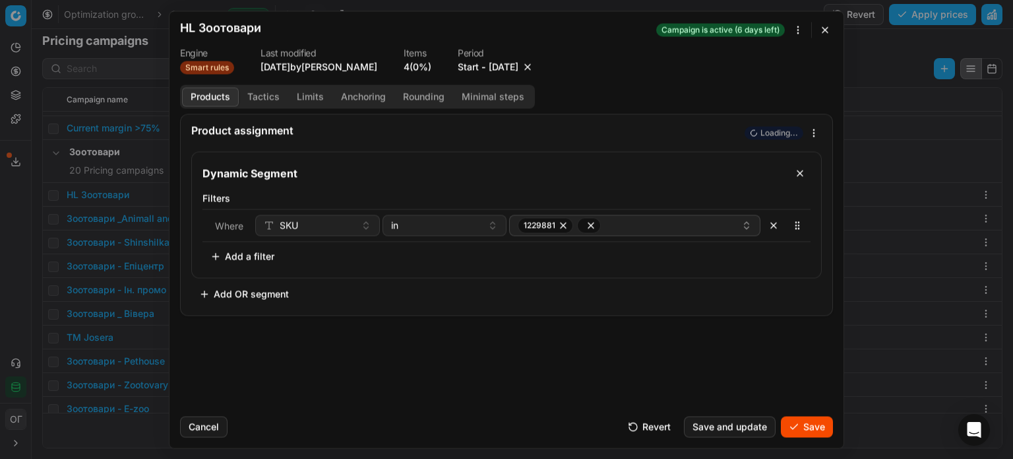
click at [822, 32] on button "button" at bounding box center [826, 30] width 16 height 16
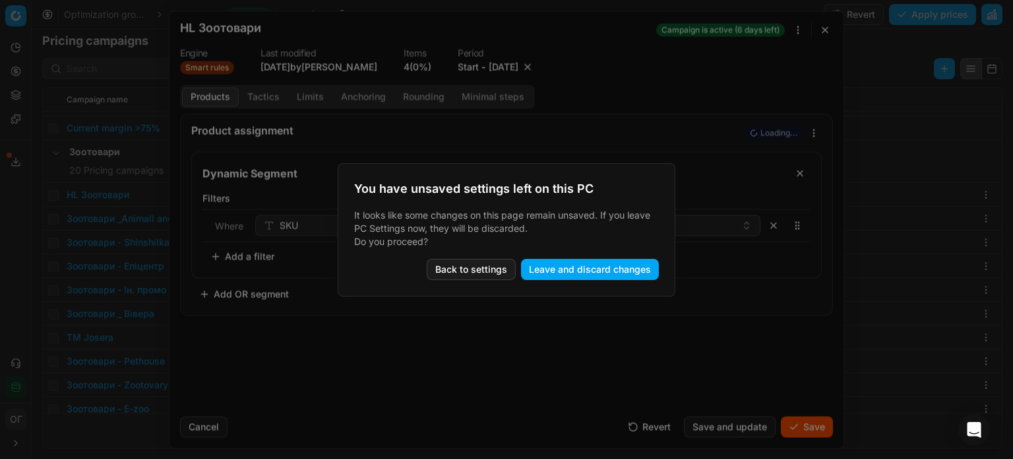
click at [647, 265] on button "Leave and discard changes" at bounding box center [590, 269] width 138 height 21
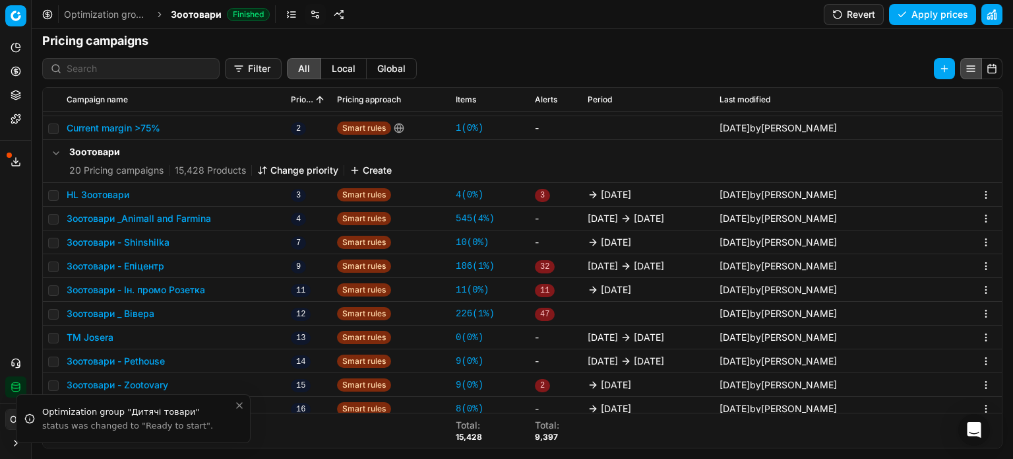
click at [99, 191] on button "HL Зоотовари" at bounding box center [98, 194] width 63 height 13
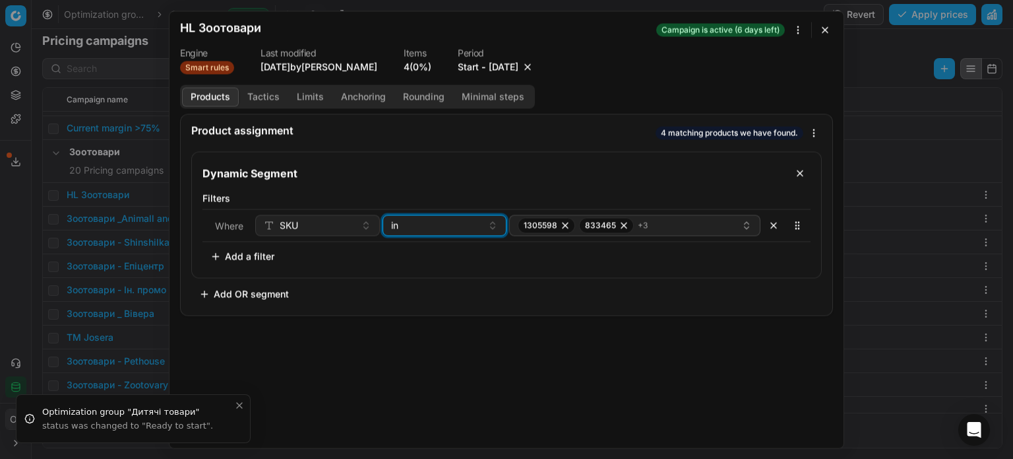
click at [455, 223] on div "in" at bounding box center [437, 224] width 92 height 13
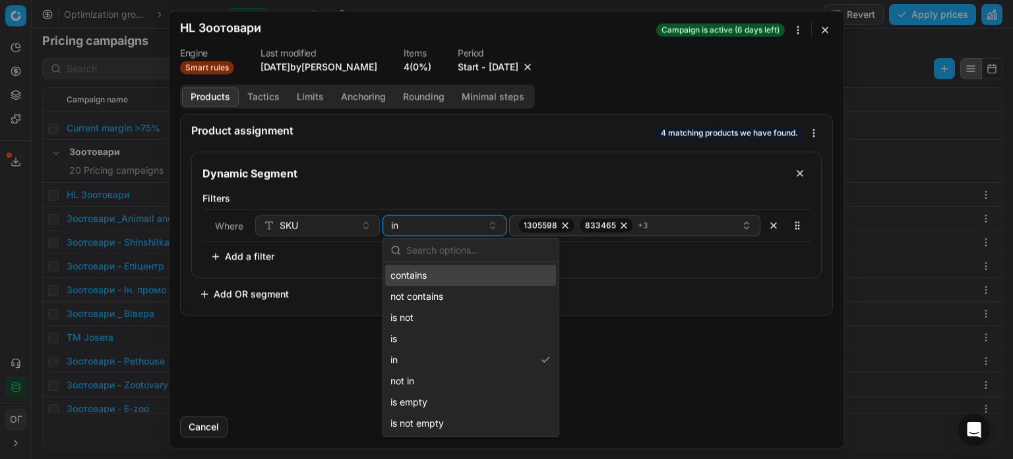
click at [430, 267] on div "contains" at bounding box center [470, 275] width 171 height 21
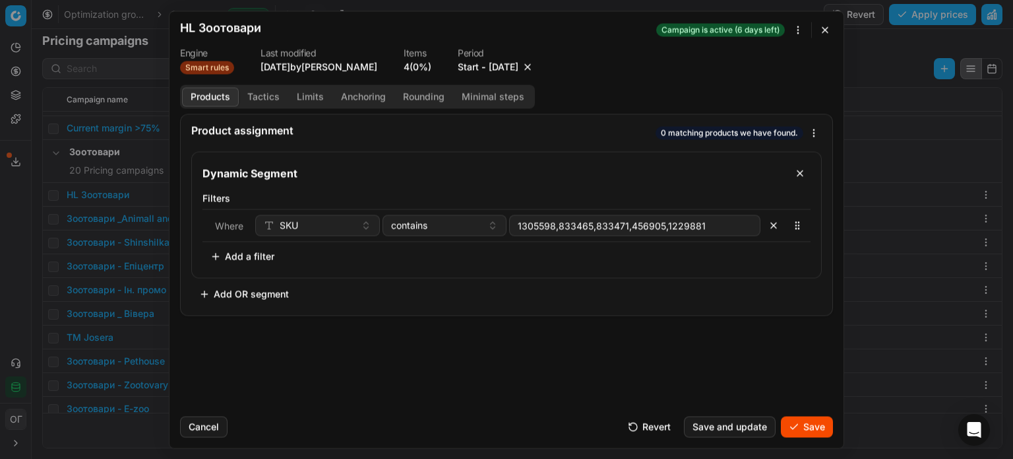
type input "1305598,833465,833471,456905,1229881"
click at [443, 216] on button "contains" at bounding box center [445, 224] width 125 height 21
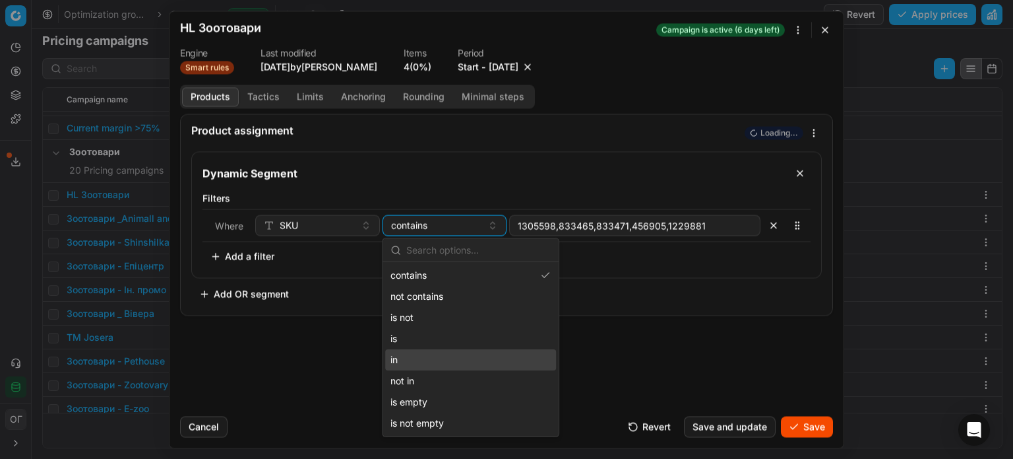
click at [449, 352] on div "in" at bounding box center [470, 359] width 171 height 21
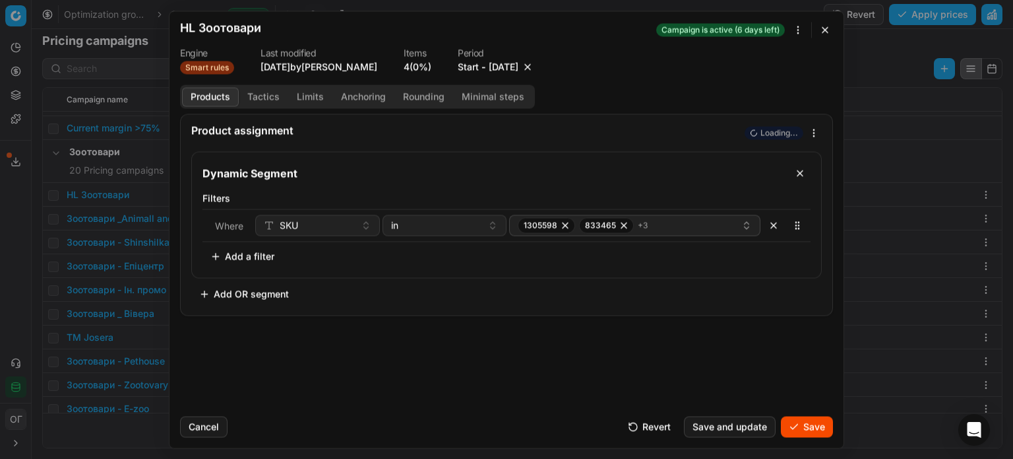
click at [798, 422] on button "Save" at bounding box center [807, 426] width 52 height 21
click at [816, 424] on button "Save" at bounding box center [807, 426] width 52 height 21
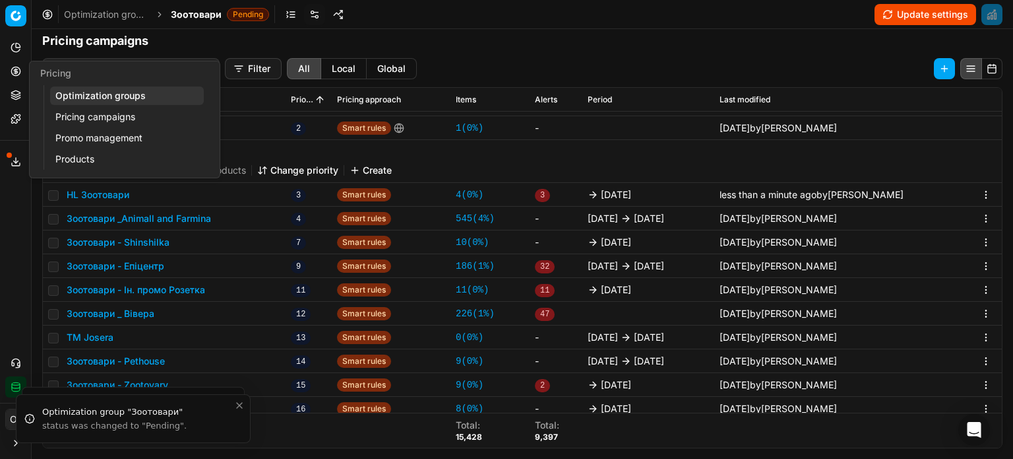
click at [82, 90] on link "Optimization groups" at bounding box center [127, 95] width 154 height 18
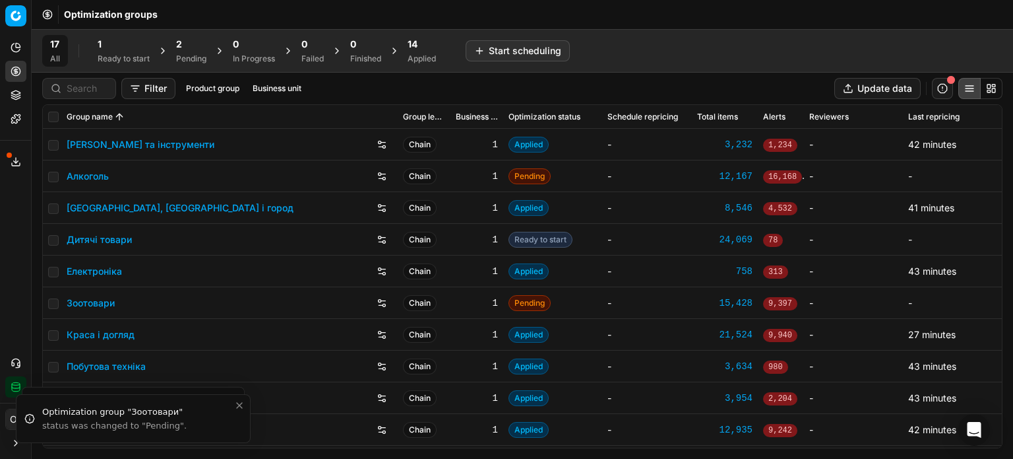
click at [418, 49] on span "14" at bounding box center [413, 44] width 10 height 13
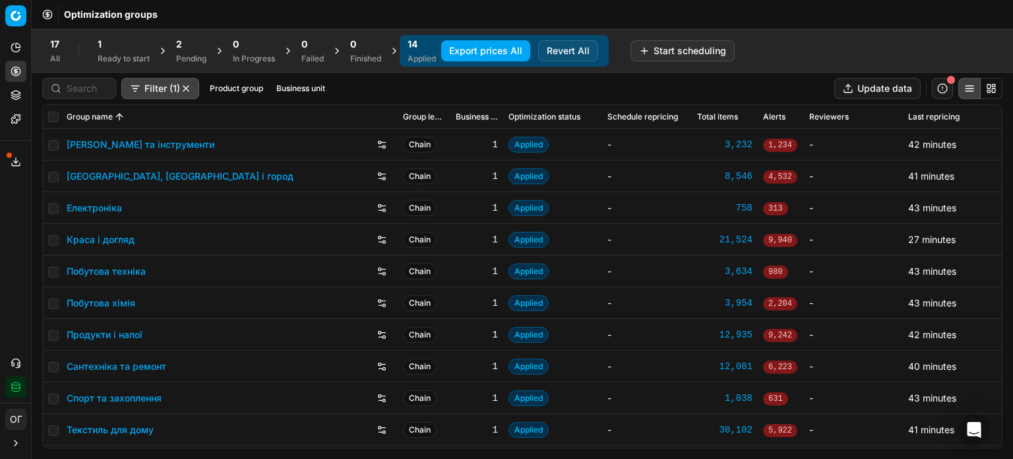
click at [112, 243] on link "Краса і догляд" at bounding box center [101, 239] width 68 height 13
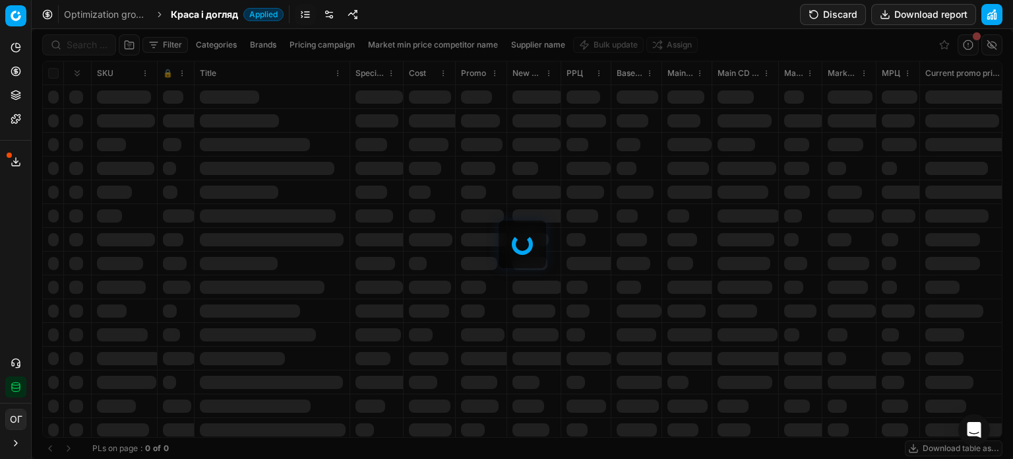
click at [817, 18] on button "Discard" at bounding box center [833, 14] width 66 height 21
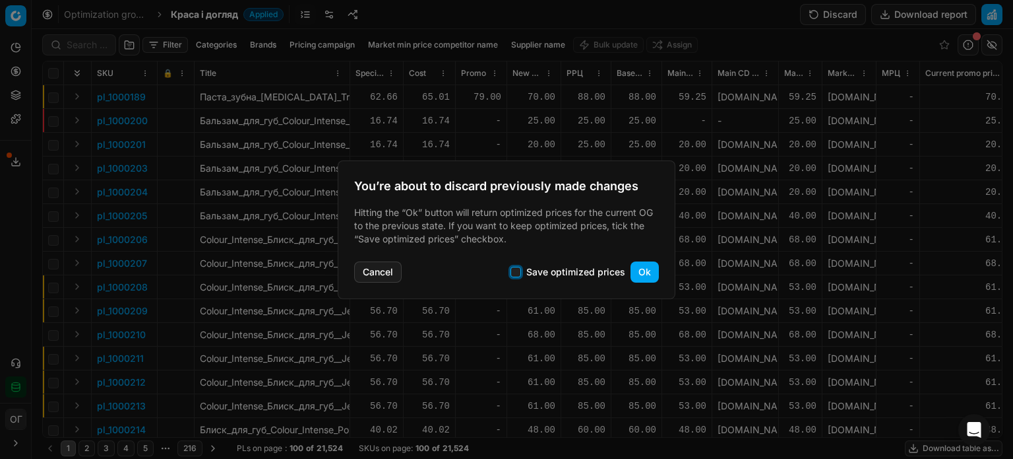
click at [515, 271] on input "Save optimized prices" at bounding box center [516, 272] width 11 height 11
checkbox input "true"
click at [641, 274] on button "Ok" at bounding box center [645, 271] width 28 height 21
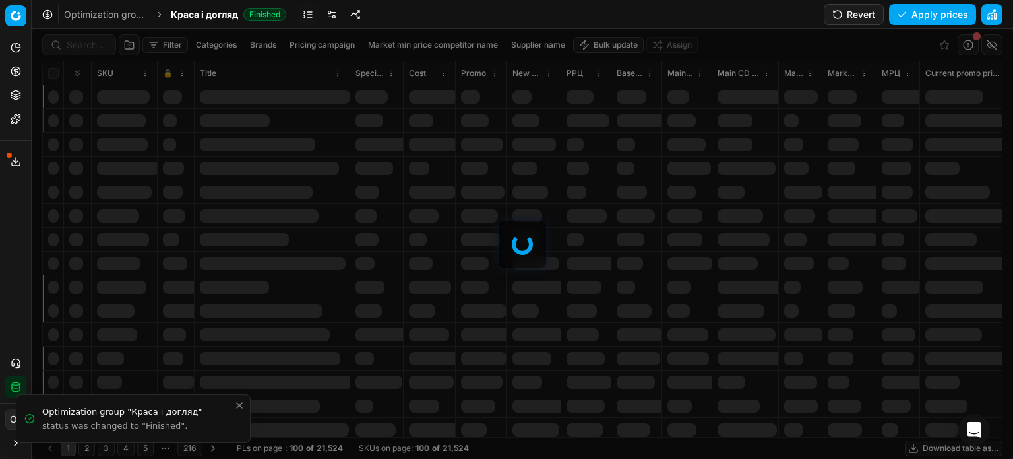
click at [324, 11] on link at bounding box center [331, 14] width 21 height 21
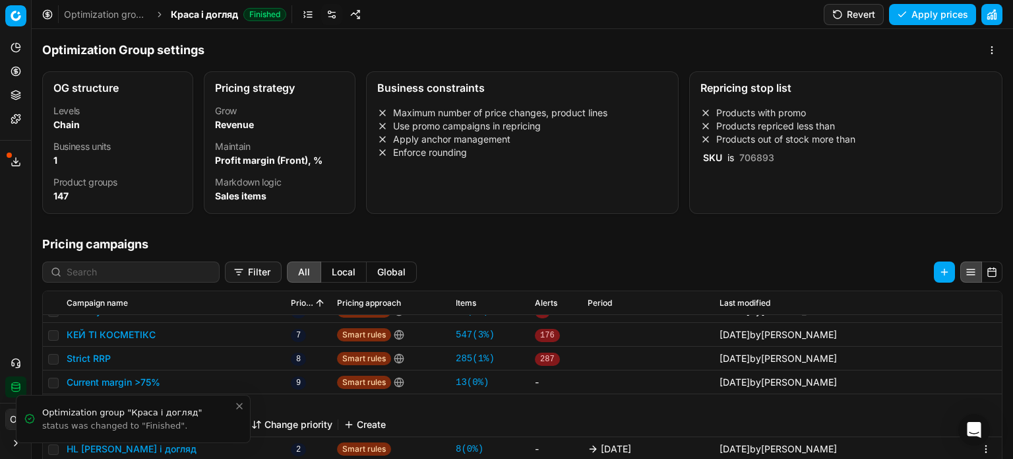
click at [242, 409] on icon "Close toast" at bounding box center [239, 406] width 11 height 11
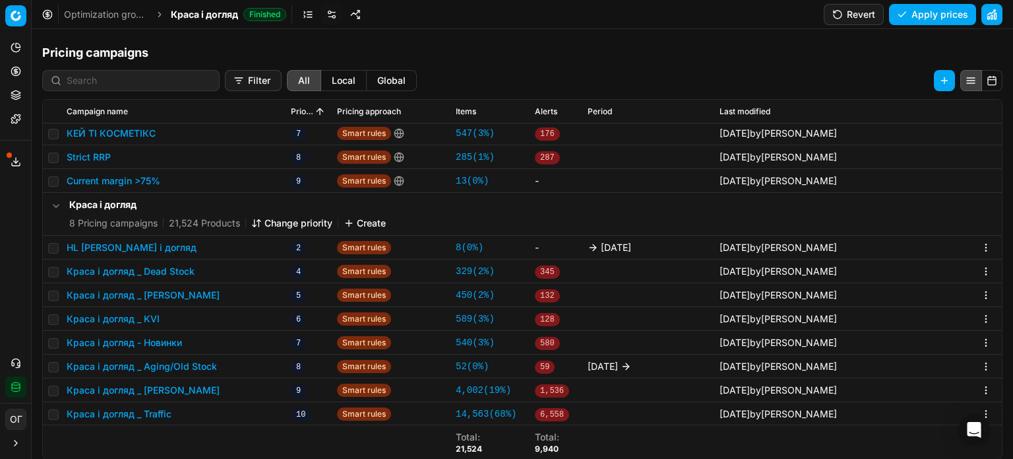
scroll to position [198, 0]
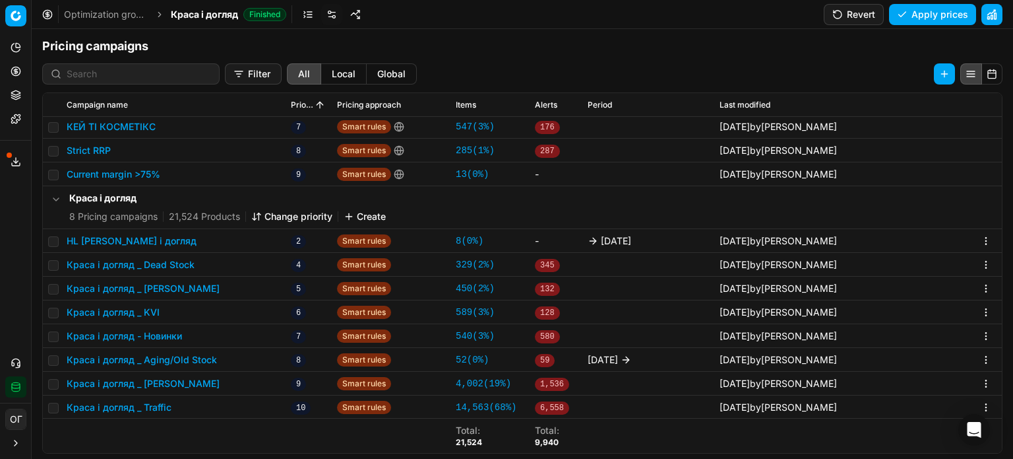
click at [113, 244] on button "HL [PERSON_NAME] і догляд" at bounding box center [132, 240] width 130 height 13
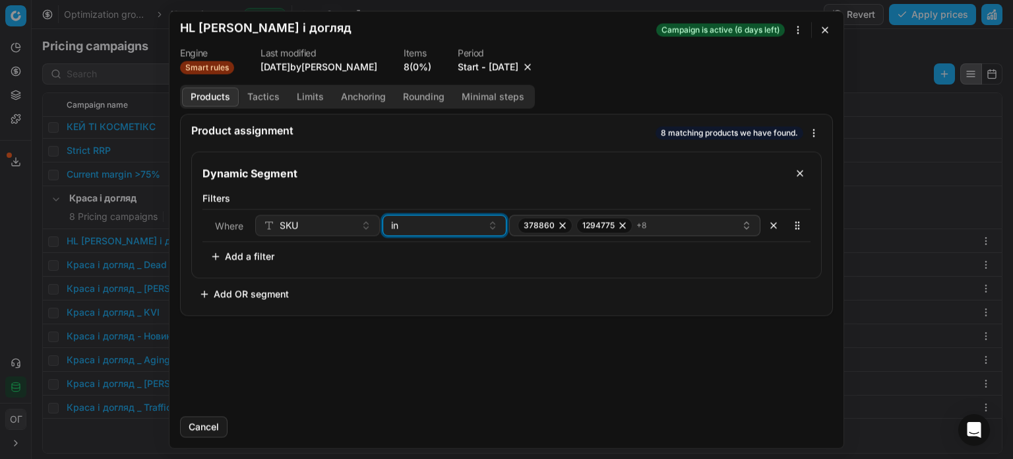
click at [431, 230] on div "in" at bounding box center [437, 224] width 92 height 13
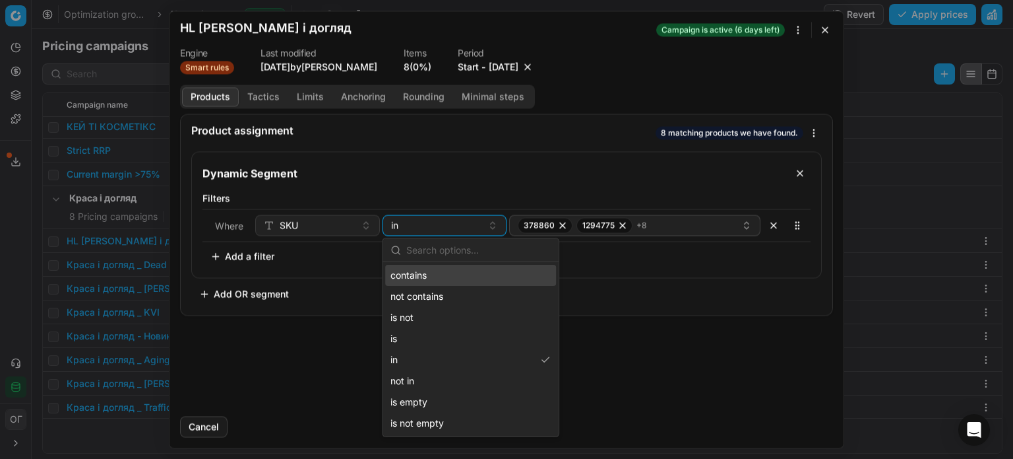
click at [429, 278] on div "contains" at bounding box center [470, 275] width 171 height 21
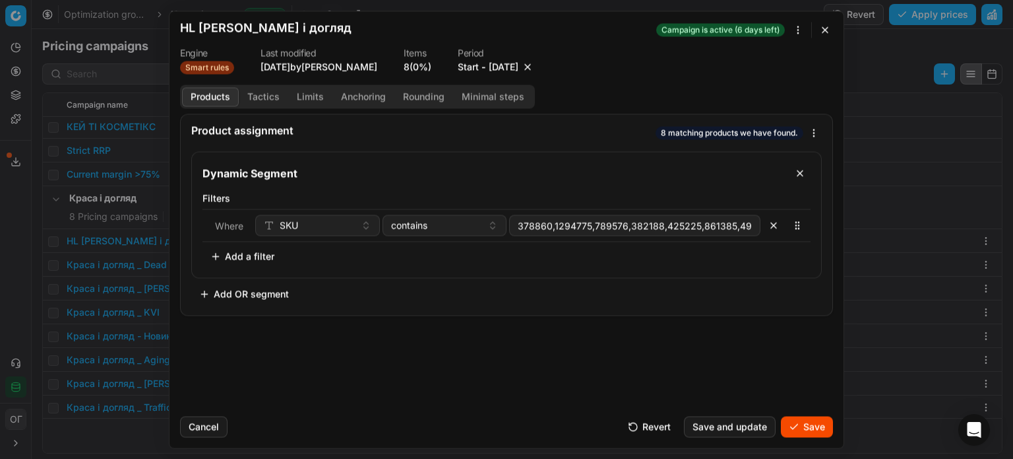
scroll to position [0, 84]
click at [829, 29] on button "button" at bounding box center [826, 30] width 16 height 16
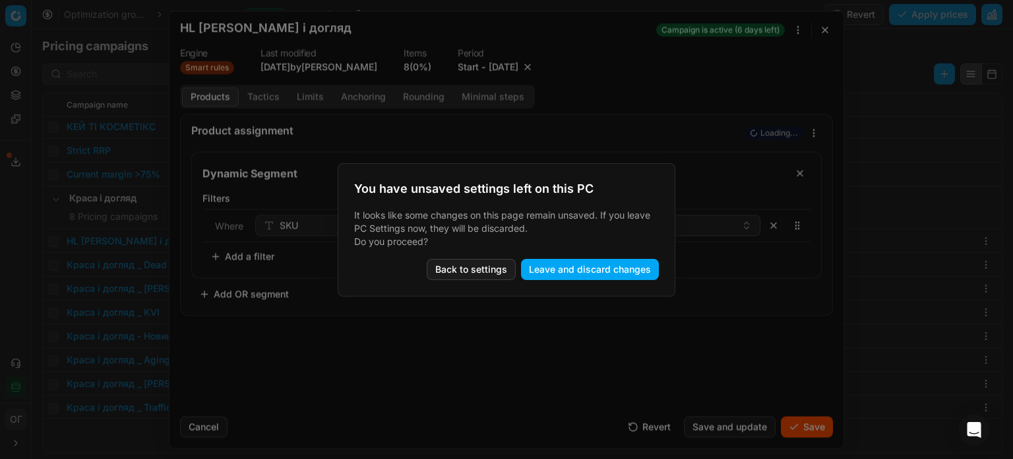
click at [606, 274] on button "Leave and discard changes" at bounding box center [590, 269] width 138 height 21
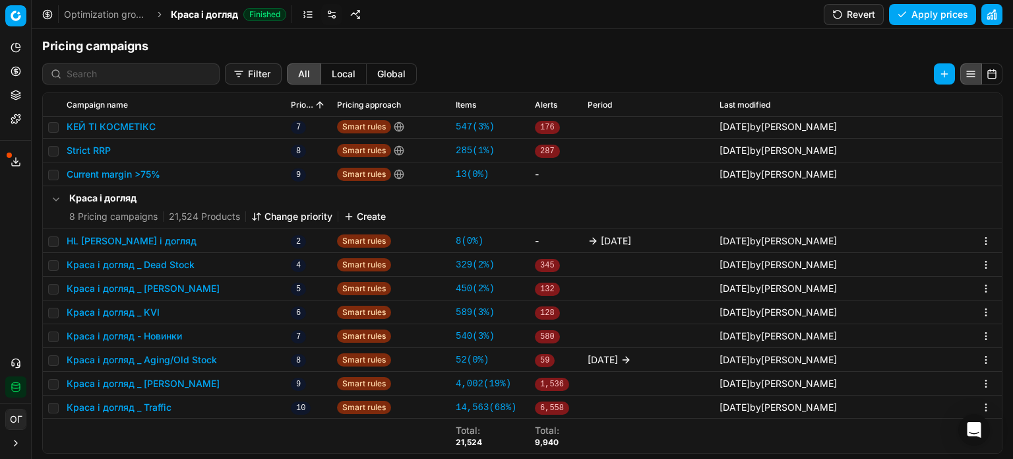
click at [127, 242] on button "HL [PERSON_NAME] і догляд" at bounding box center [132, 240] width 130 height 13
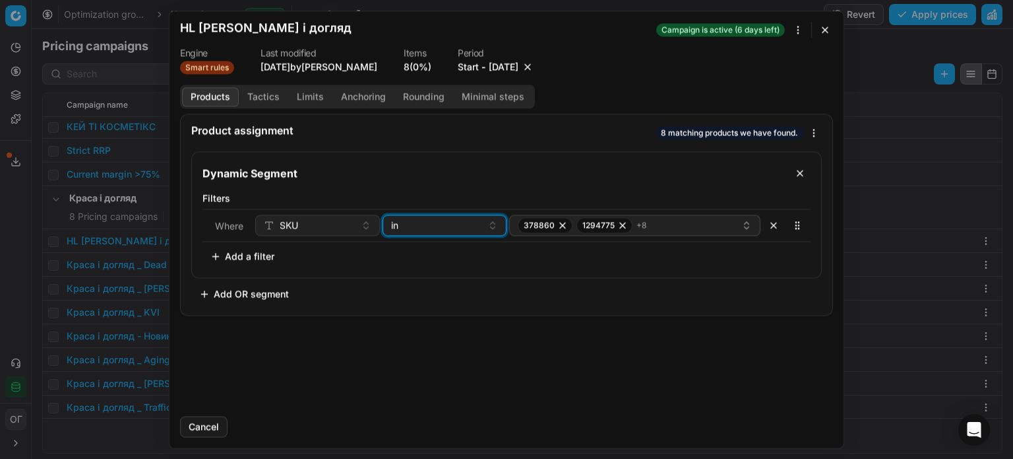
click at [459, 227] on div "in" at bounding box center [437, 224] width 92 height 13
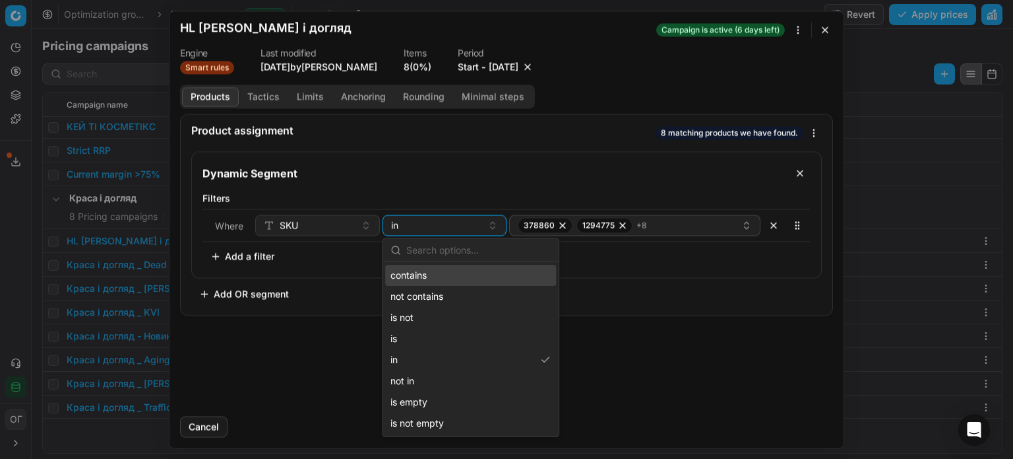
click at [439, 278] on div "contains" at bounding box center [470, 275] width 171 height 21
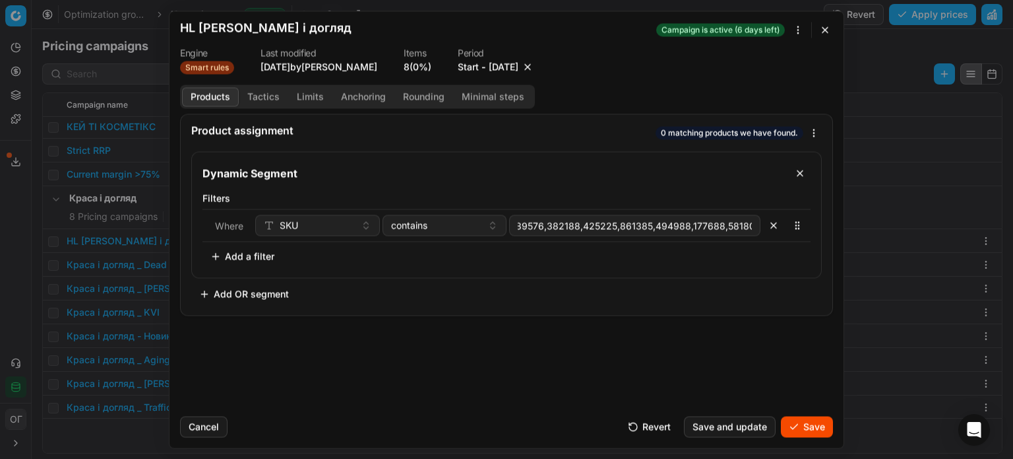
scroll to position [0, 119]
type input "378860,1294775,789576,382188,425225,861385,494988,177688,581809,425723"
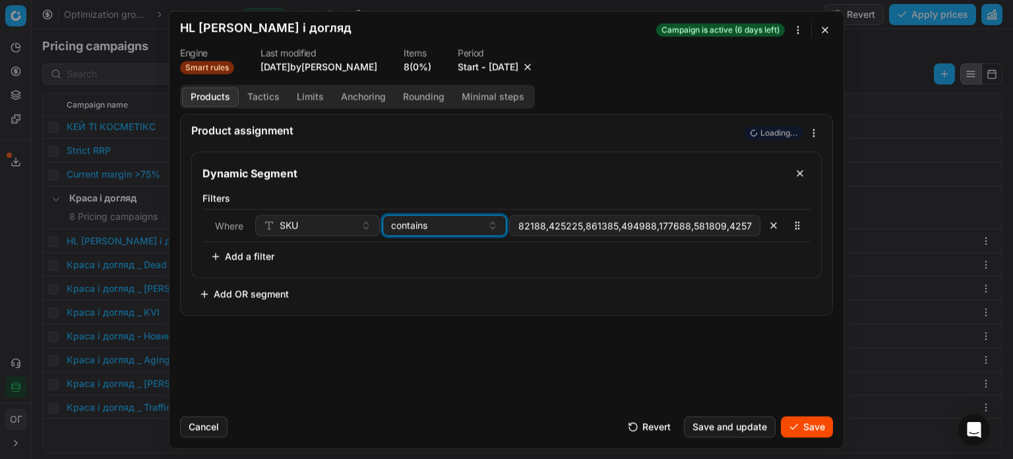
click at [422, 225] on span "contains" at bounding box center [409, 224] width 36 height 13
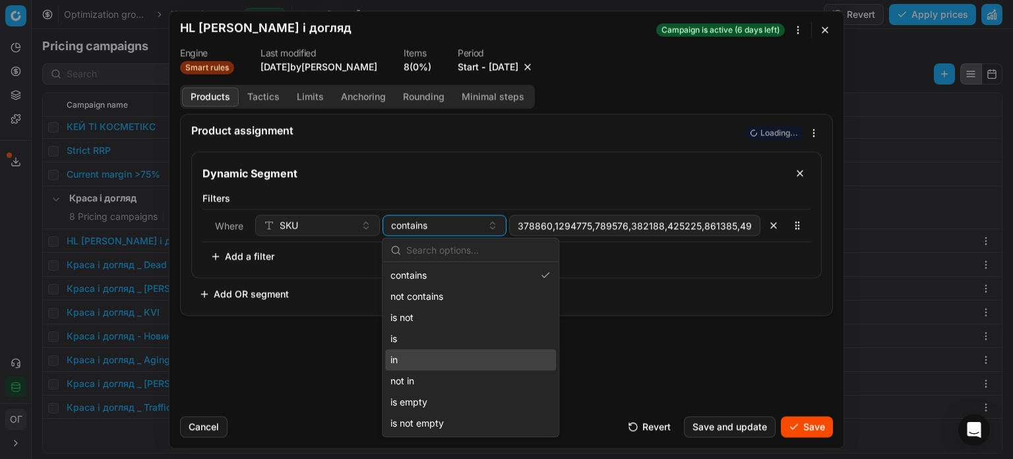
click at [432, 355] on div "in" at bounding box center [470, 359] width 171 height 21
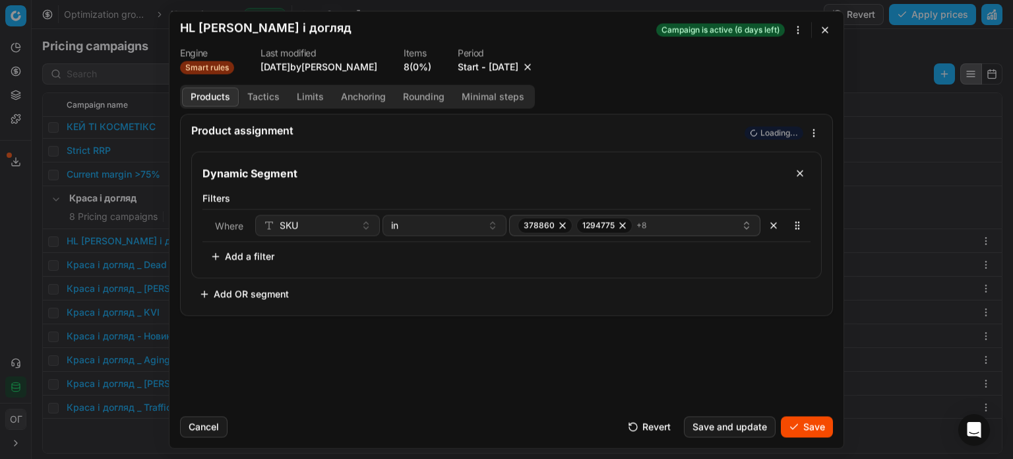
click at [813, 434] on button "Save" at bounding box center [807, 426] width 52 height 21
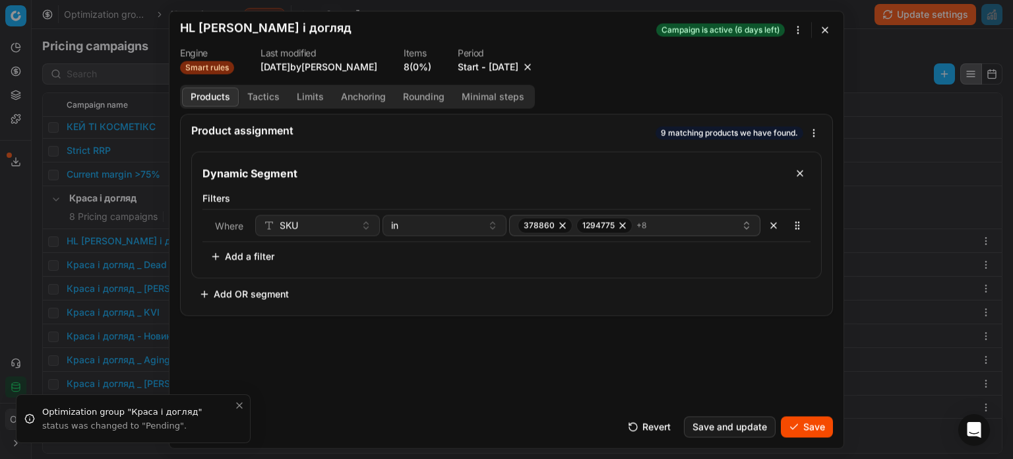
click at [802, 429] on button "Save" at bounding box center [807, 426] width 52 height 21
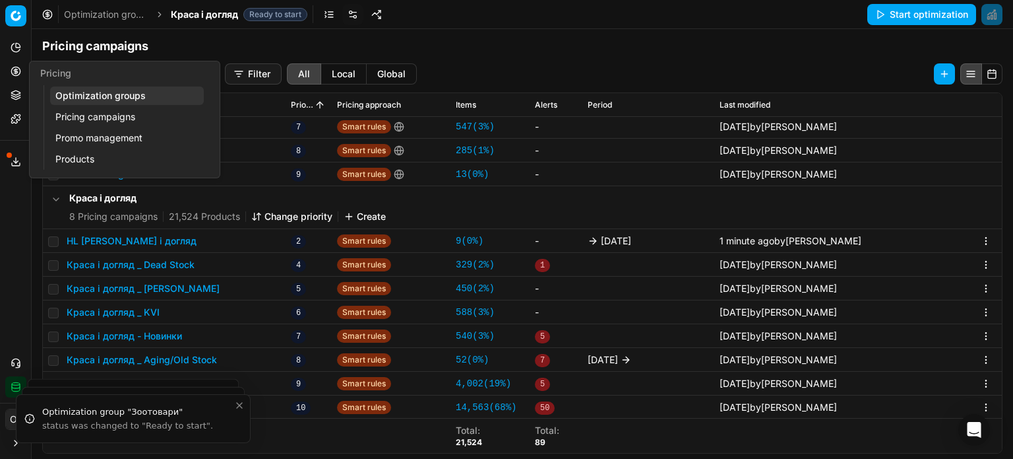
click at [16, 74] on icon at bounding box center [16, 71] width 0 height 5
click at [77, 98] on link "Optimization groups" at bounding box center [127, 95] width 154 height 18
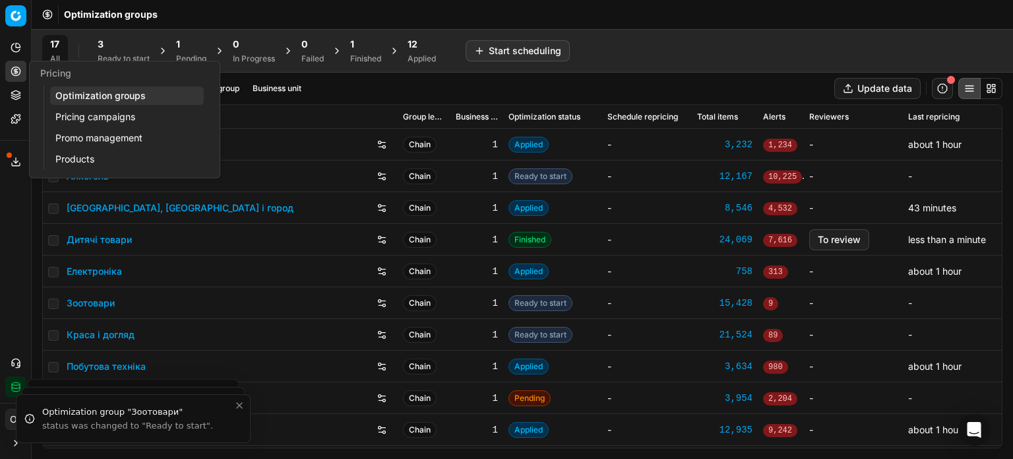
click at [124, 40] on div "3" at bounding box center [124, 44] width 52 height 13
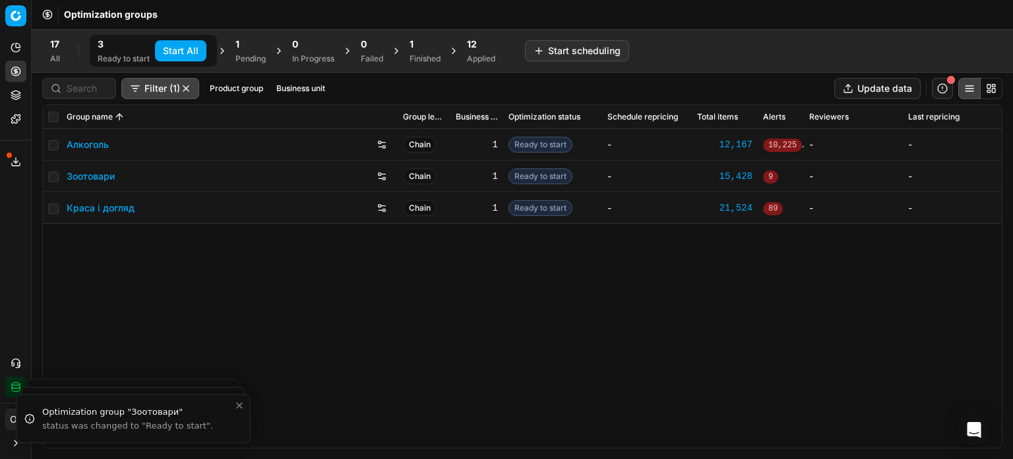
click at [176, 50] on button "Start All" at bounding box center [180, 50] width 51 height 21
click at [248, 55] on div "Pending" at bounding box center [257, 58] width 30 height 11
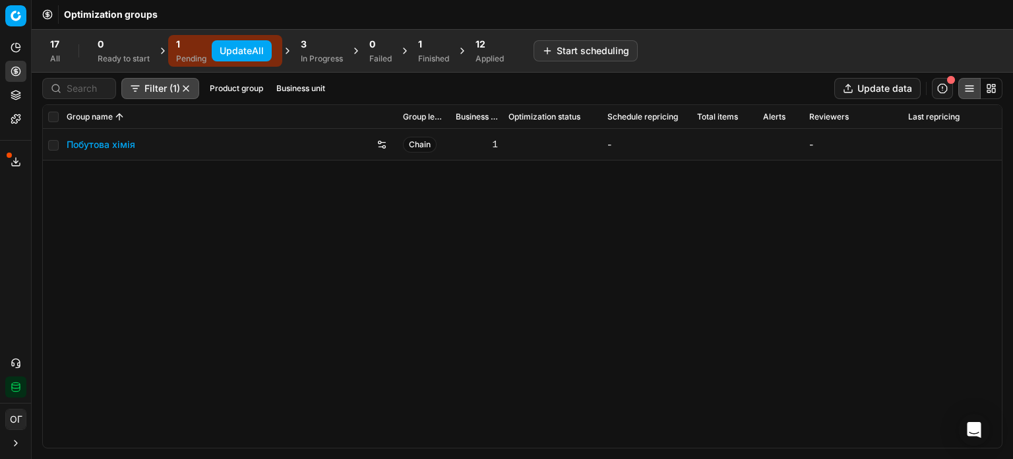
click at [257, 51] on button "Update All" at bounding box center [242, 50] width 60 height 21
click at [503, 55] on div "Applied" at bounding box center [490, 58] width 28 height 11
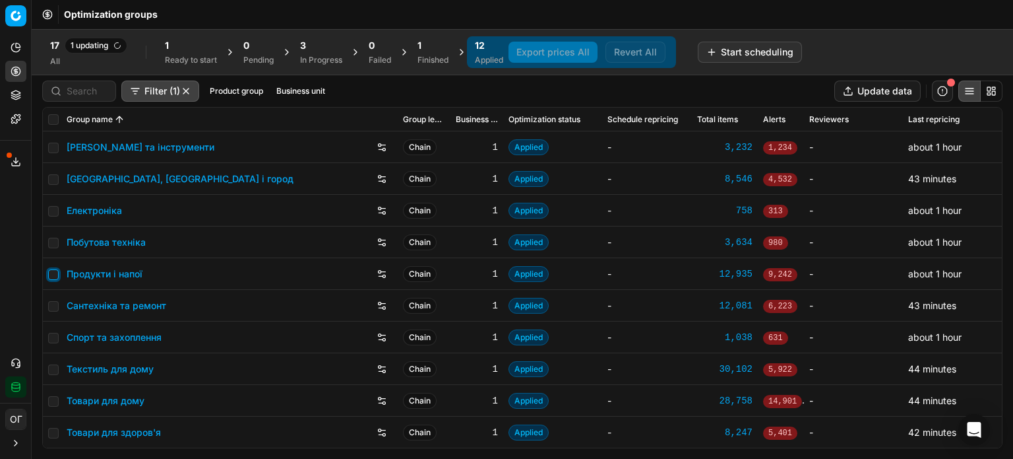
click at [51, 273] on input "checkbox" at bounding box center [53, 274] width 11 height 11
checkbox input "true"
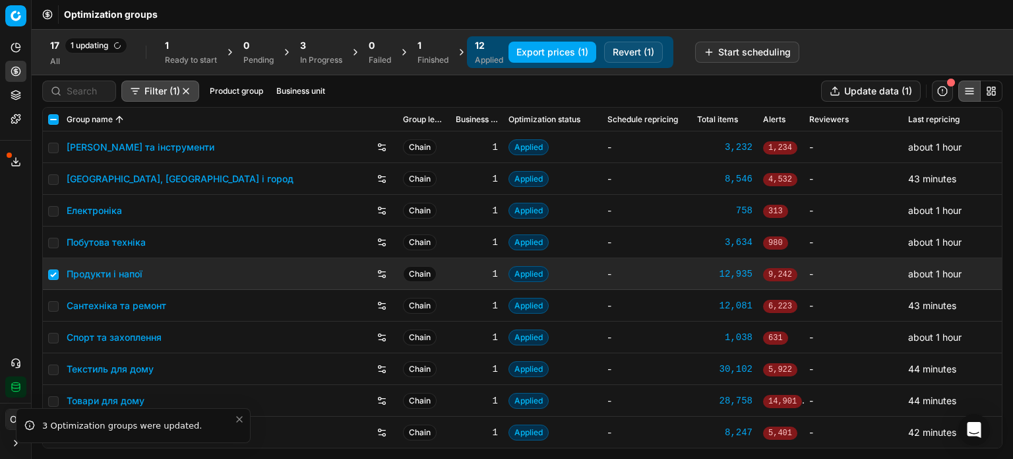
click at [632, 48] on button "Revert (1)" at bounding box center [633, 52] width 59 height 21
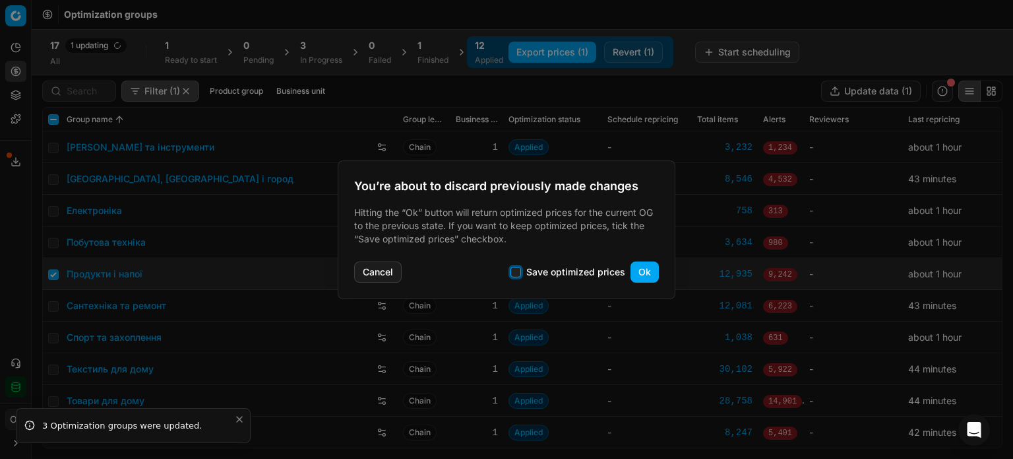
click at [517, 274] on input "Save optimized prices" at bounding box center [516, 272] width 11 height 11
checkbox input "true"
click at [649, 269] on button "Ok" at bounding box center [645, 271] width 28 height 21
checkbox input "false"
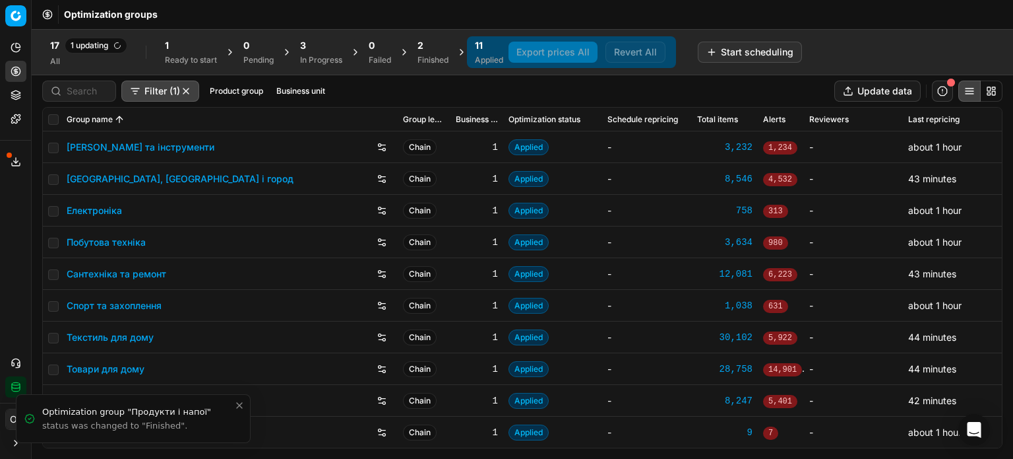
click at [430, 59] on div "Finished" at bounding box center [433, 60] width 31 height 11
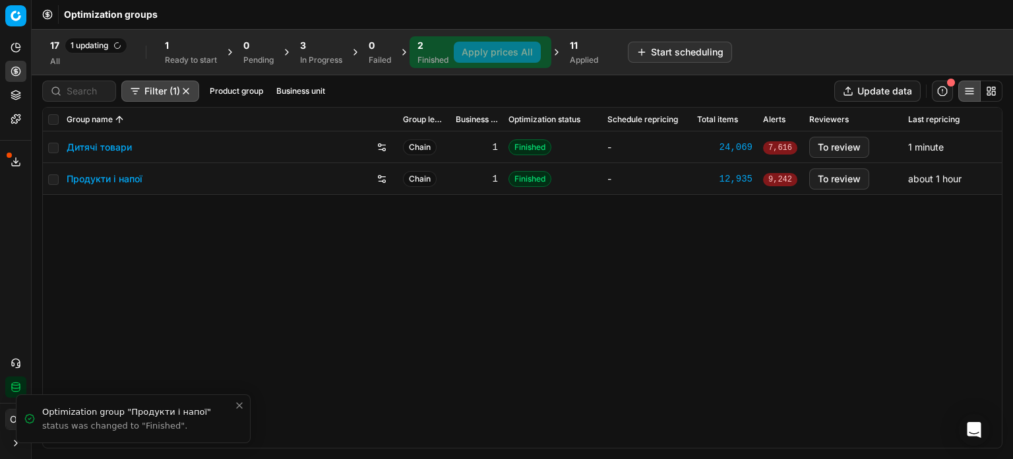
click at [48, 147] on td at bounding box center [52, 147] width 18 height 32
click at [83, 146] on link "Дитячі товари" at bounding box center [99, 147] width 65 height 13
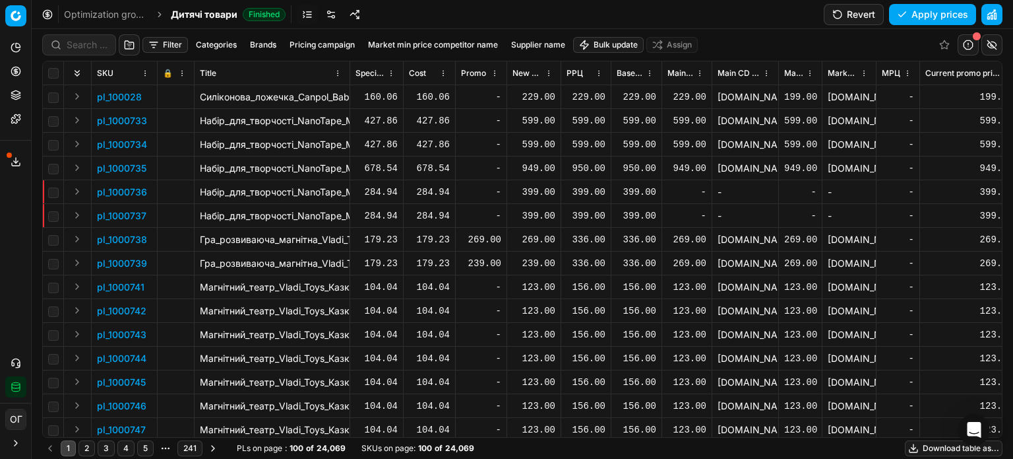
click at [22, 72] on button "Pricing" at bounding box center [15, 71] width 21 height 21
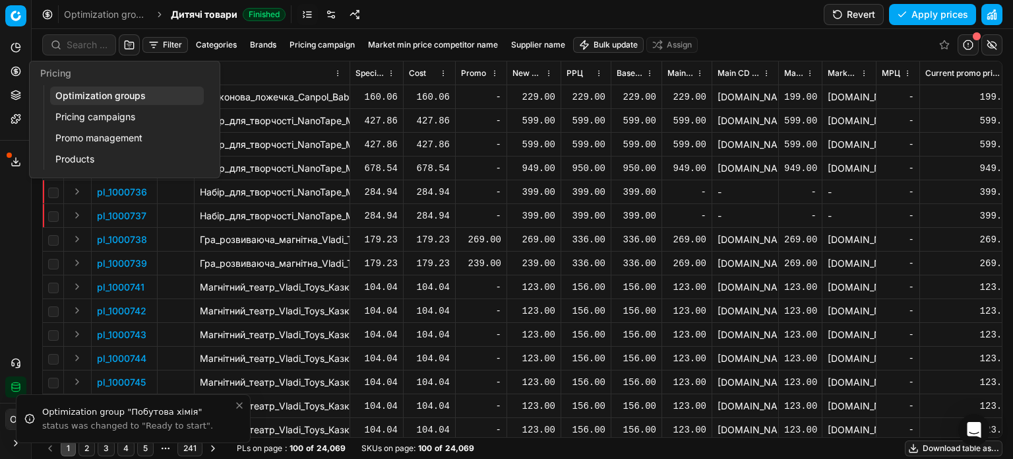
click at [60, 98] on link "Optimization groups" at bounding box center [127, 95] width 154 height 18
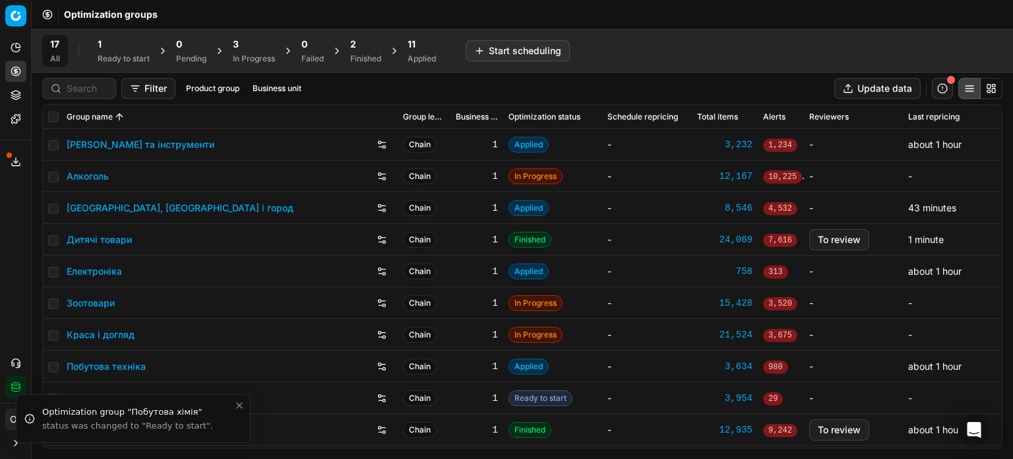
click at [359, 47] on div "2" at bounding box center [365, 44] width 31 height 13
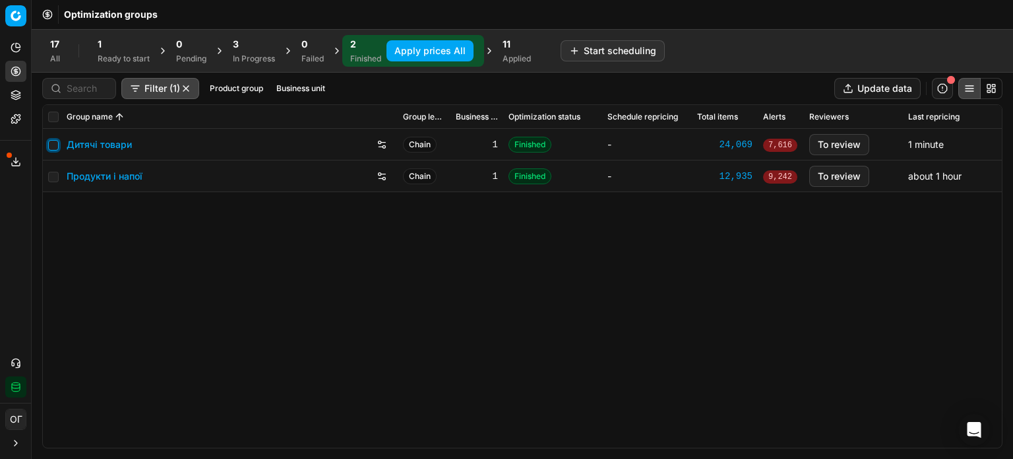
click at [53, 143] on input "checkbox" at bounding box center [53, 145] width 11 height 11
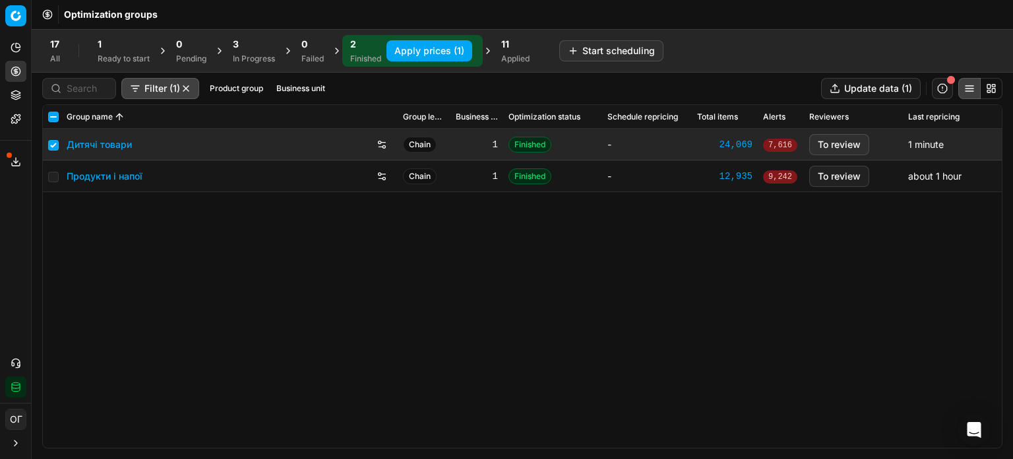
click at [399, 45] on button "Apply prices (1)" at bounding box center [430, 50] width 86 height 21
checkbox input "false"
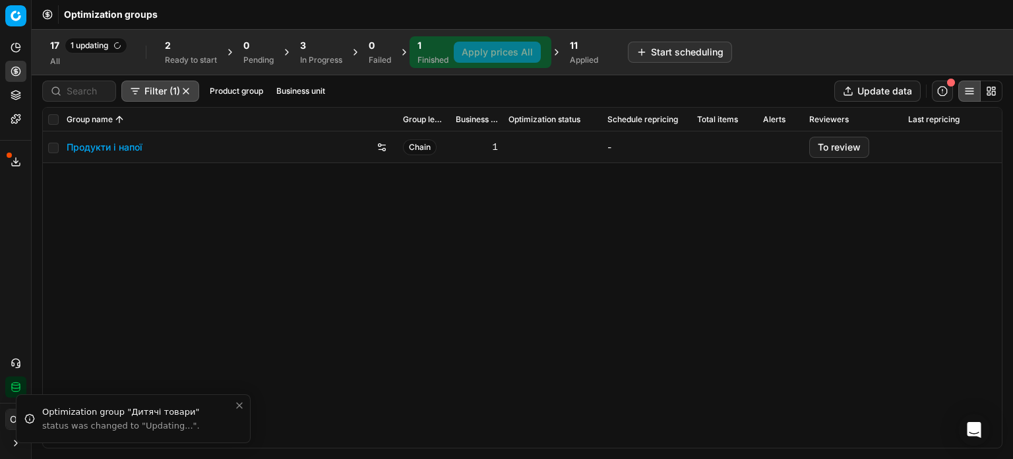
click at [121, 145] on link "Продукти і напої" at bounding box center [105, 147] width 76 height 13
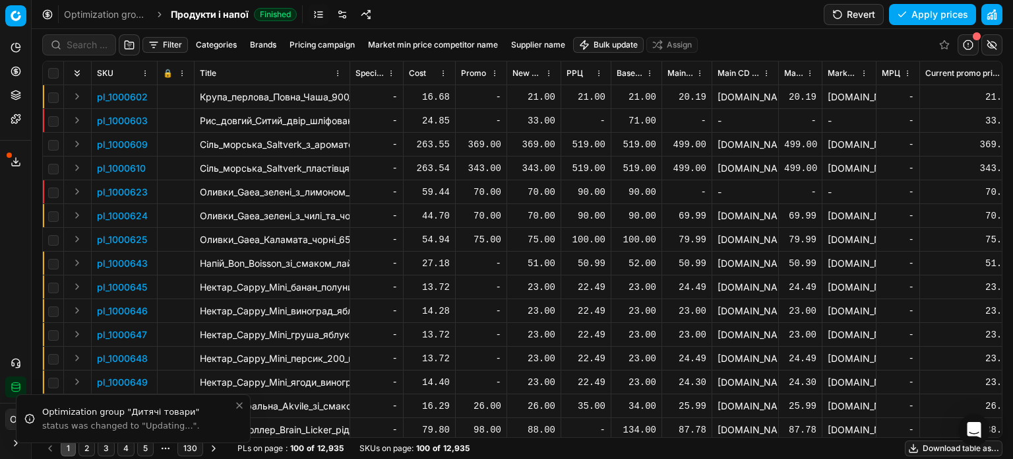
click at [153, 45] on button "Filter" at bounding box center [166, 45] width 46 height 16
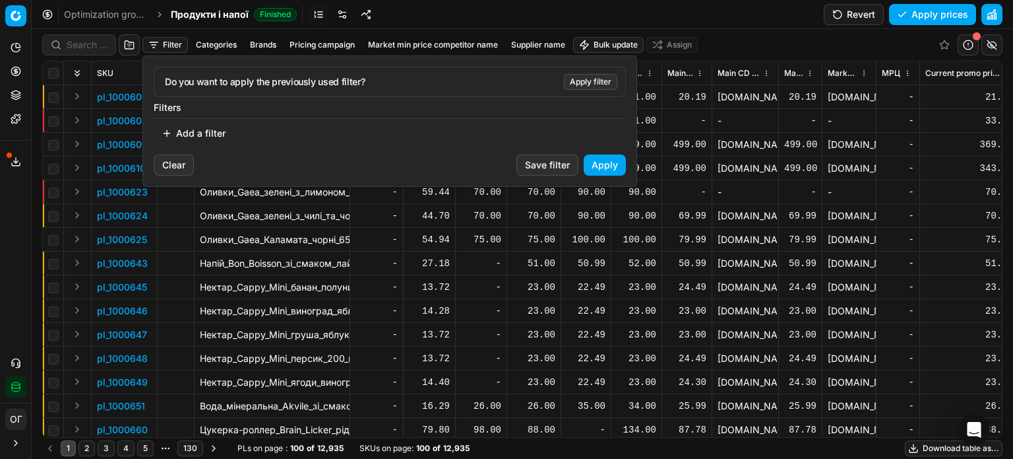
click at [201, 136] on button "Add a filter" at bounding box center [194, 133] width 80 height 21
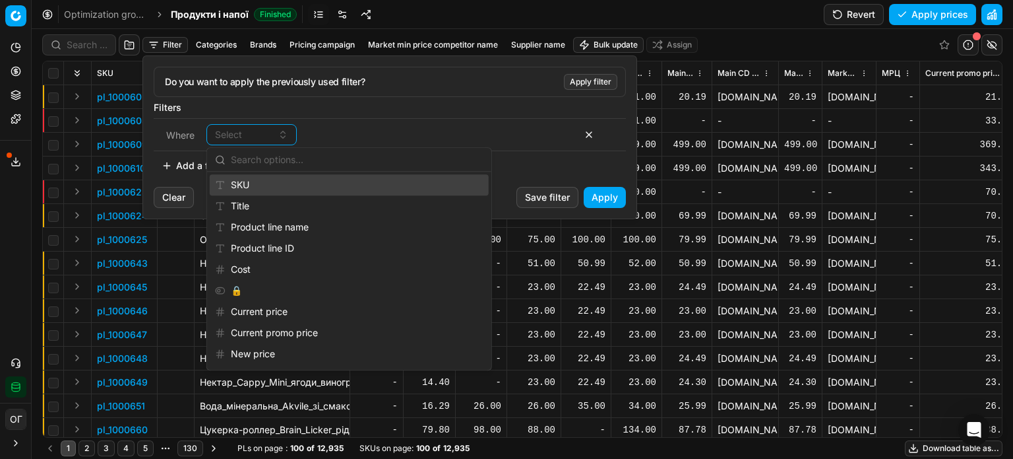
click at [251, 183] on div "SKU" at bounding box center [349, 184] width 279 height 21
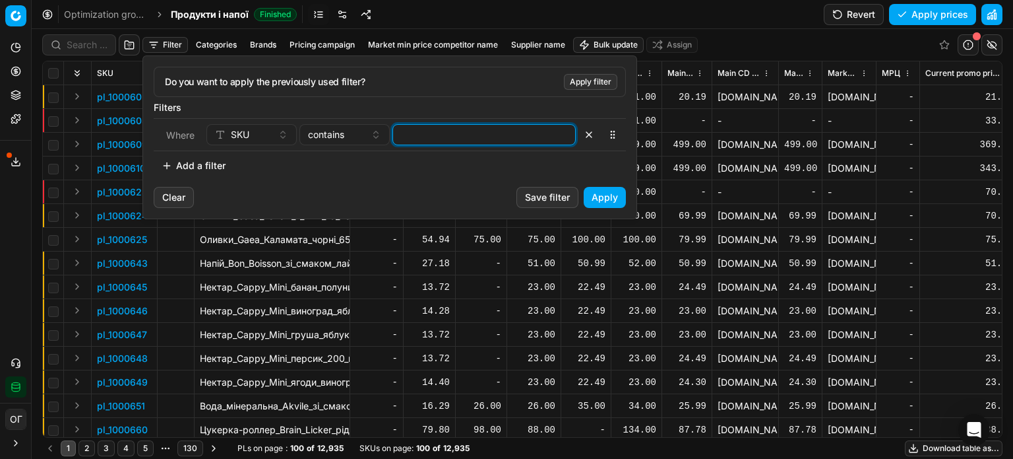
click at [435, 137] on input at bounding box center [485, 135] width 172 height 20
paste input "446948,705712"
type input "446948,705712"
click at [343, 19] on html "Pricing platform Analytics Pricing Product portfolio Templates Export service 1…" at bounding box center [506, 229] width 1013 height 459
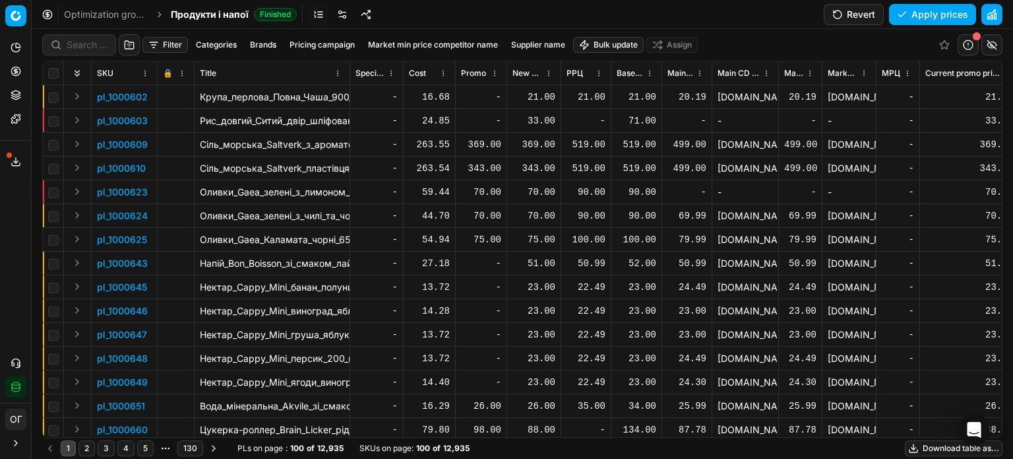
click at [343, 19] on link at bounding box center [342, 14] width 21 height 21
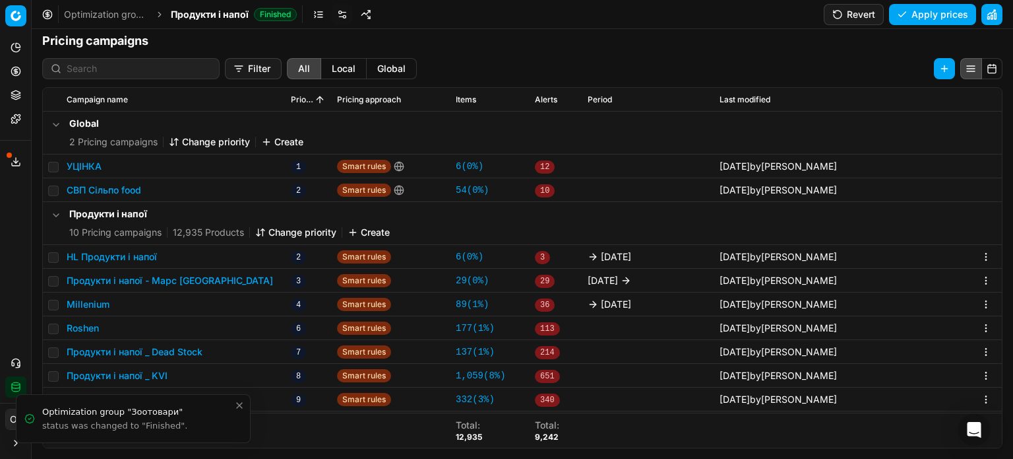
scroll to position [66, 0]
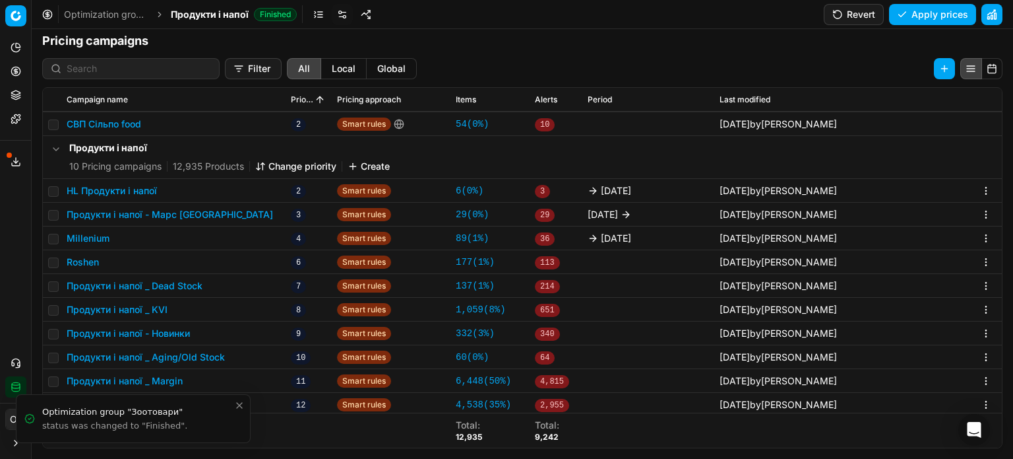
click at [119, 192] on button "HL Продукти і напої" at bounding box center [112, 190] width 90 height 13
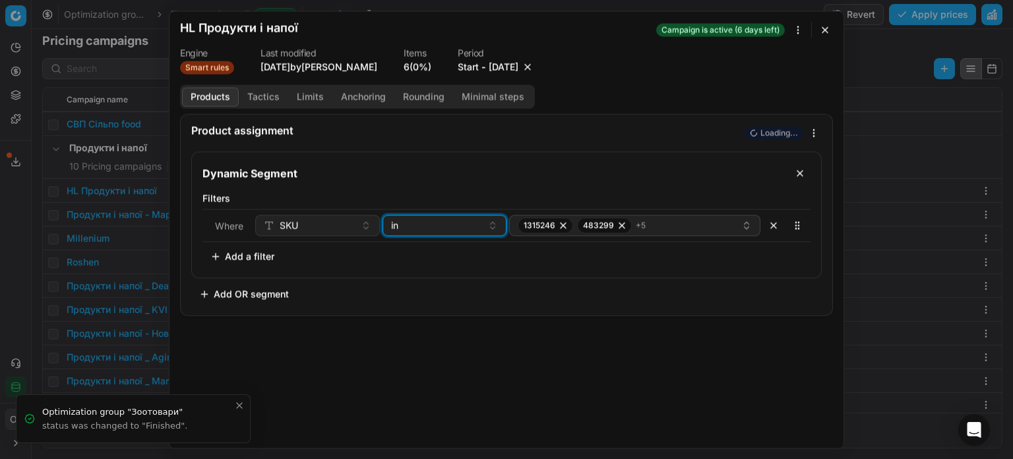
click at [408, 233] on button "in" at bounding box center [445, 224] width 125 height 21
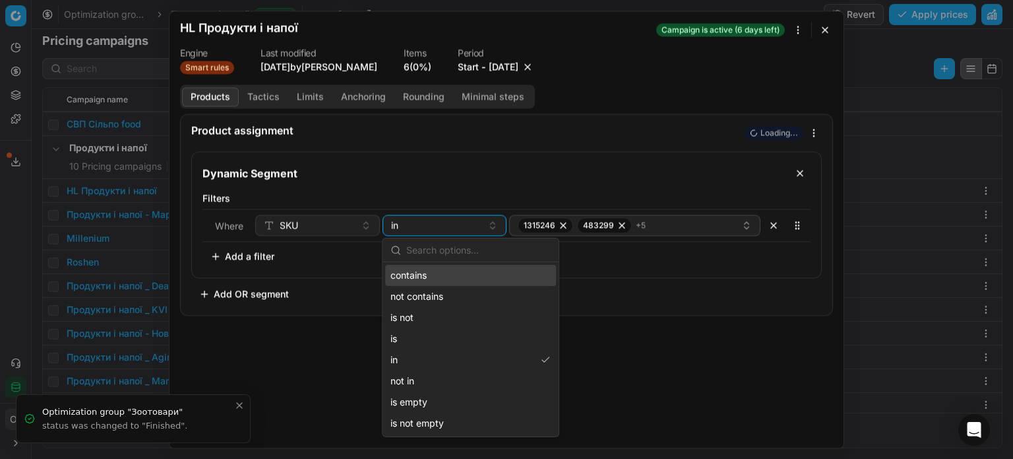
click at [407, 276] on div "contains" at bounding box center [470, 275] width 171 height 21
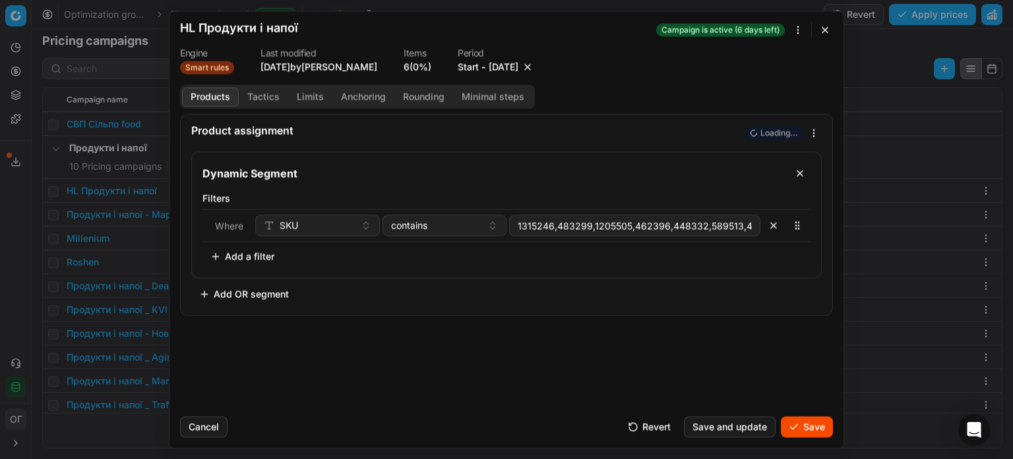
scroll to position [0, 55]
type input "1315246,483299,1205505,462396,448332,589513,446948,705712"
click at [408, 228] on span "contains" at bounding box center [409, 224] width 36 height 13
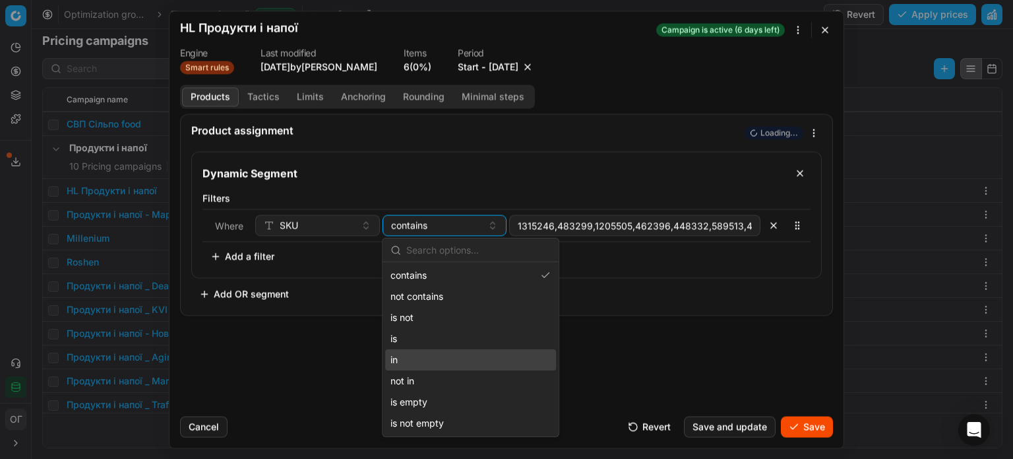
click at [427, 358] on div "in" at bounding box center [470, 359] width 171 height 21
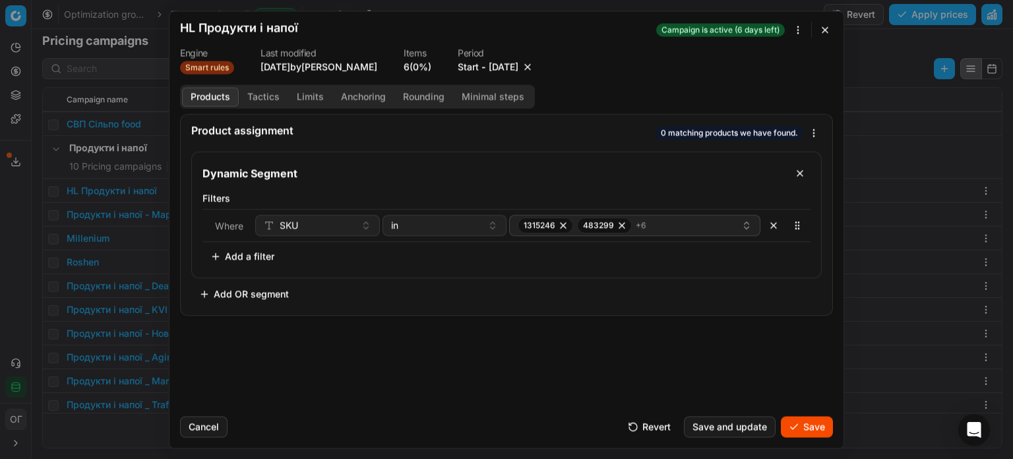
click at [812, 424] on button "Save" at bounding box center [807, 426] width 52 height 21
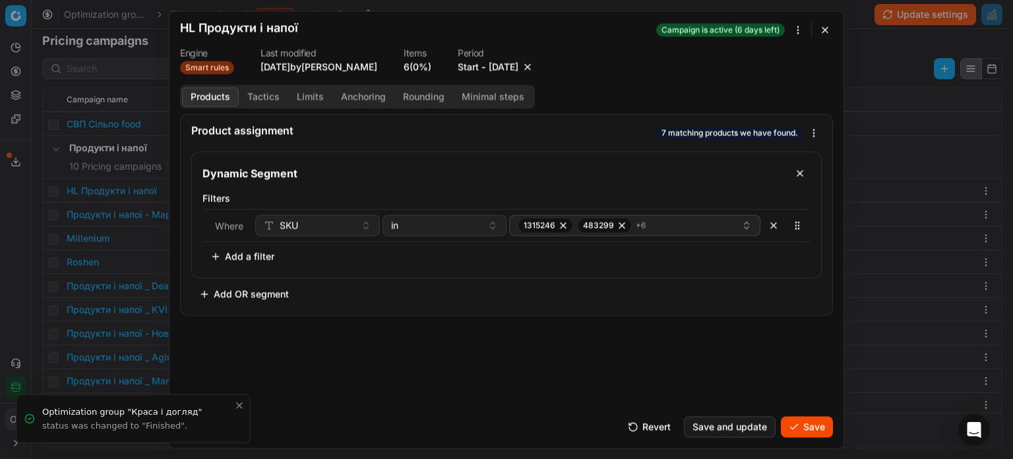
click at [816, 432] on button "Save" at bounding box center [807, 426] width 52 height 21
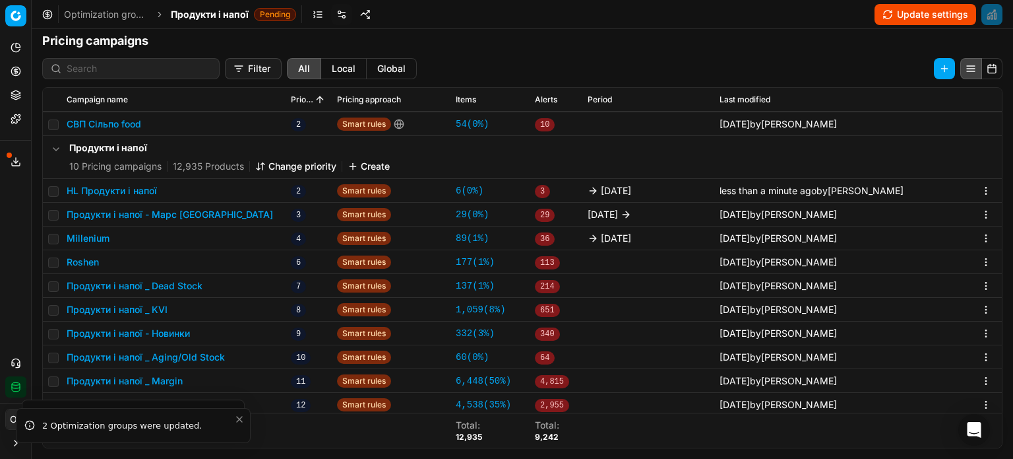
click at [889, 10] on button "Update settings" at bounding box center [926, 14] width 102 height 21
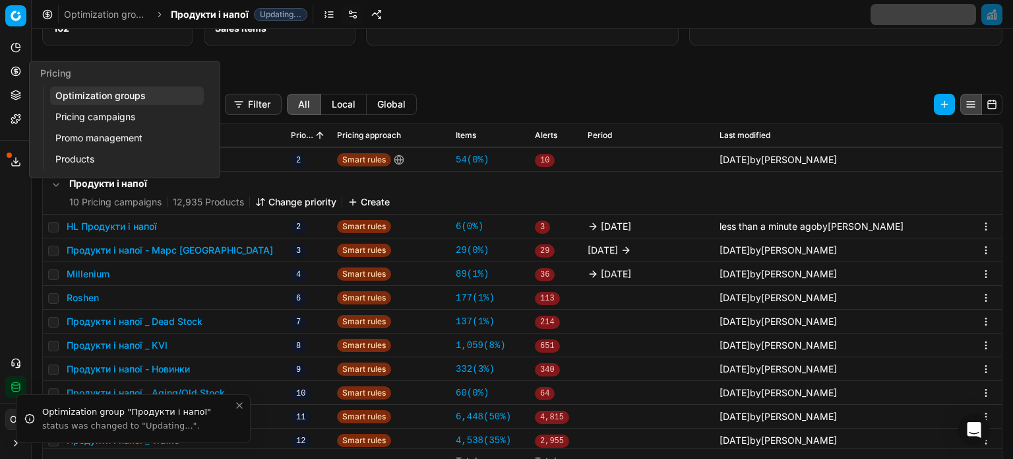
click at [24, 80] on button "Pricing" at bounding box center [15, 71] width 21 height 21
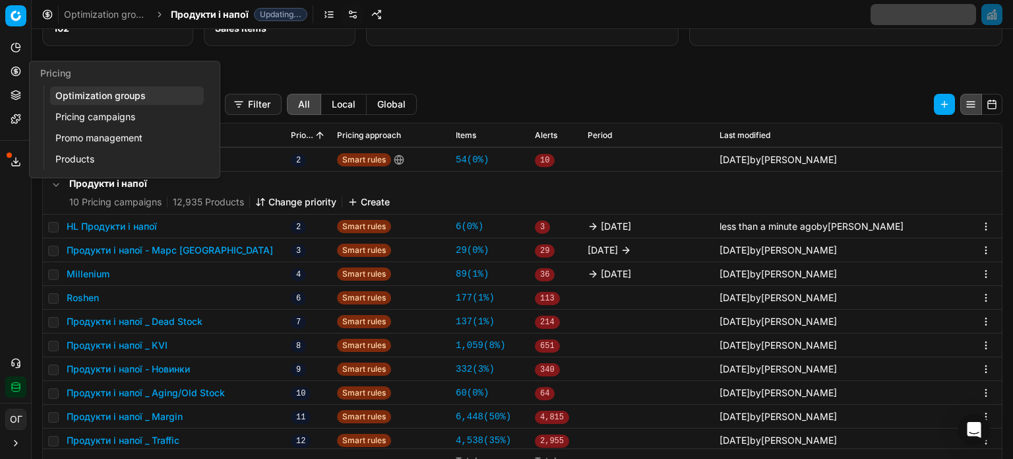
click at [84, 90] on link "Optimization groups" at bounding box center [127, 95] width 154 height 18
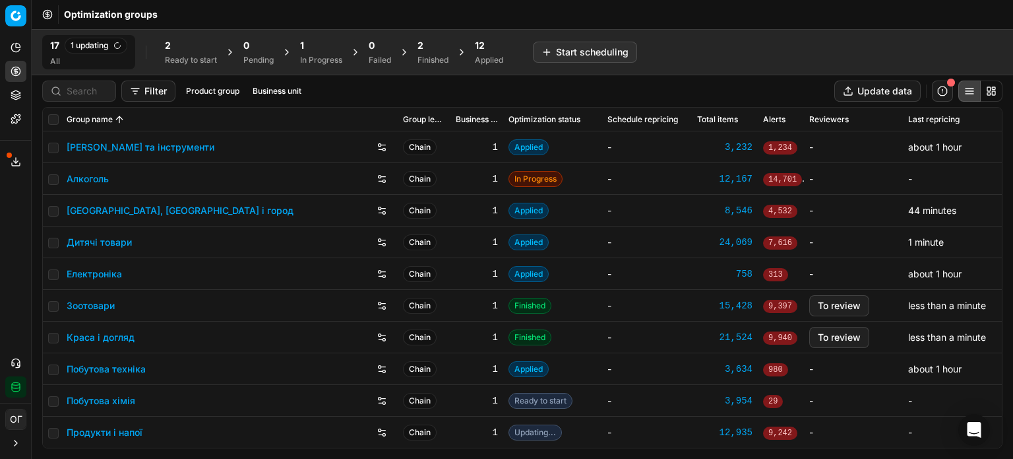
click at [490, 45] on div "12" at bounding box center [489, 45] width 28 height 13
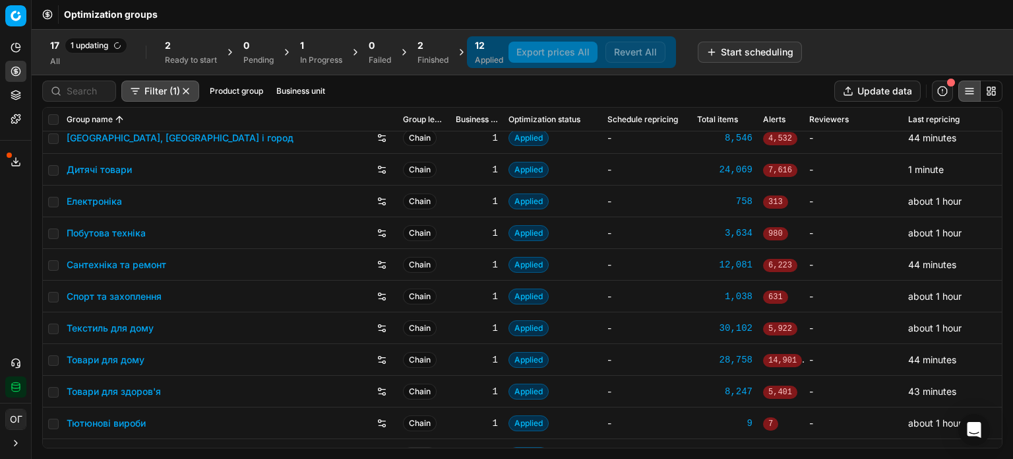
scroll to position [63, 0]
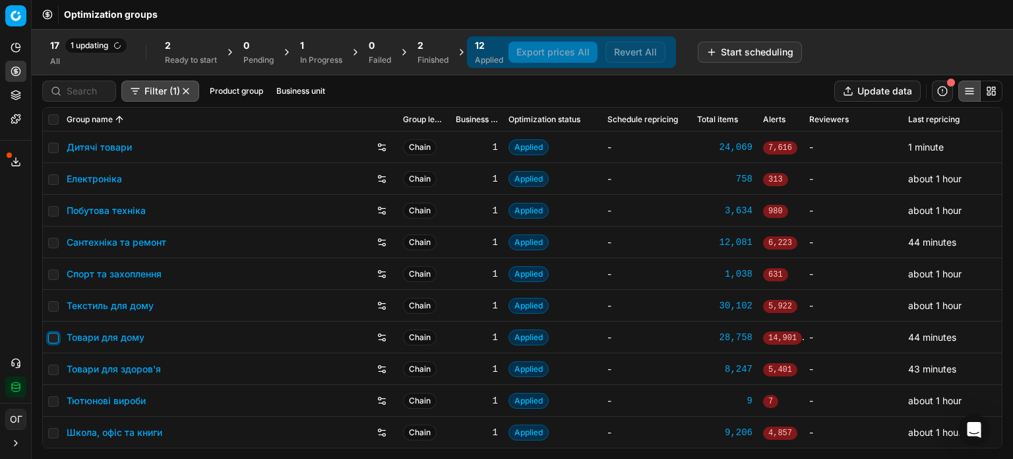
click at [52, 337] on input "checkbox" at bounding box center [53, 338] width 11 height 11
checkbox input "true"
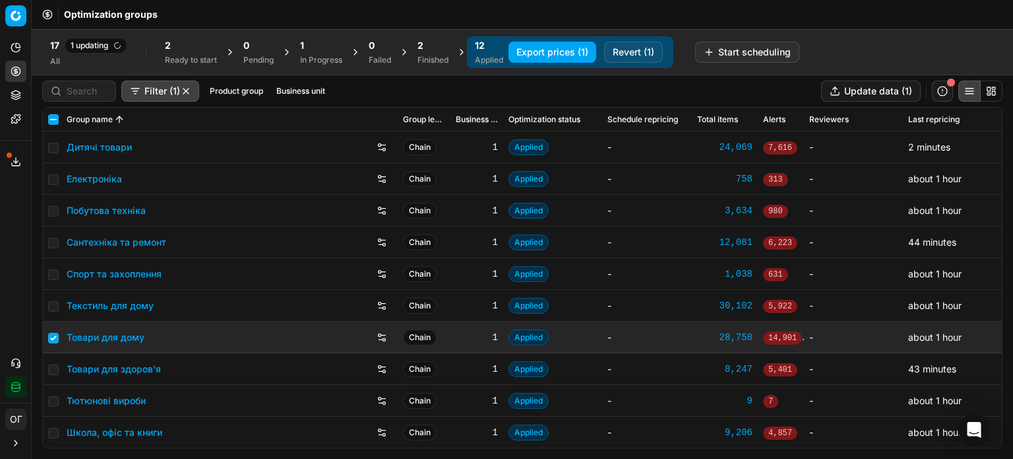
click at [629, 52] on button "Revert (1)" at bounding box center [633, 52] width 59 height 21
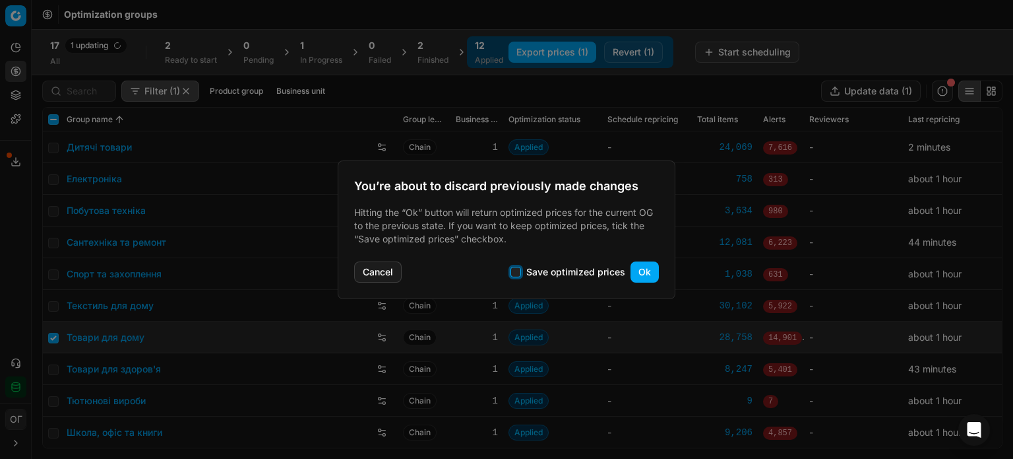
click at [517, 274] on input "Save optimized prices" at bounding box center [516, 272] width 11 height 11
checkbox input "true"
click at [632, 274] on button "Ok" at bounding box center [645, 271] width 28 height 21
checkbox input "false"
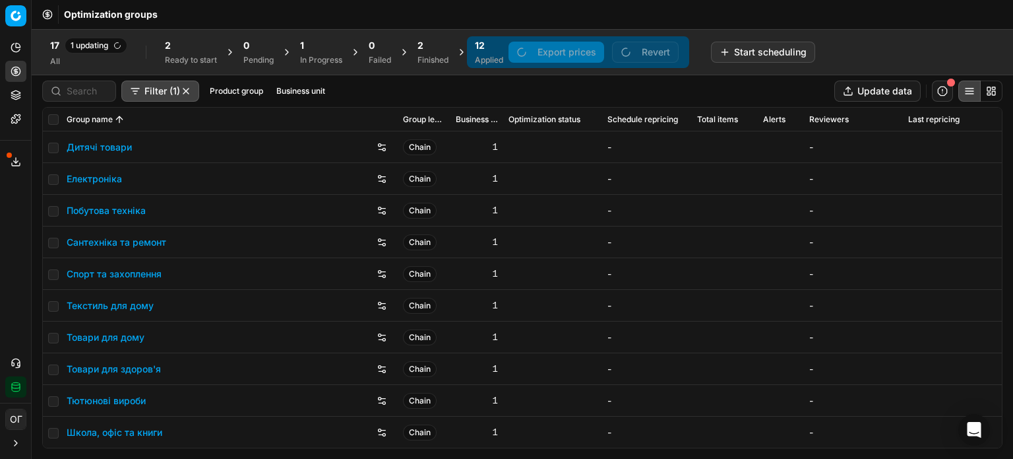
scroll to position [32, 0]
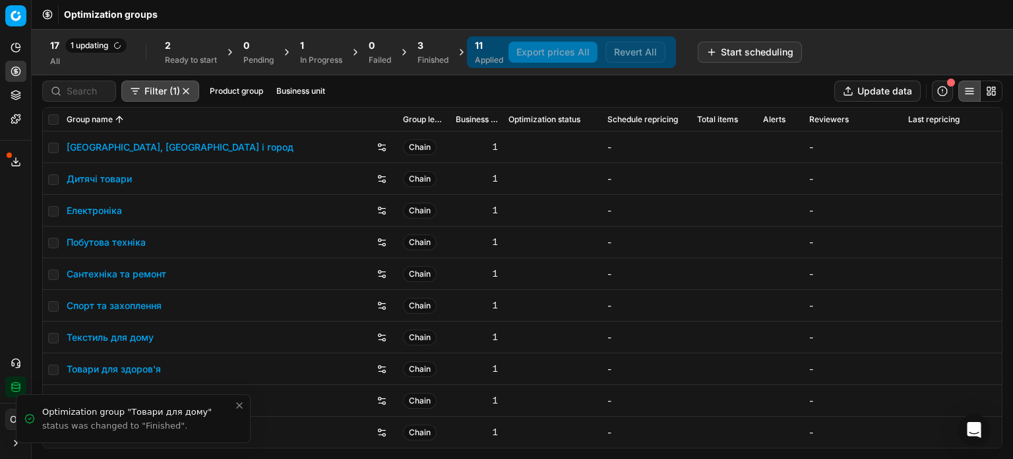
click at [433, 52] on div "3 Finished" at bounding box center [433, 52] width 31 height 26
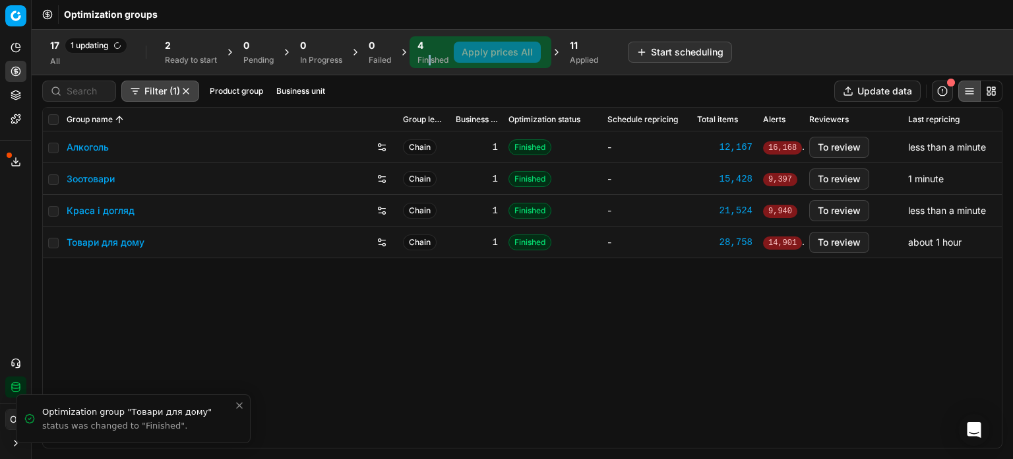
click at [121, 243] on link "Товари для дому" at bounding box center [106, 242] width 78 height 13
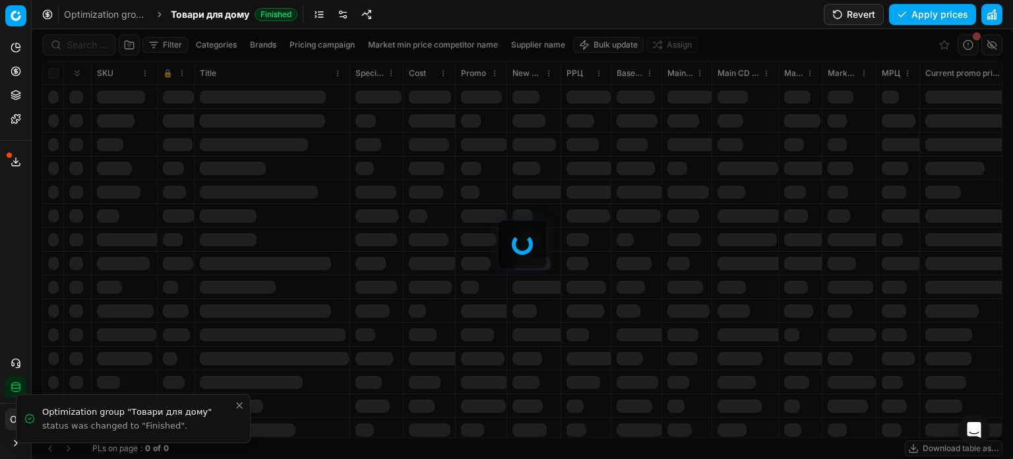
click at [338, 15] on link at bounding box center [343, 14] width 21 height 21
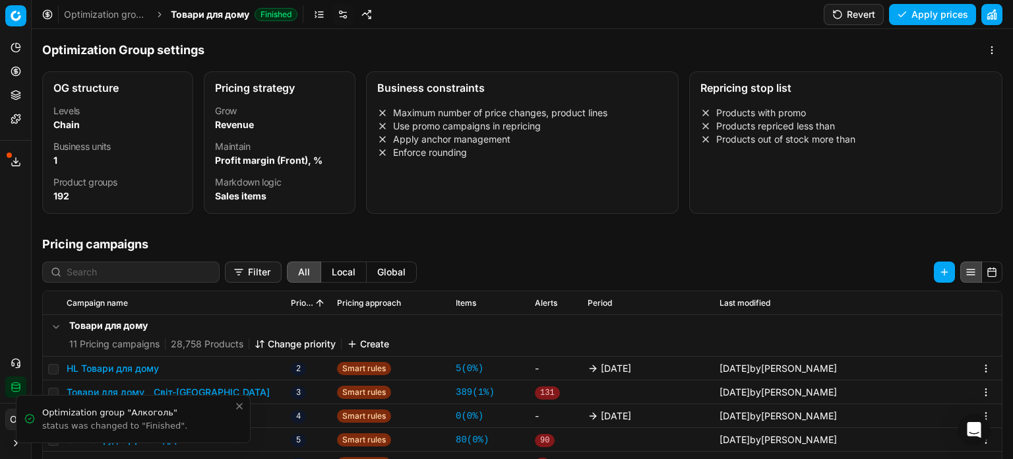
scroll to position [174, 0]
click at [125, 367] on button "HL Товари для дому" at bounding box center [113, 367] width 92 height 13
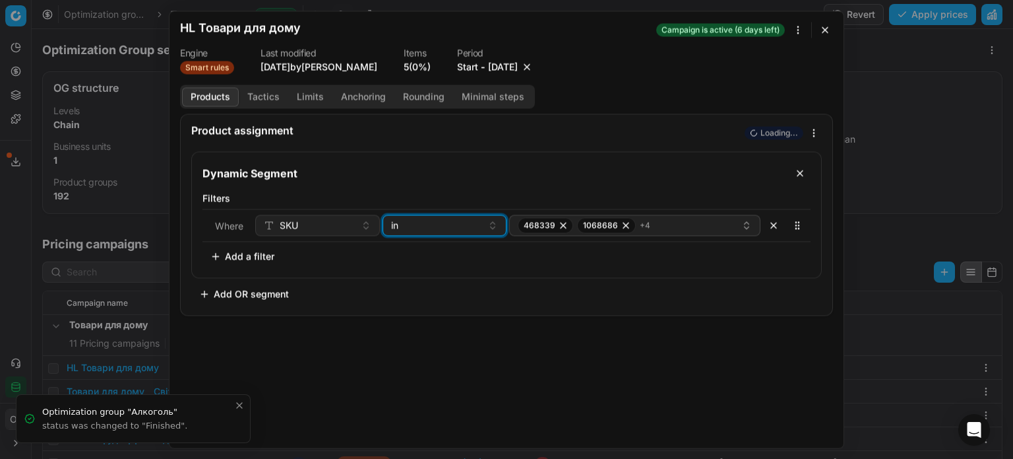
click at [420, 221] on div "in" at bounding box center [437, 224] width 92 height 13
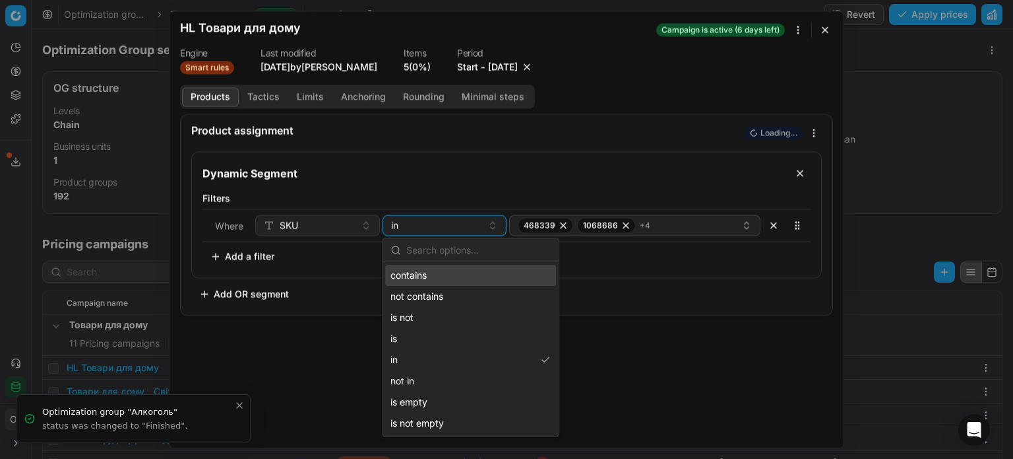
click at [441, 269] on div "contains" at bounding box center [470, 275] width 171 height 21
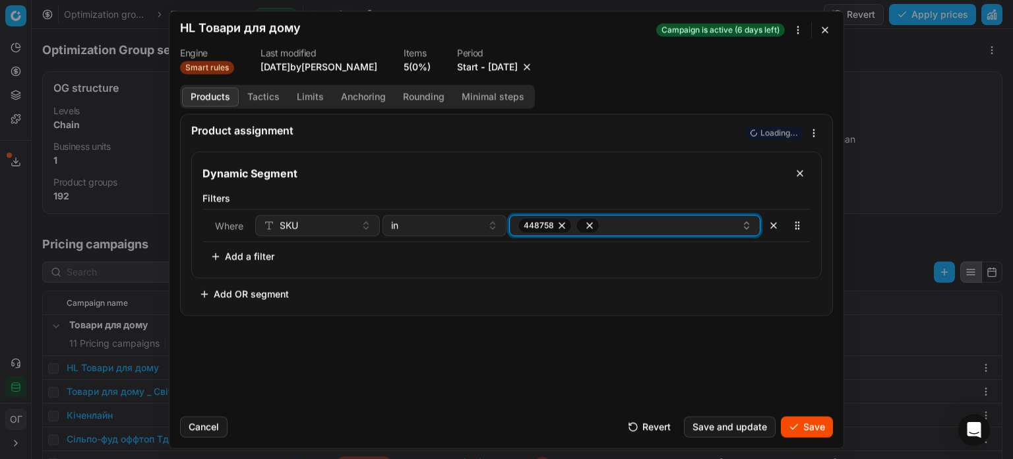
click at [587, 222] on icon "button" at bounding box center [589, 224] width 5 height 5
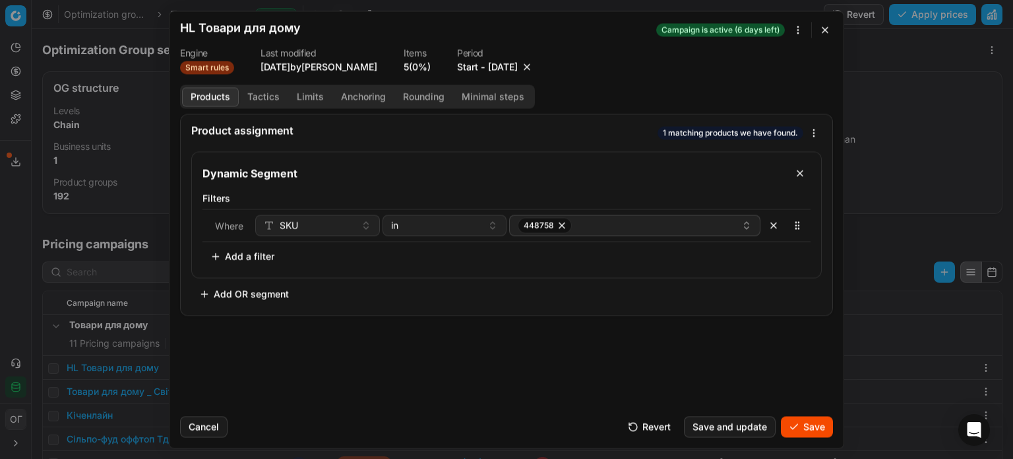
click at [821, 34] on button "button" at bounding box center [826, 30] width 16 height 16
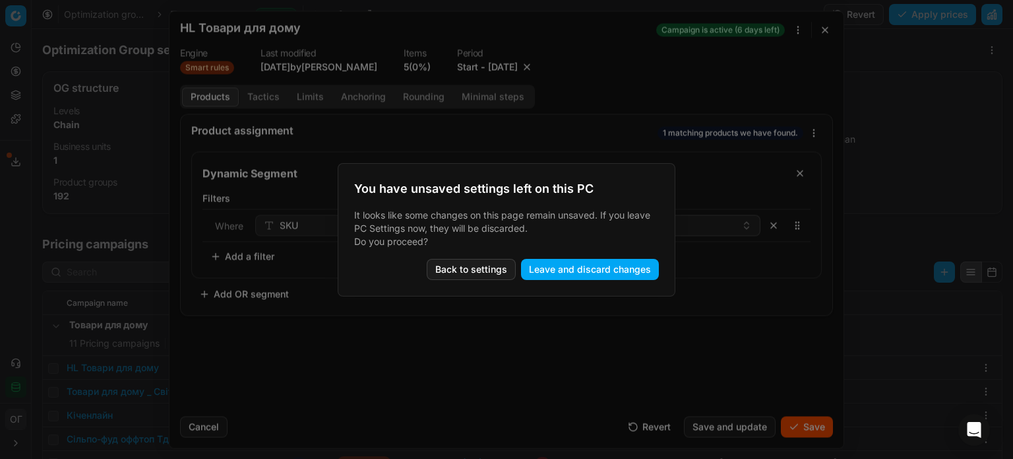
click at [591, 269] on button "Leave and discard changes" at bounding box center [590, 269] width 138 height 21
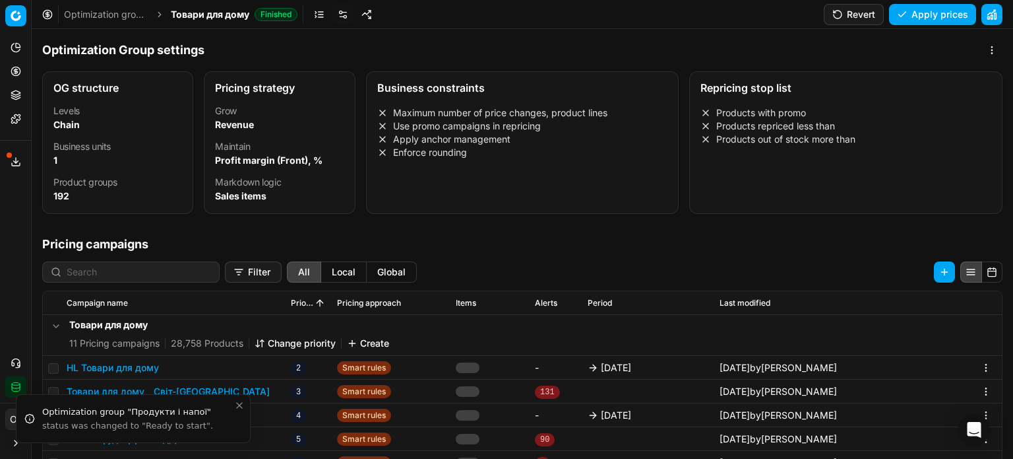
click at [103, 368] on button "HL Товари для дому" at bounding box center [113, 367] width 92 height 13
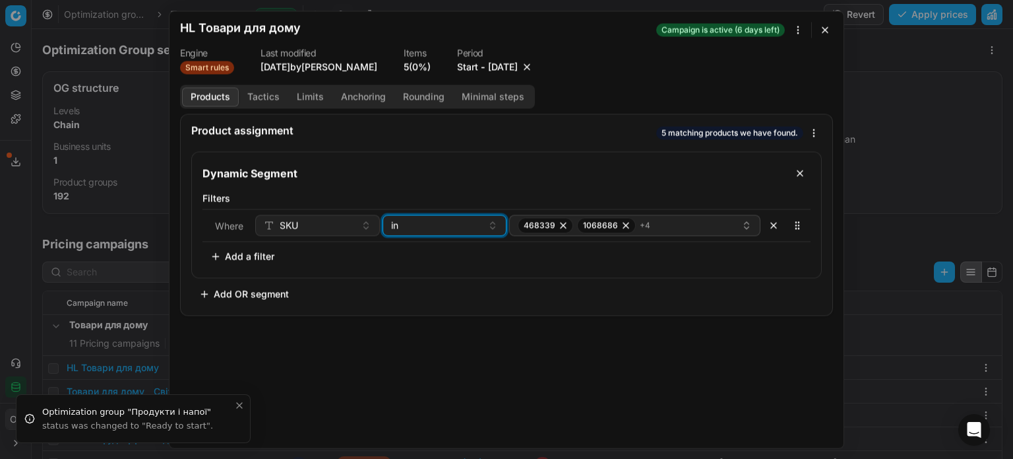
click at [469, 232] on button "in" at bounding box center [445, 224] width 125 height 21
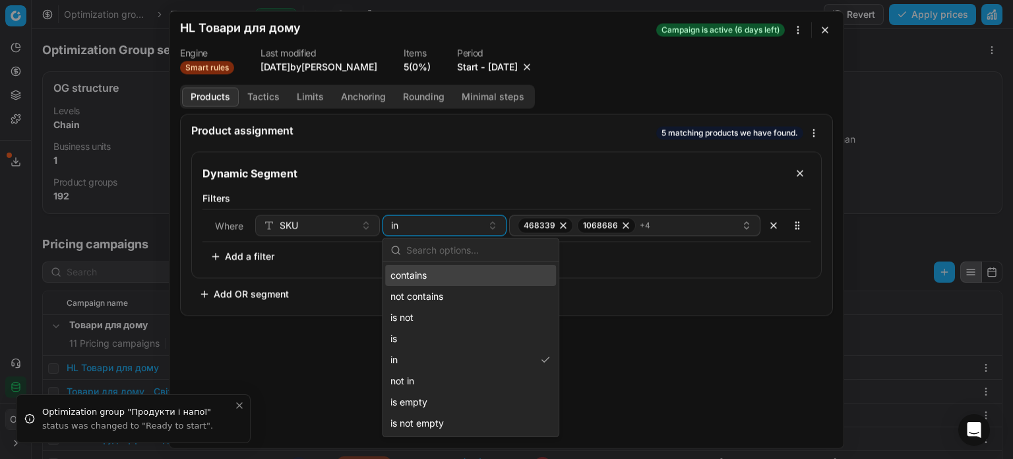
click at [422, 280] on div "contains" at bounding box center [470, 275] width 171 height 21
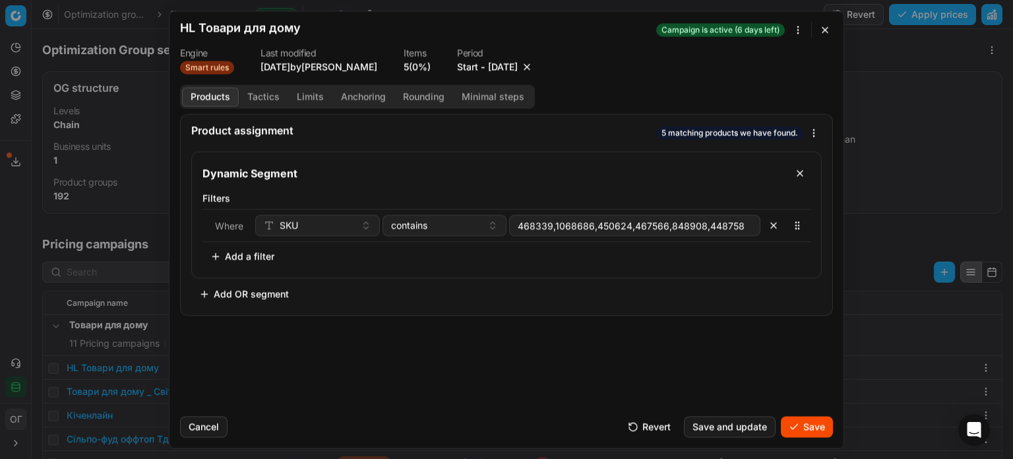
type input "468339,1068686,450624,467566,848908,448758"
click at [448, 222] on div "contains" at bounding box center [437, 224] width 92 height 13
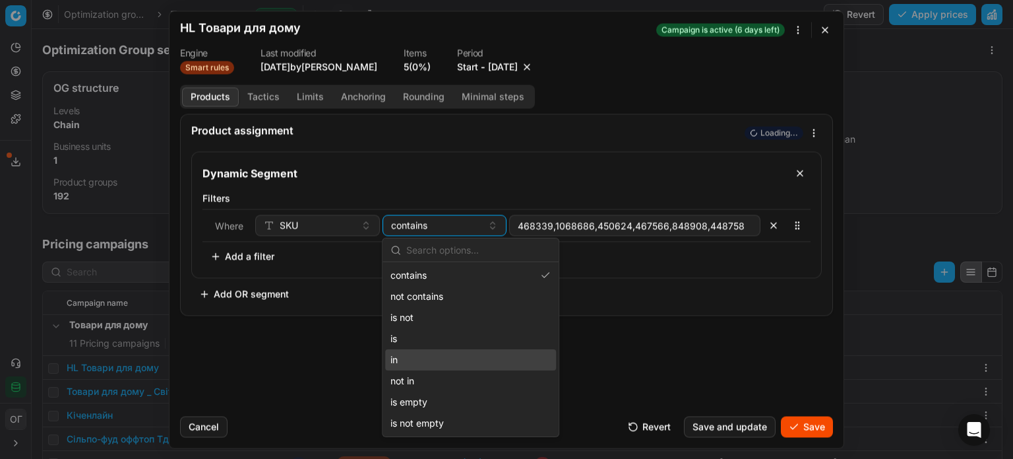
click at [444, 352] on div "in" at bounding box center [470, 359] width 171 height 21
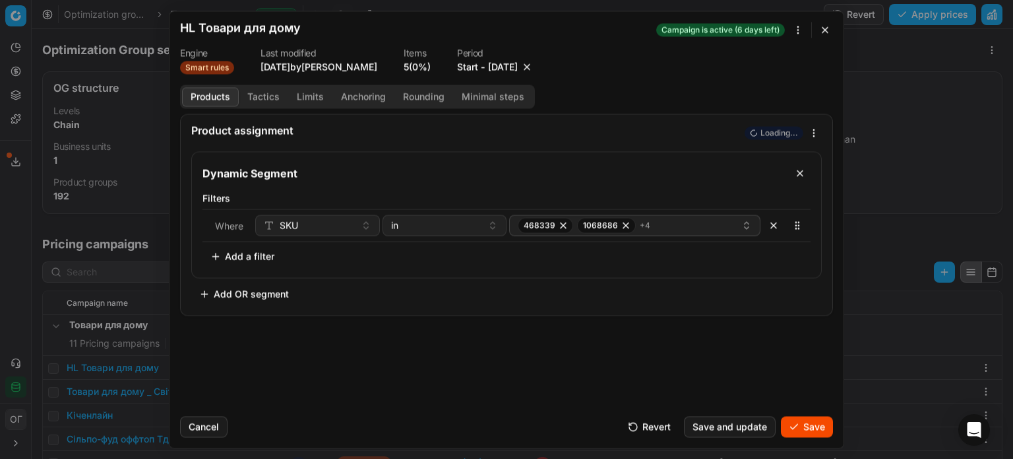
click at [815, 424] on button "Save" at bounding box center [807, 426] width 52 height 21
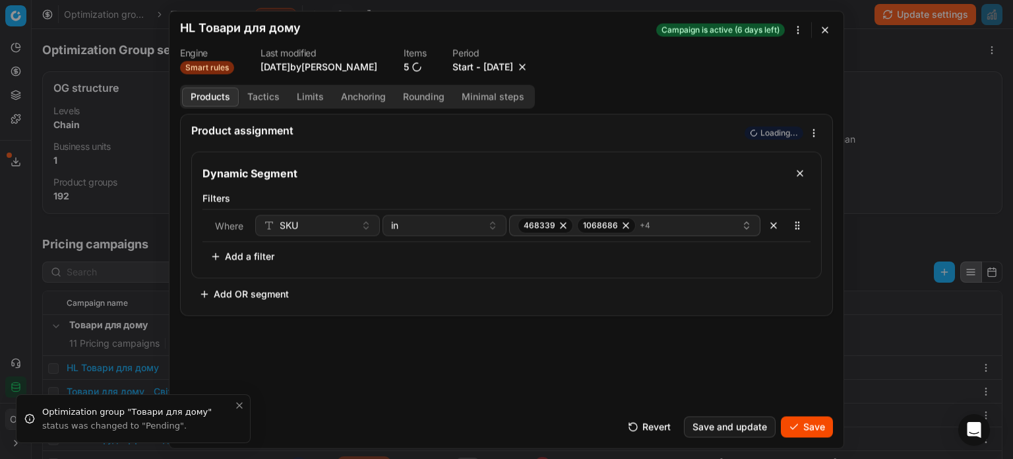
click at [812, 437] on form "We are saving PC settings. Please wait, it should take a few minutes HL Товари …" at bounding box center [507, 229] width 674 height 436
click at [813, 427] on button "Save" at bounding box center [807, 426] width 52 height 21
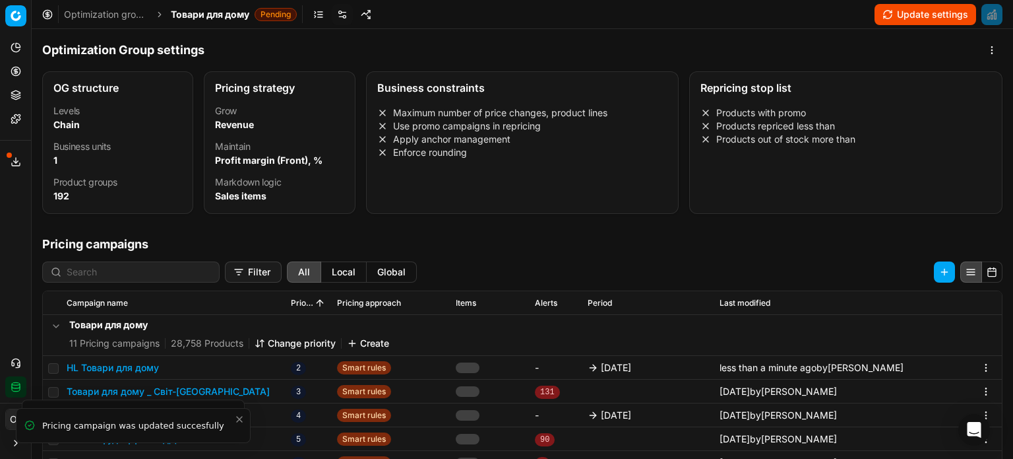
click at [938, 23] on button "Update settings" at bounding box center [926, 14] width 102 height 21
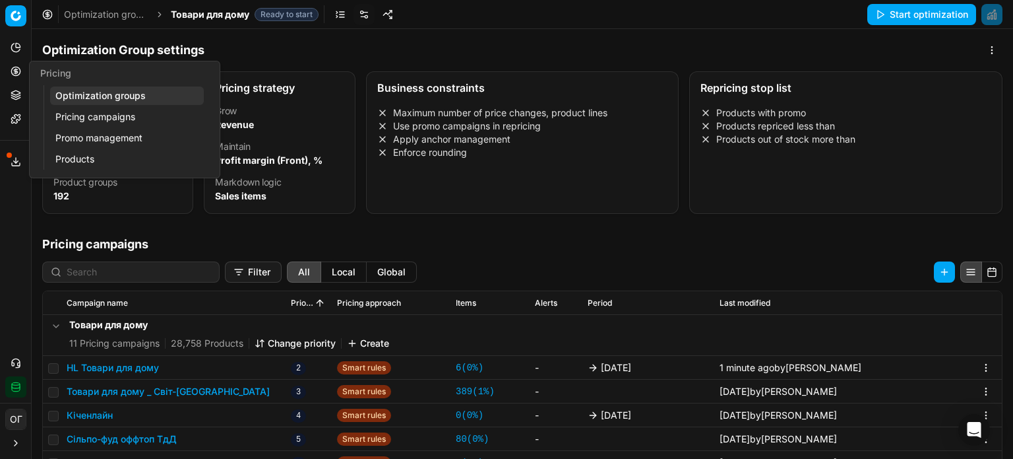
click at [11, 68] on icon at bounding box center [16, 71] width 11 height 11
click at [67, 94] on link "Optimization groups" at bounding box center [127, 95] width 154 height 18
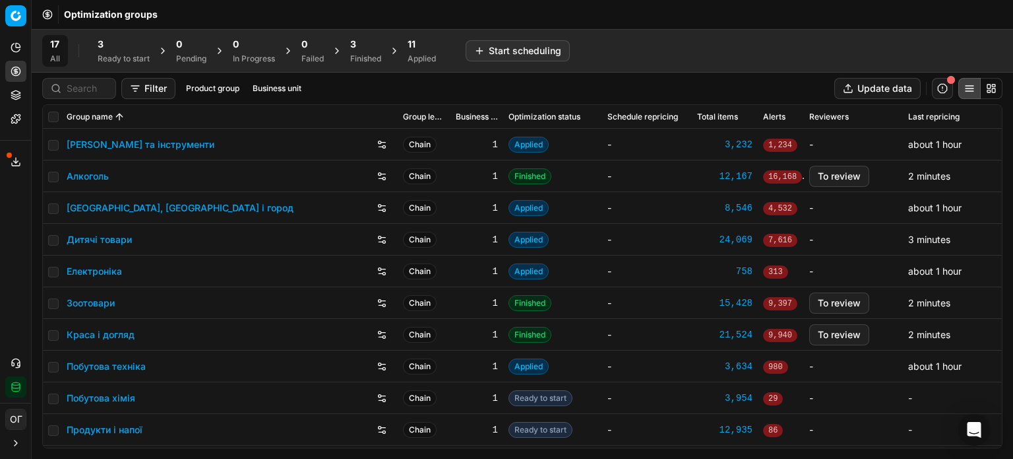
click at [137, 49] on div "3" at bounding box center [124, 44] width 52 height 13
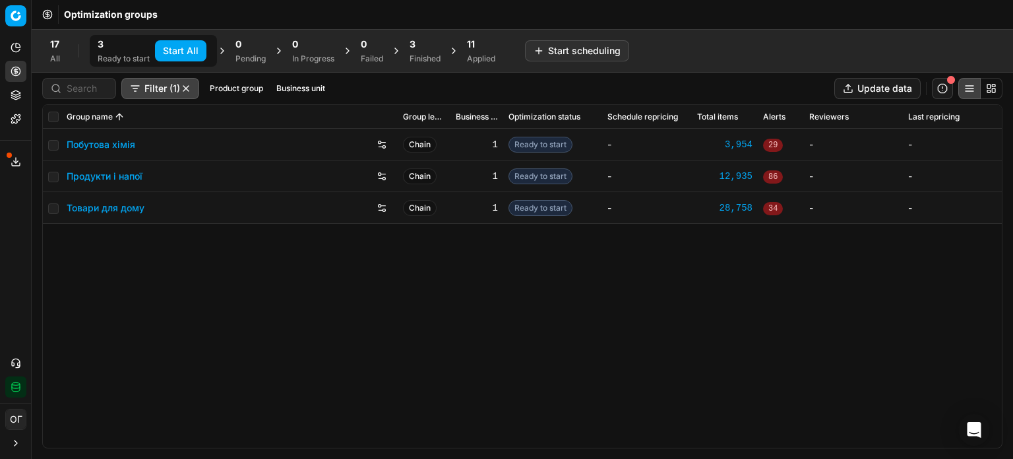
click at [185, 52] on button "Start All" at bounding box center [180, 50] width 51 height 21
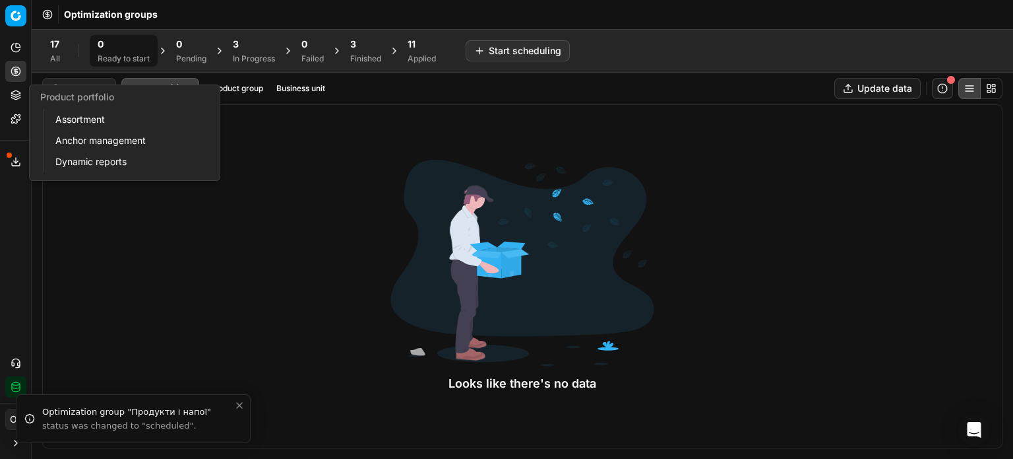
click at [16, 99] on icon at bounding box center [15, 98] width 9 height 2
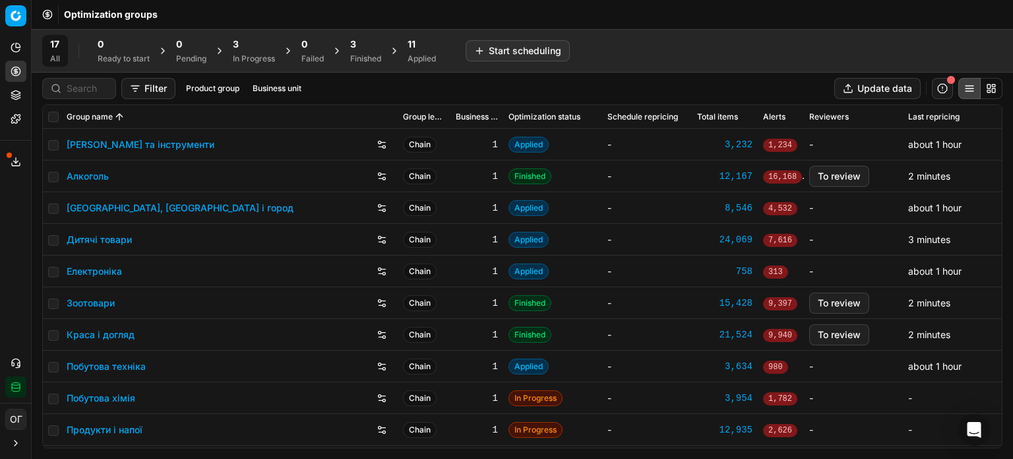
click at [362, 48] on div "3" at bounding box center [365, 44] width 31 height 13
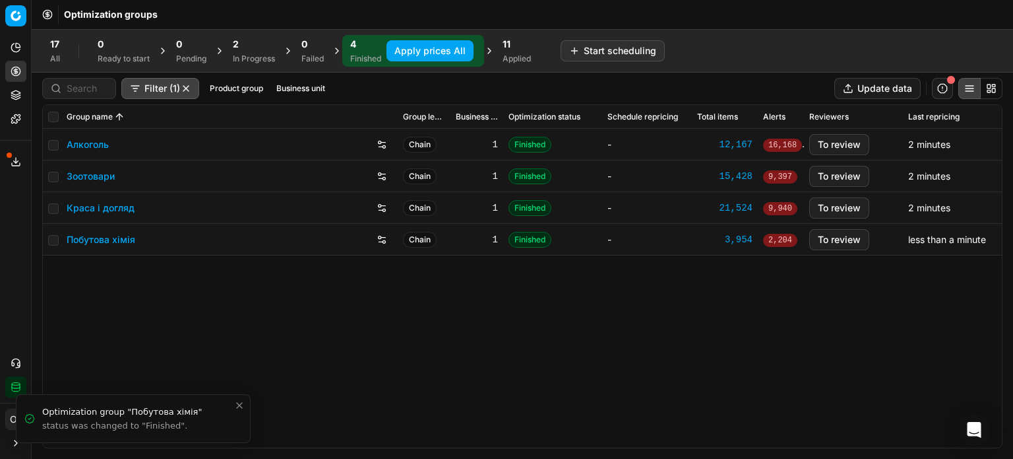
click at [249, 56] on div "In Progress" at bounding box center [254, 58] width 42 height 11
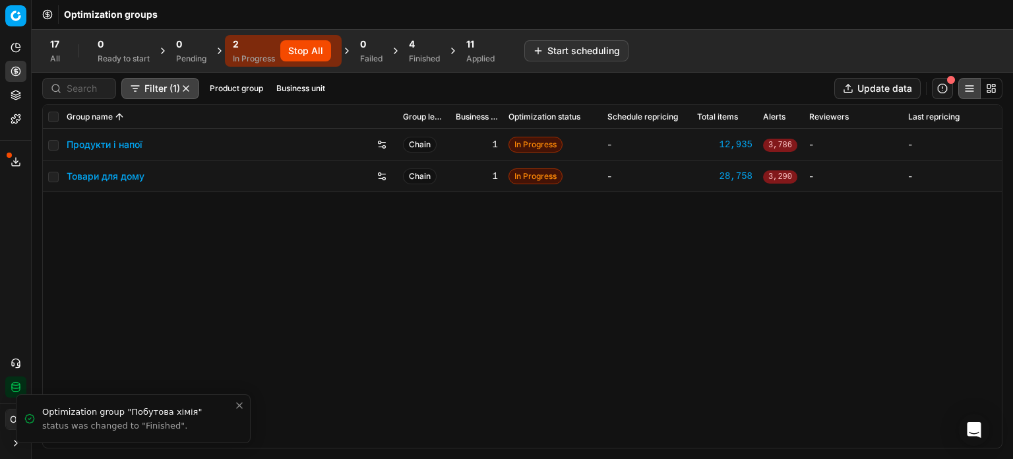
click at [408, 45] on div "4 Finished" at bounding box center [424, 51] width 47 height 32
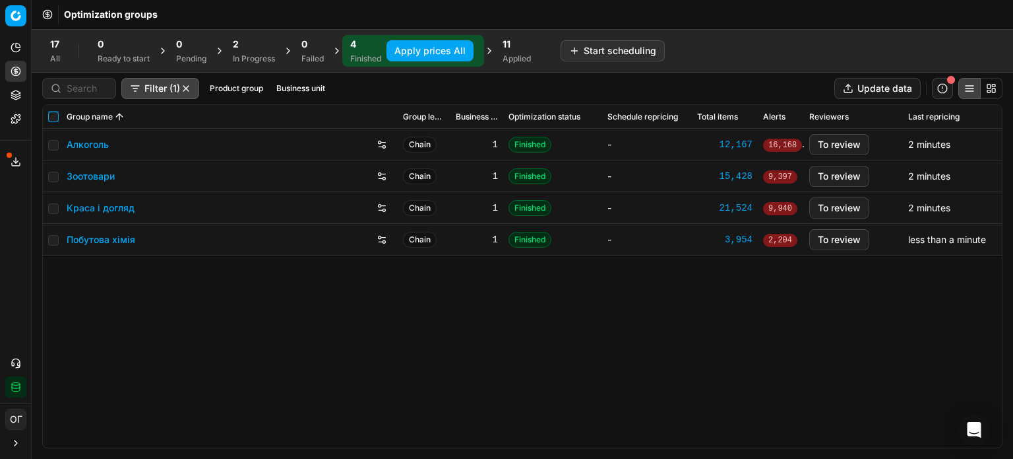
click at [57, 117] on input "checkbox" at bounding box center [53, 117] width 11 height 11
checkbox input "true"
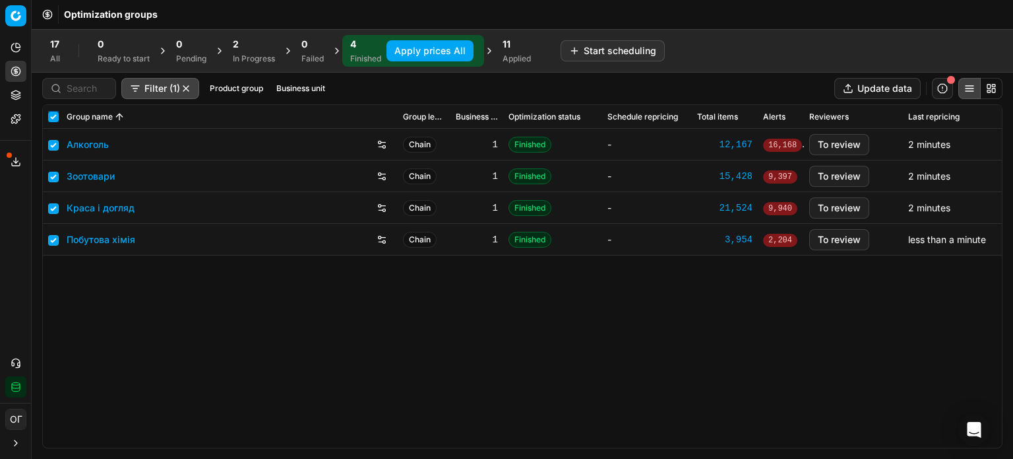
checkbox input "true"
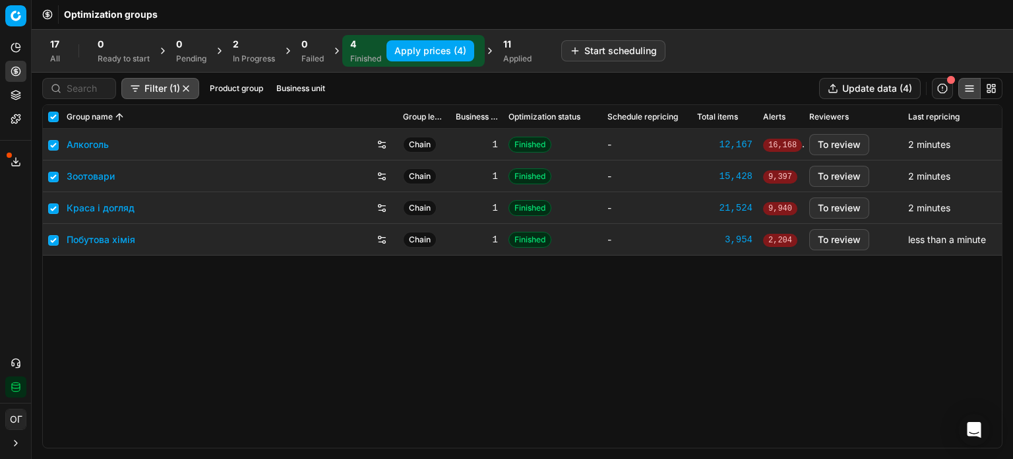
click at [412, 47] on button "Apply prices (4)" at bounding box center [431, 50] width 88 height 21
checkbox input "false"
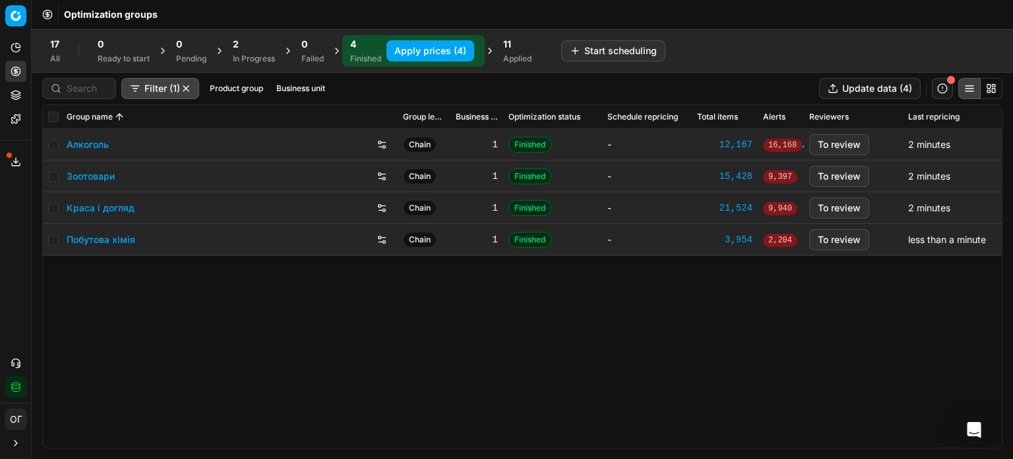
checkbox input "false"
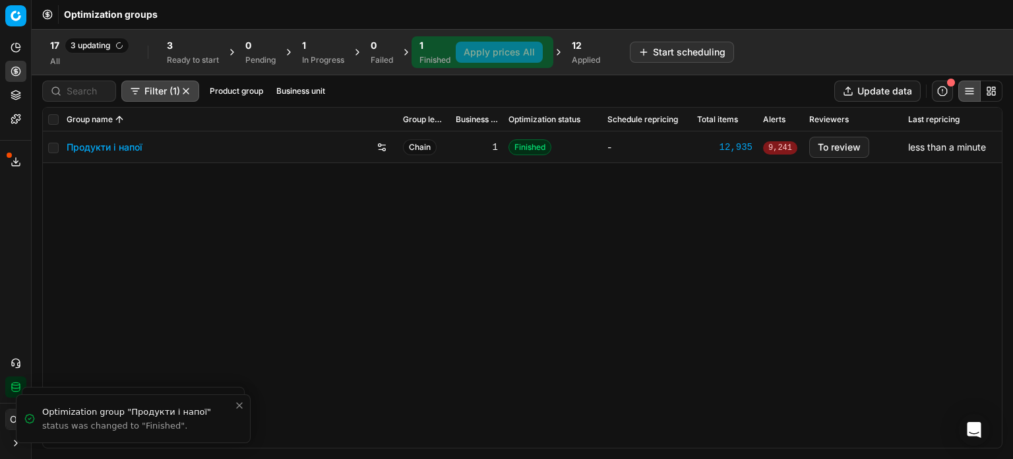
click at [18, 98] on icon at bounding box center [15, 98] width 9 height 2
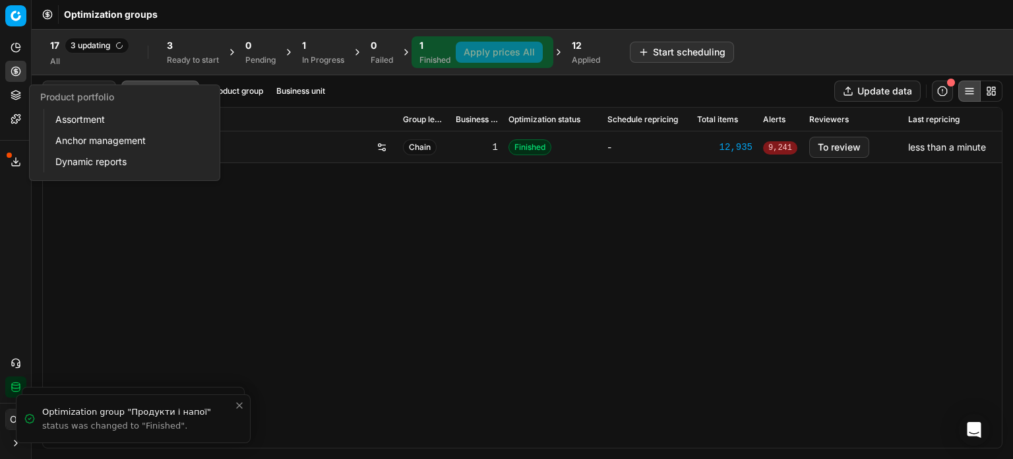
click at [71, 120] on link "Assortment" at bounding box center [127, 119] width 154 height 18
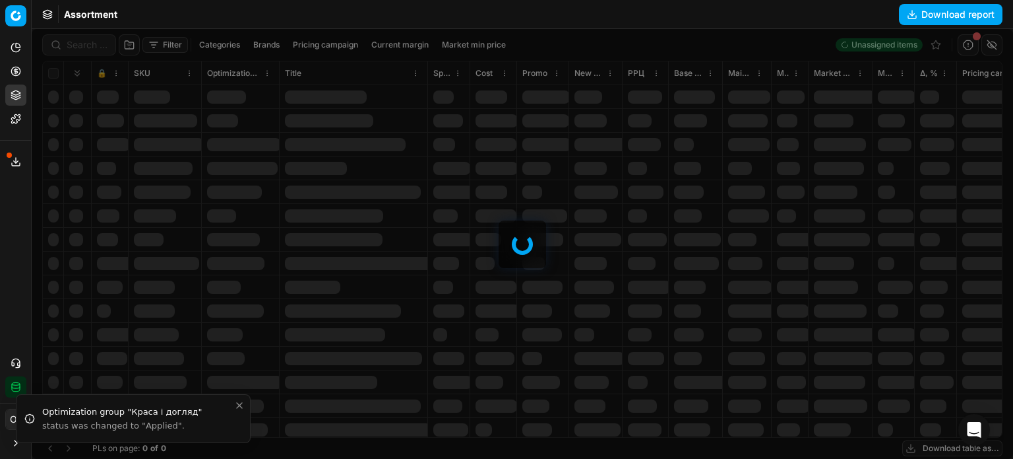
click at [161, 41] on div at bounding box center [523, 244] width 982 height 430
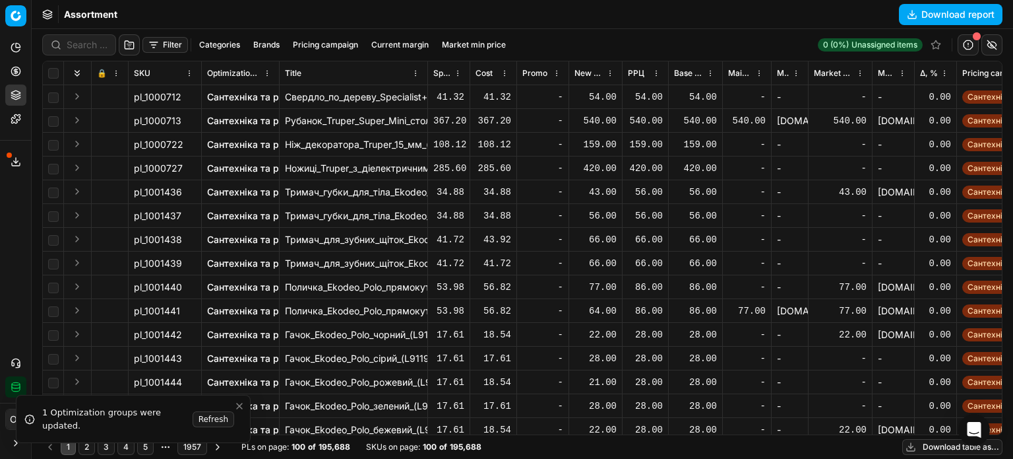
click at [164, 41] on button "Filter" at bounding box center [166, 45] width 46 height 16
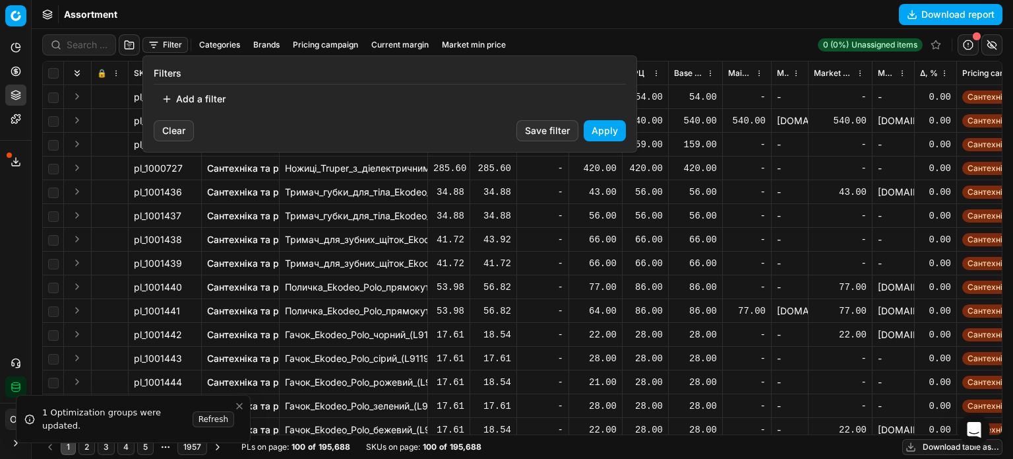
click at [206, 100] on button "Add a filter" at bounding box center [194, 98] width 80 height 21
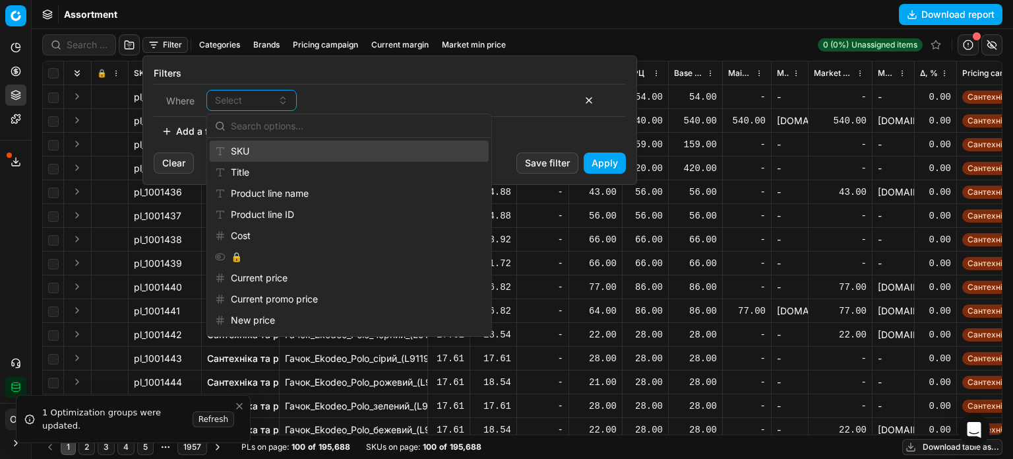
click at [263, 150] on div "SKU" at bounding box center [349, 151] width 279 height 21
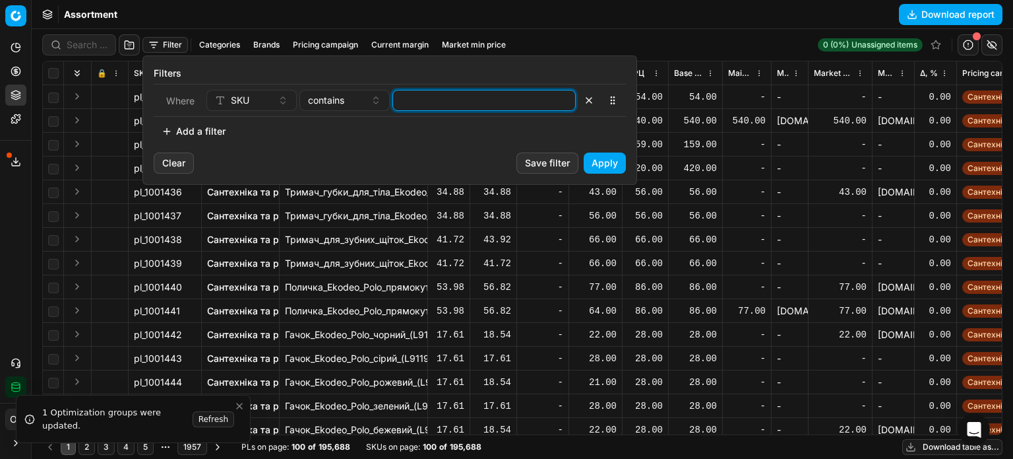
click at [505, 93] on input at bounding box center [485, 100] width 172 height 20
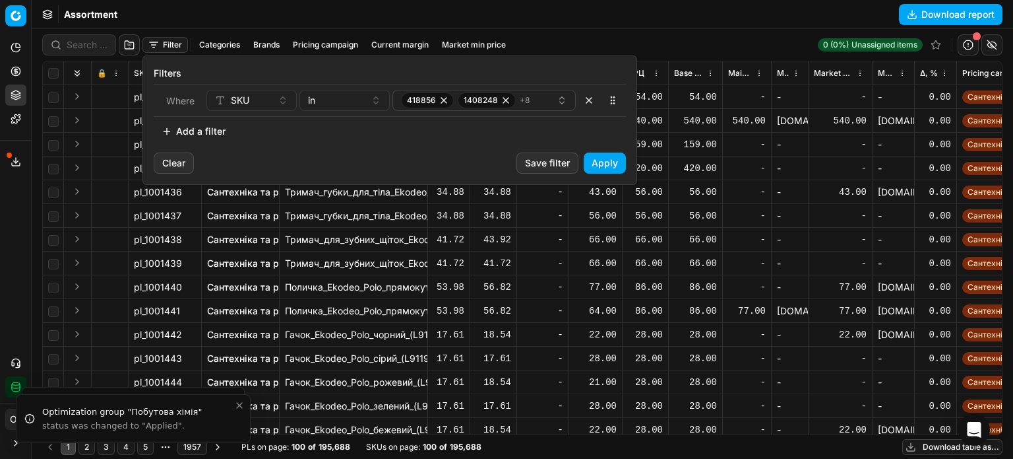
click at [612, 161] on button "Apply" at bounding box center [605, 162] width 42 height 21
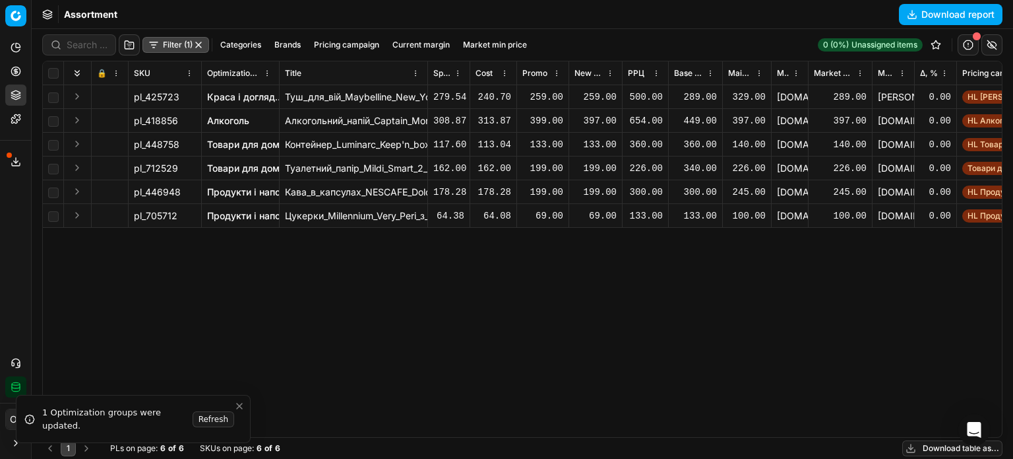
click at [253, 171] on link "Товари для дому" at bounding box center [246, 168] width 78 height 13
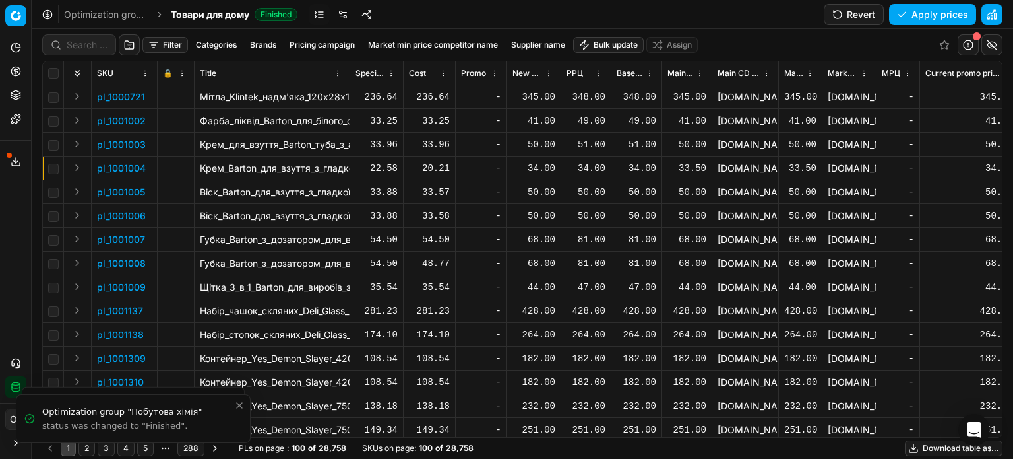
click at [343, 15] on link at bounding box center [343, 14] width 21 height 21
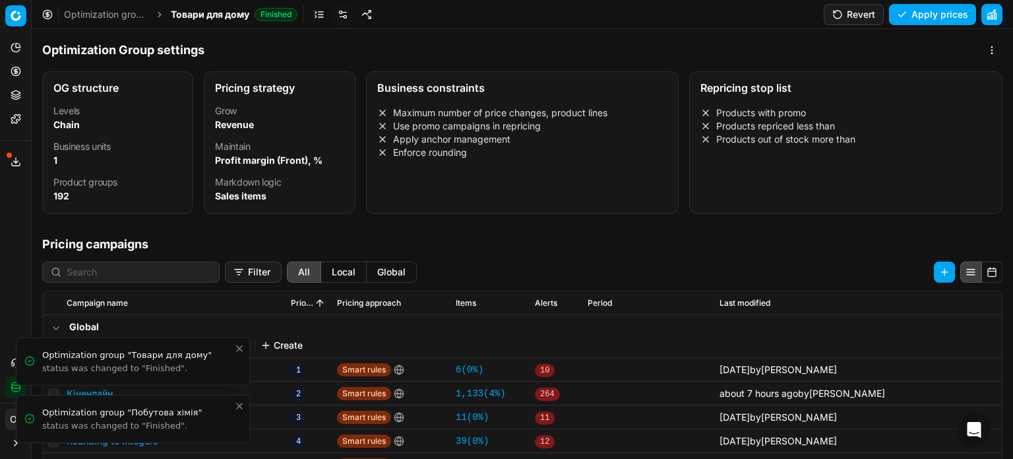
click at [238, 410] on icon "Close toast" at bounding box center [239, 406] width 11 height 11
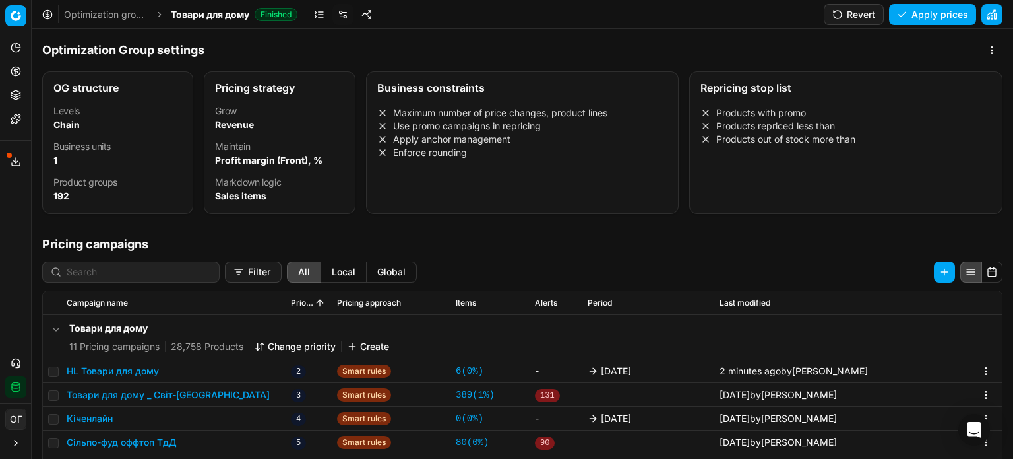
scroll to position [174, 0]
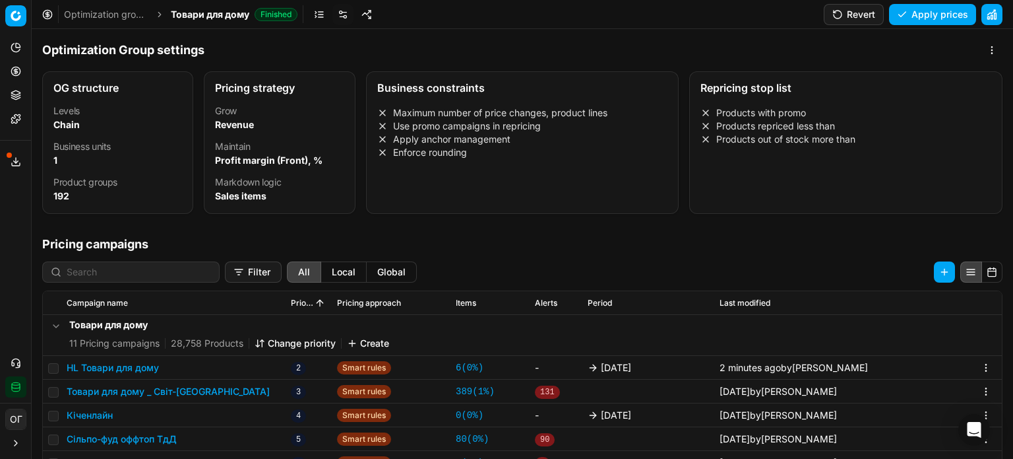
click at [144, 368] on button "HL Товари для дому" at bounding box center [113, 367] width 92 height 13
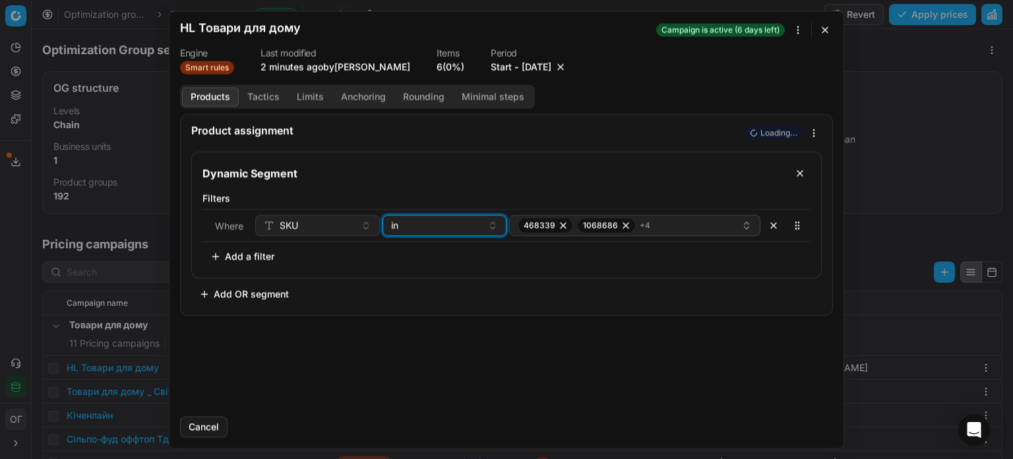
click at [457, 223] on div "in" at bounding box center [437, 224] width 92 height 13
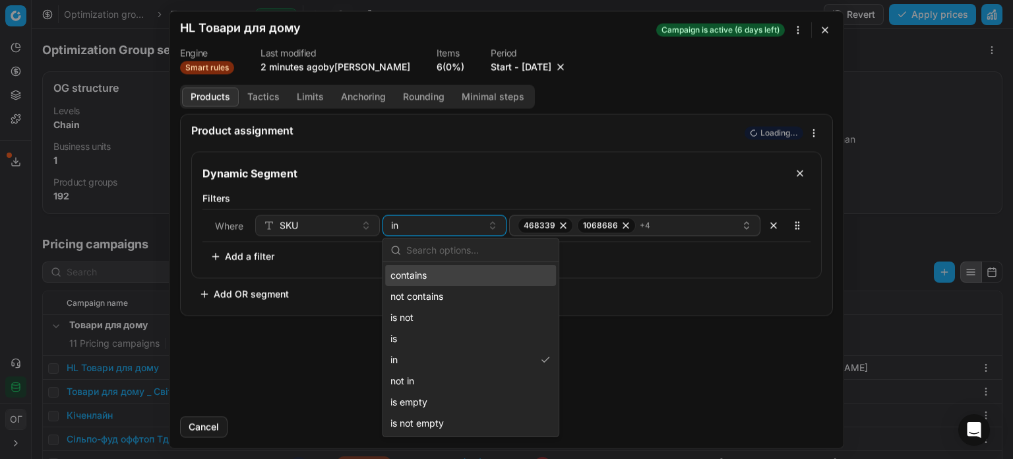
click at [427, 271] on div "contains" at bounding box center [470, 275] width 171 height 21
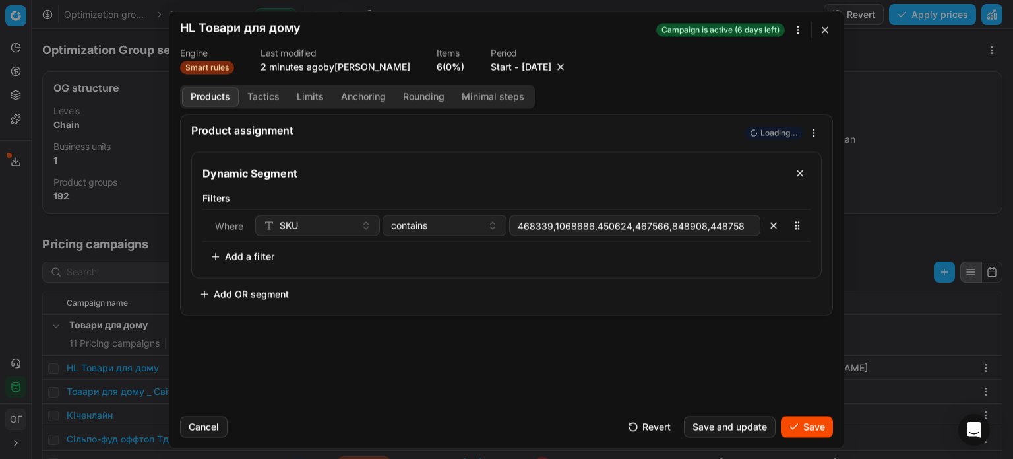
type input "468339,1068686,450624,467566,848908,448758,"
drag, startPoint x: 705, startPoint y: 292, endPoint x: 692, endPoint y: 311, distance: 22.9
click at [705, 294] on div "Dynamic Segment Filters Where SKU in 418856 1408248 + 8 To pick up a sortable i…" at bounding box center [506, 227] width 631 height 153
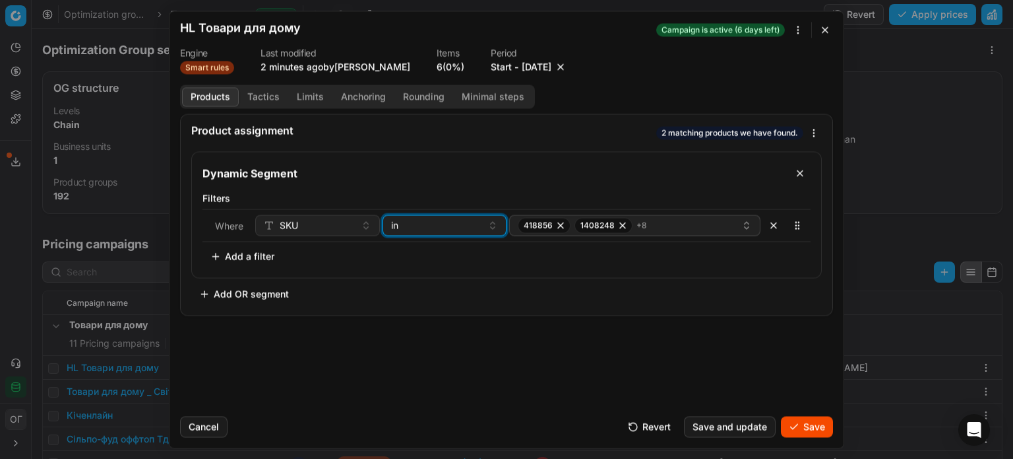
click at [459, 226] on div "in" at bounding box center [437, 224] width 92 height 13
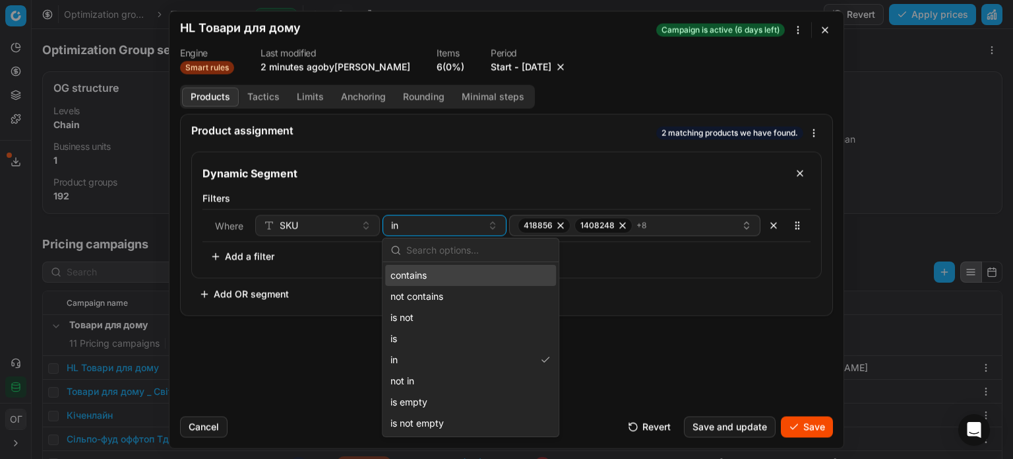
click at [438, 271] on div "contains" at bounding box center [470, 275] width 171 height 21
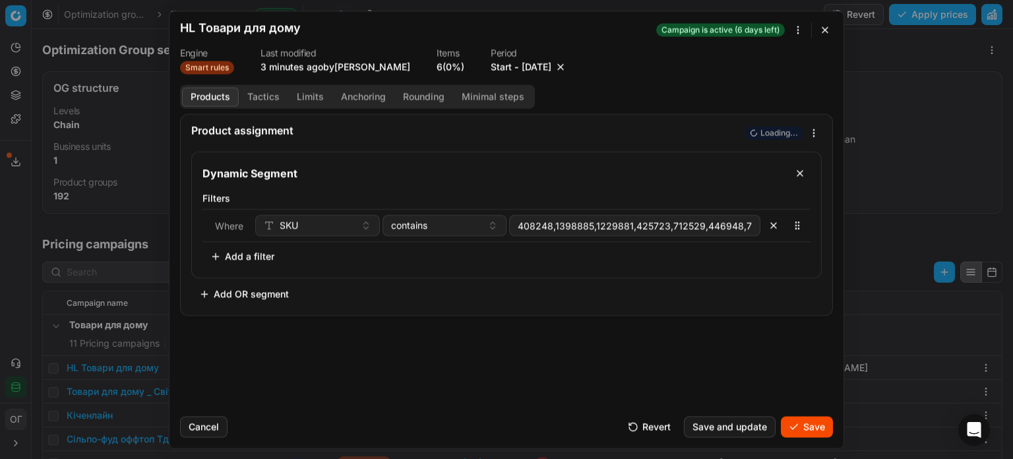
scroll to position [0, 0]
type input "4"
click at [807, 430] on button "Save" at bounding box center [807, 426] width 52 height 21
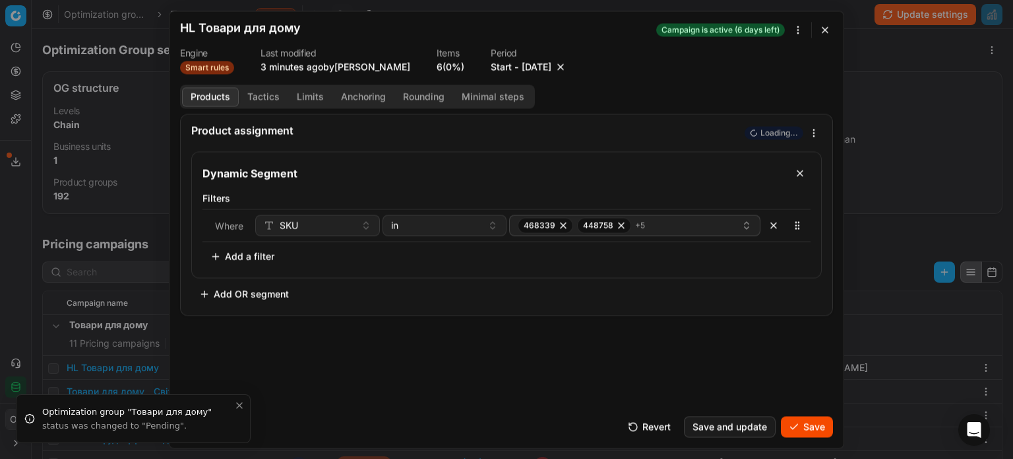
click at [821, 425] on button "Save" at bounding box center [807, 426] width 52 height 21
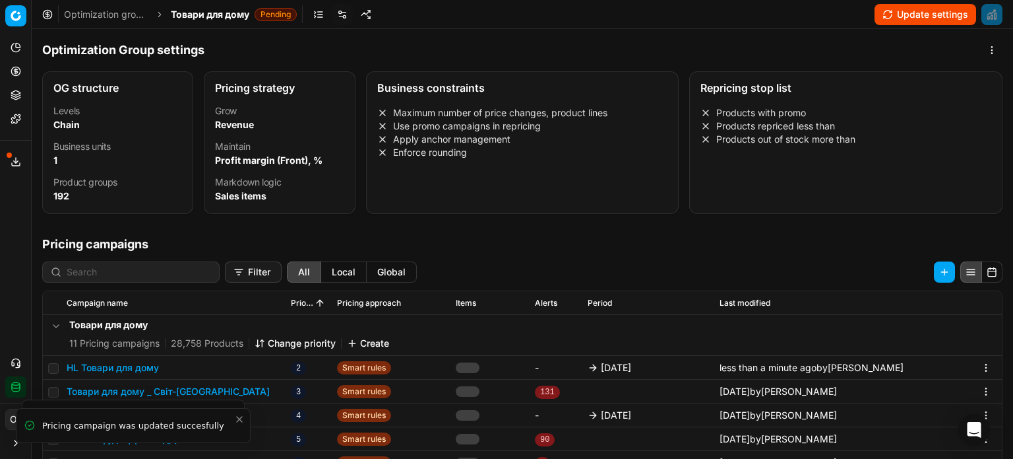
click at [908, 15] on button "Update settings" at bounding box center [926, 14] width 102 height 21
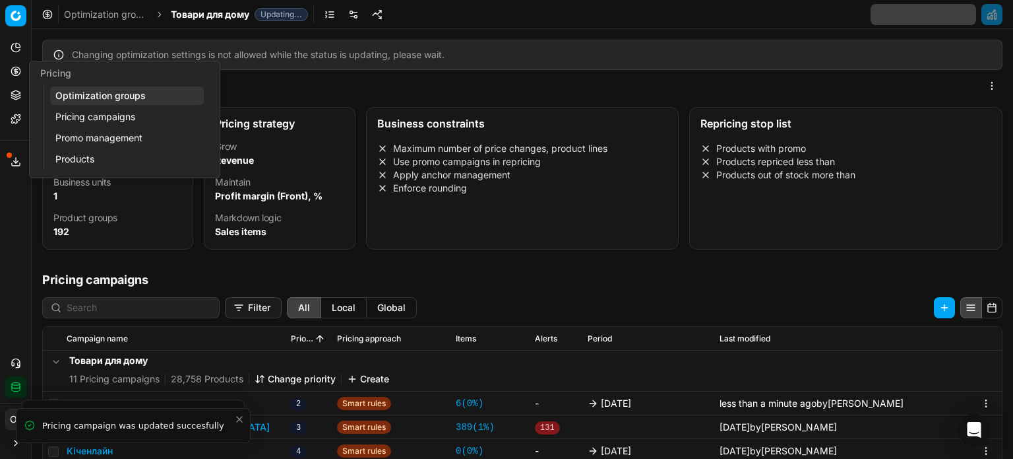
click at [62, 96] on link "Optimization groups" at bounding box center [127, 95] width 154 height 18
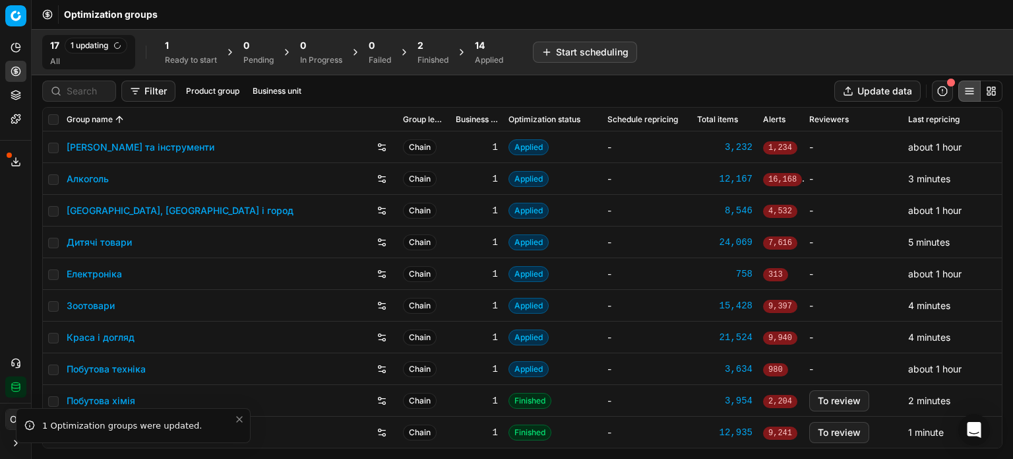
click at [445, 60] on div "Finished" at bounding box center [433, 60] width 31 height 11
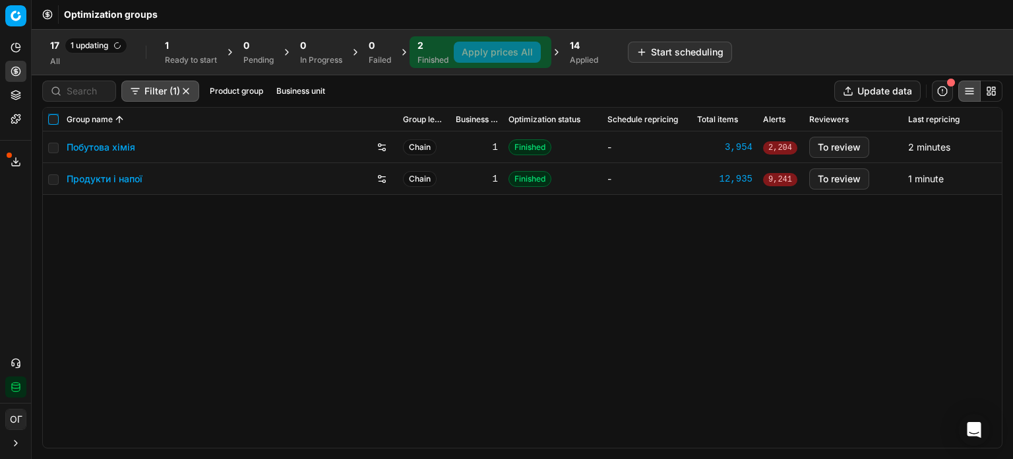
click at [55, 121] on input "checkbox" at bounding box center [53, 119] width 11 height 11
checkbox input "true"
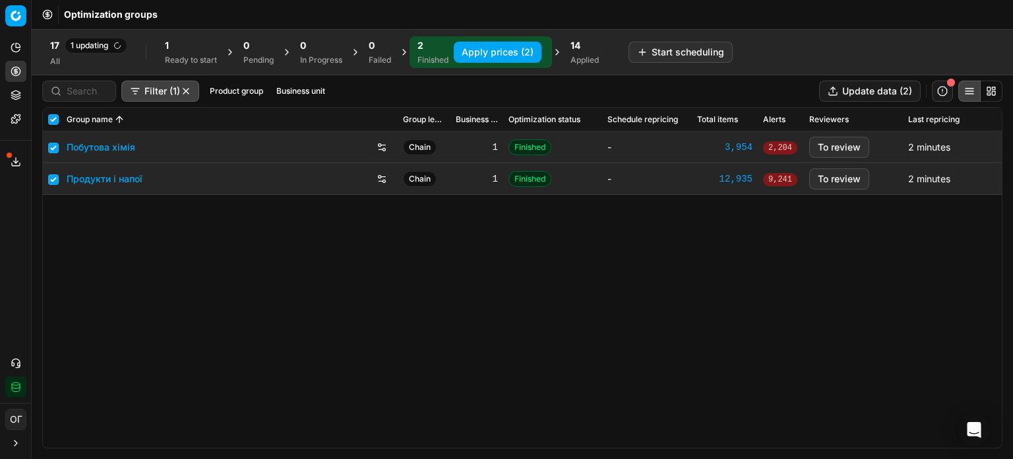
click at [481, 44] on button "Apply prices (2)" at bounding box center [498, 52] width 88 height 21
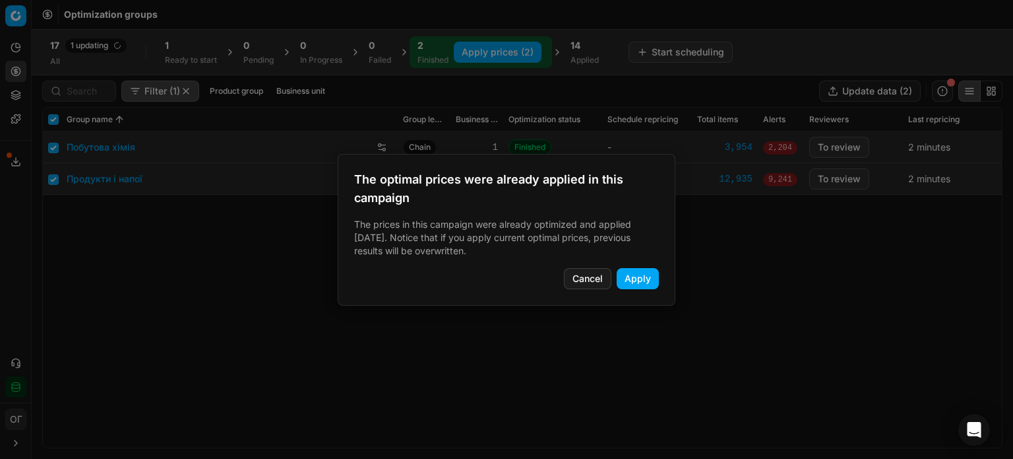
click at [645, 272] on button "Apply" at bounding box center [638, 278] width 42 height 21
checkbox input "false"
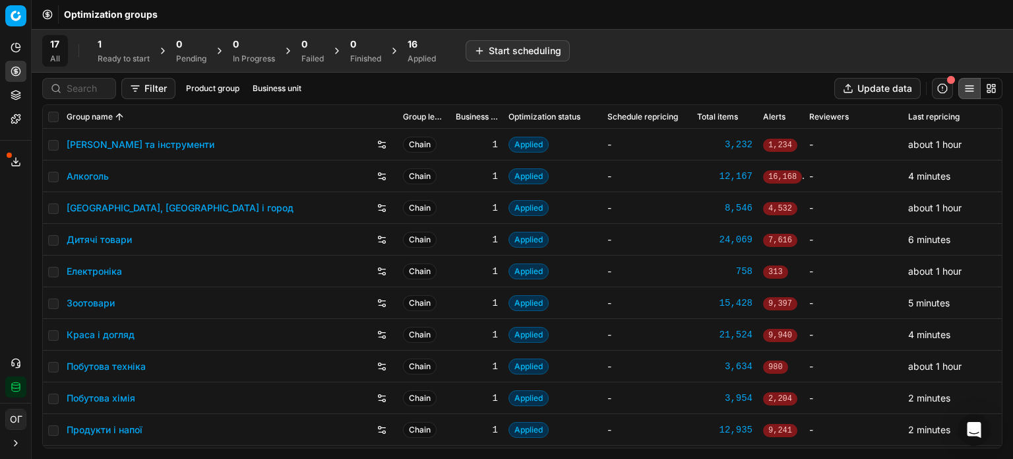
click at [128, 49] on div "1" at bounding box center [124, 44] width 52 height 13
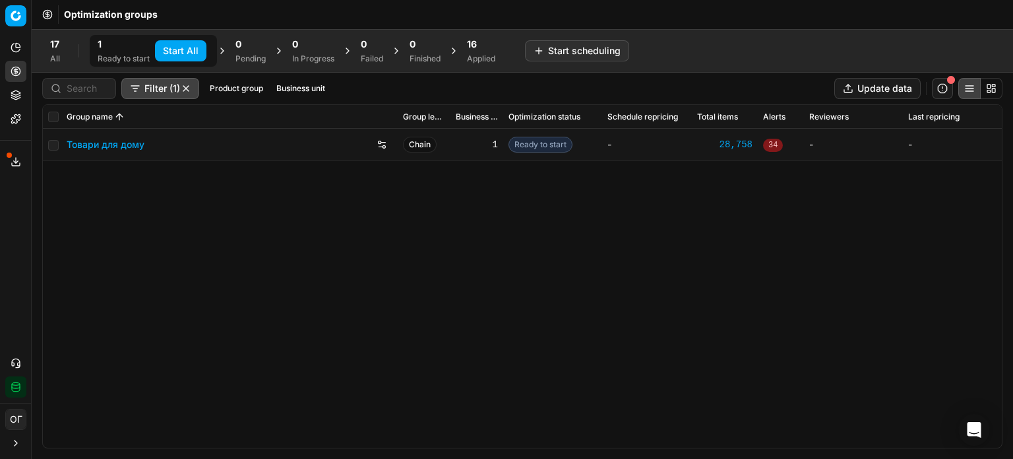
click at [170, 48] on button "Start All" at bounding box center [180, 50] width 51 height 21
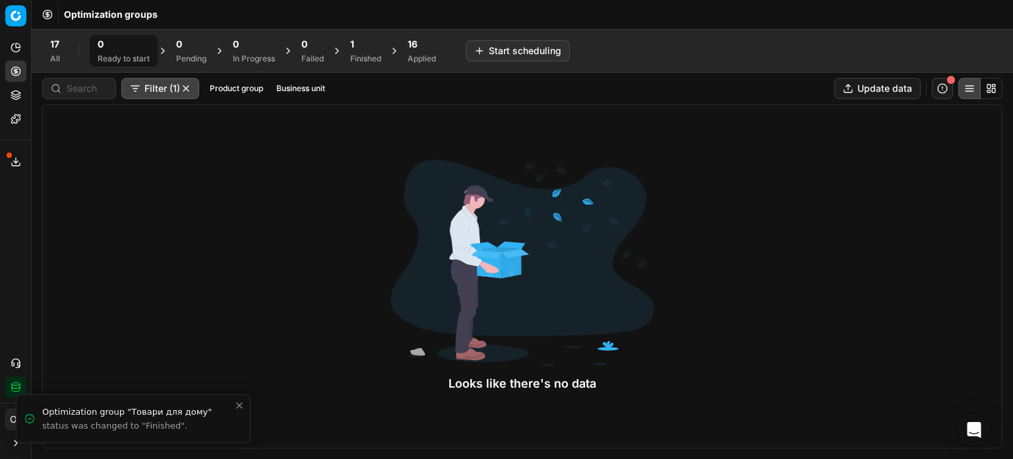
click at [24, 96] on button "Product portfolio" at bounding box center [15, 94] width 21 height 21
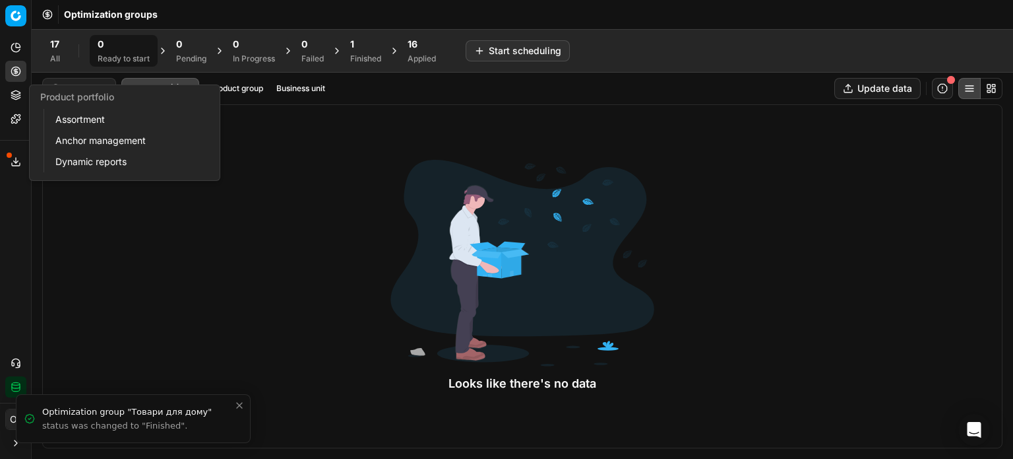
click at [69, 121] on link "Assortment" at bounding box center [127, 119] width 154 height 18
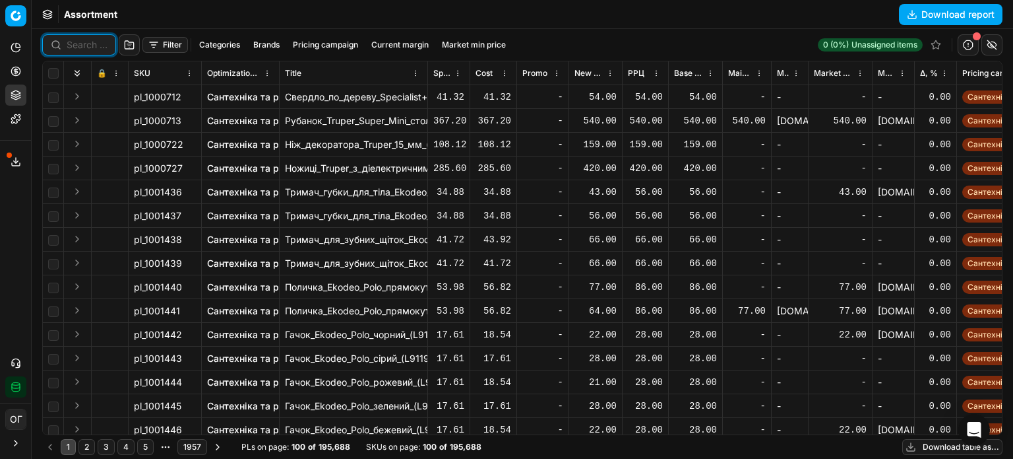
click at [76, 46] on input at bounding box center [87, 44] width 41 height 13
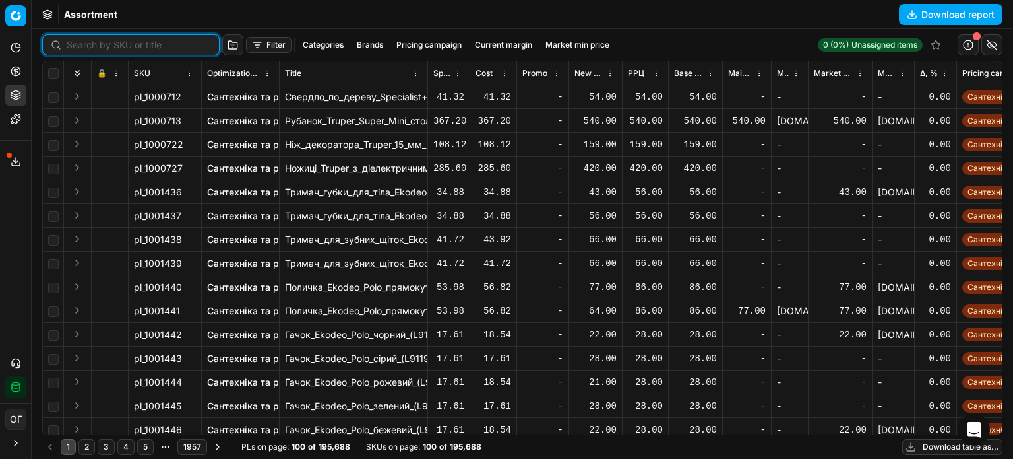
paste input "418856 1408248 1398885 1229881 162575 425723 712529 446948 705712 833493 448758"
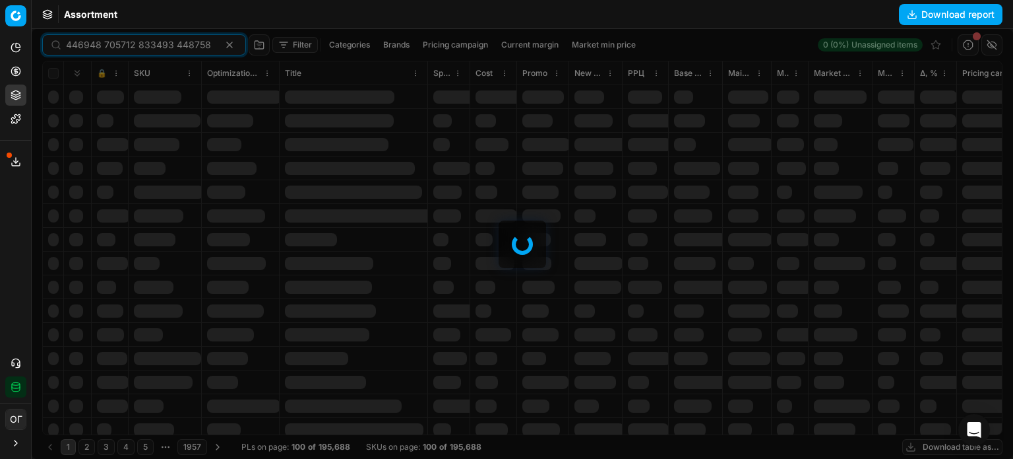
type input "418856 1408248 1398885 1229881 162575 425723 712529 446948 705712 833493 448758"
click at [210, 48] on div at bounding box center [523, 244] width 982 height 430
click at [210, 45] on div at bounding box center [523, 244] width 982 height 430
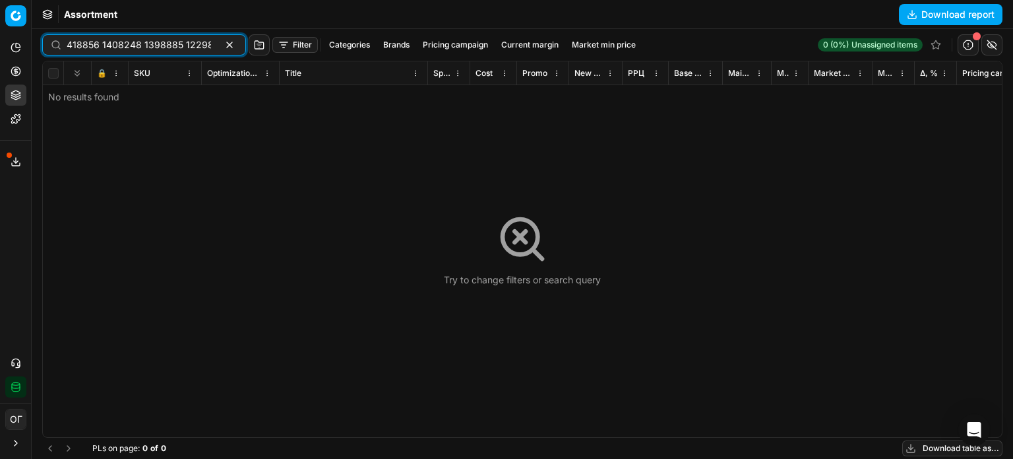
click at [222, 45] on button "button" at bounding box center [230, 45] width 16 height 16
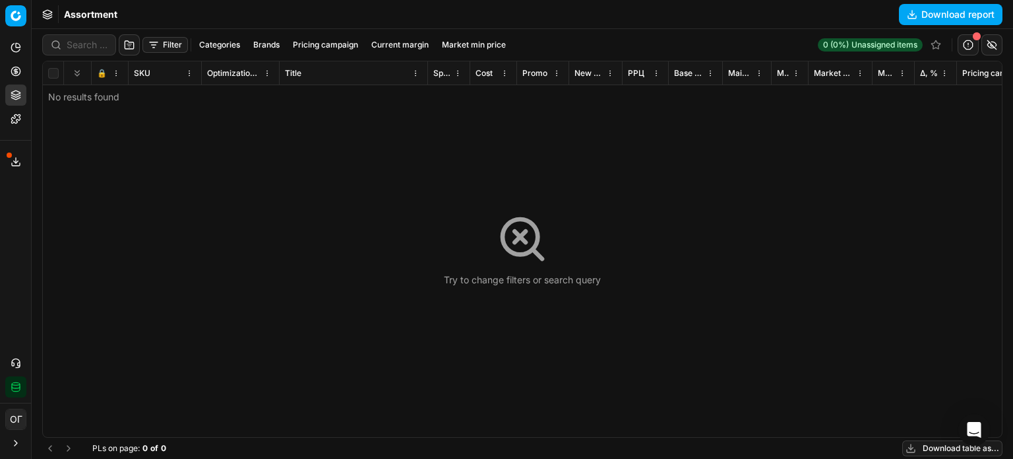
click at [222, 11] on div "Assortment Download report" at bounding box center [523, 14] width 982 height 29
click at [172, 39] on button "Filter" at bounding box center [166, 45] width 46 height 16
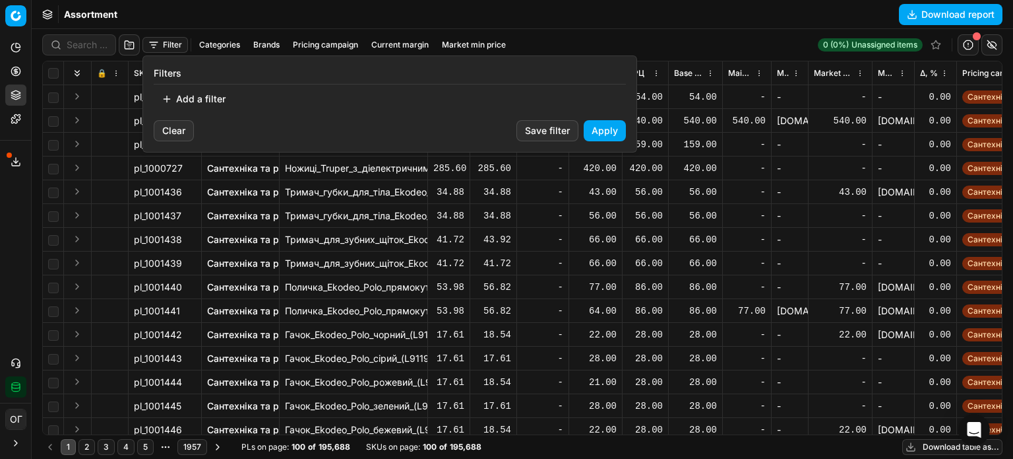
click at [204, 100] on button "Add a filter" at bounding box center [194, 98] width 80 height 21
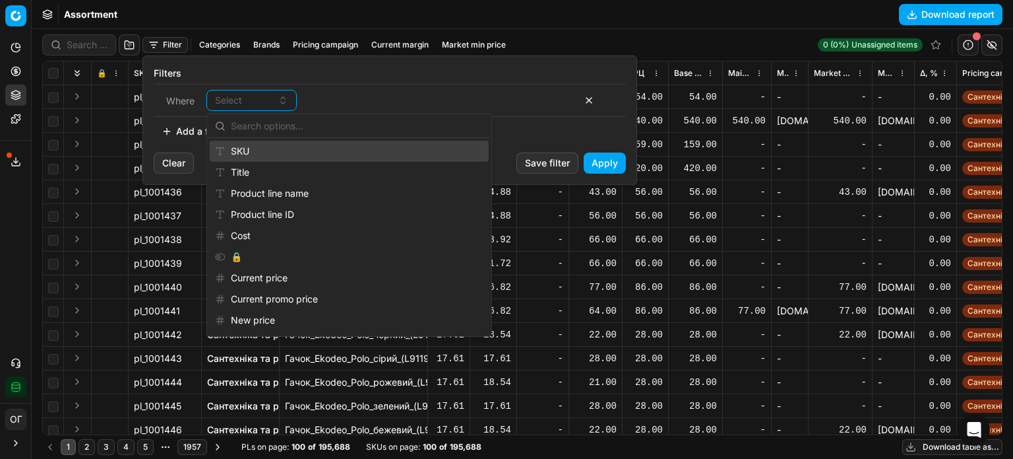
click at [245, 146] on div "SKU" at bounding box center [349, 151] width 279 height 21
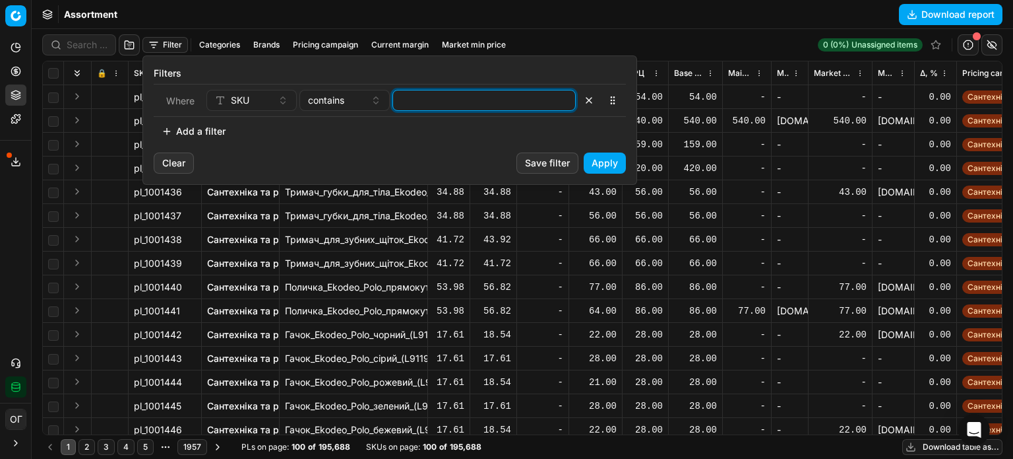
click at [459, 94] on input at bounding box center [485, 100] width 172 height 20
click at [607, 164] on button "Apply" at bounding box center [605, 162] width 42 height 21
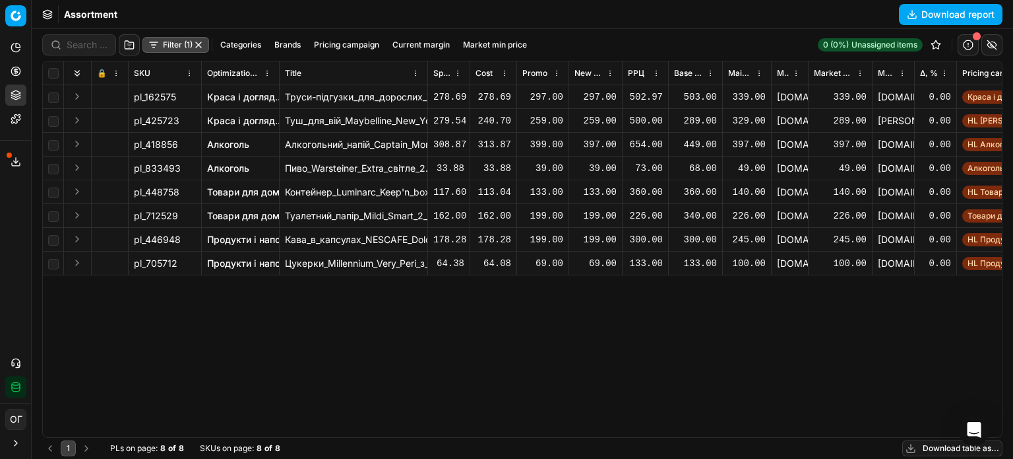
click at [199, 49] on button "button" at bounding box center [198, 45] width 11 height 11
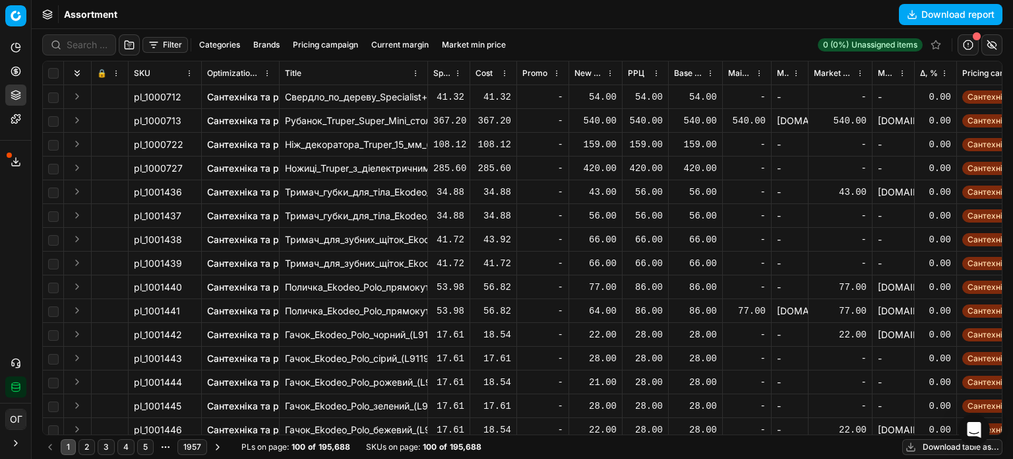
click at [199, 22] on div "Assortment Download report" at bounding box center [523, 14] width 982 height 29
click at [173, 41] on button "Filter" at bounding box center [166, 45] width 46 height 16
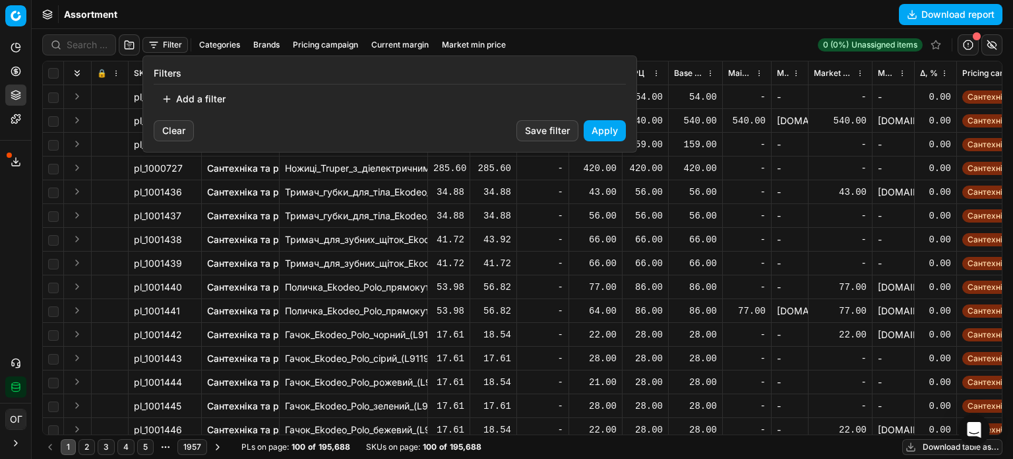
click at [198, 96] on button "Add a filter" at bounding box center [194, 98] width 80 height 21
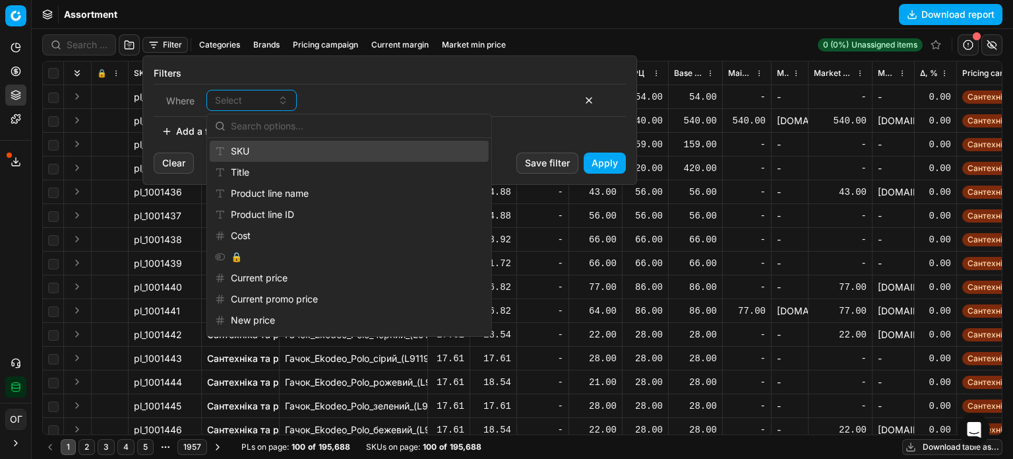
click at [243, 151] on div "SKU" at bounding box center [349, 151] width 279 height 21
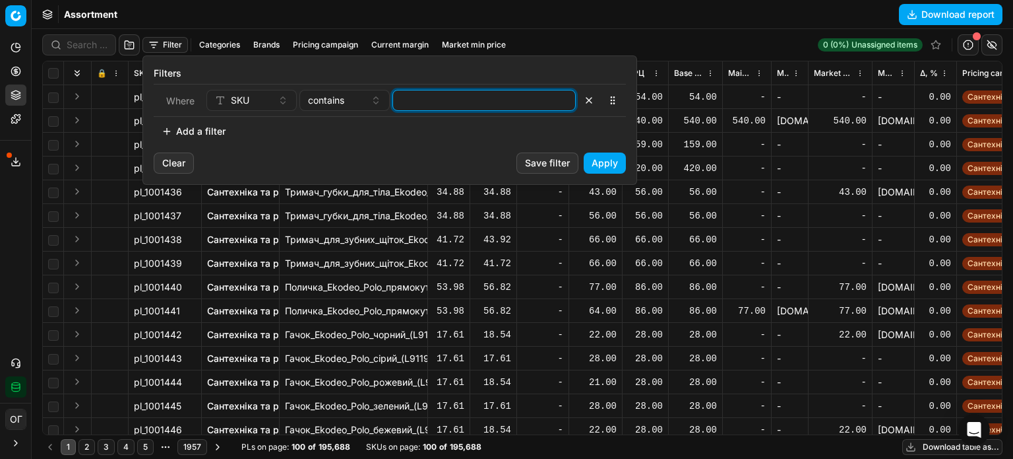
click at [419, 100] on input at bounding box center [485, 100] width 172 height 20
click at [593, 168] on button "Apply" at bounding box center [605, 162] width 42 height 21
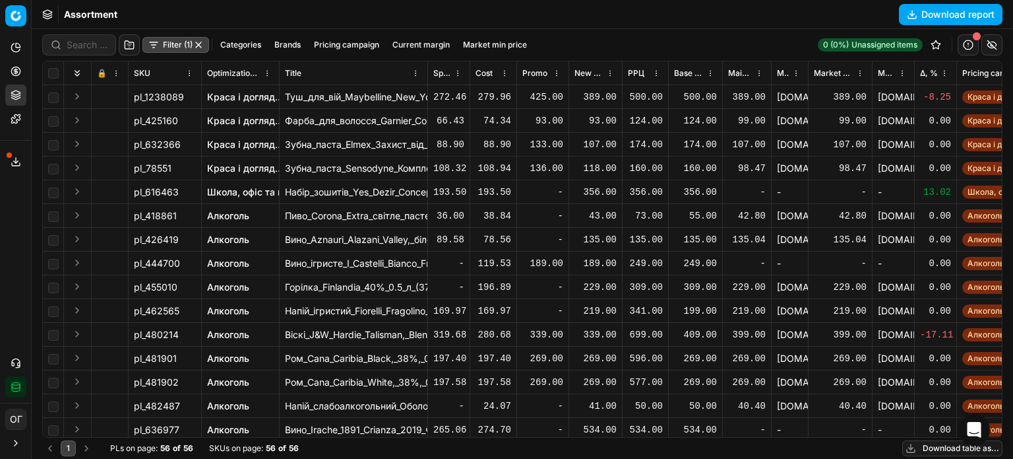
click at [922, 445] on button "Download table as..." at bounding box center [953, 448] width 100 height 16
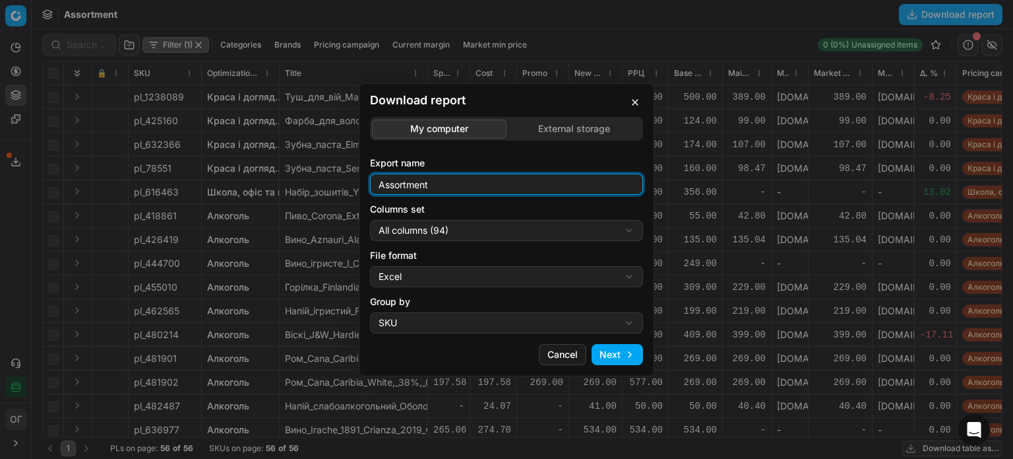
click at [518, 187] on input "Assortment" at bounding box center [506, 184] width 261 height 20
type input "Assortment мін ціна"
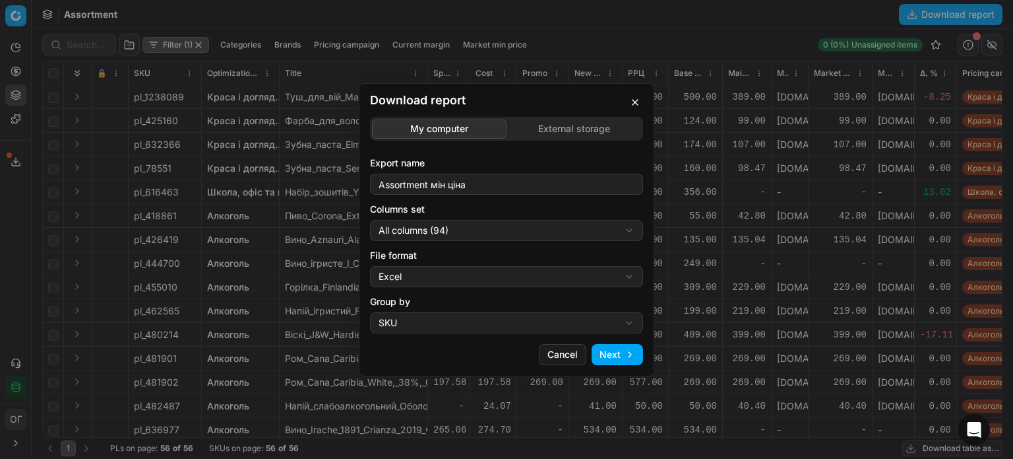
click at [528, 234] on div "Download report My computer External storage Export name Assortment мін ціна Co…" at bounding box center [506, 229] width 1013 height 459
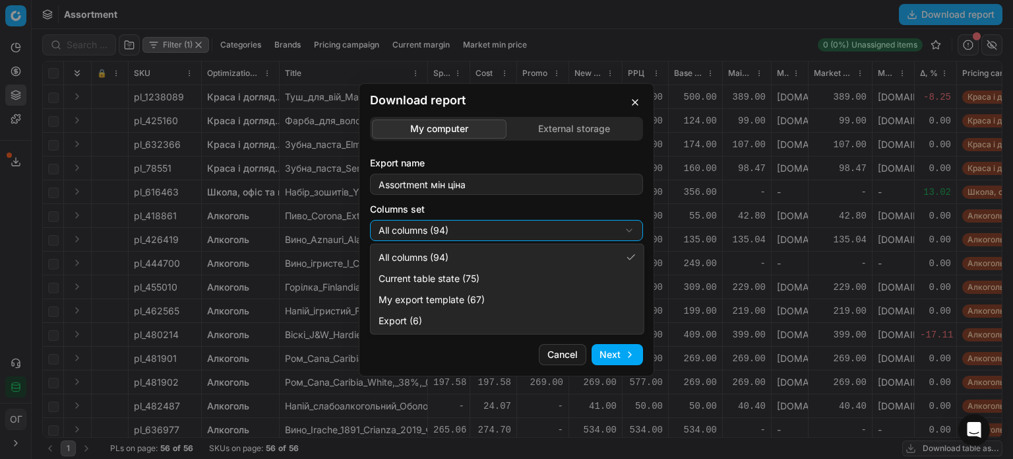
select select "table"
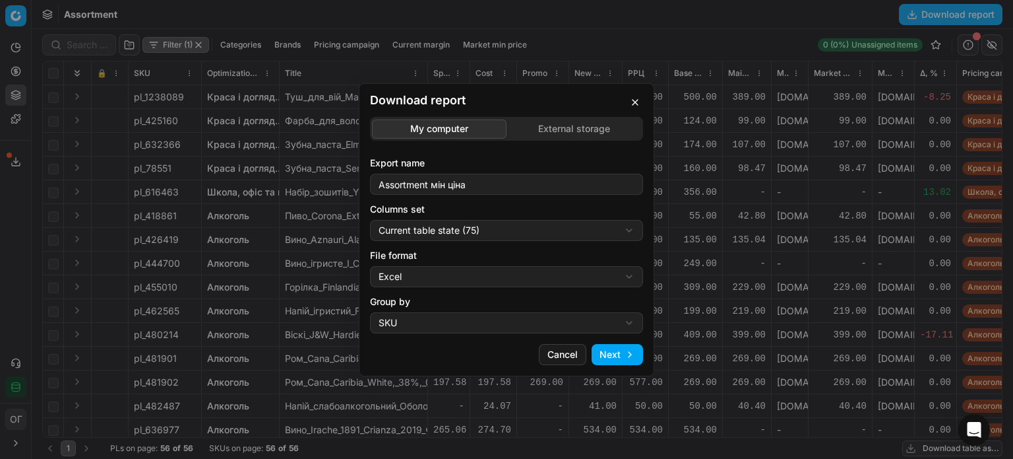
click at [636, 360] on button "Next" at bounding box center [617, 354] width 51 height 21
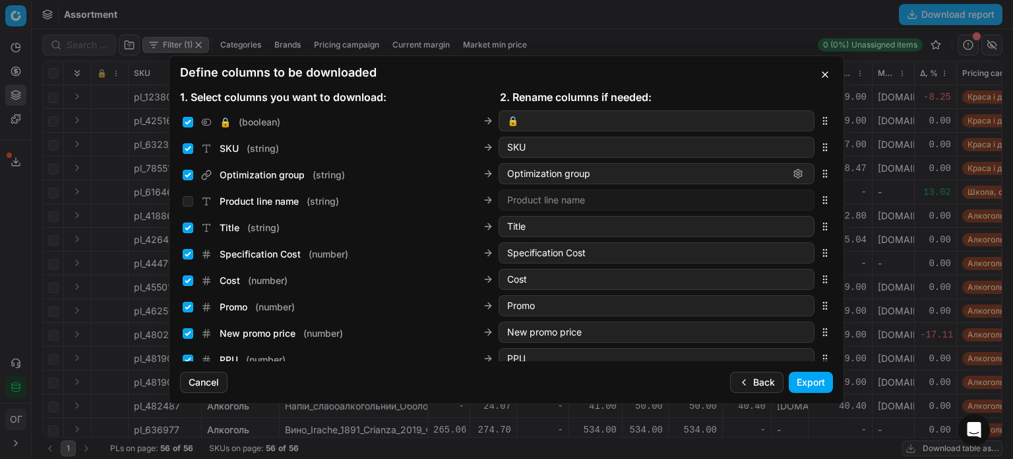
click at [812, 384] on button "Export" at bounding box center [811, 381] width 44 height 21
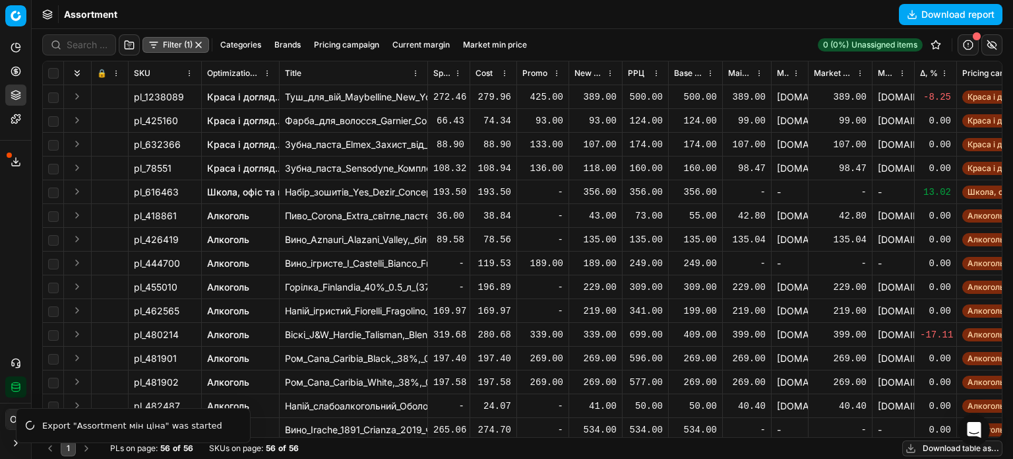
click at [11, 157] on icon at bounding box center [16, 161] width 11 height 11
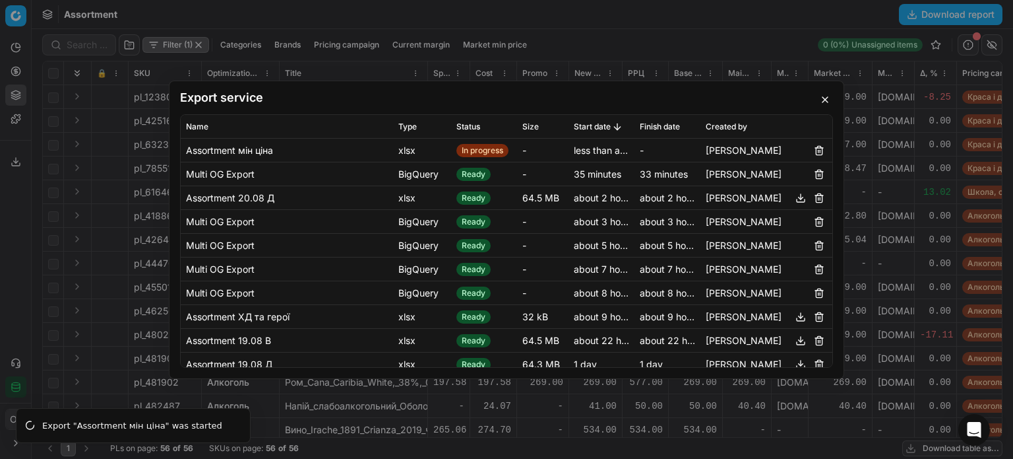
click at [827, 103] on button "button" at bounding box center [826, 100] width 16 height 16
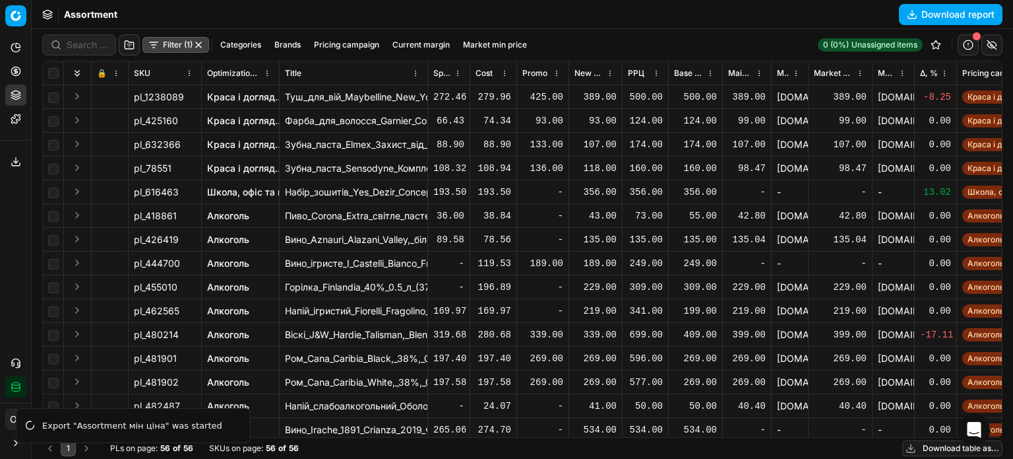
click at [200, 40] on button "button" at bounding box center [198, 45] width 11 height 11
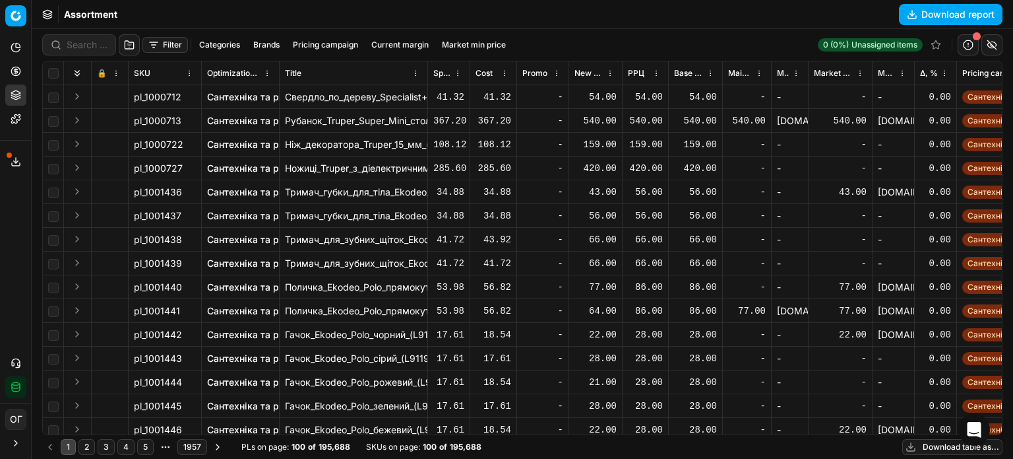
click at [926, 451] on button "Download table as..." at bounding box center [953, 447] width 100 height 16
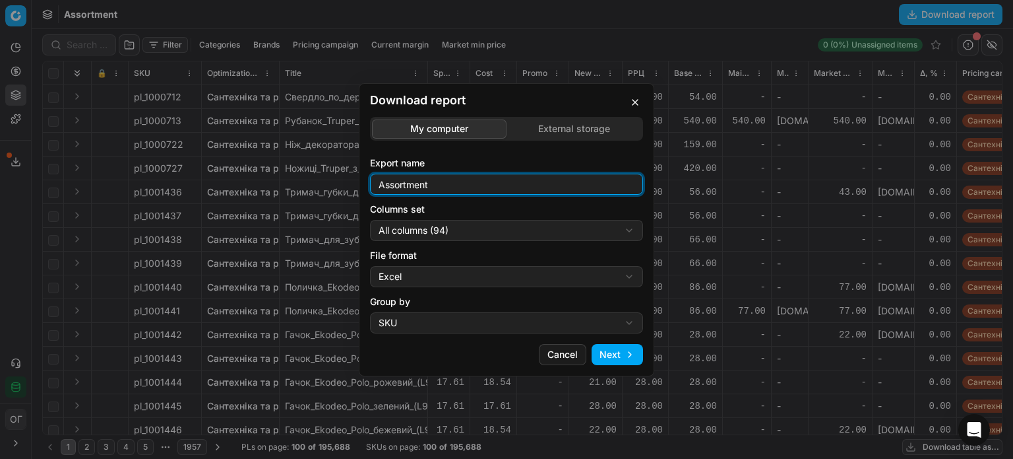
click at [466, 185] on input "Assortment" at bounding box center [506, 184] width 261 height 20
type input "Assortment 20.08 В"
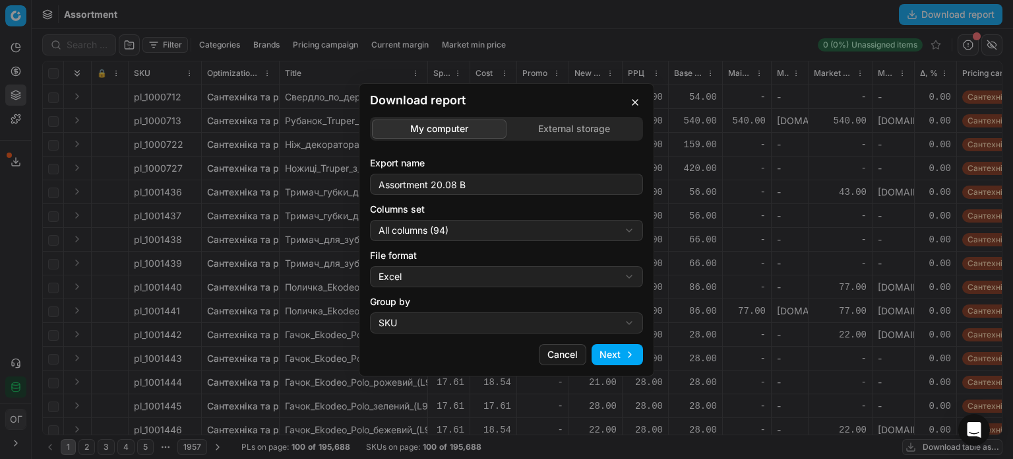
click at [520, 234] on div "Download report My computer External storage Export name Assortment 20.08 В Col…" at bounding box center [506, 229] width 1013 height 459
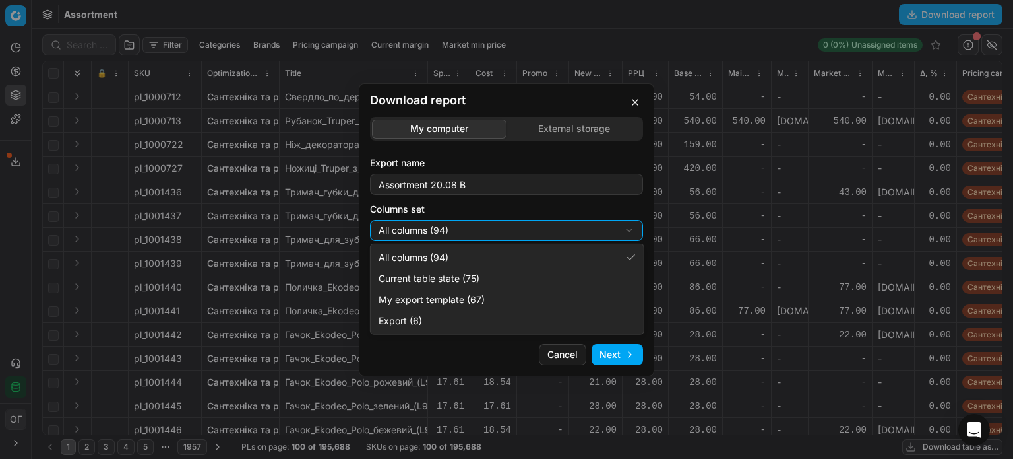
select select "table"
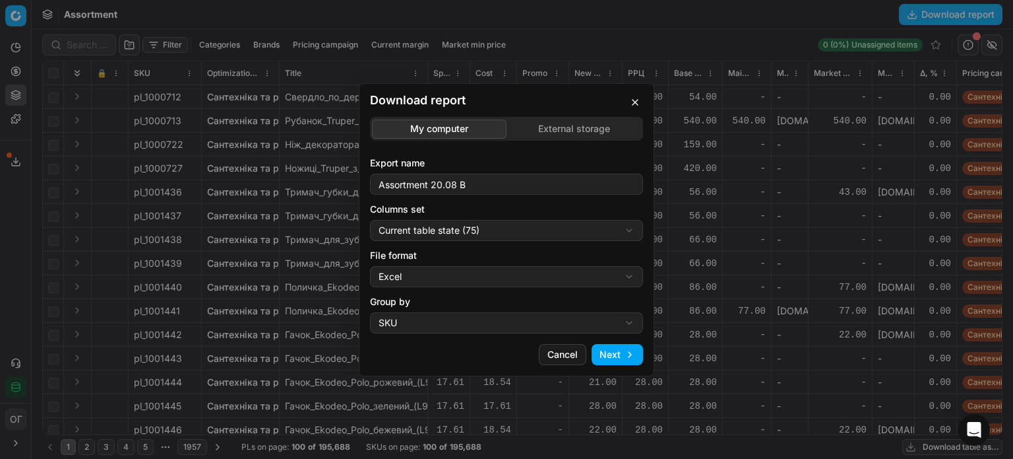
click at [614, 348] on button "Next" at bounding box center [617, 354] width 51 height 21
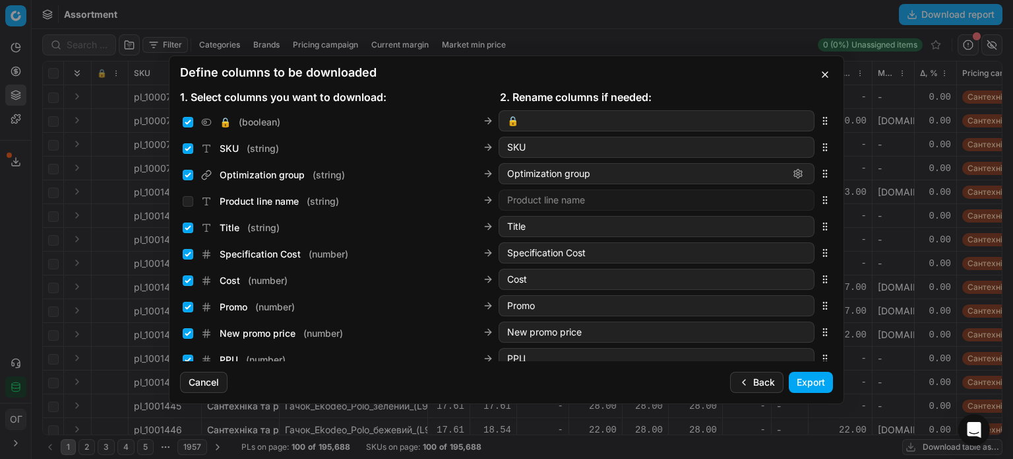
click at [814, 385] on button "Export" at bounding box center [811, 381] width 44 height 21
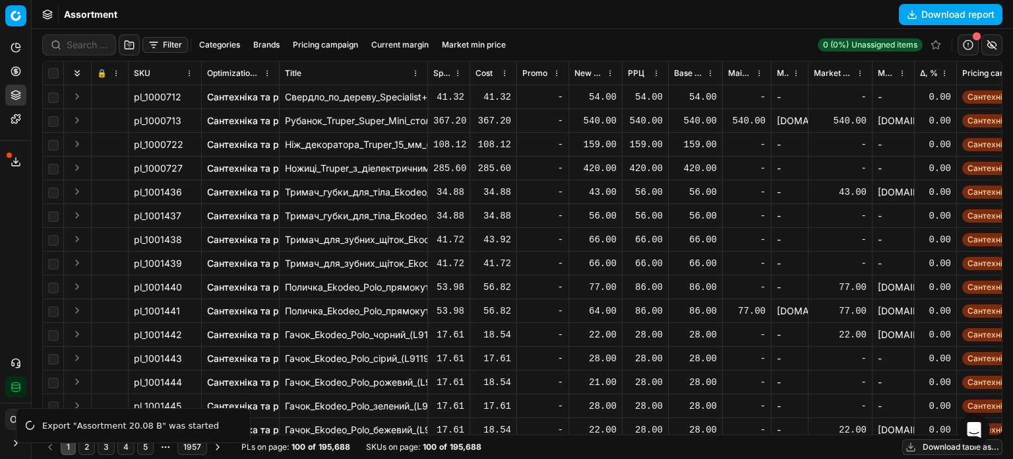
click at [7, 161] on button "Export service" at bounding box center [15, 161] width 21 height 21
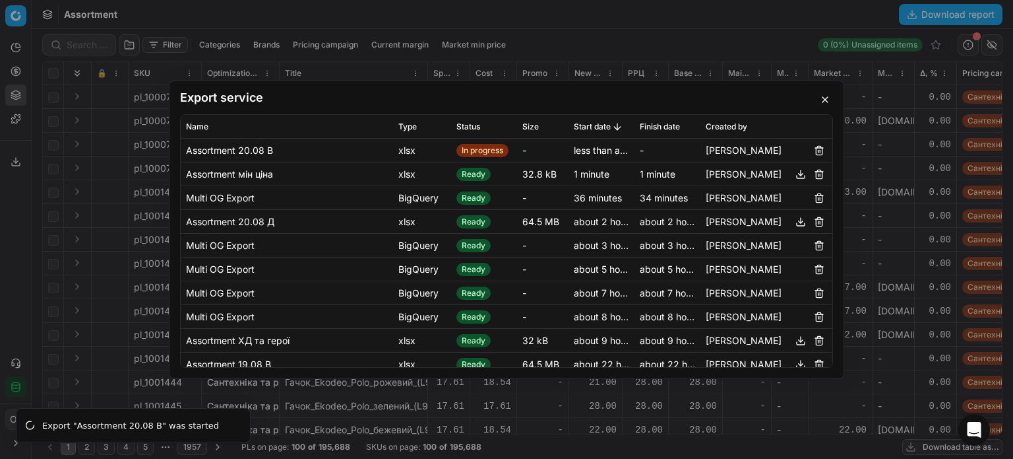
click at [793, 176] on button "button" at bounding box center [801, 174] width 16 height 16
drag, startPoint x: 825, startPoint y: 105, endPoint x: 821, endPoint y: 92, distance: 13.1
click at [825, 105] on button "button" at bounding box center [826, 100] width 16 height 16
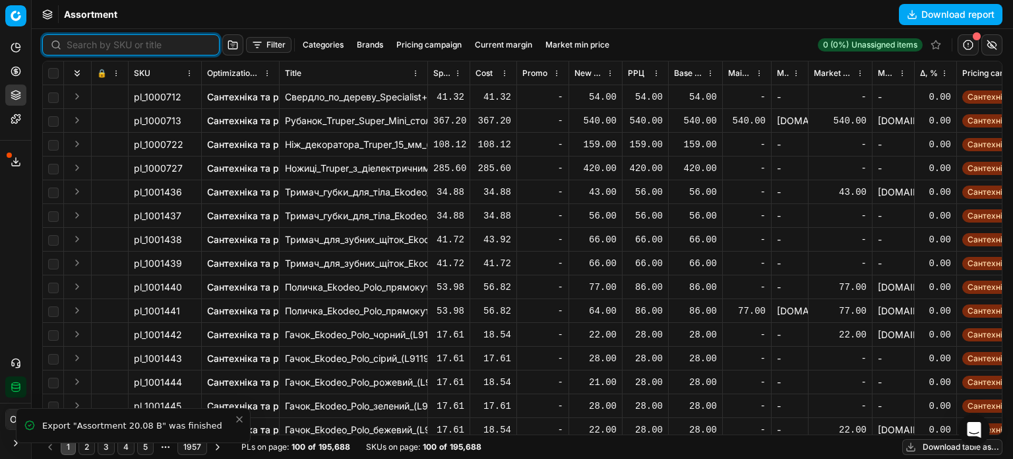
click at [87, 41] on input at bounding box center [139, 44] width 145 height 13
paste input "877504"
type input "877504"
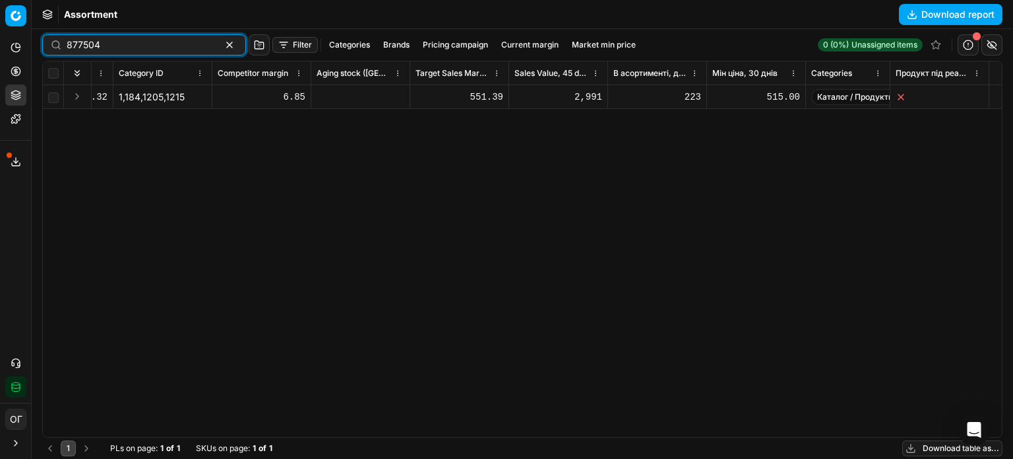
scroll to position [0, 6234]
